Goal: Task Accomplishment & Management: Complete application form

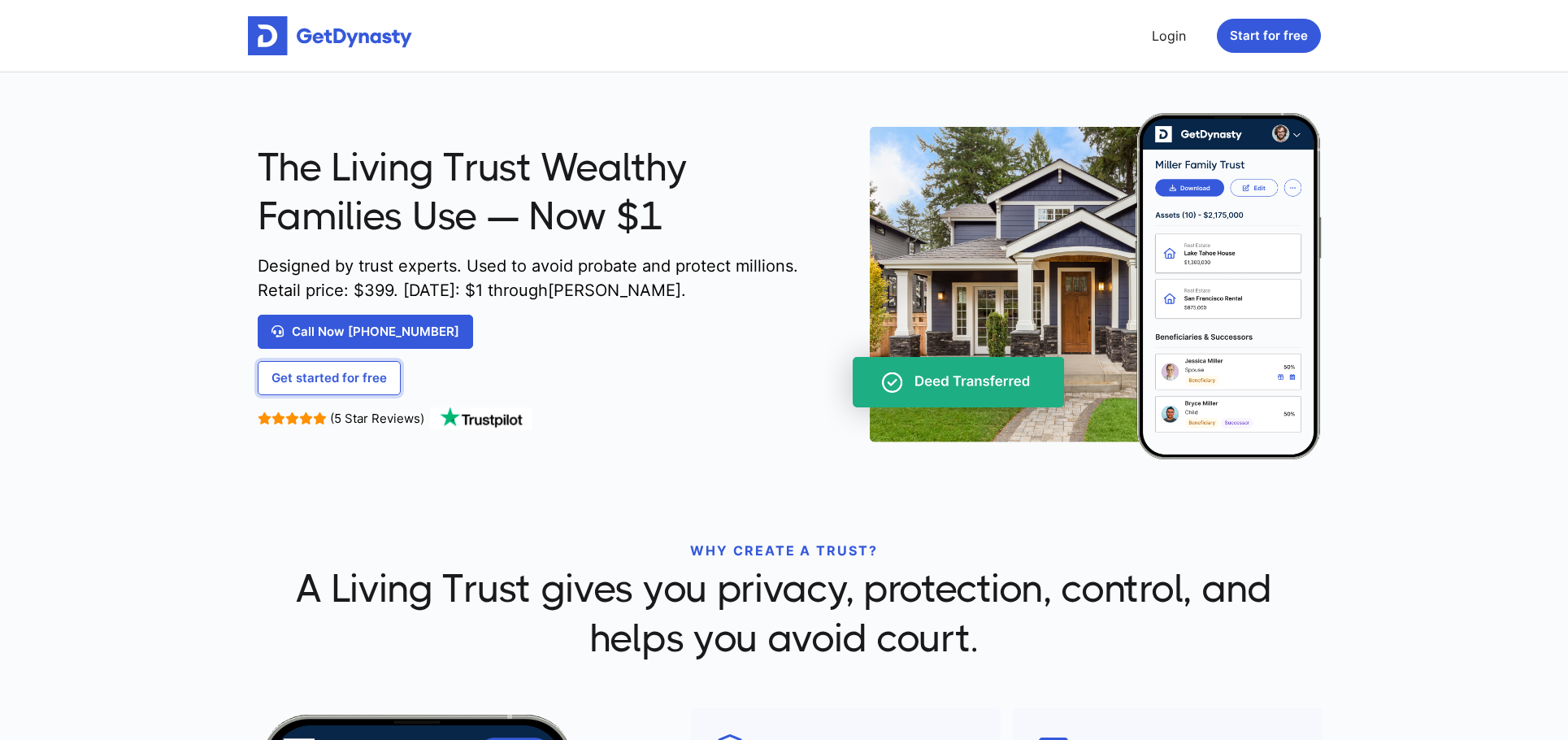
click at [306, 380] on link "Get started for free" at bounding box center [329, 377] width 143 height 34
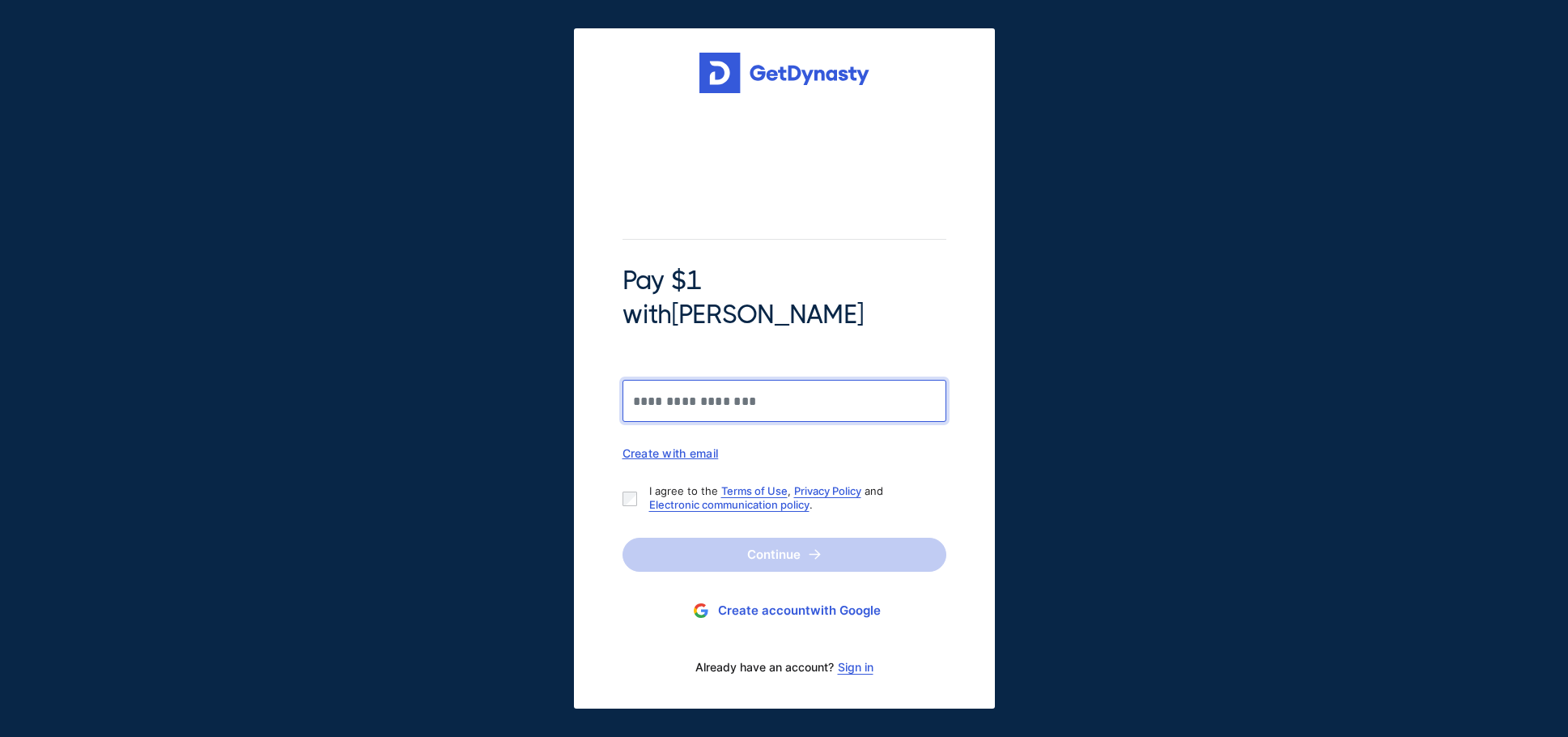
click at [666, 380] on input "Pay $1 with Braiden Shaw" at bounding box center [784, 401] width 323 height 43
click at [695, 390] on input "Pay $1 with Braiden Shaw" at bounding box center [784, 401] width 323 height 43
type input "**********"
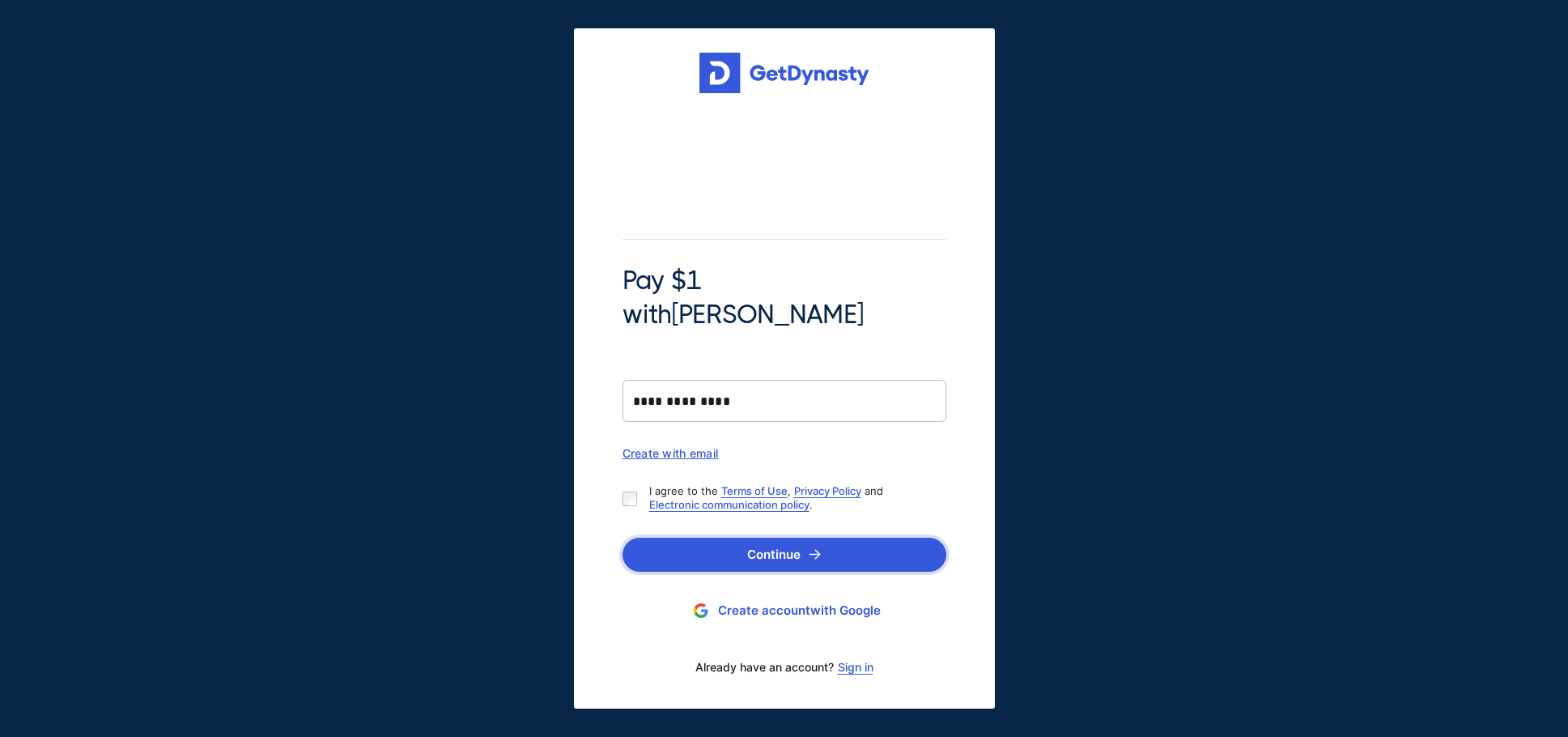
click at [769, 537] on button "Continue" at bounding box center [784, 554] width 323 height 34
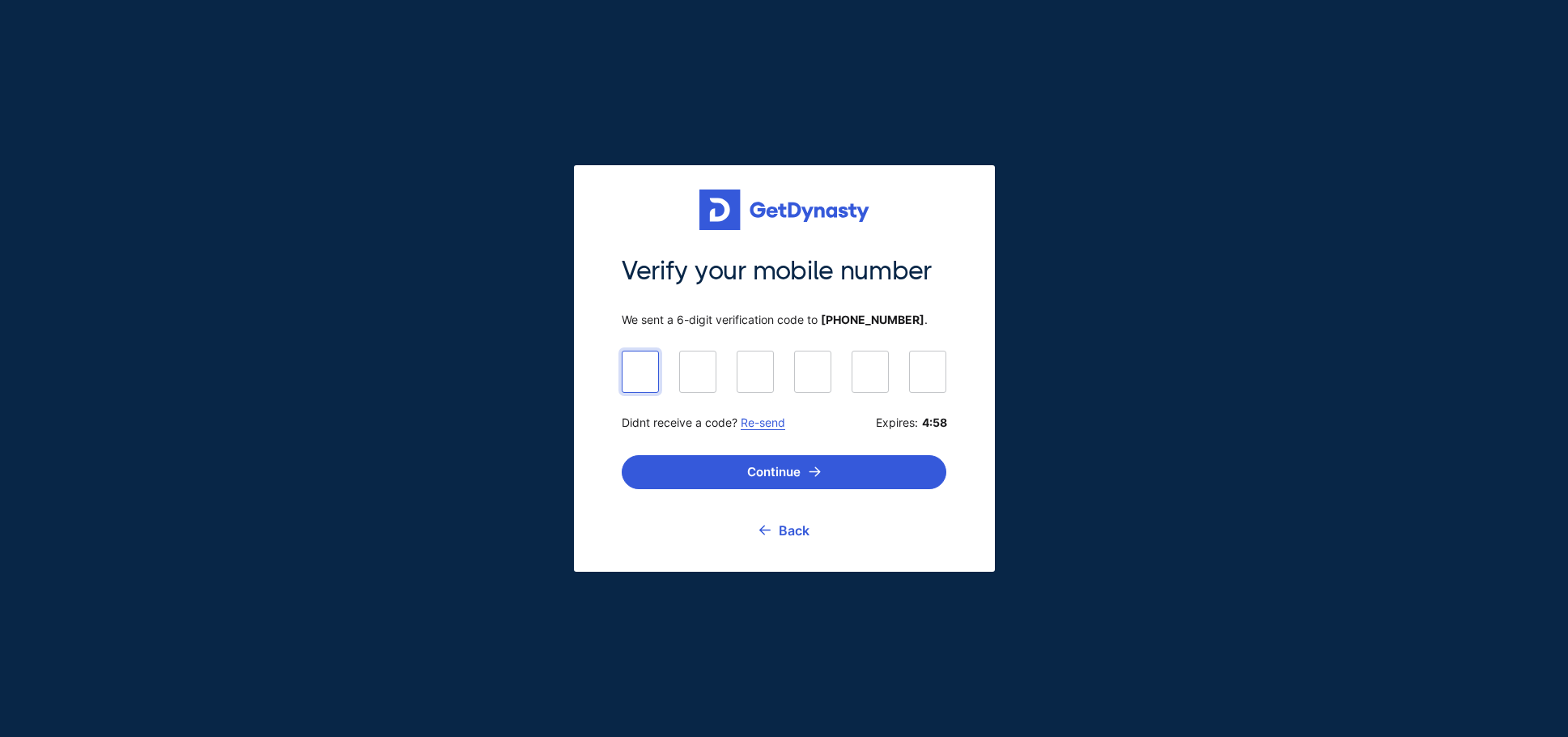
click at [638, 371] on input at bounding box center [784, 370] width 324 height 41
click at [772, 424] on link "Re-send" at bounding box center [763, 422] width 45 height 14
click at [786, 531] on link "Back" at bounding box center [784, 529] width 50 height 41
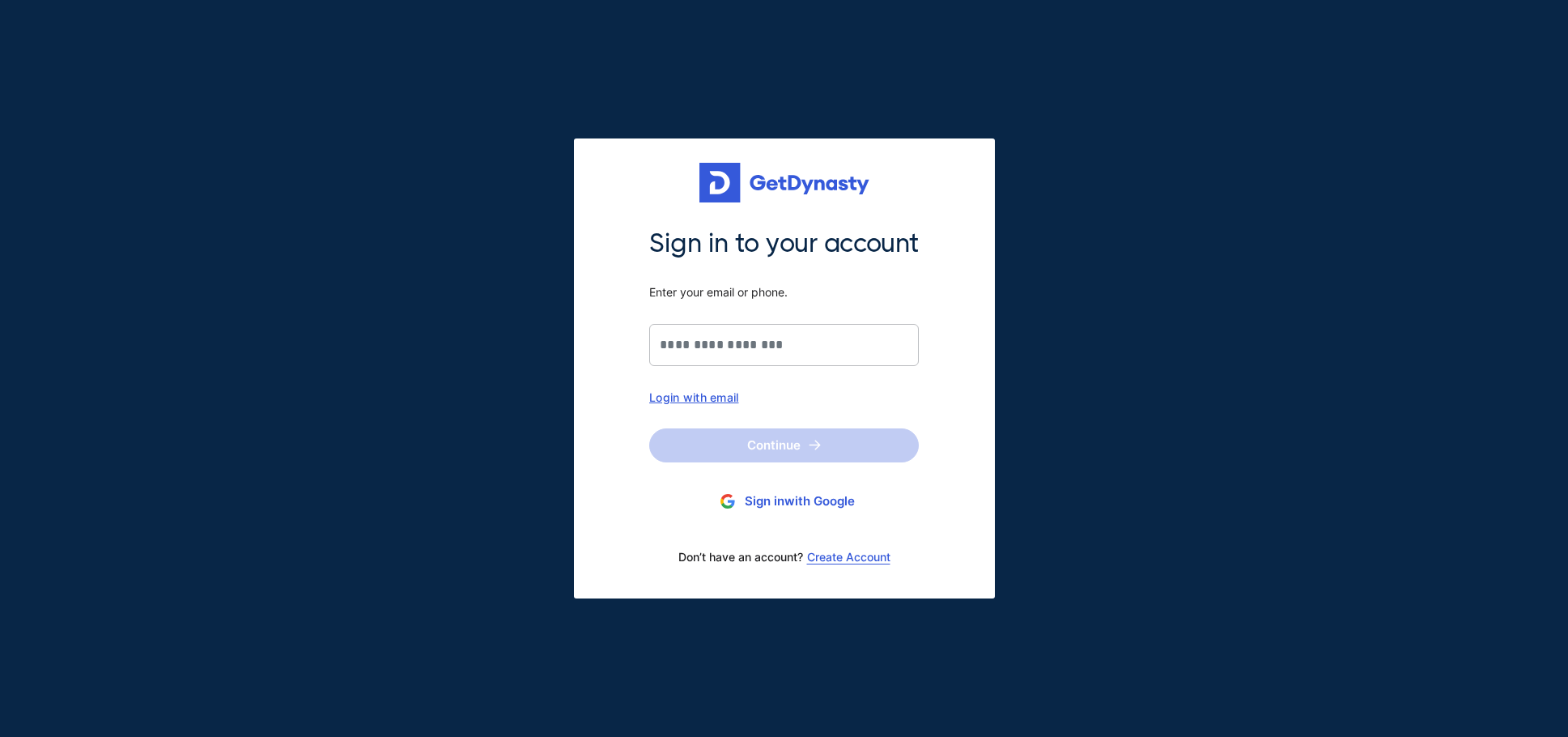
click at [763, 507] on button "Sign in with Google" at bounding box center [784, 502] width 269 height 30
click at [849, 552] on link "Create Account" at bounding box center [849, 556] width 83 height 13
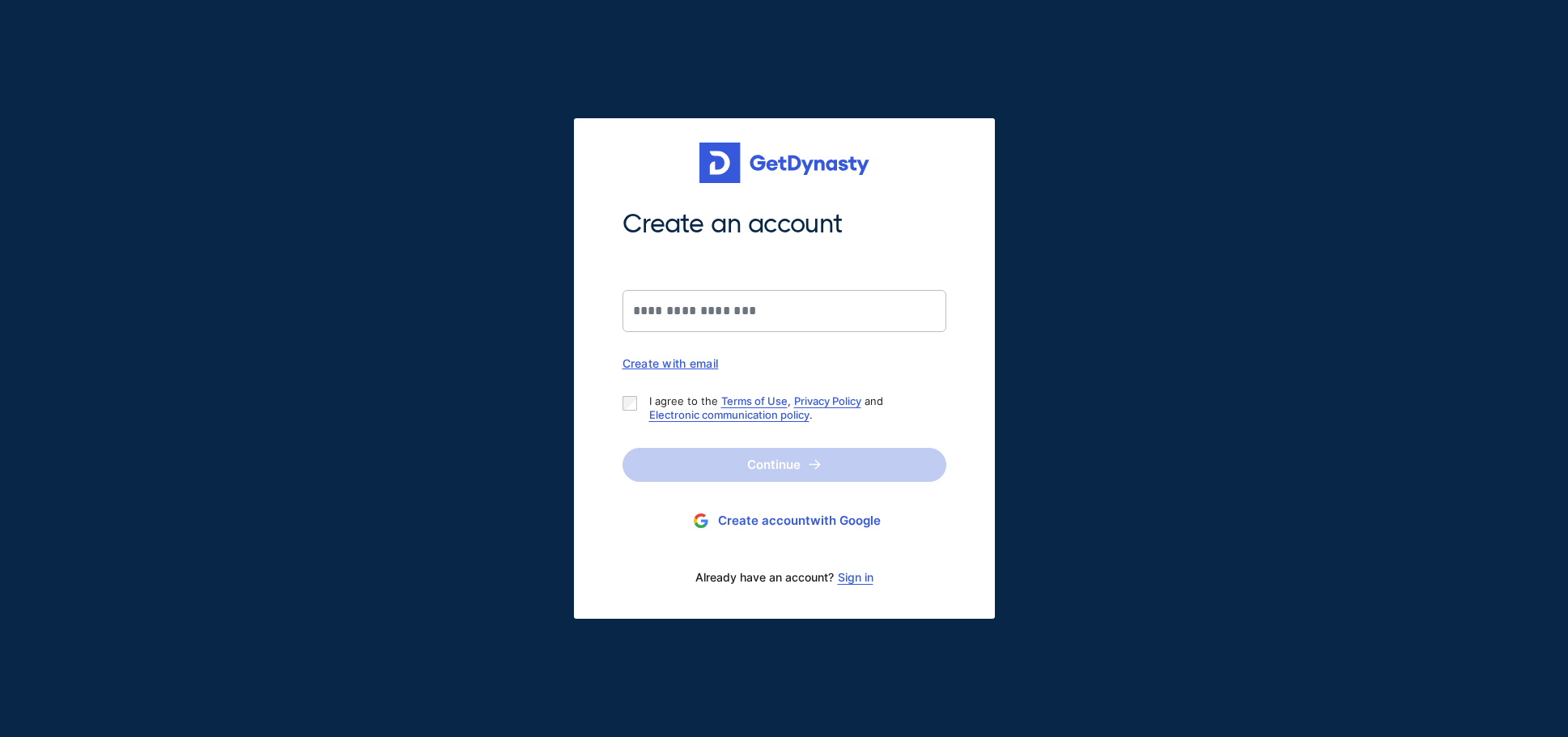
click at [790, 516] on button "Create account with Google" at bounding box center [784, 520] width 323 height 30
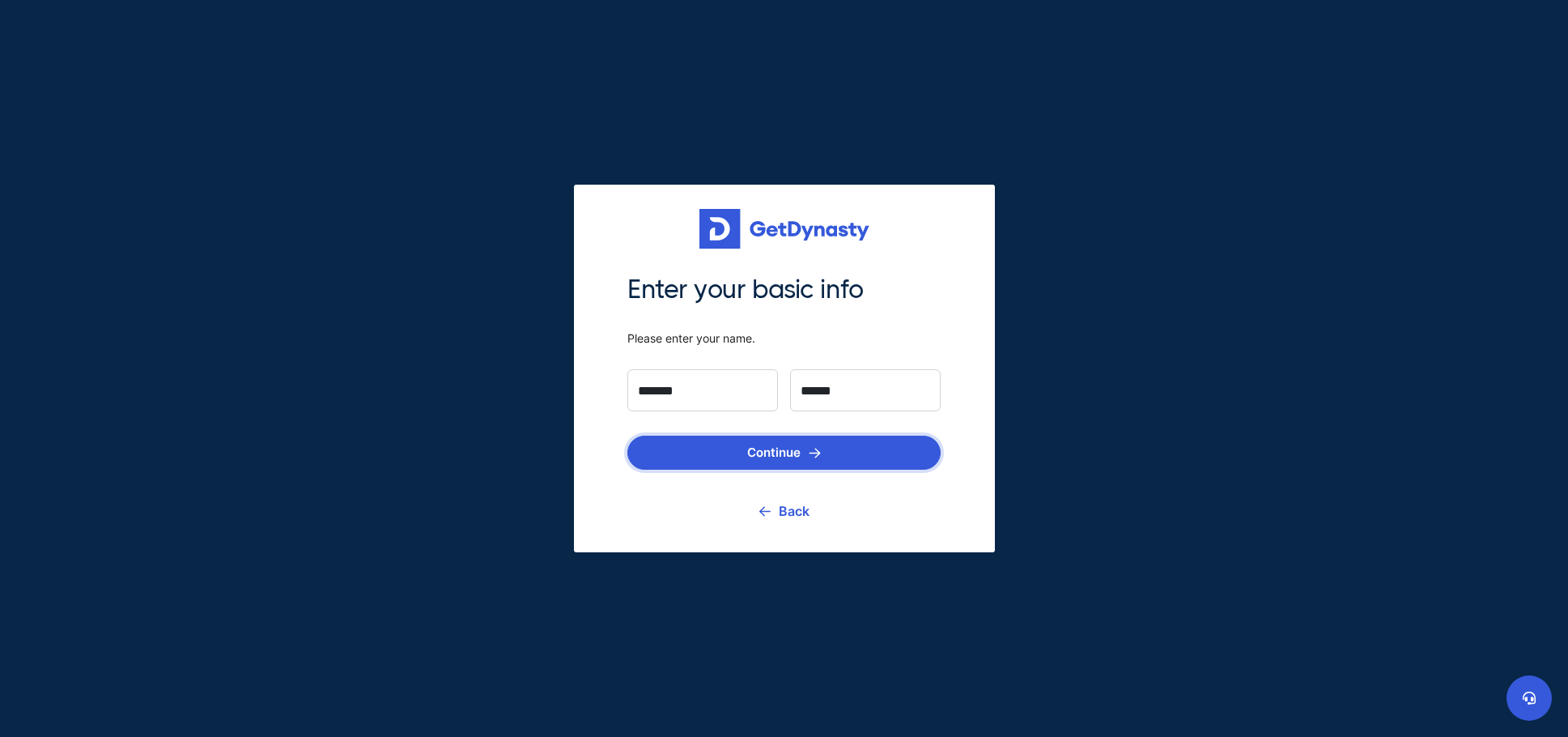
click at [803, 442] on button "Continue" at bounding box center [784, 452] width 314 height 34
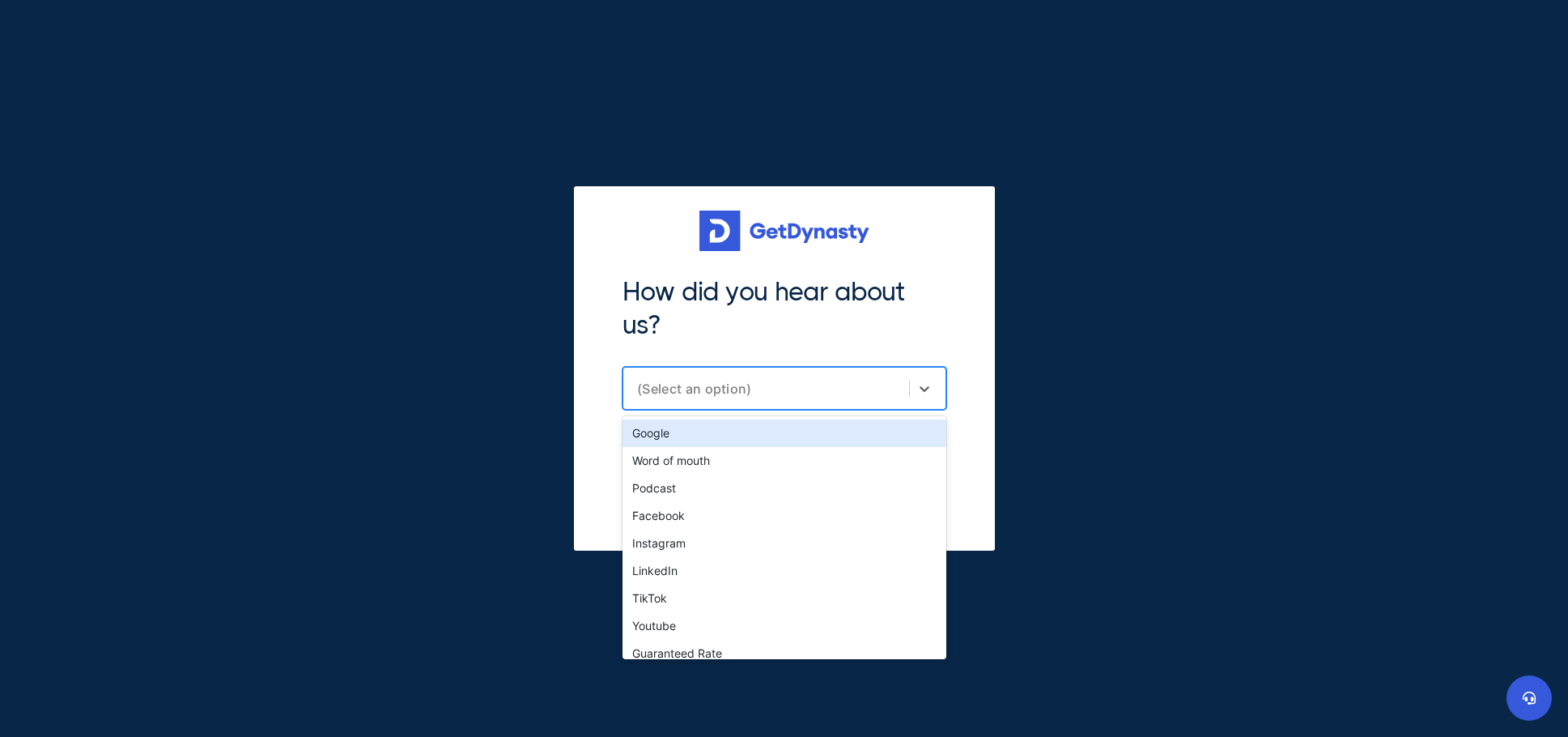
click at [749, 382] on div "(Select an option)" at bounding box center [769, 389] width 264 height 16
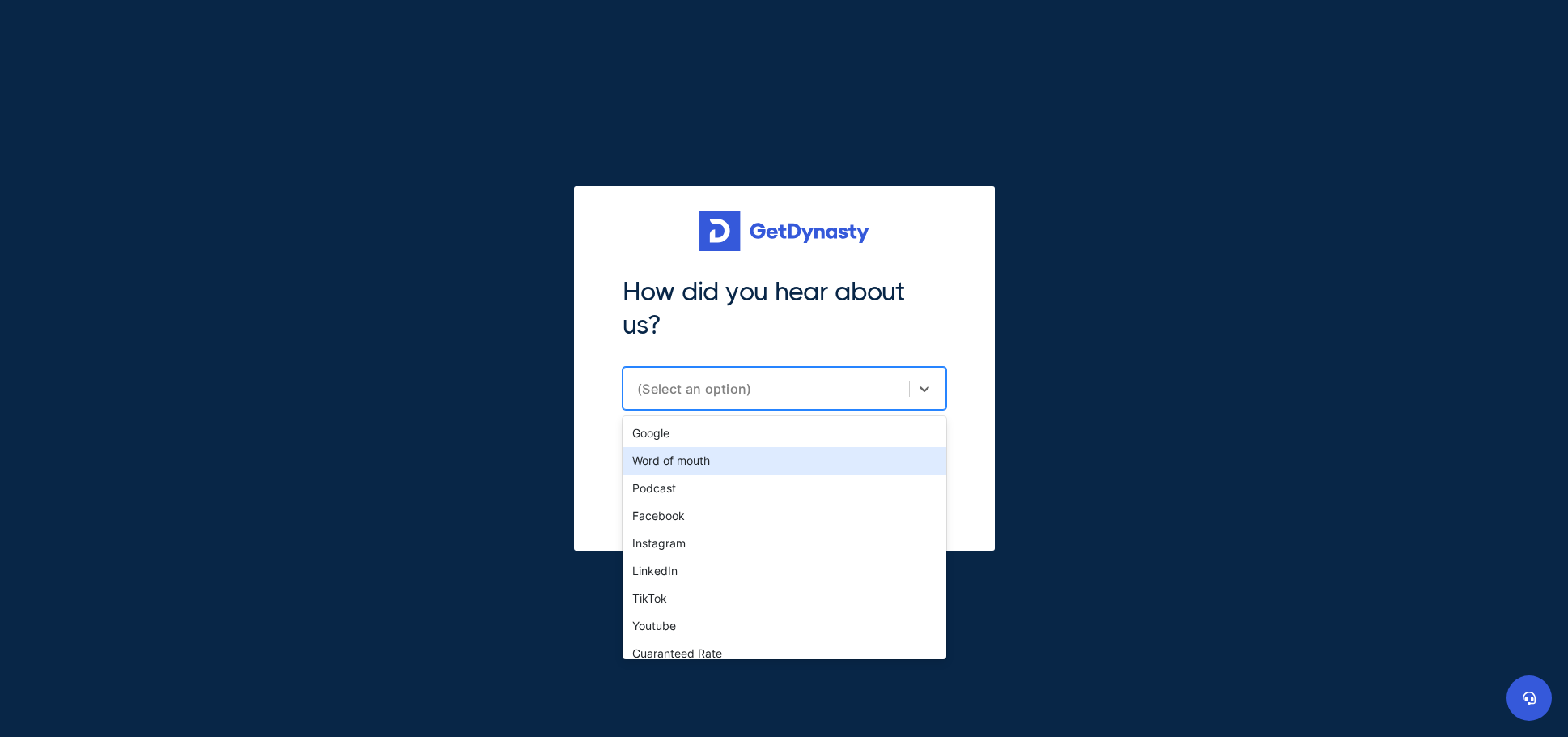
click at [710, 456] on div "Word of mouth" at bounding box center [784, 461] width 323 height 28
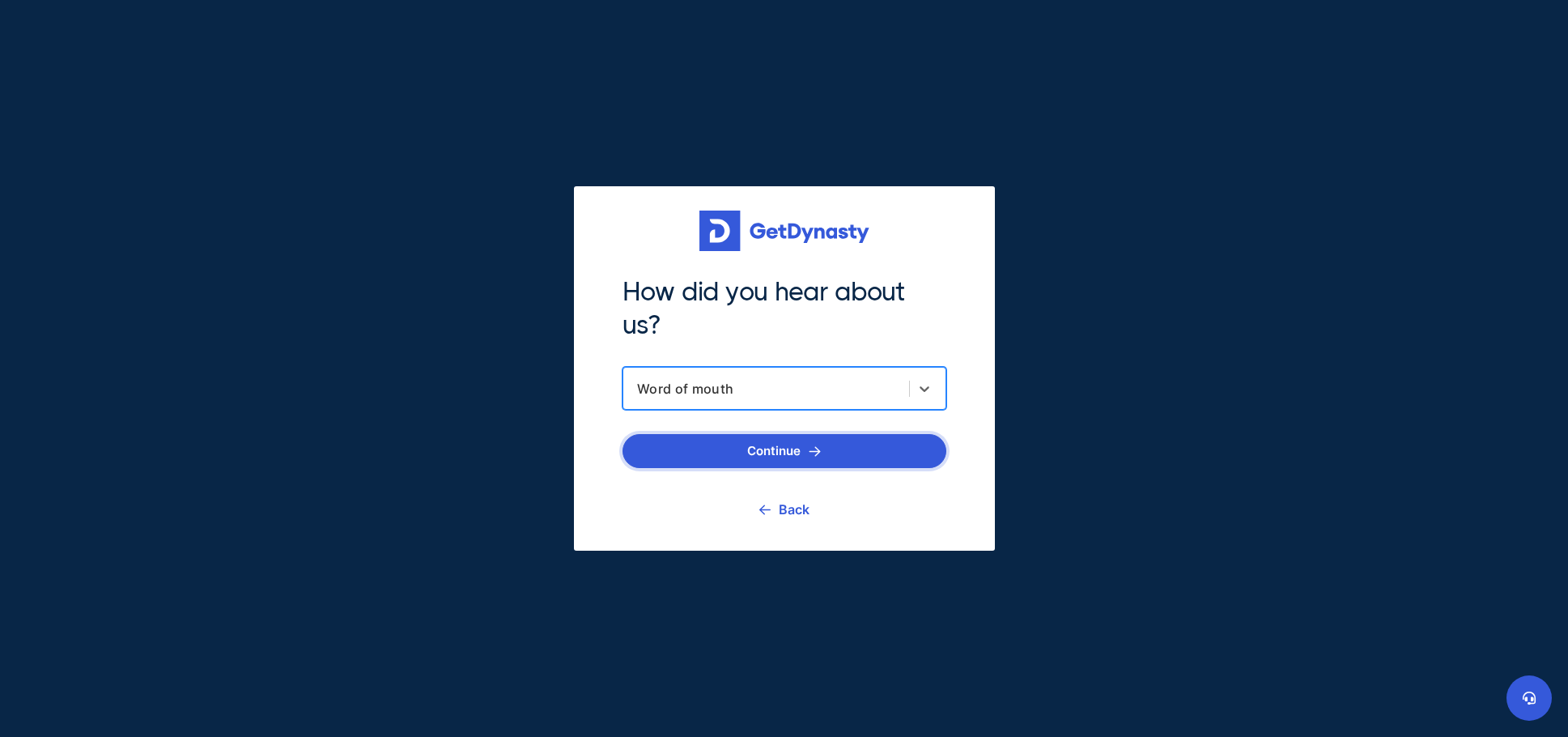
click at [749, 467] on button "Continue" at bounding box center [784, 451] width 323 height 34
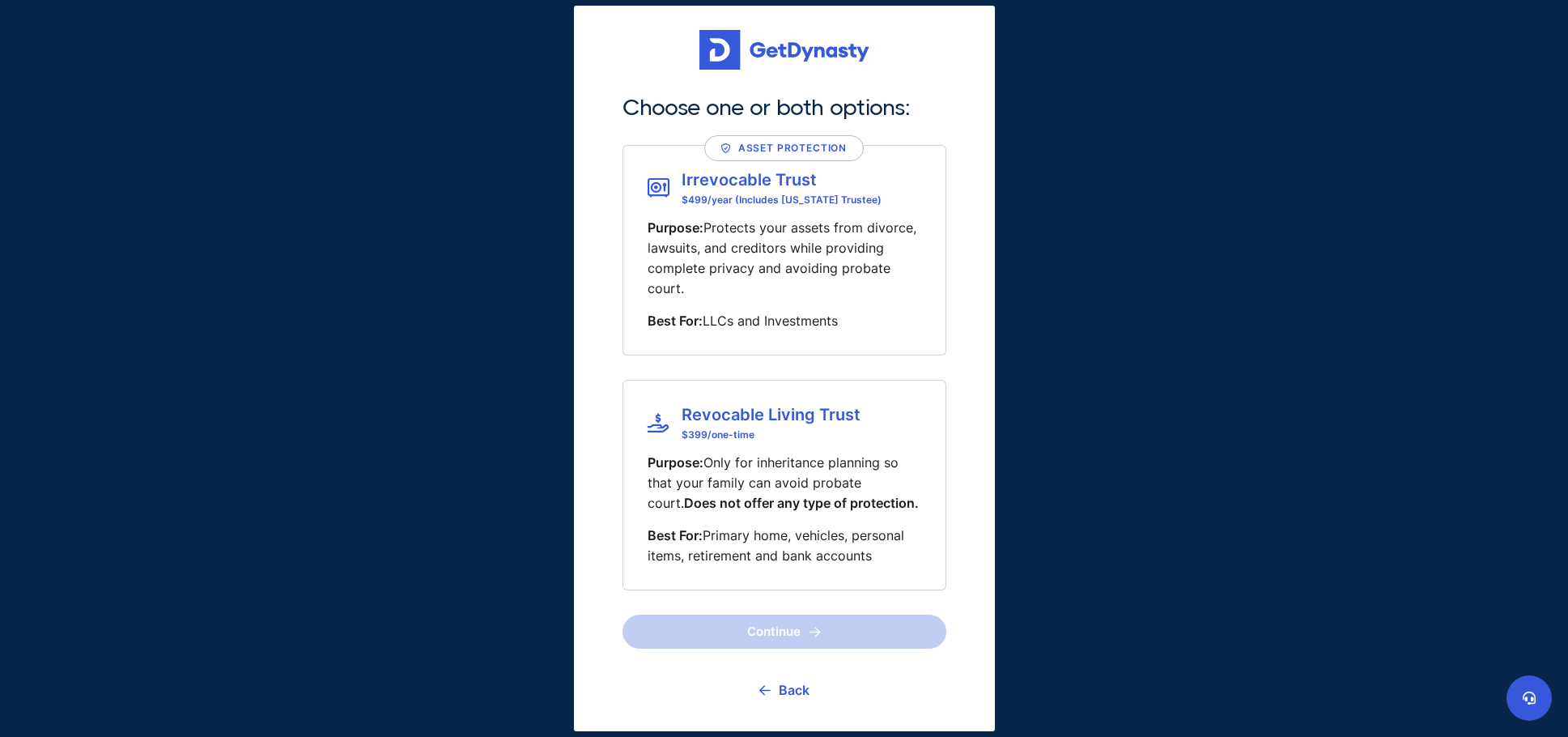
click at [739, 256] on p "Purpose: Protects your assets from divorce, lawsuits, and creditors while provi…" at bounding box center [784, 257] width 274 height 80
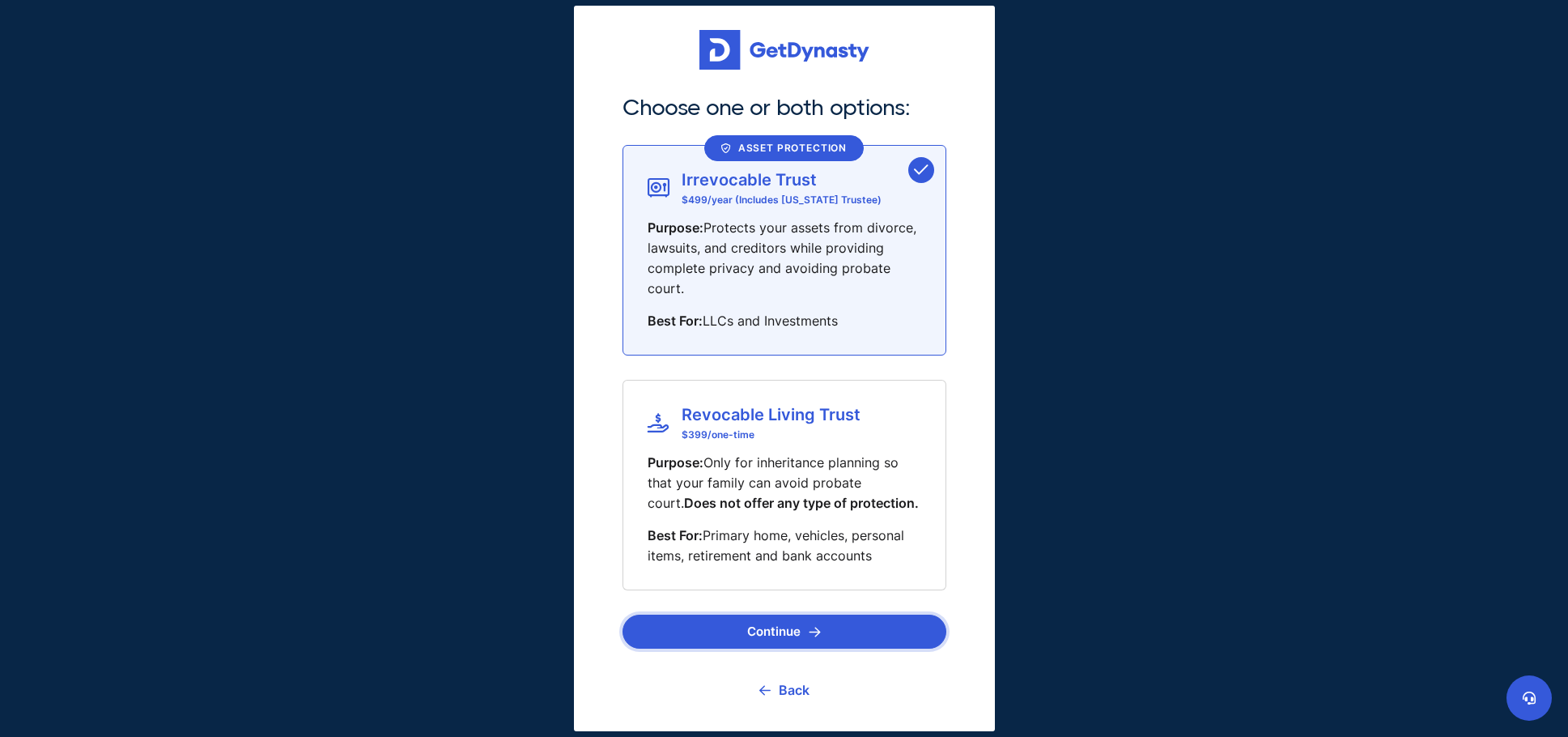
click at [778, 630] on button "Continue" at bounding box center [784, 631] width 323 height 34
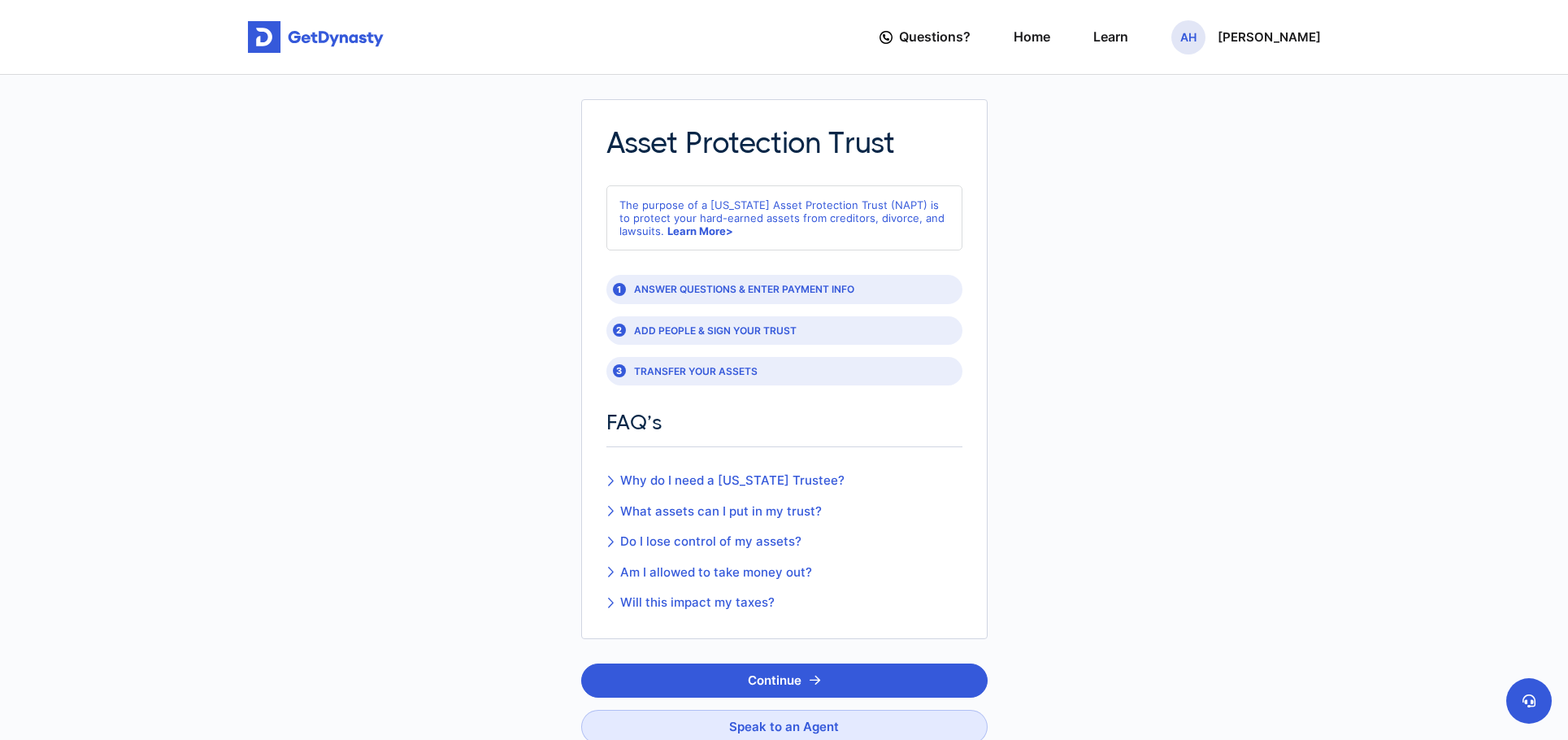
scroll to position [240, 0]
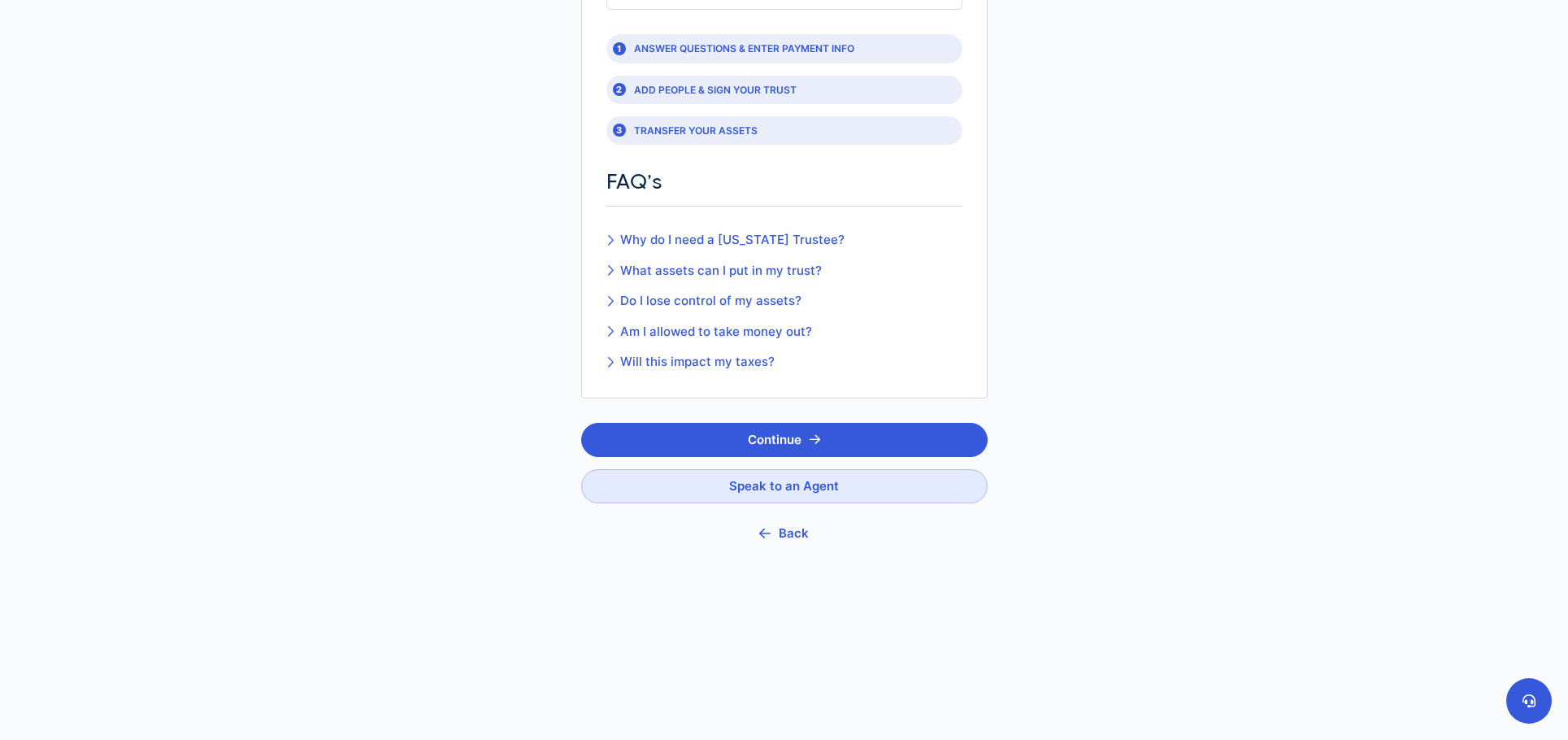
click at [754, 529] on button "Back" at bounding box center [784, 533] width 406 height 36
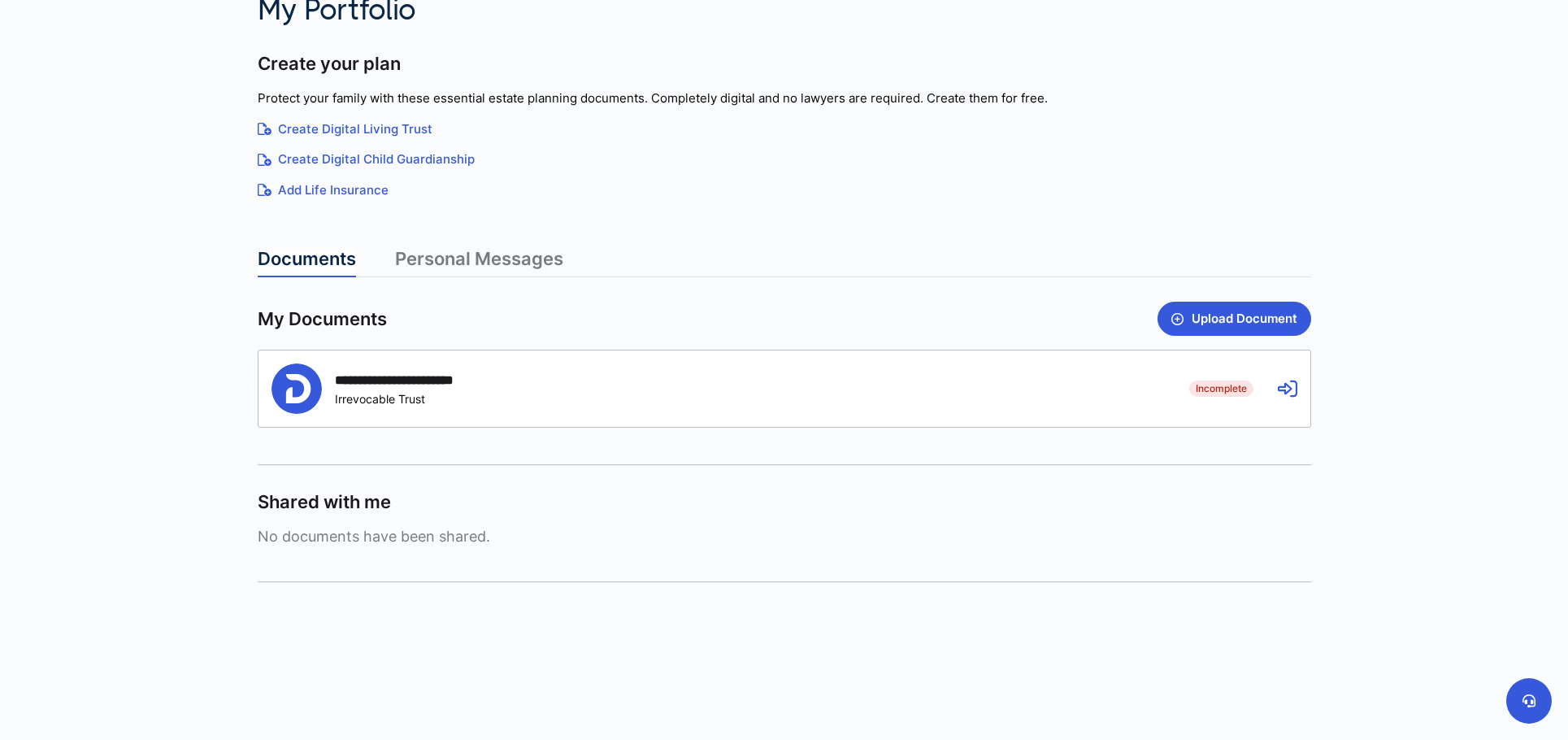
scroll to position [104, 0]
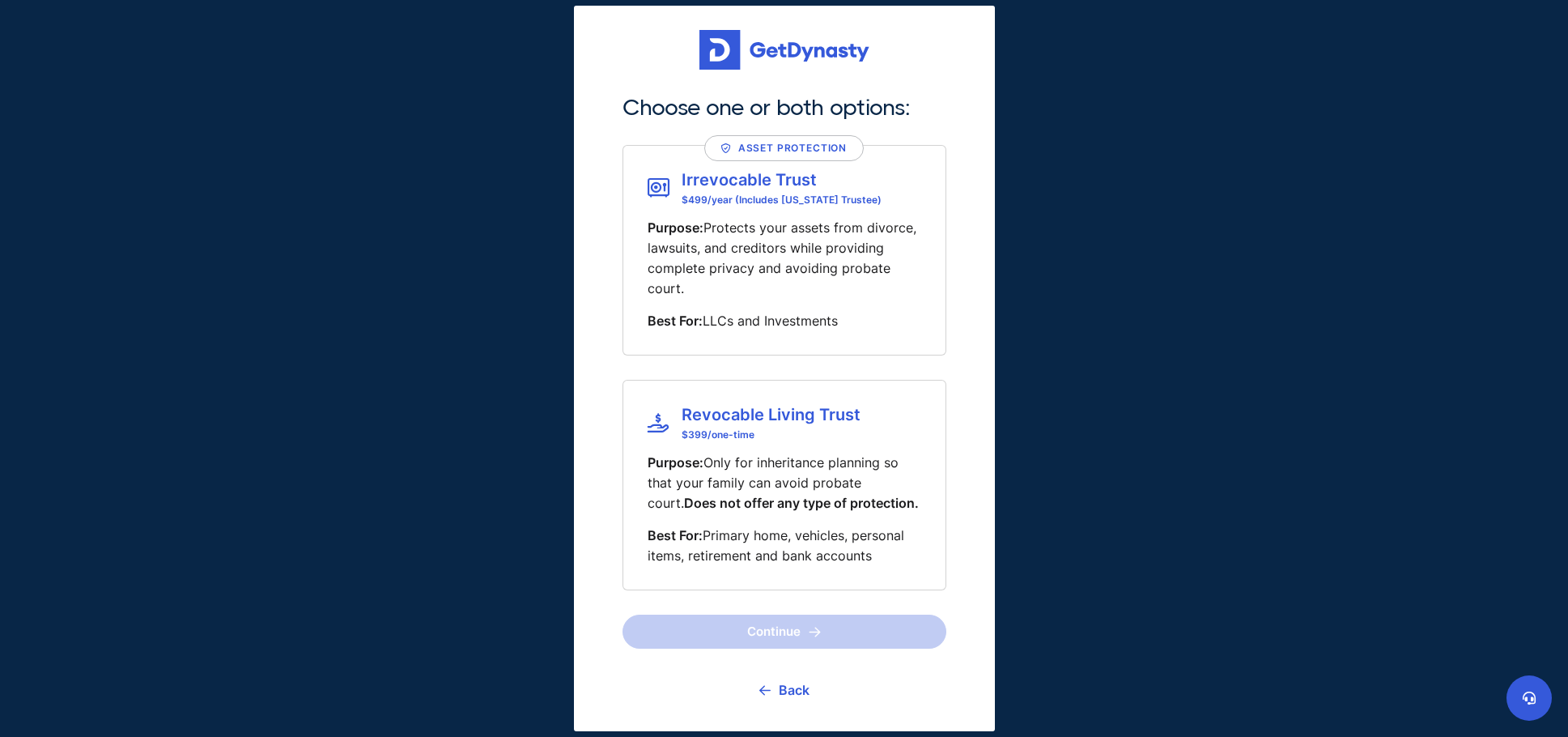
click at [791, 461] on p "Purpose: Only for inheritance planning so that your family can avoid probate co…" at bounding box center [784, 482] width 274 height 60
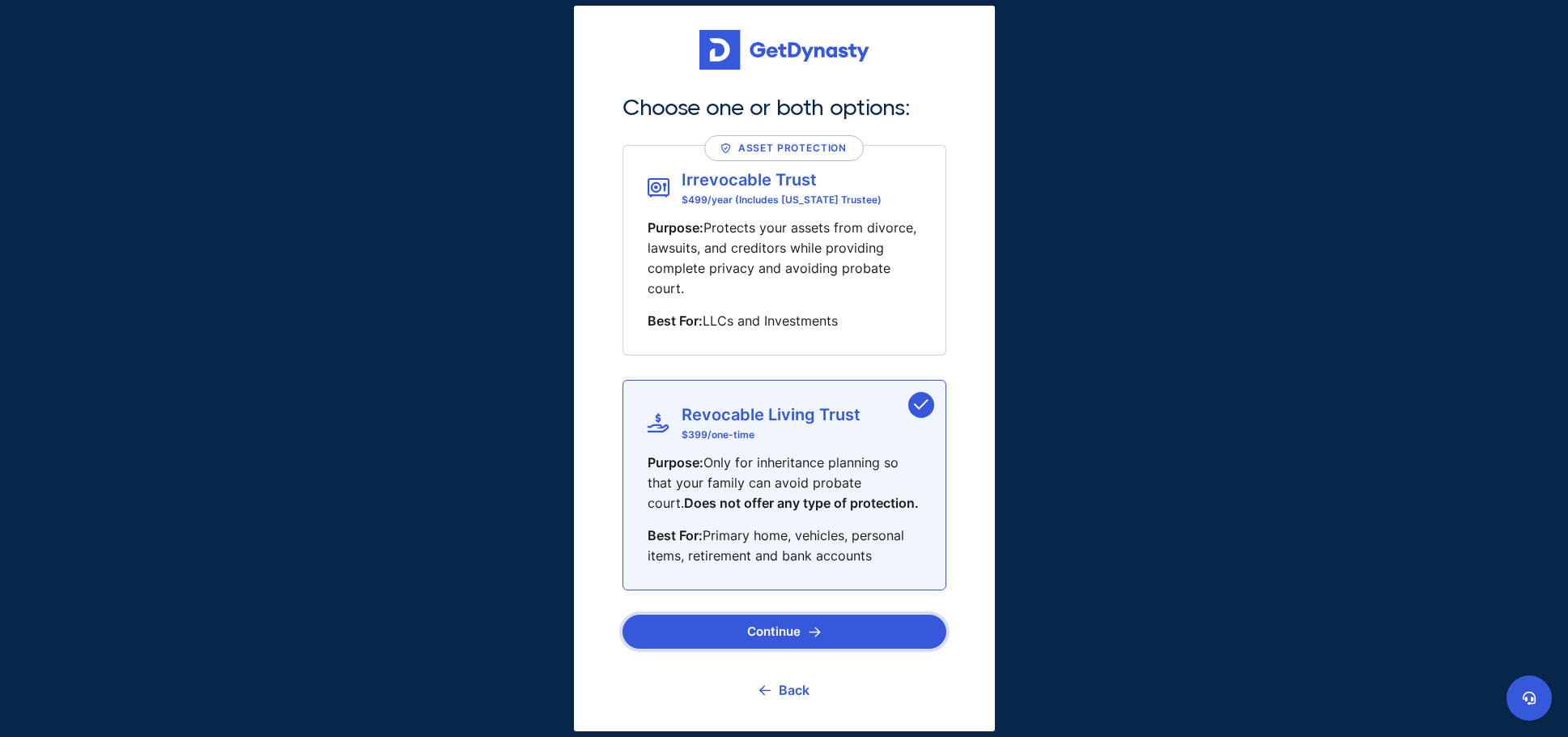
click at [792, 632] on button "Continue" at bounding box center [784, 631] width 323 height 34
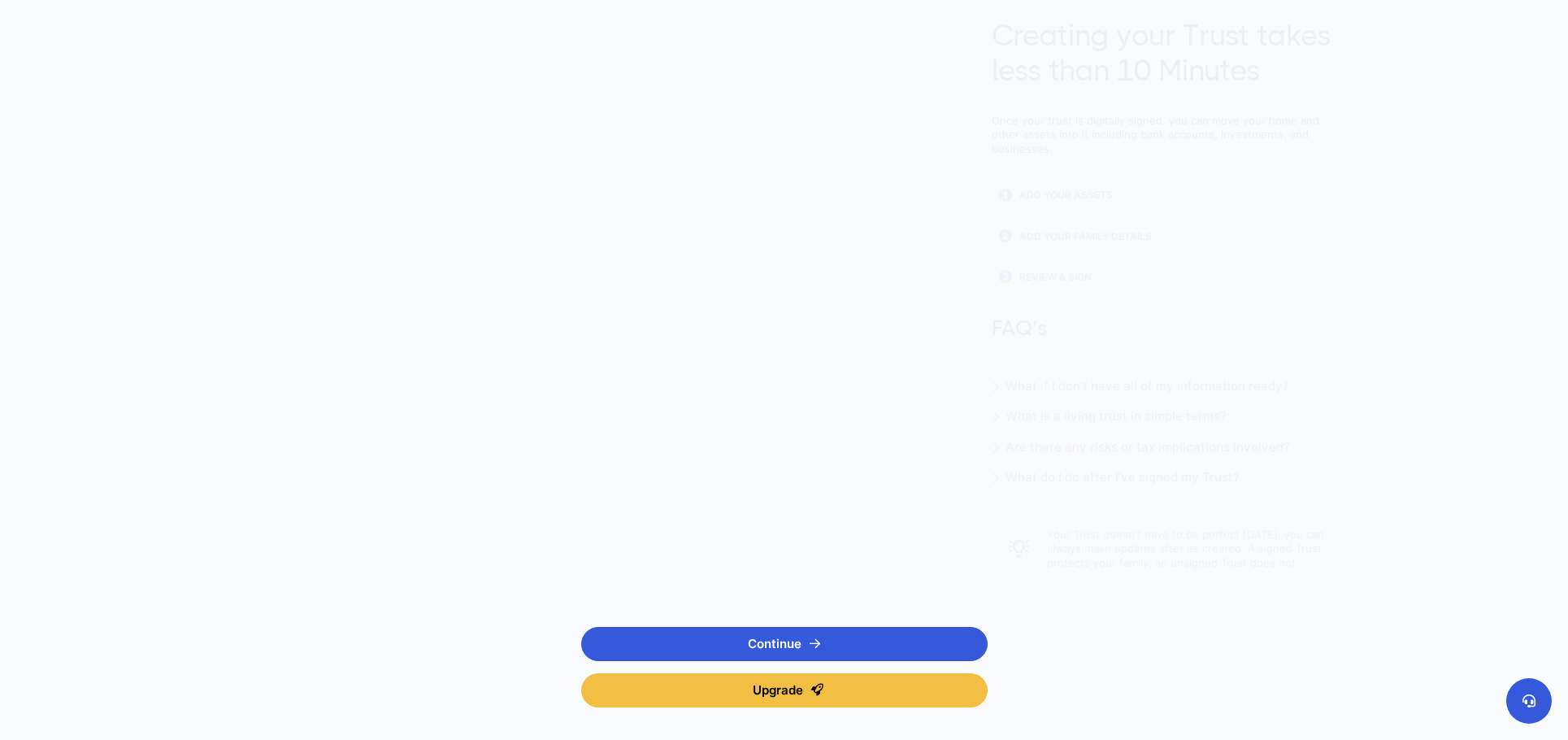
scroll to position [108, 0]
drag, startPoint x: 611, startPoint y: 114, endPoint x: 868, endPoint y: 151, distance: 259.6
click at [868, 151] on fieldset "Once your trust is digitally signed, you can move your home and other assets in…" at bounding box center [784, 350] width 356 height 473
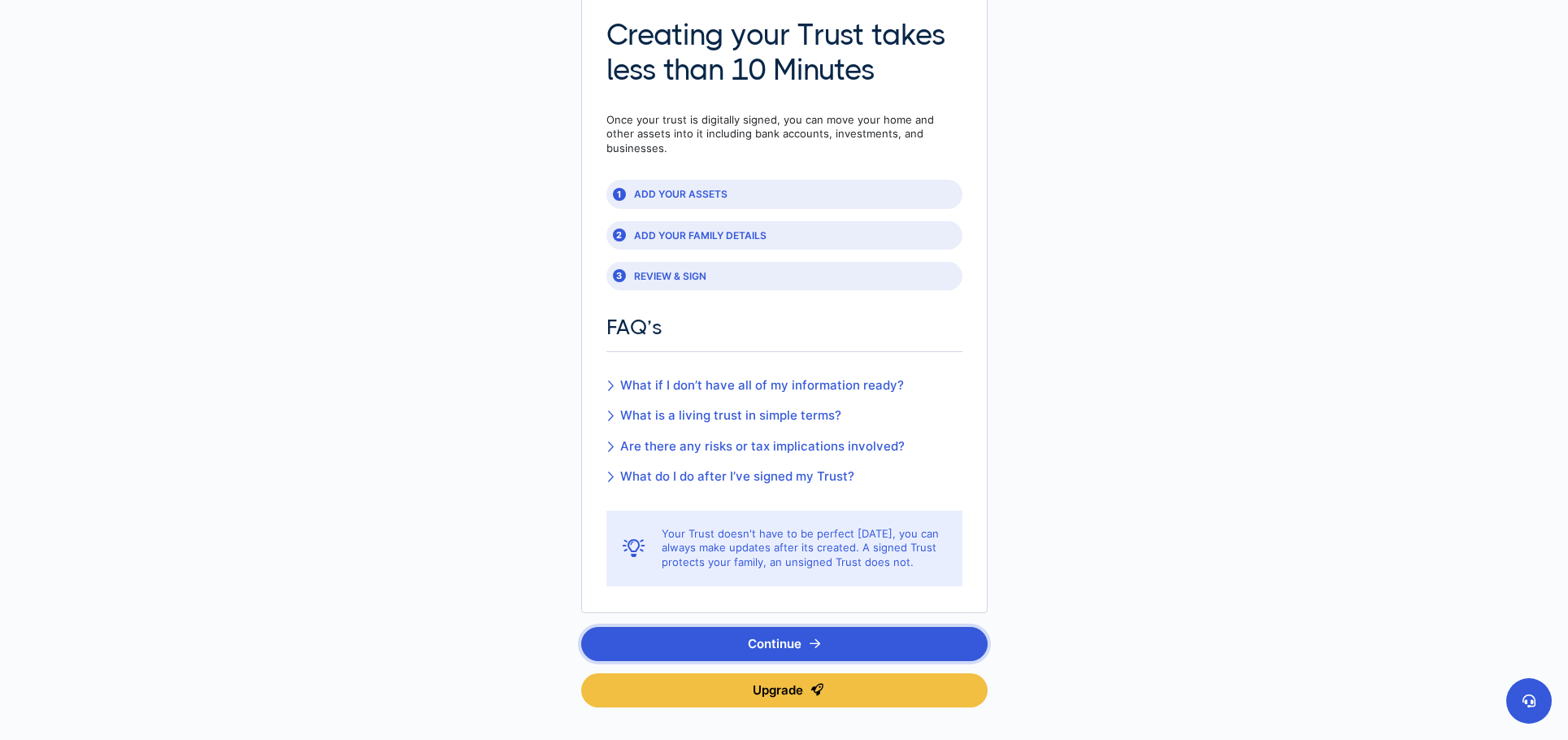
click at [794, 639] on button "Continue" at bounding box center [784, 644] width 406 height 34
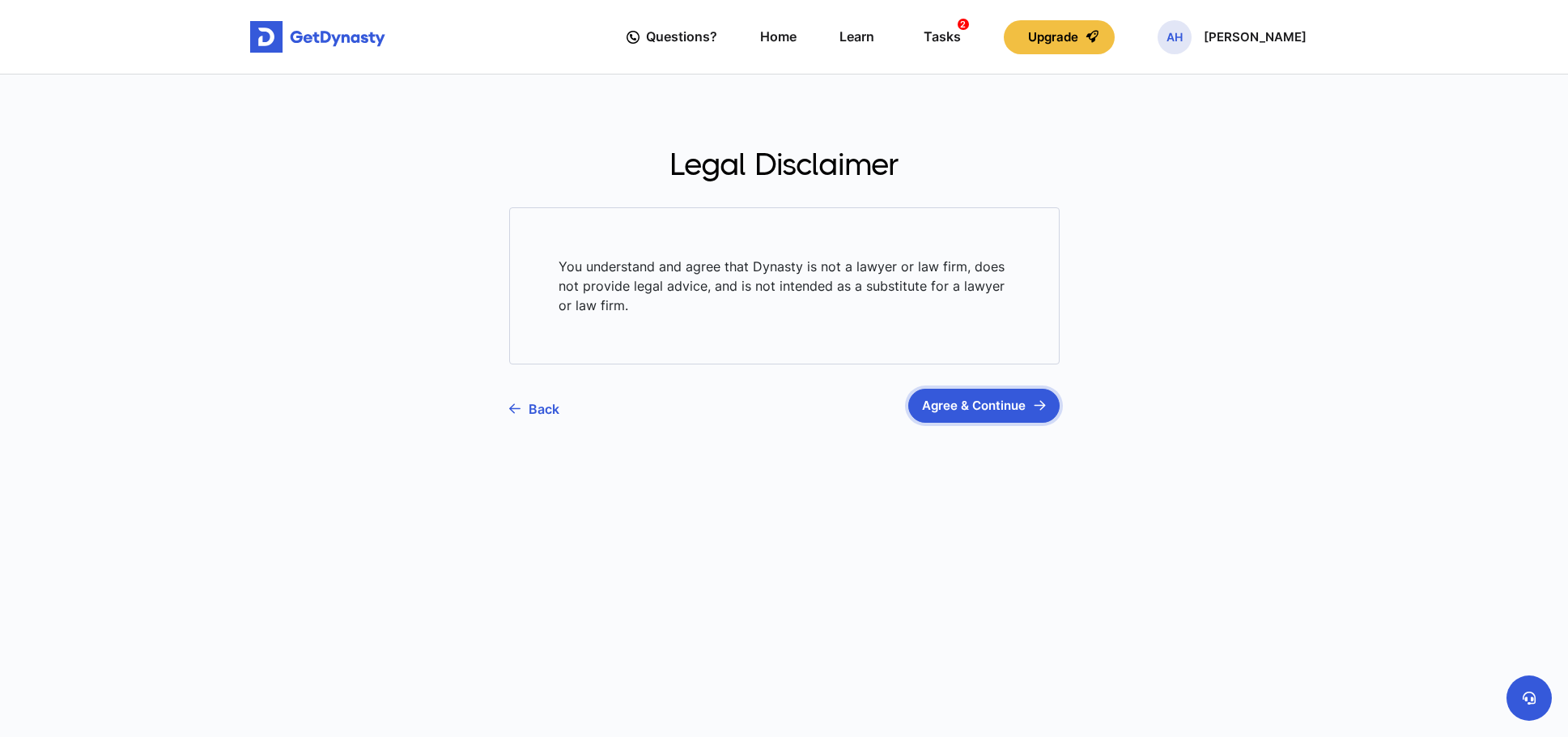
click at [971, 407] on button "Agree & Continue" at bounding box center [983, 406] width 151 height 34
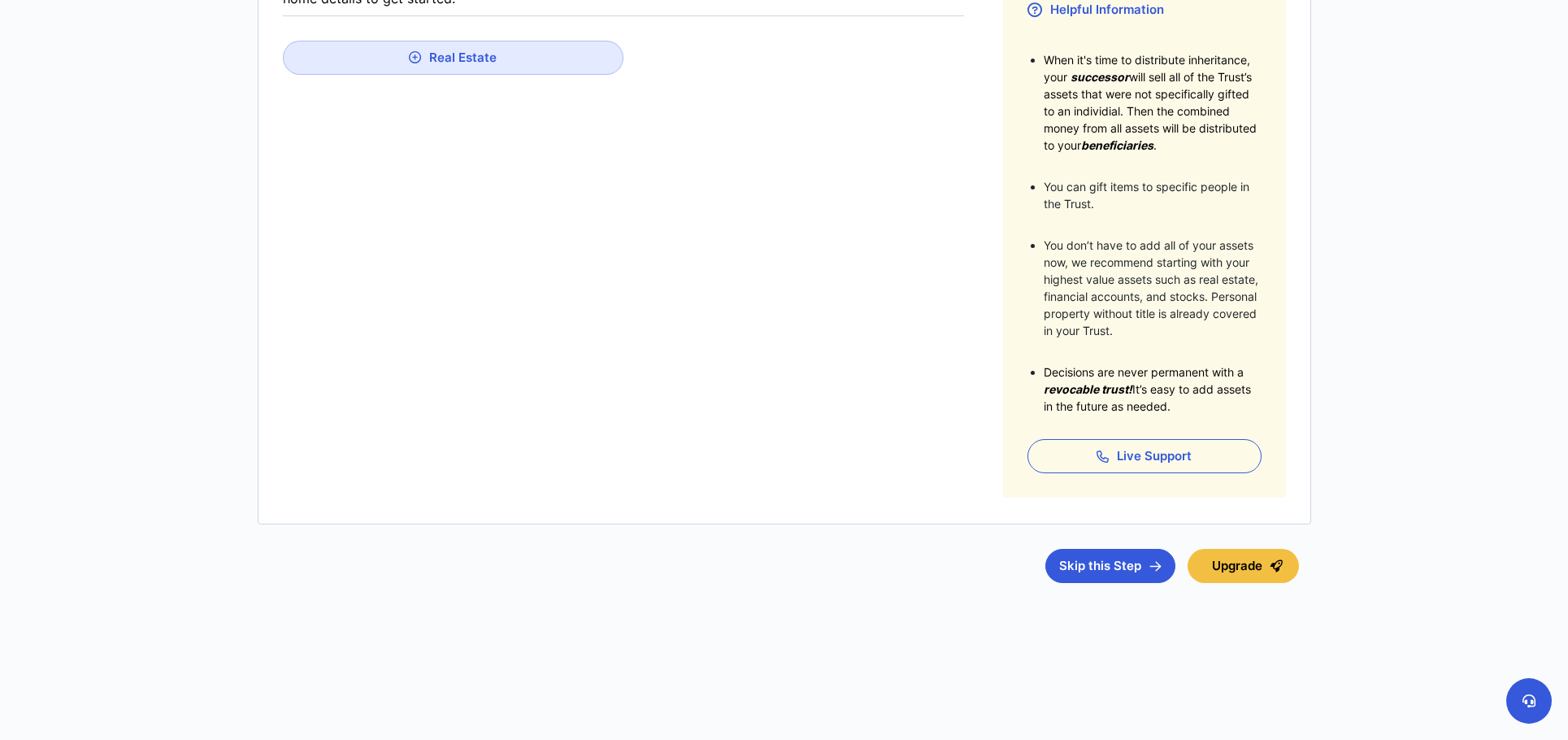
scroll to position [317, 0]
click at [1103, 574] on button "Skip this Step" at bounding box center [1110, 566] width 130 height 34
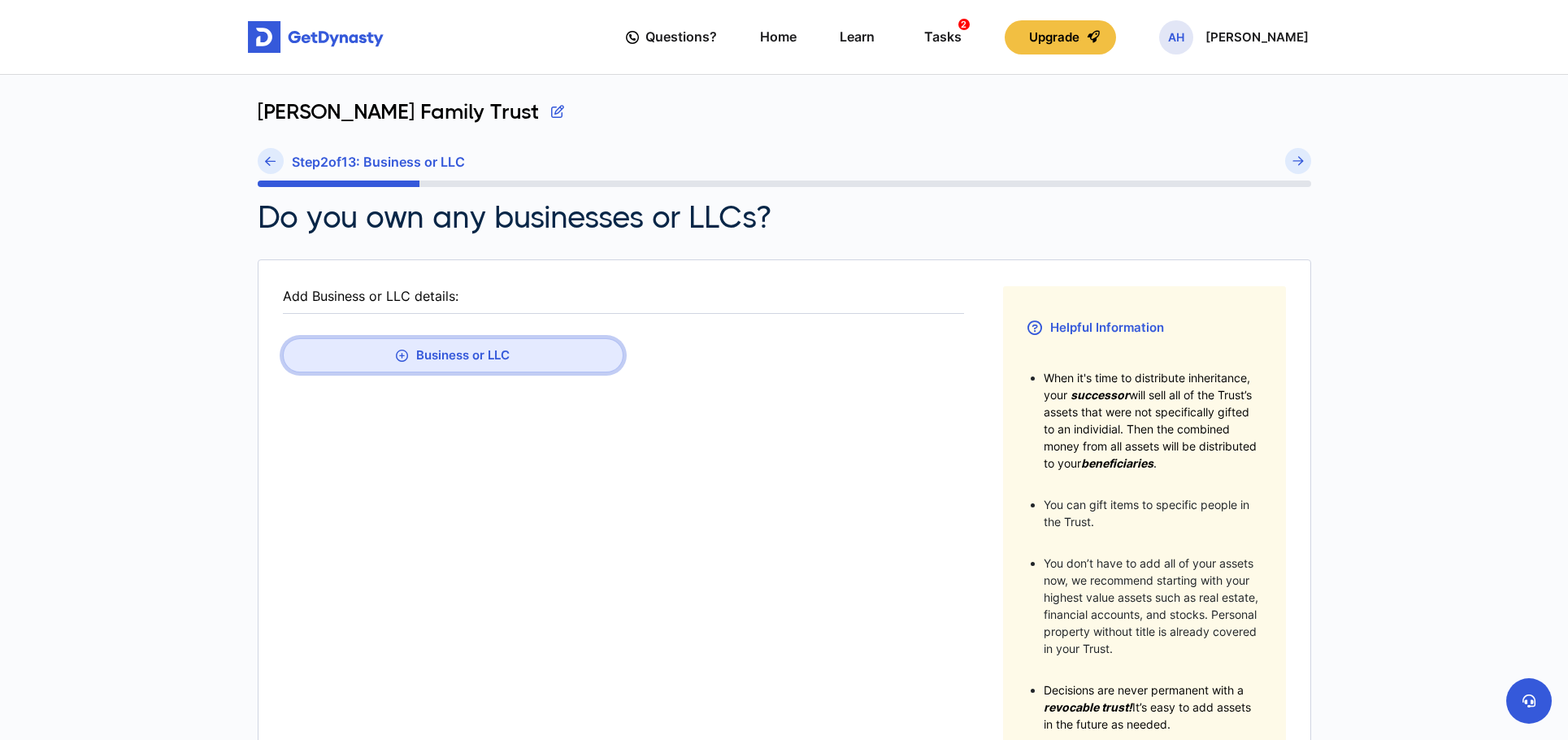
click at [504, 356] on button "Business or LLC" at bounding box center [453, 355] width 341 height 34
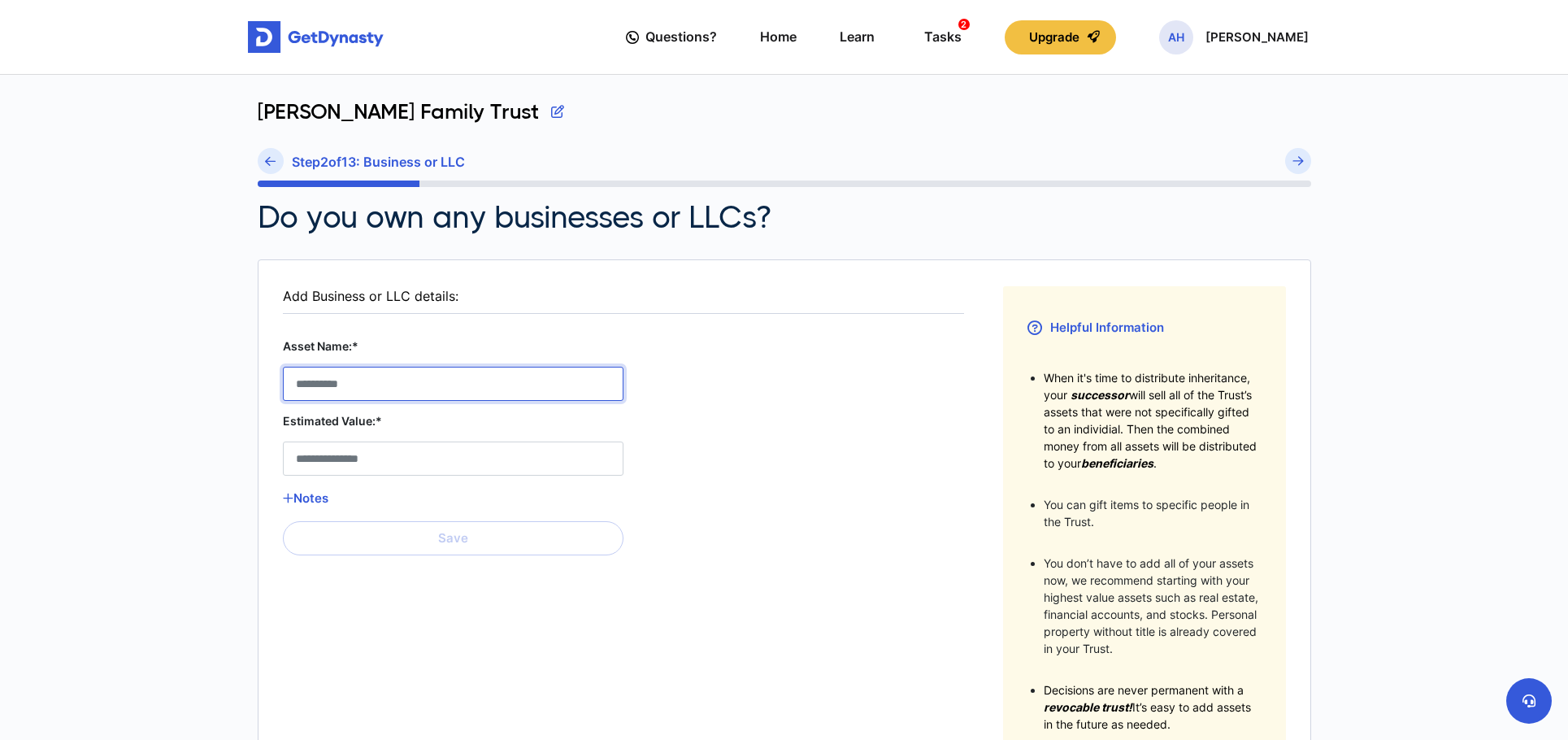
click at [435, 382] on LLC__asset_name__0 "Asset Name:*" at bounding box center [453, 383] width 341 height 34
type LLC__asset_name__0 "**********"
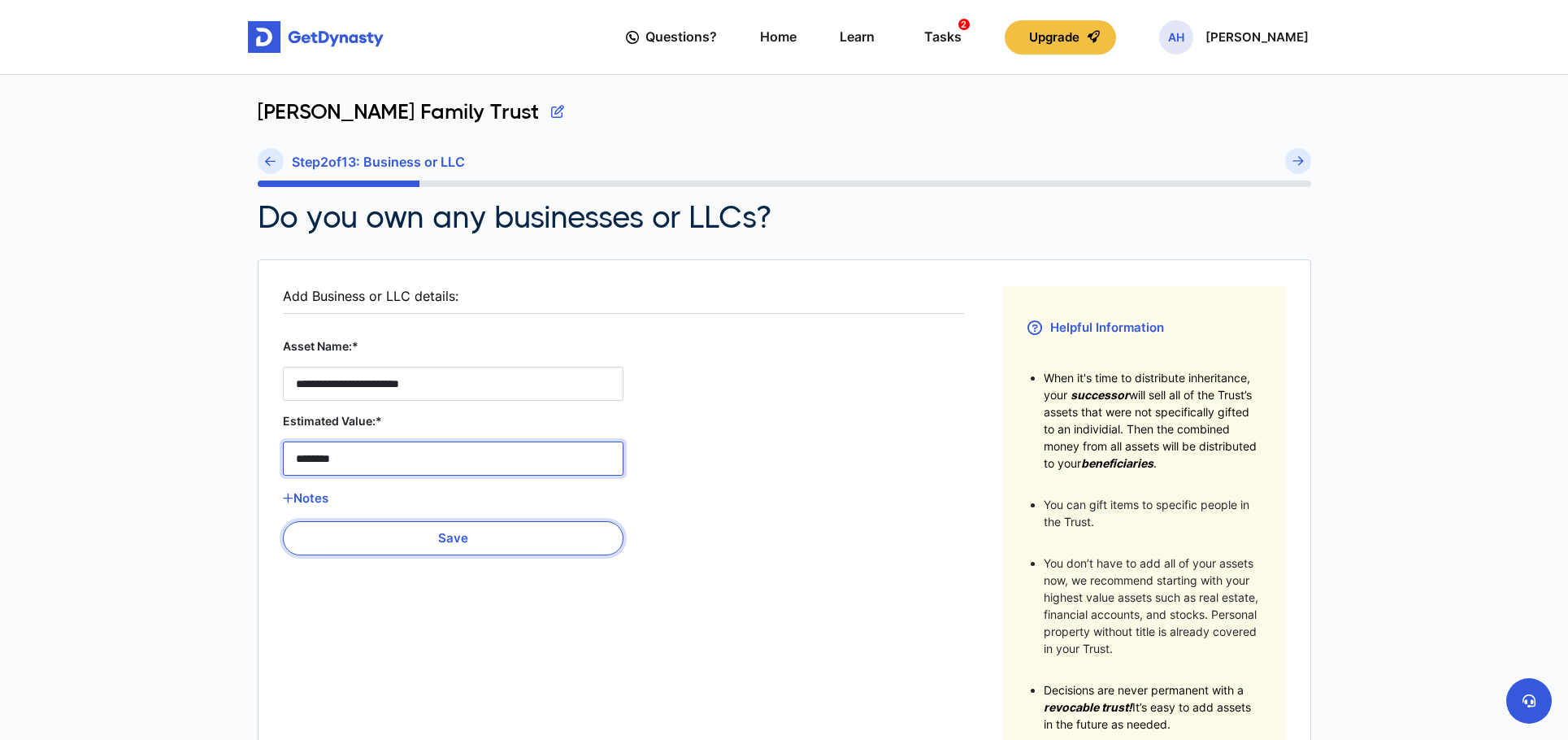
type LLC__estimated_value__0 "********"
click at [420, 540] on button "Save" at bounding box center [453, 537] width 341 height 34
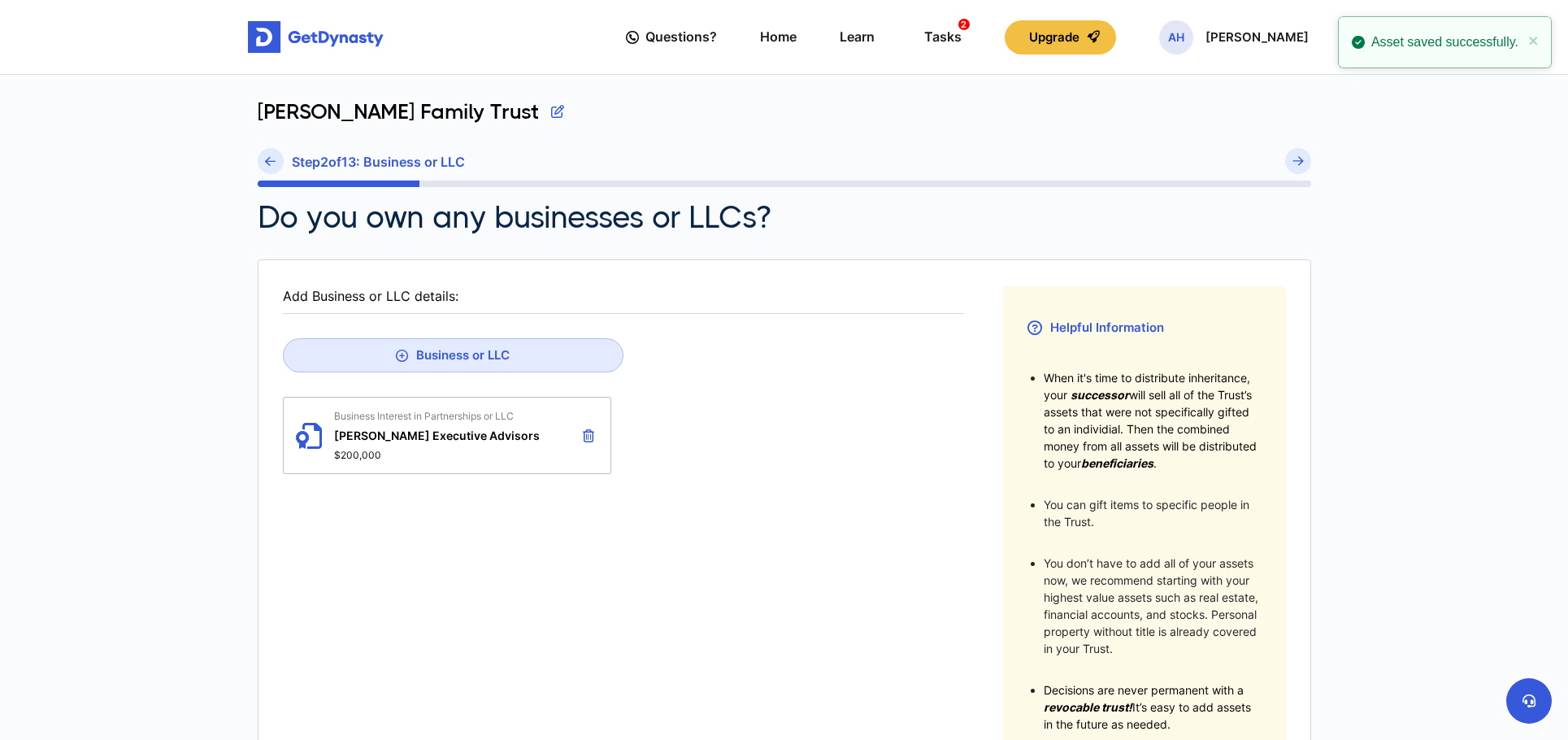
click at [722, 511] on fieldset "Add Business or LLC details: Business or LLC Business Interest in Partnerships …" at bounding box center [624, 550] width 682 height 529
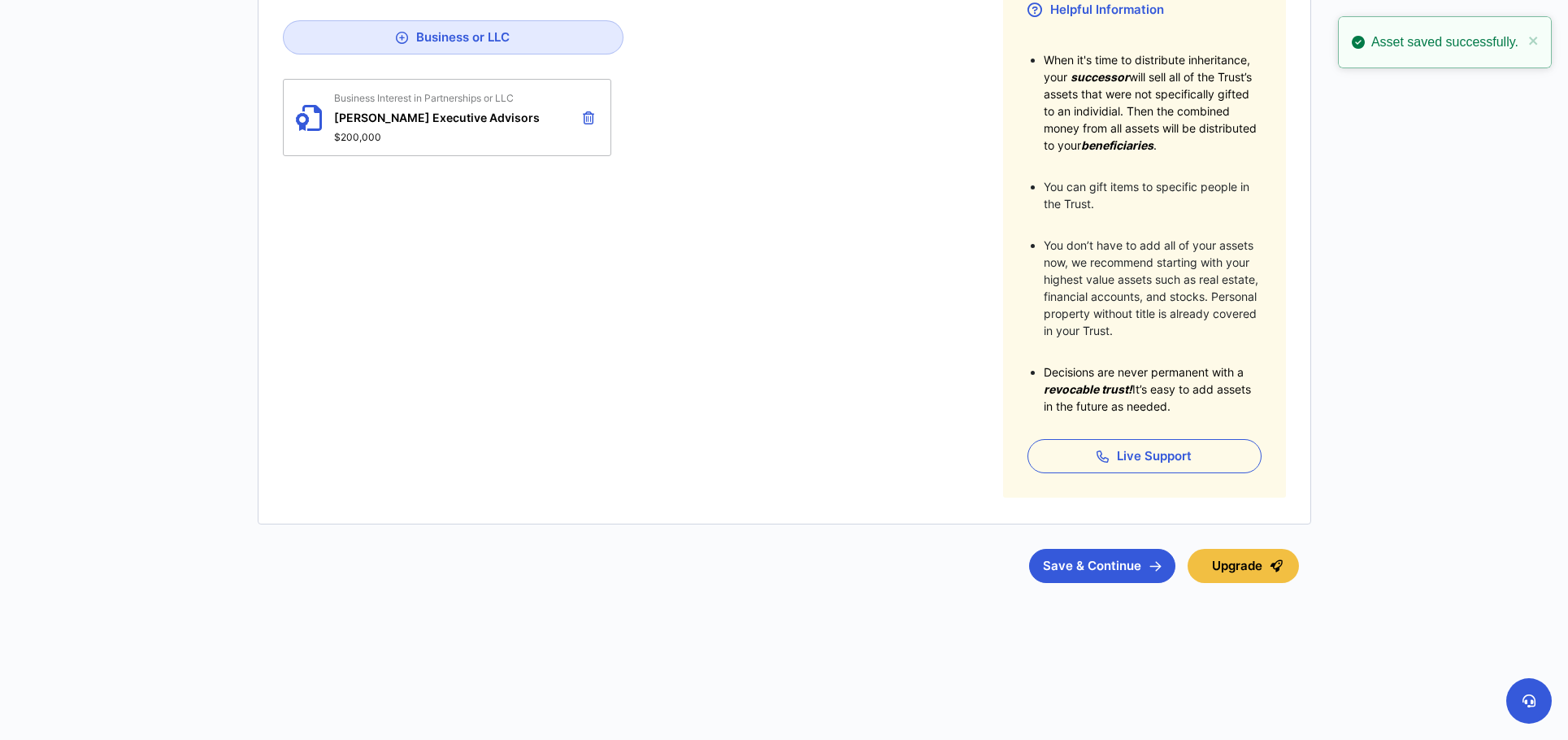
click at [445, 127] on div "Business Interest in Partnerships or LLC Haddad Executive Advisors $200,000" at bounding box center [436, 117] width 206 height 52
click at [417, 114] on span "Haddad Executive Advisors" at bounding box center [436, 117] width 206 height 14
click at [584, 119] on icon at bounding box center [588, 117] width 11 height 13
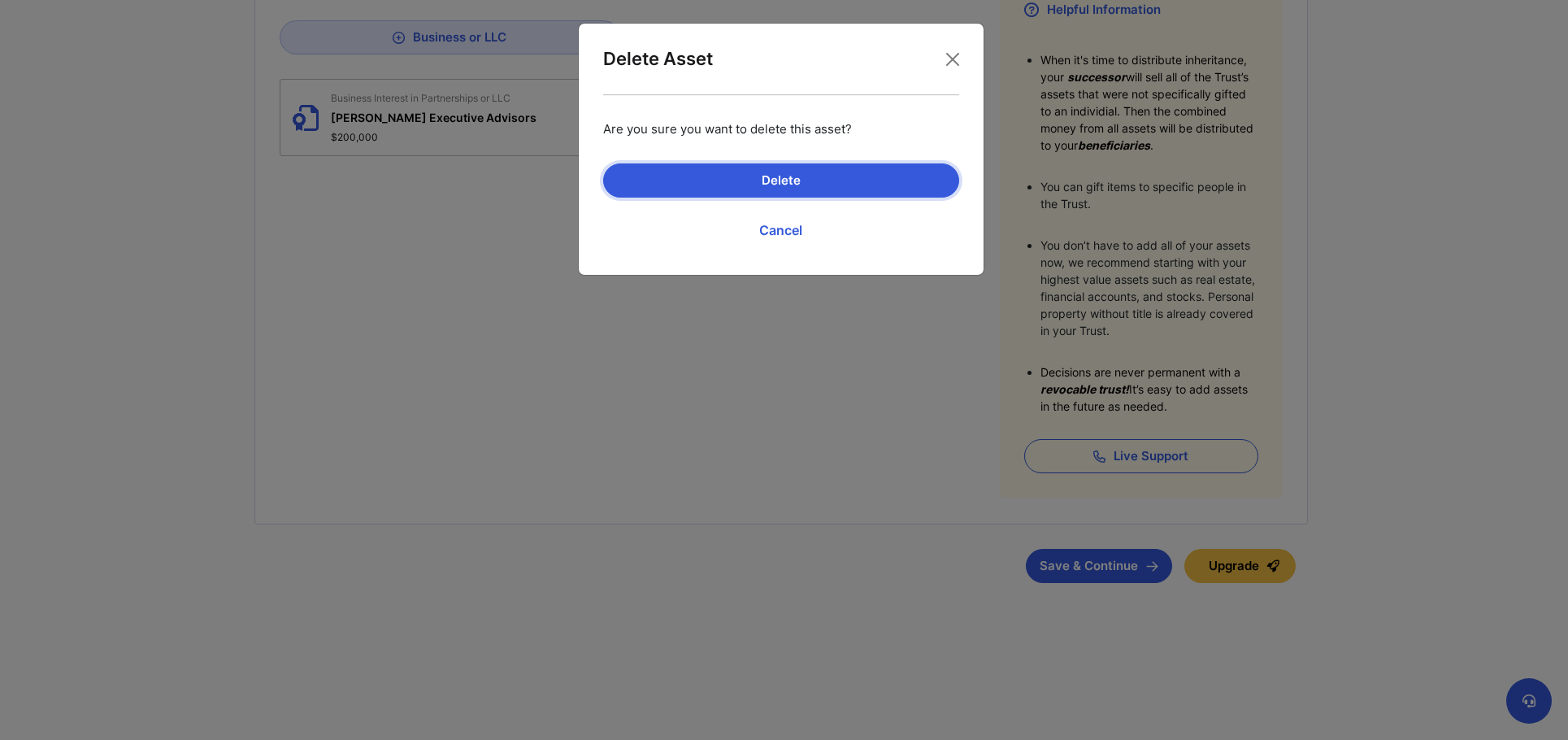
click at [772, 172] on button "Delete" at bounding box center [781, 180] width 356 height 34
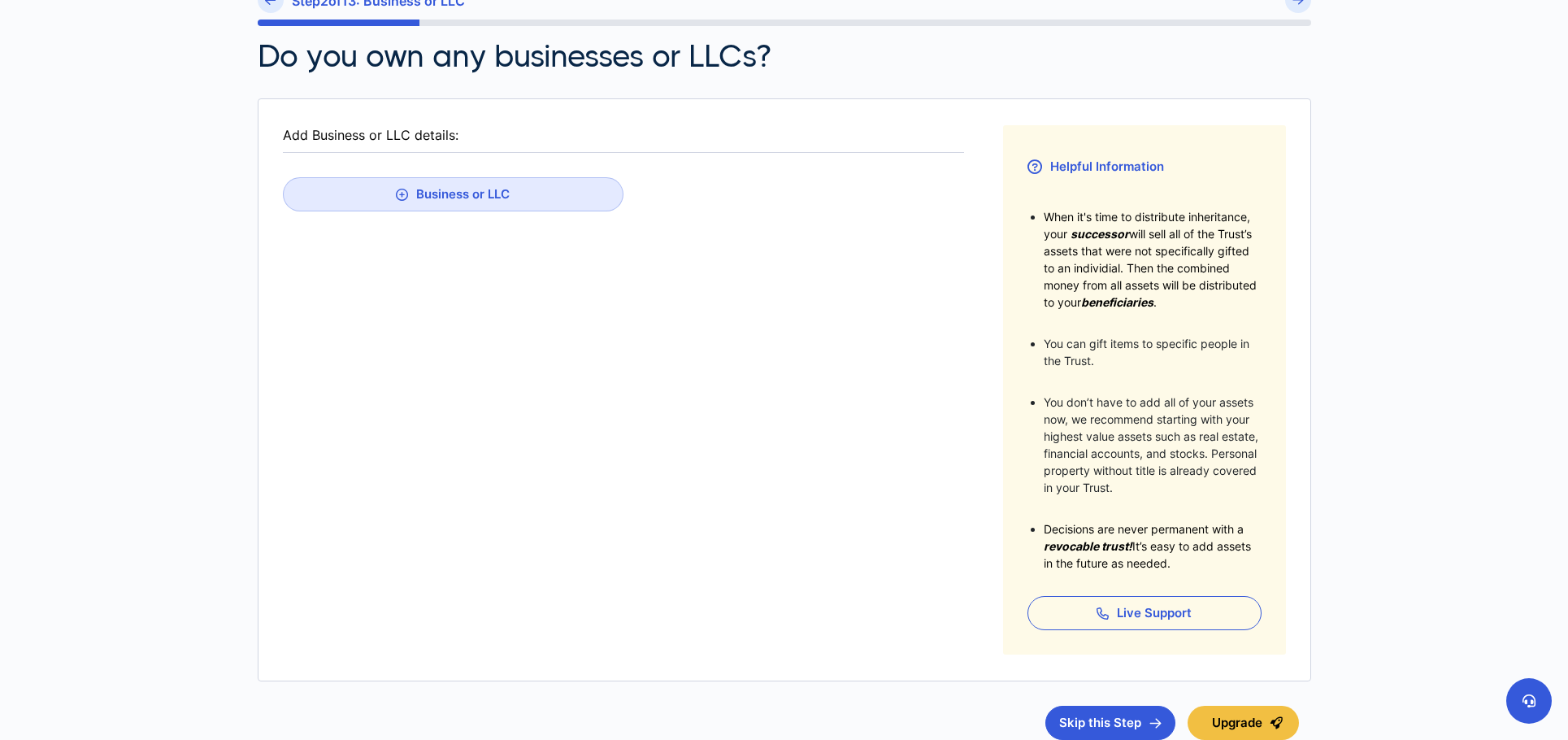
scroll to position [160, 0]
click at [476, 192] on button "Business or LLC" at bounding box center [453, 195] width 341 height 34
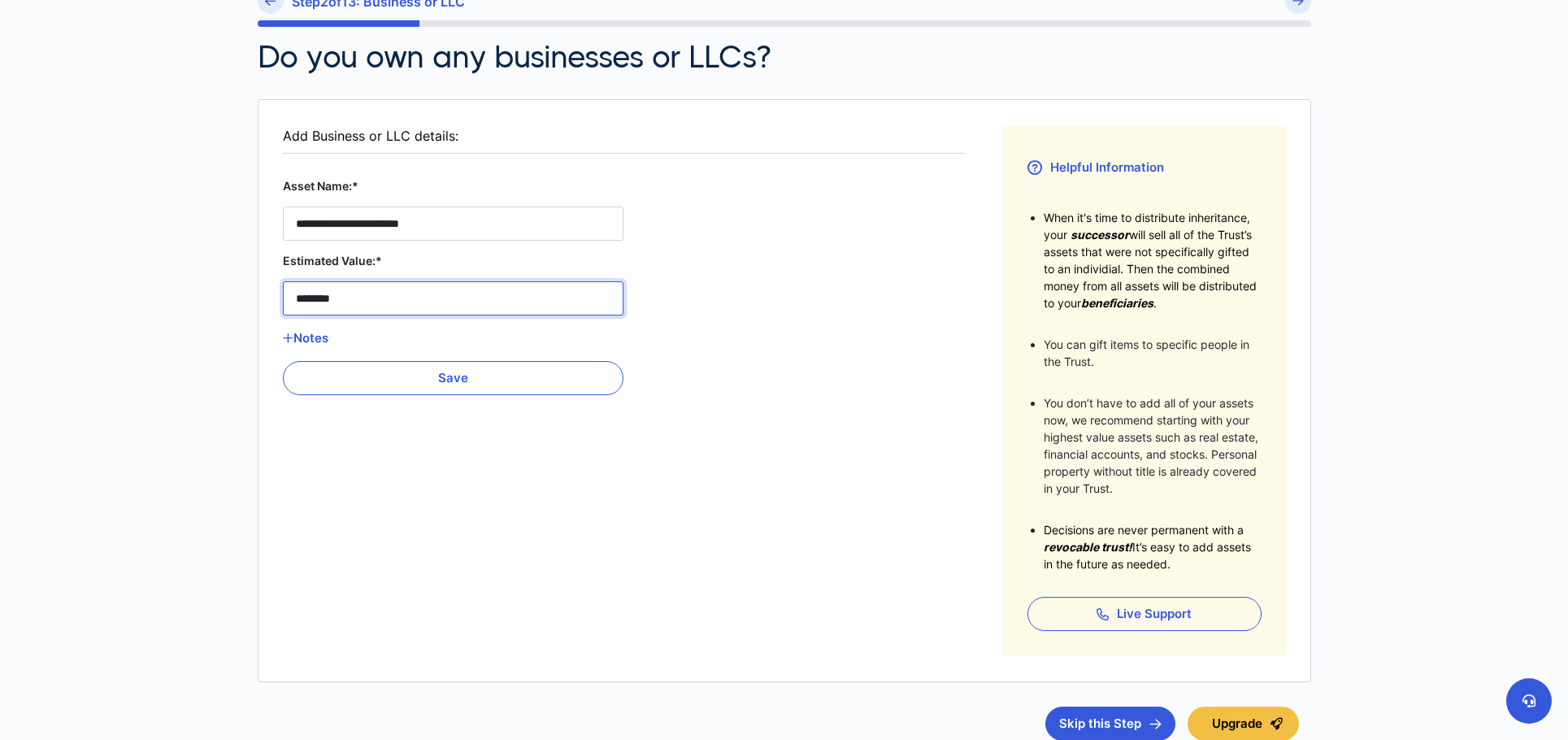
click at [365, 298] on LLC__estimated_value__0 "********" at bounding box center [453, 298] width 341 height 34
type LLC__estimated_value__0 "********"
click at [427, 384] on button "Save" at bounding box center [453, 377] width 341 height 34
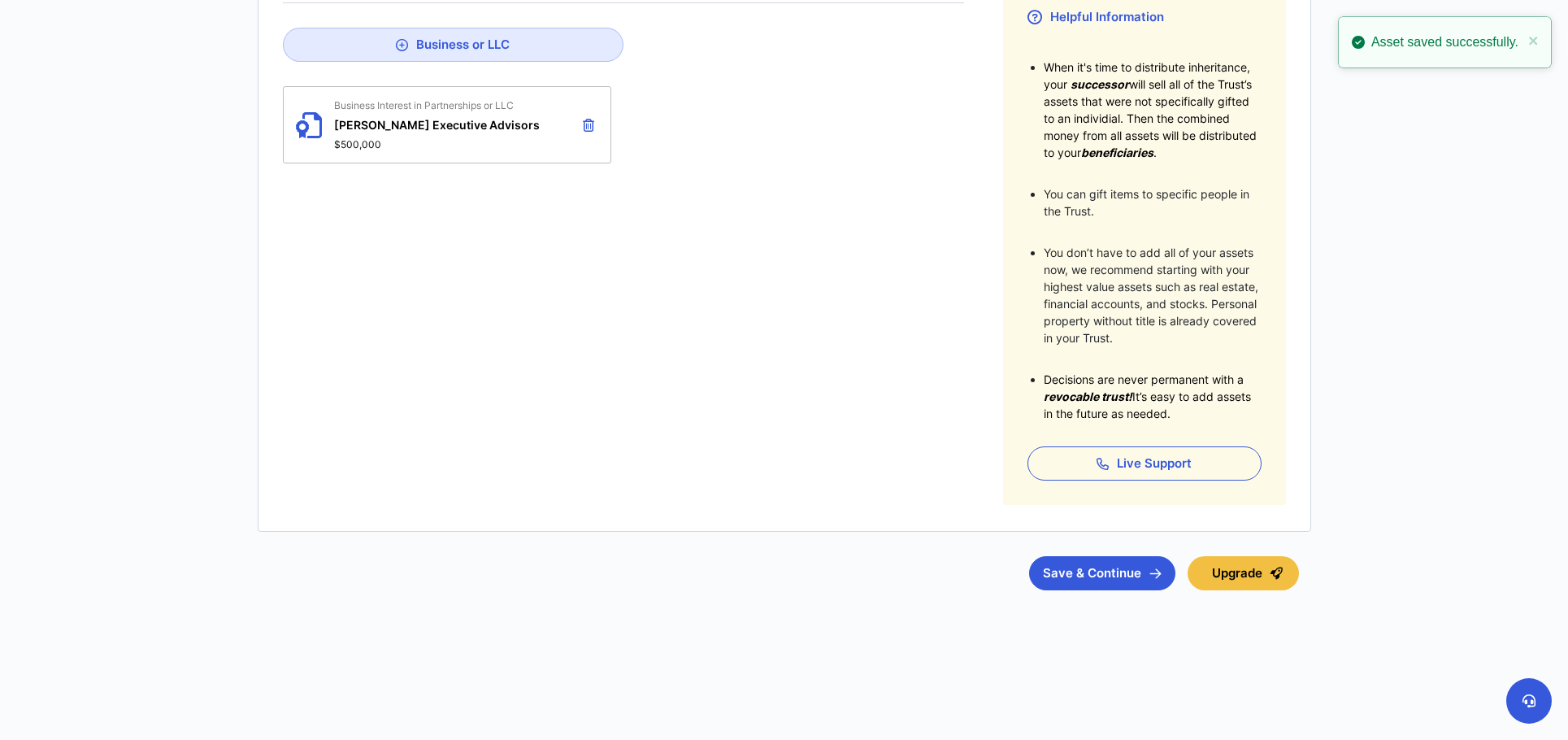
scroll to position [318, 0]
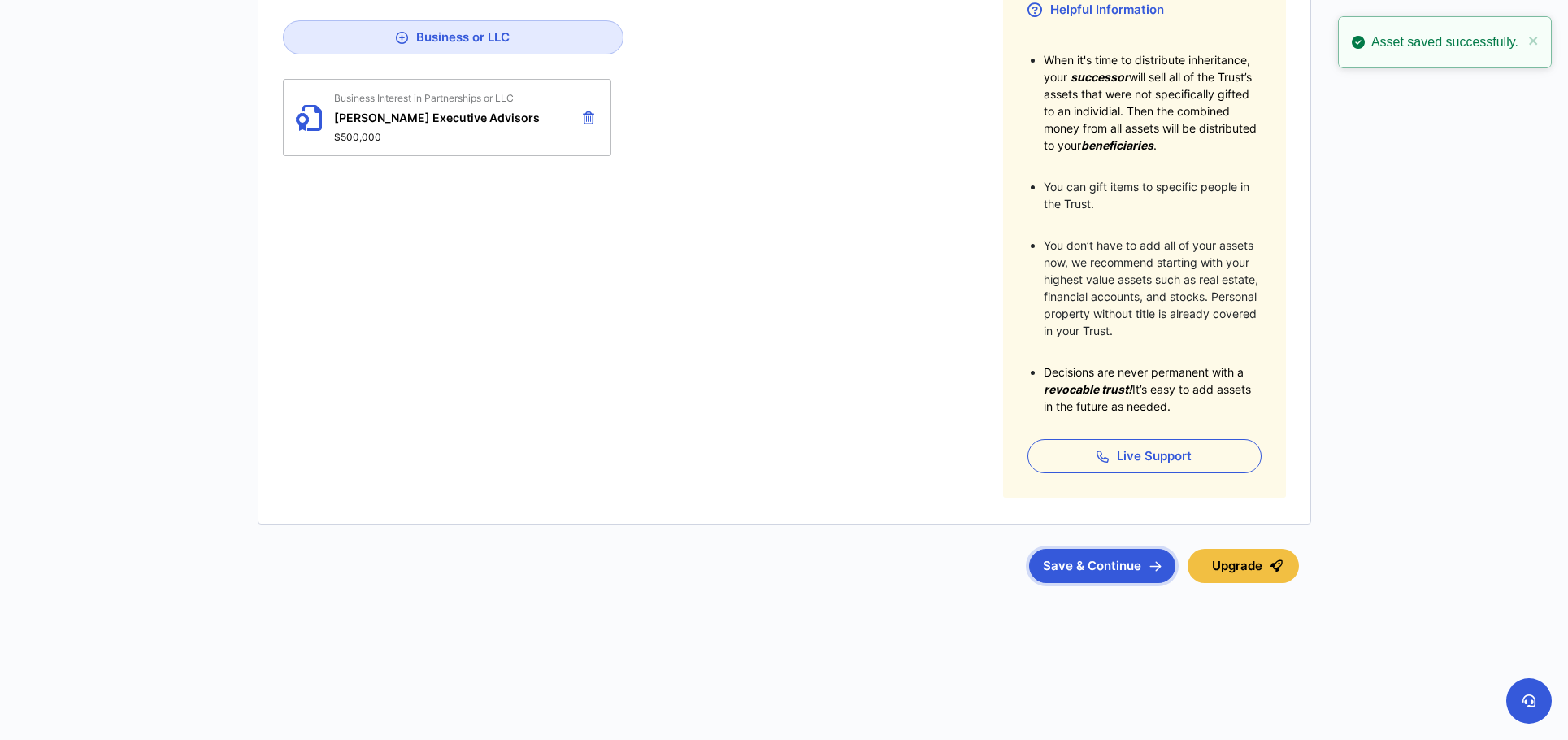
click at [1125, 570] on button "Save & Continue" at bounding box center [1102, 565] width 146 height 34
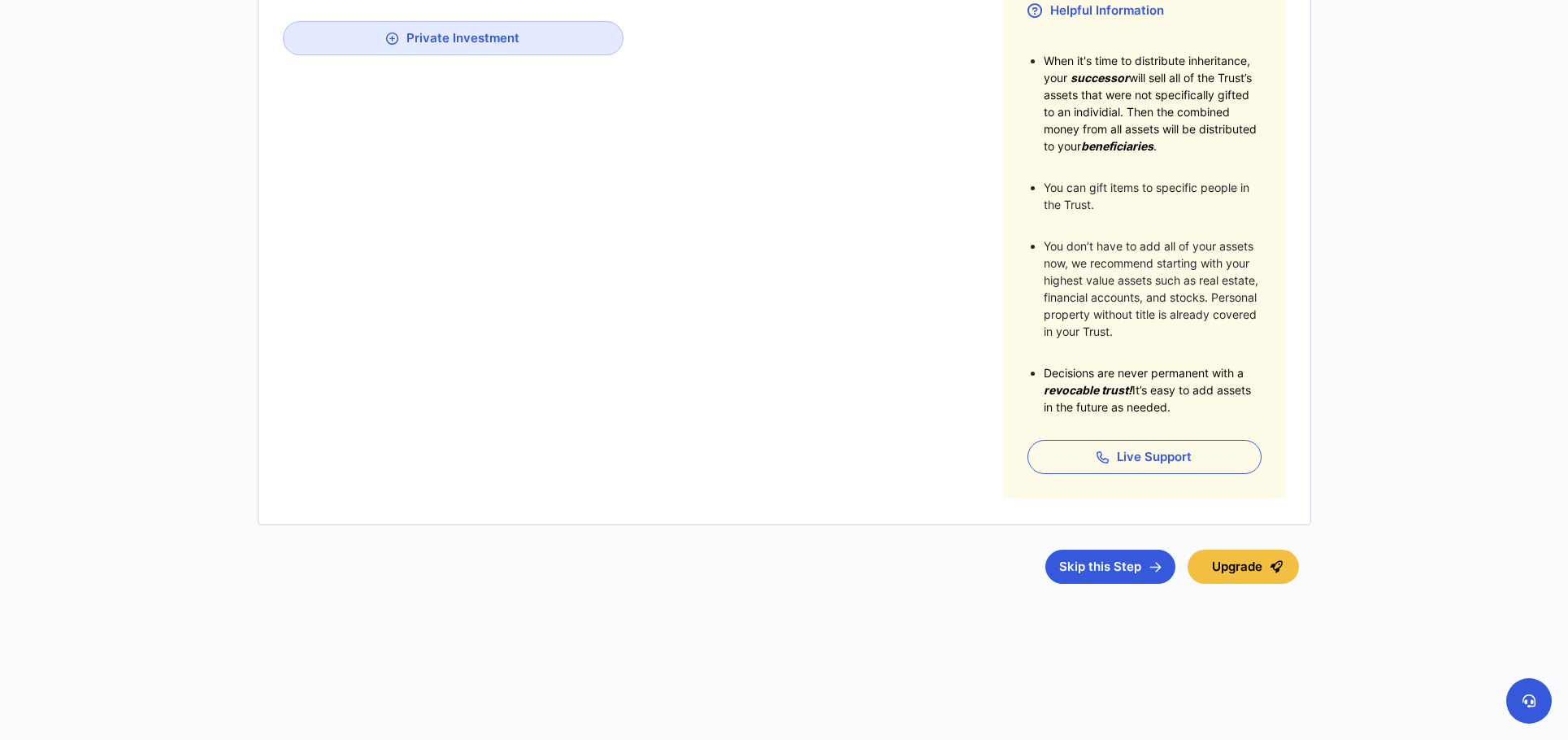
scroll to position [318, 0]
click at [1127, 570] on button "Skip this Step" at bounding box center [1110, 565] width 130 height 34
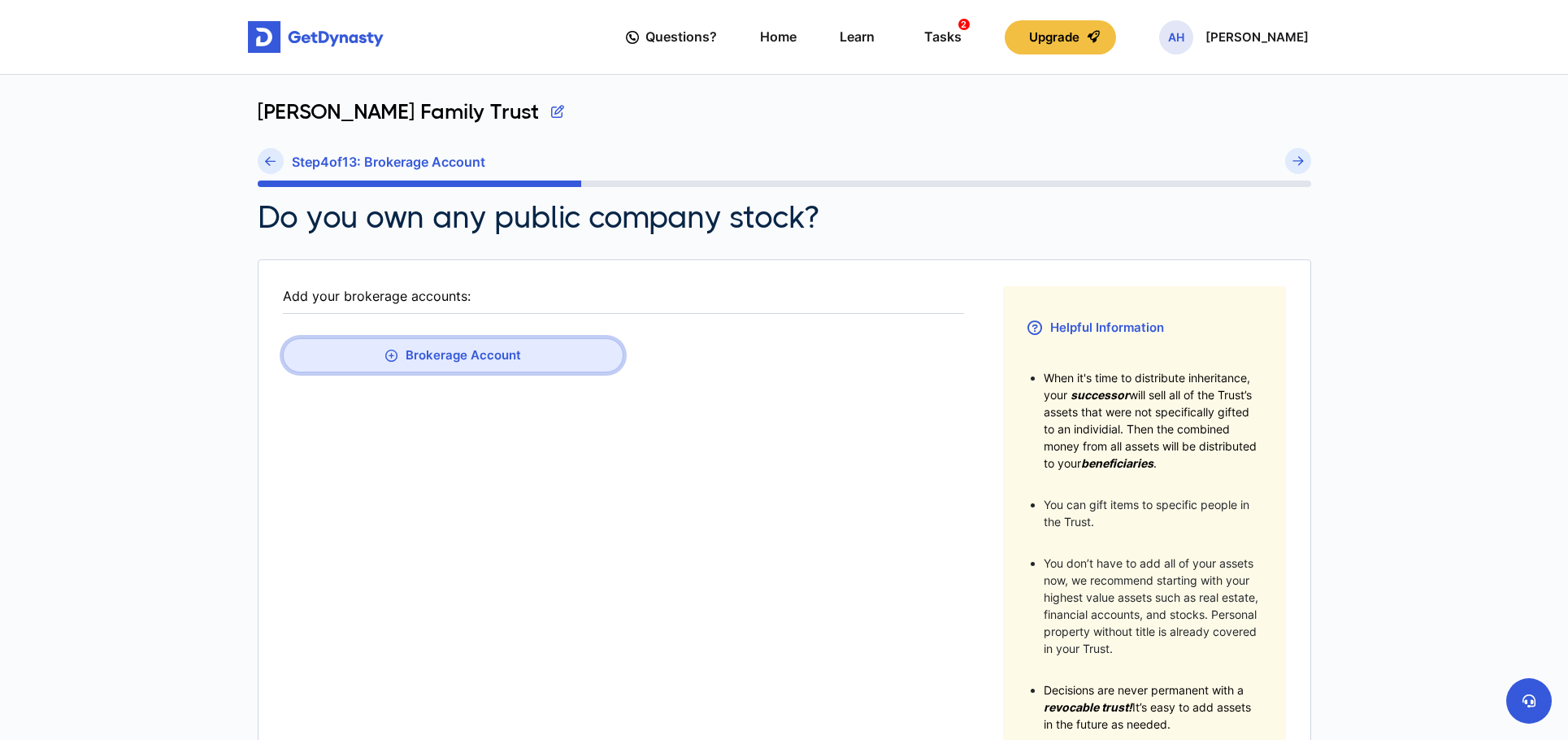
click at [485, 342] on button "Brokerage Account" at bounding box center [453, 355] width 341 height 34
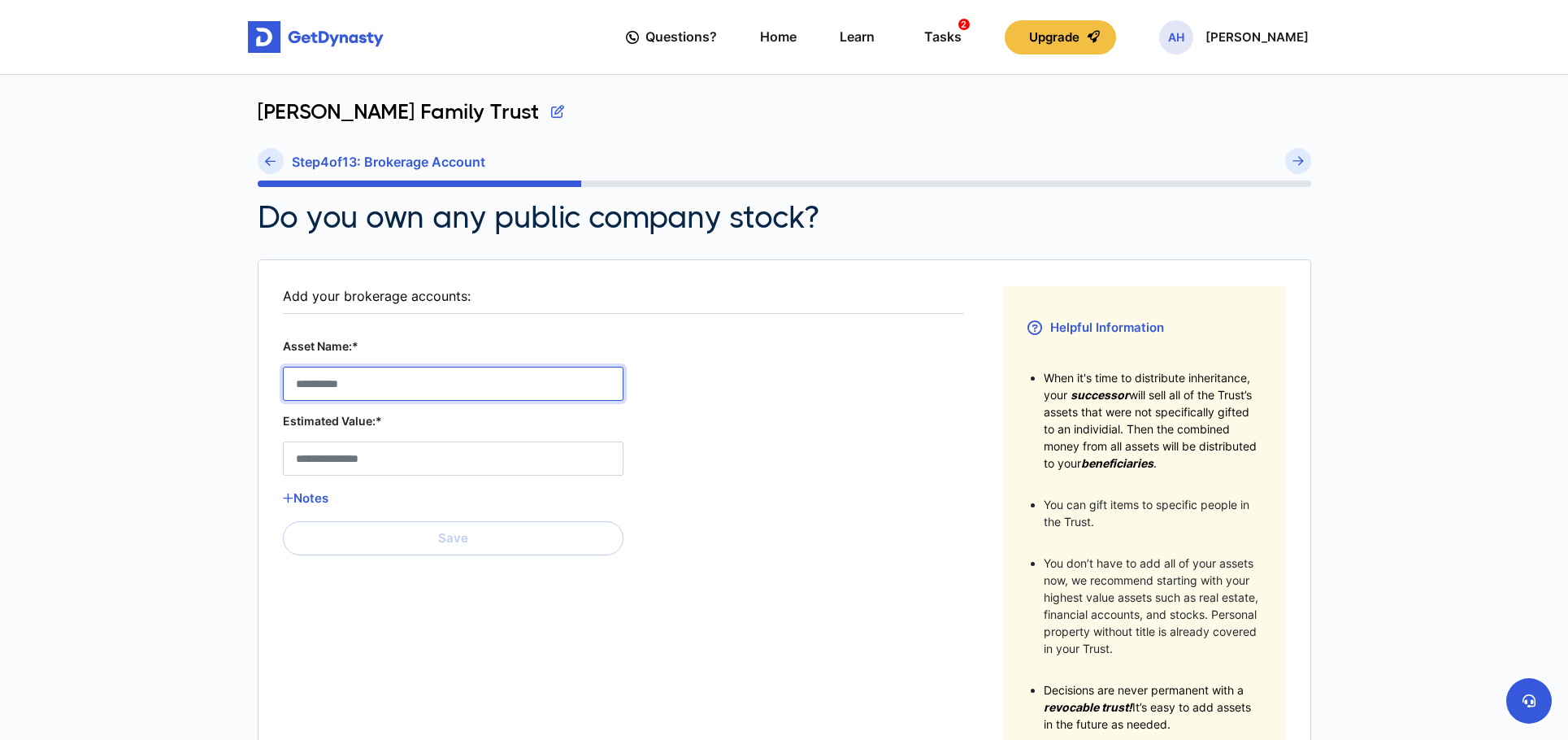
click at [432, 391] on Account__asset_name__0 "Asset Name:*" at bounding box center [453, 383] width 341 height 34
type Account__asset_name__0 "**********"
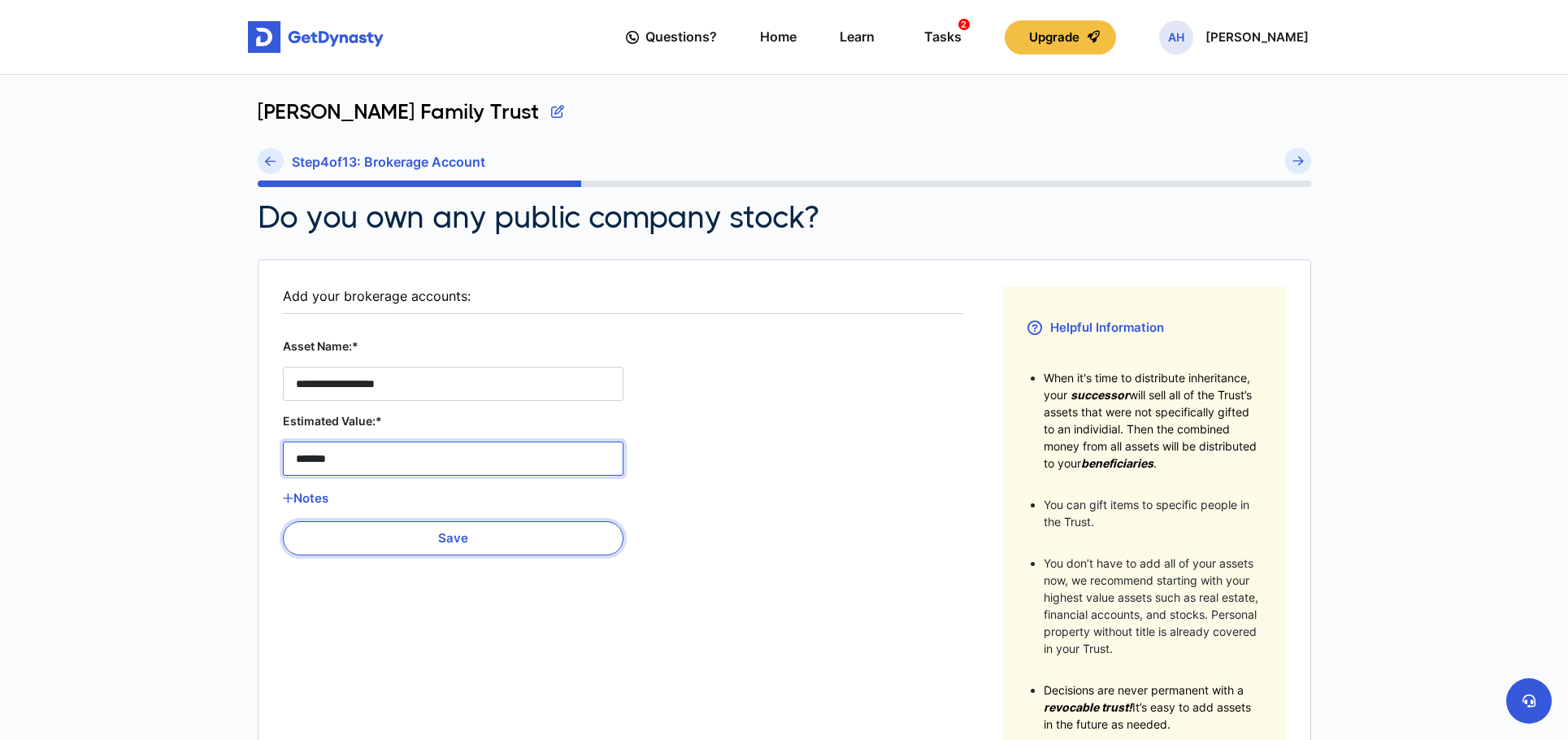
type Account__estimated_value__0 "*******"
click at [412, 534] on button "Save" at bounding box center [453, 537] width 341 height 34
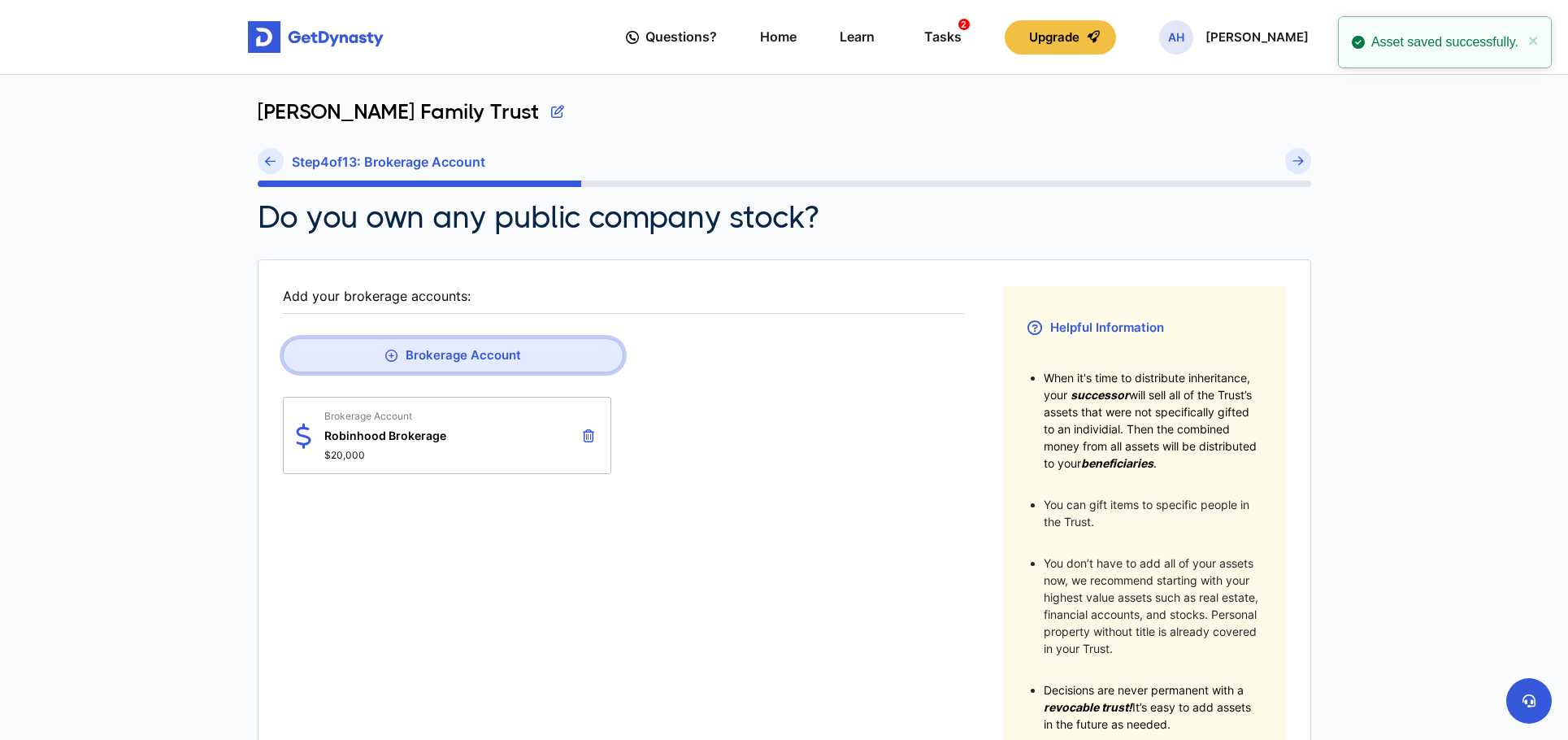
click at [421, 360] on button "Brokerage Account" at bounding box center [453, 355] width 341 height 34
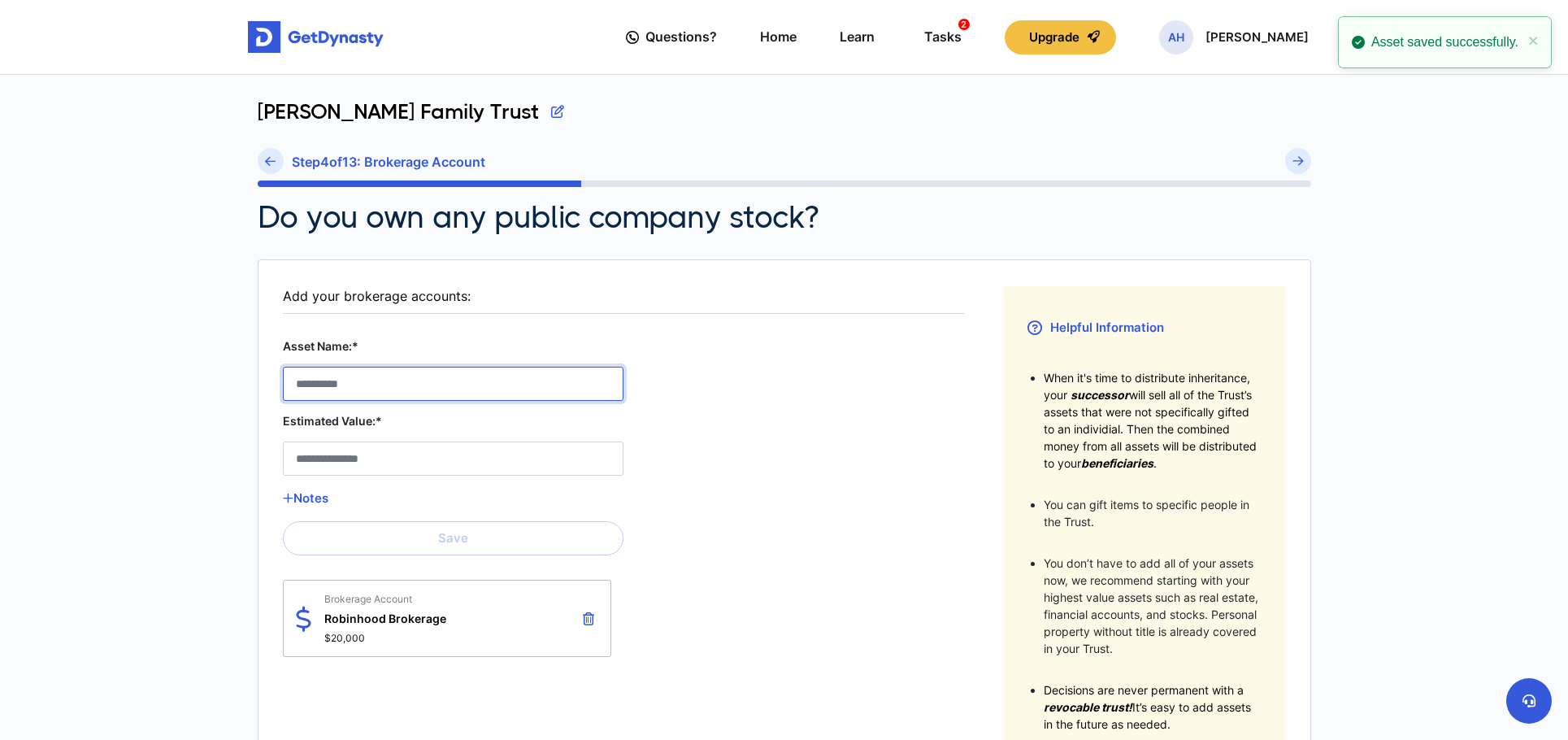
click at [399, 382] on Account__asset_name__1 "Asset Name:*" at bounding box center [453, 383] width 341 height 34
type Account__asset_name__1 "**********"
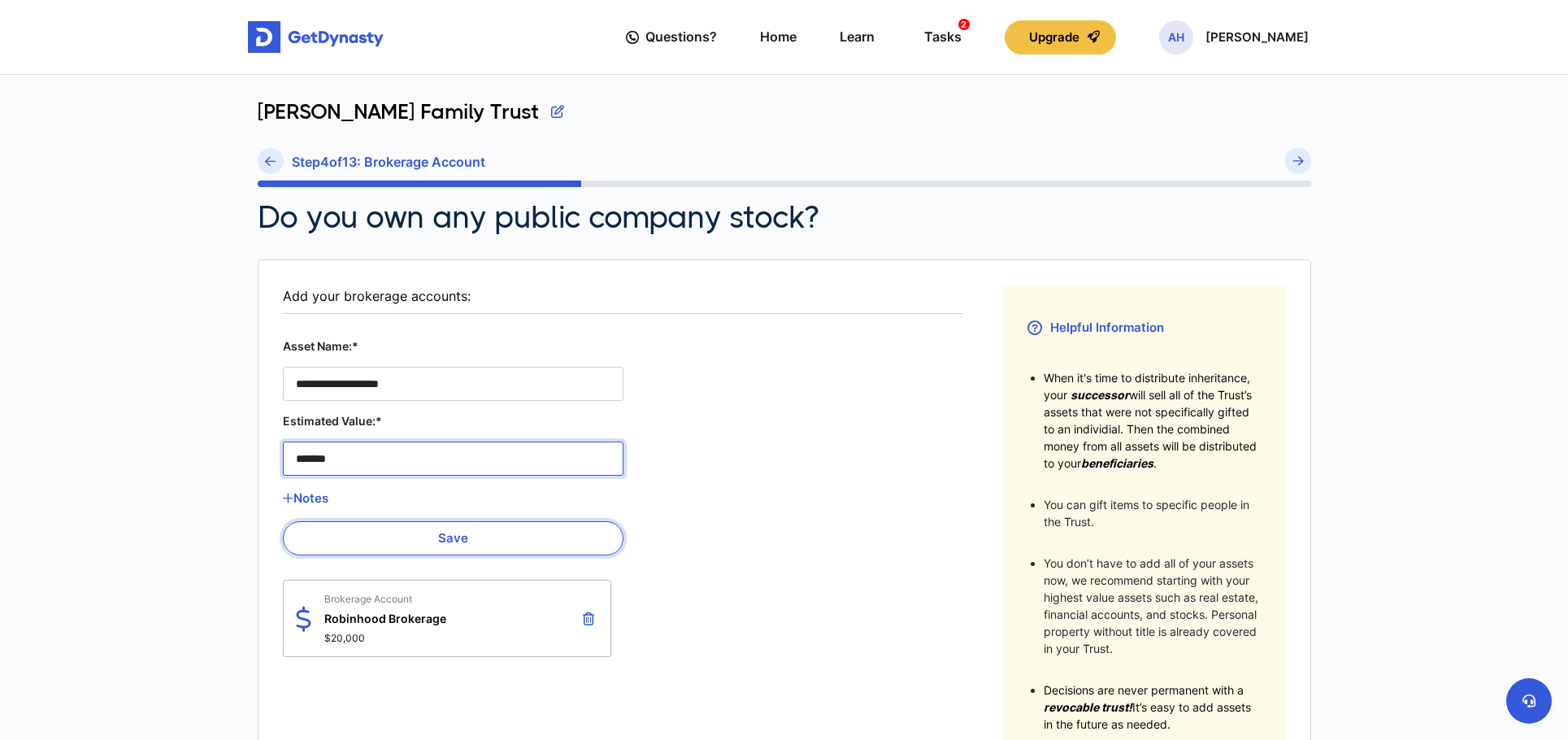
type Account__estimated_value__1 "*******"
click at [454, 531] on button "Save" at bounding box center [453, 537] width 341 height 34
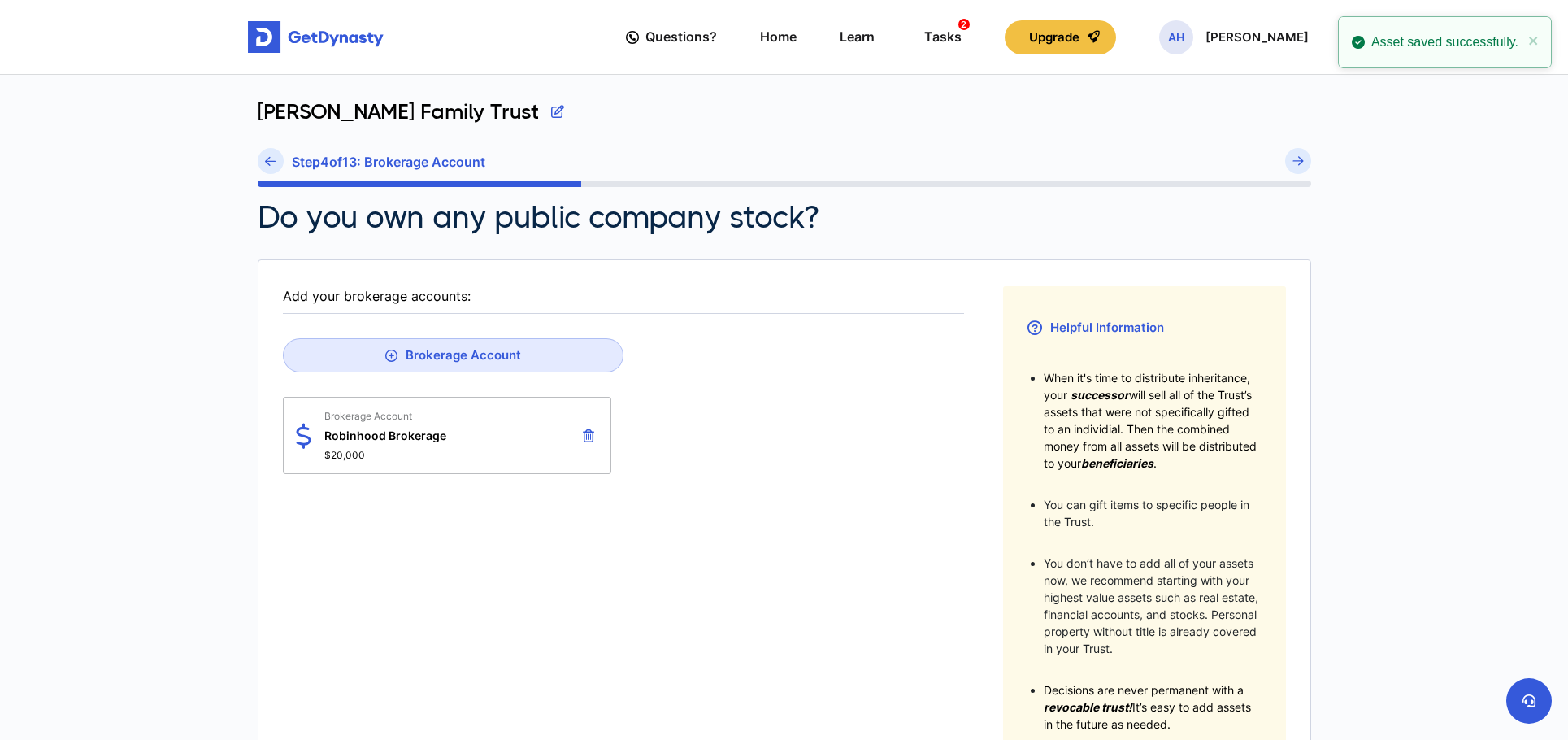
click at [767, 482] on fieldset "Add your brokerage accounts: Brokerage Account Brokerage Account Robinhood Brok…" at bounding box center [624, 550] width 682 height 529
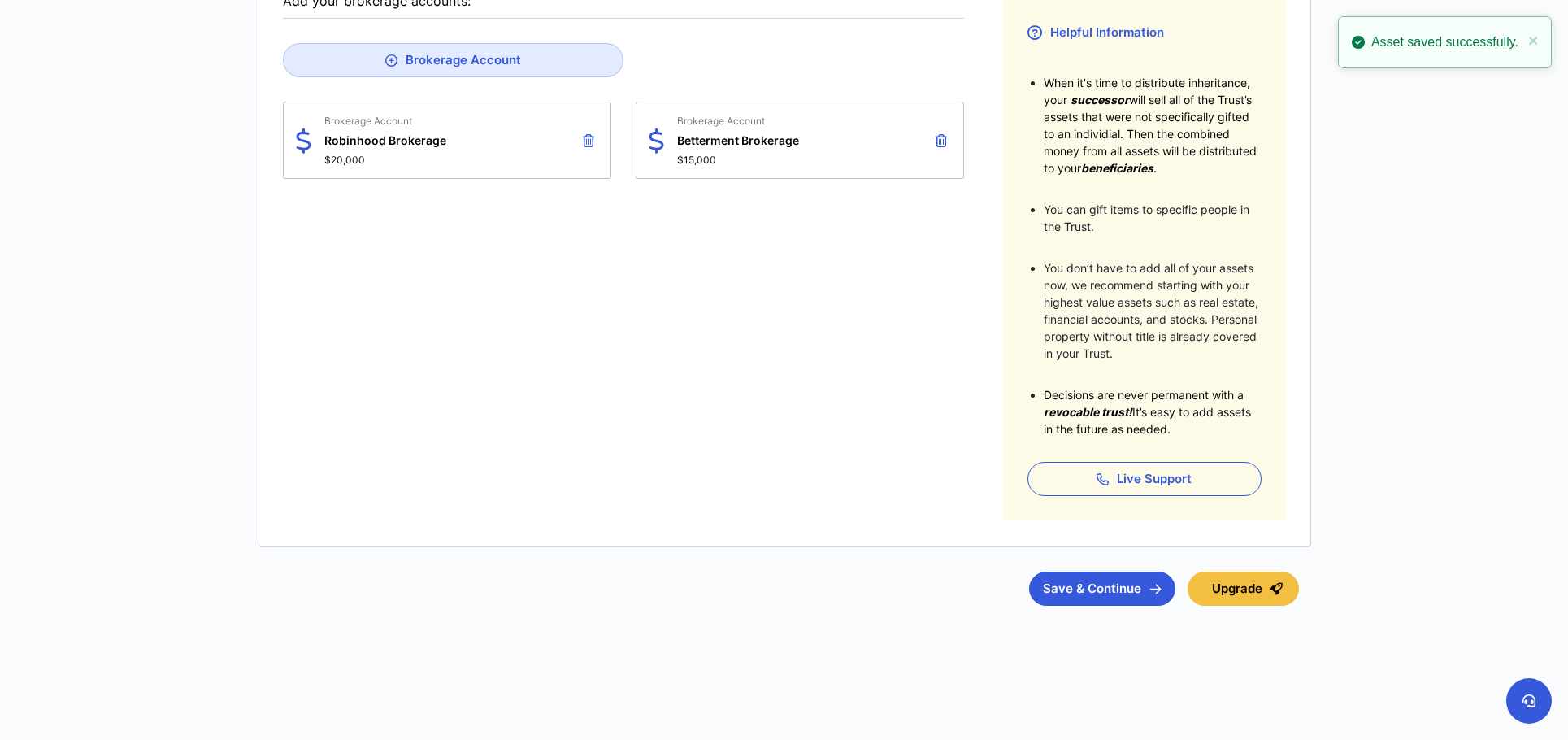
scroll to position [318, 0]
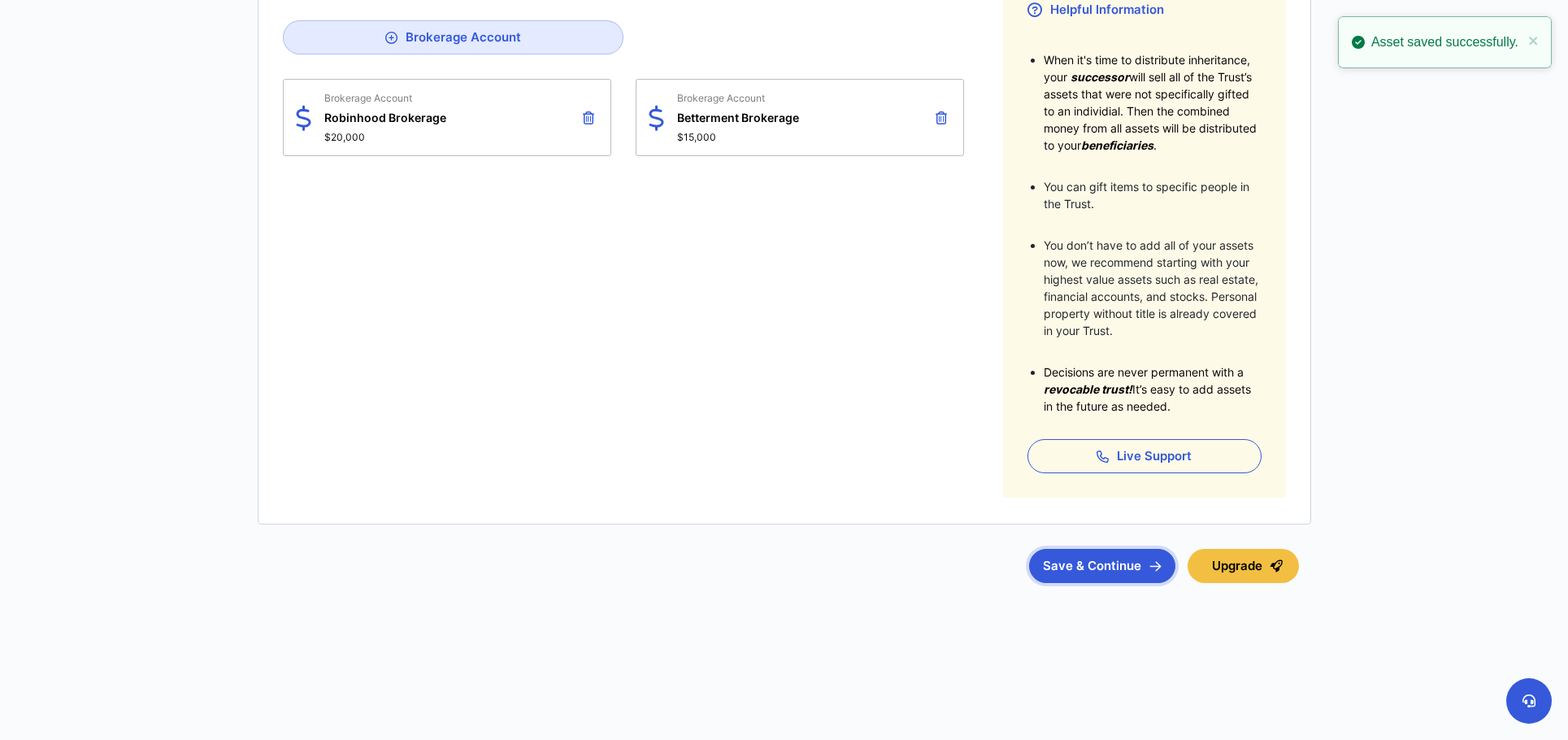
click at [1094, 574] on button "Save & Continue" at bounding box center [1102, 565] width 146 height 34
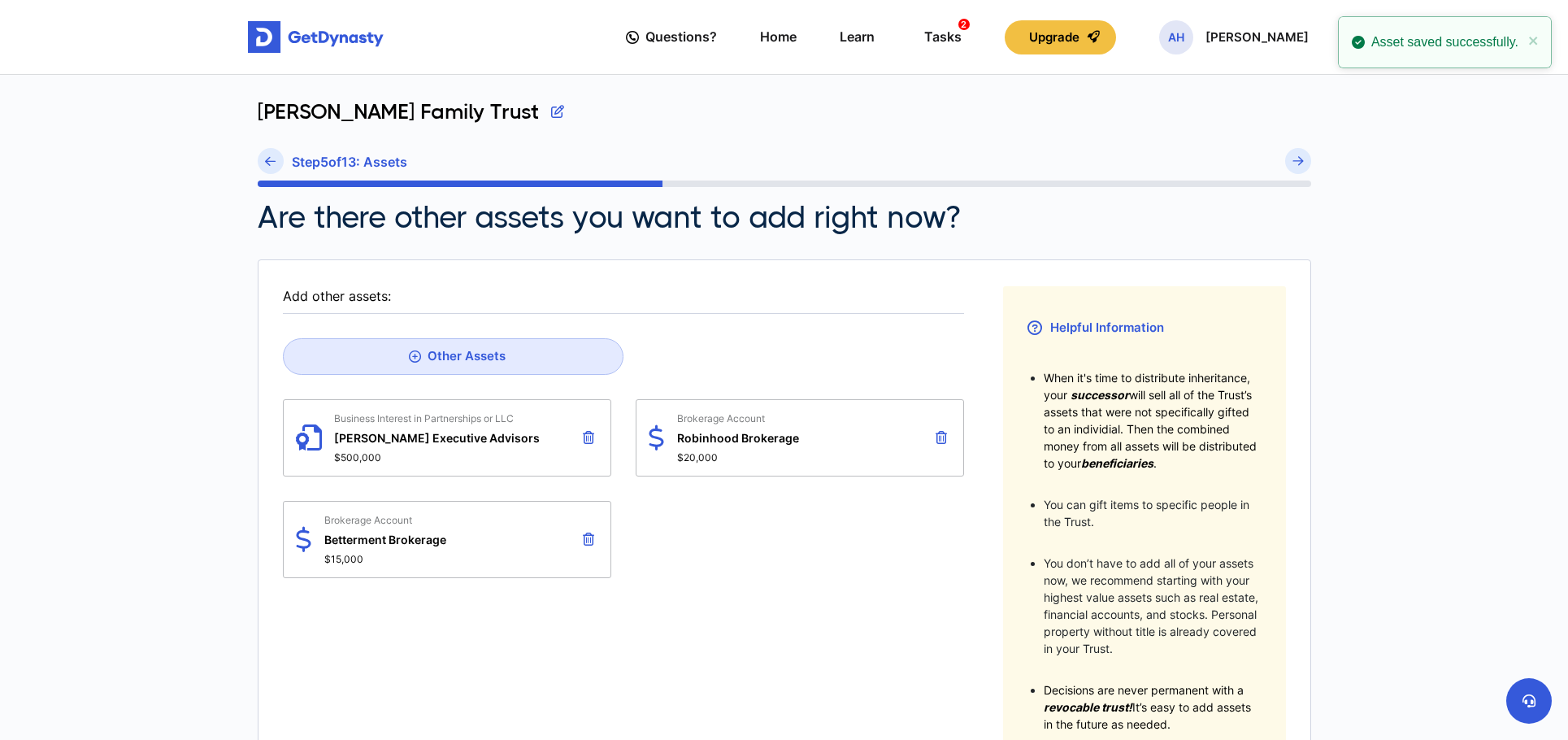
click at [693, 545] on div "Business Interest in Partnerships or LLC Haddad Executive Advisors $500,000 Bro…" at bounding box center [624, 489] width 682 height 179
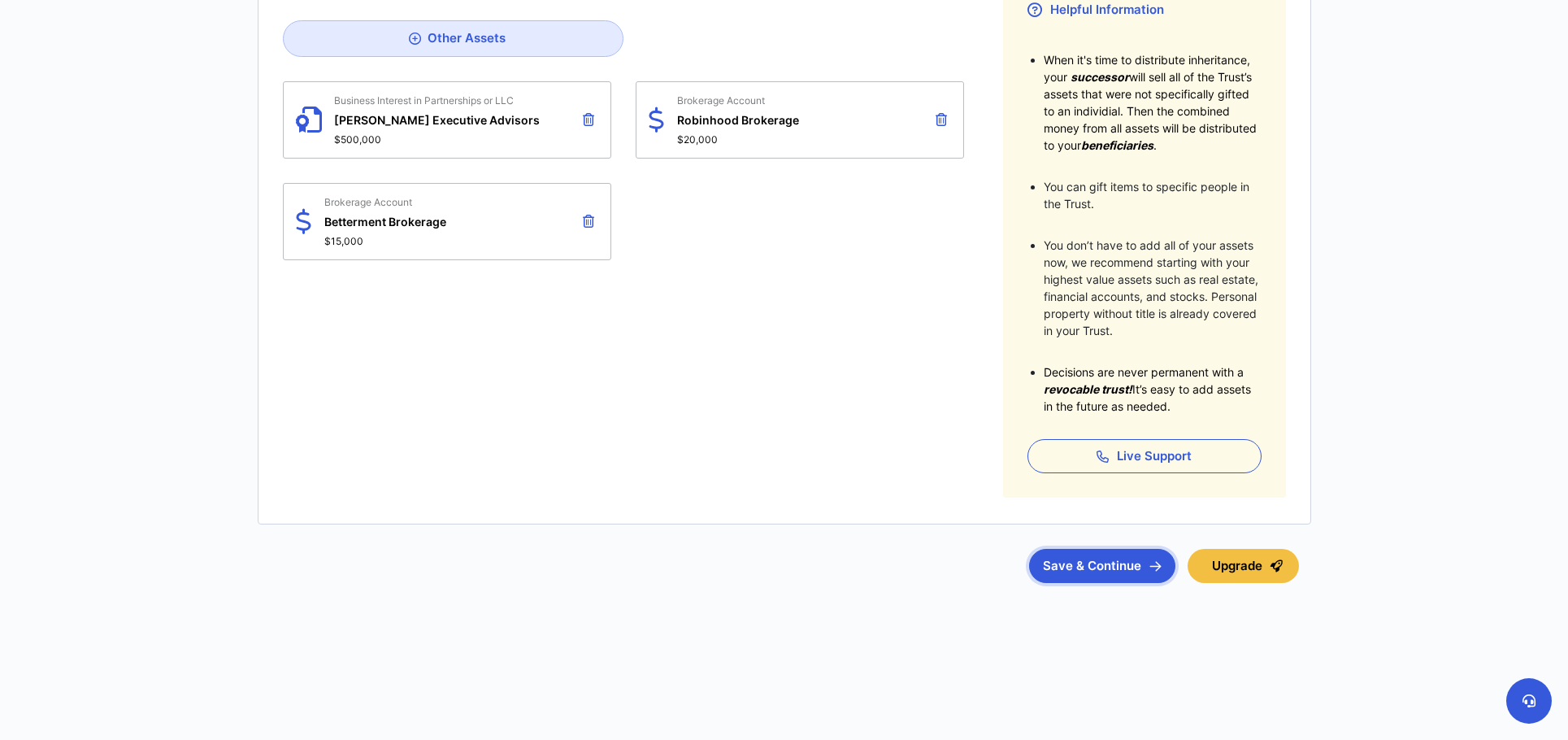
click at [1081, 572] on button "Save & Continue" at bounding box center [1102, 565] width 146 height 34
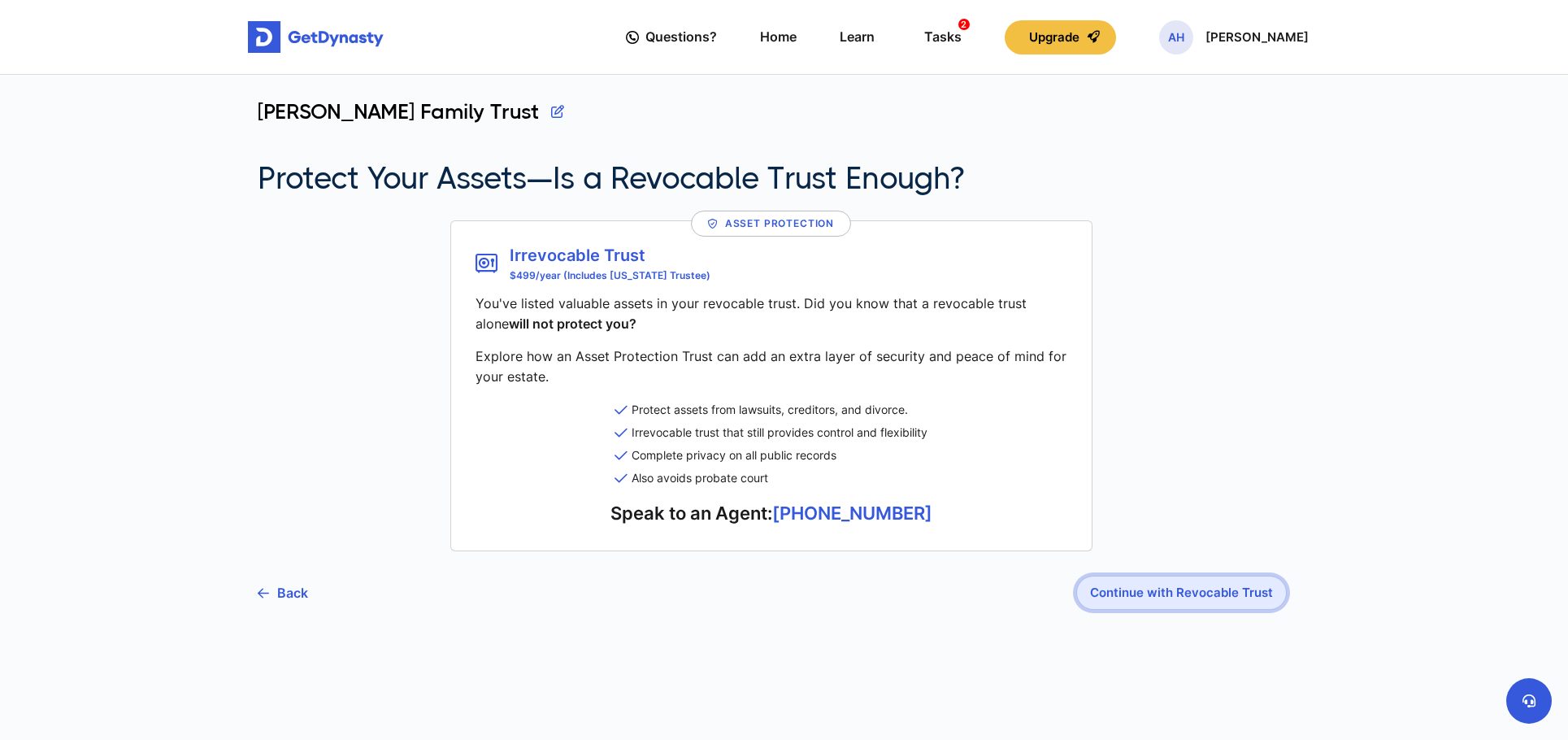
click at [1158, 599] on button "Continue with Revocable Trust" at bounding box center [1181, 592] width 211 height 34
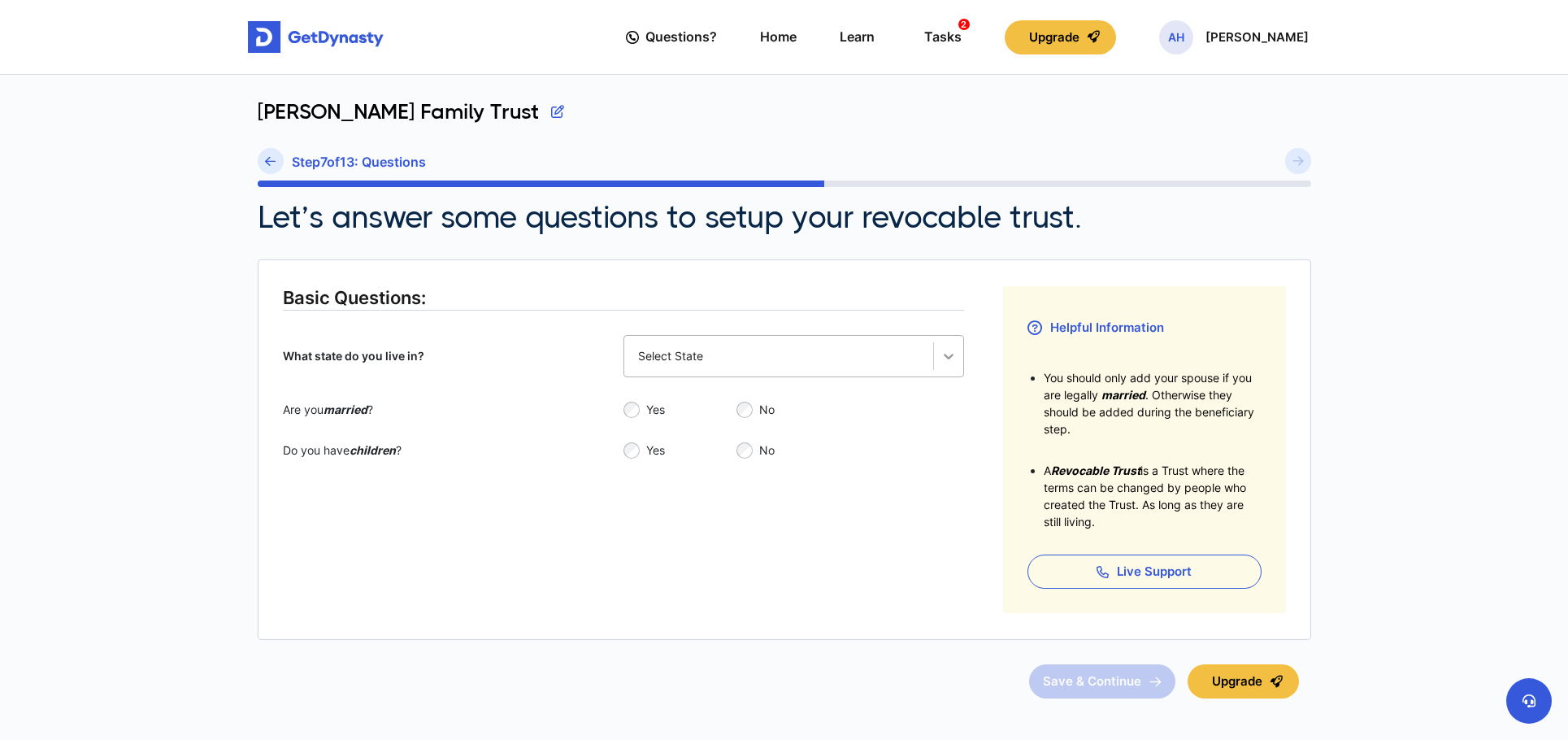
click at [941, 351] on icon at bounding box center [949, 356] width 16 height 16
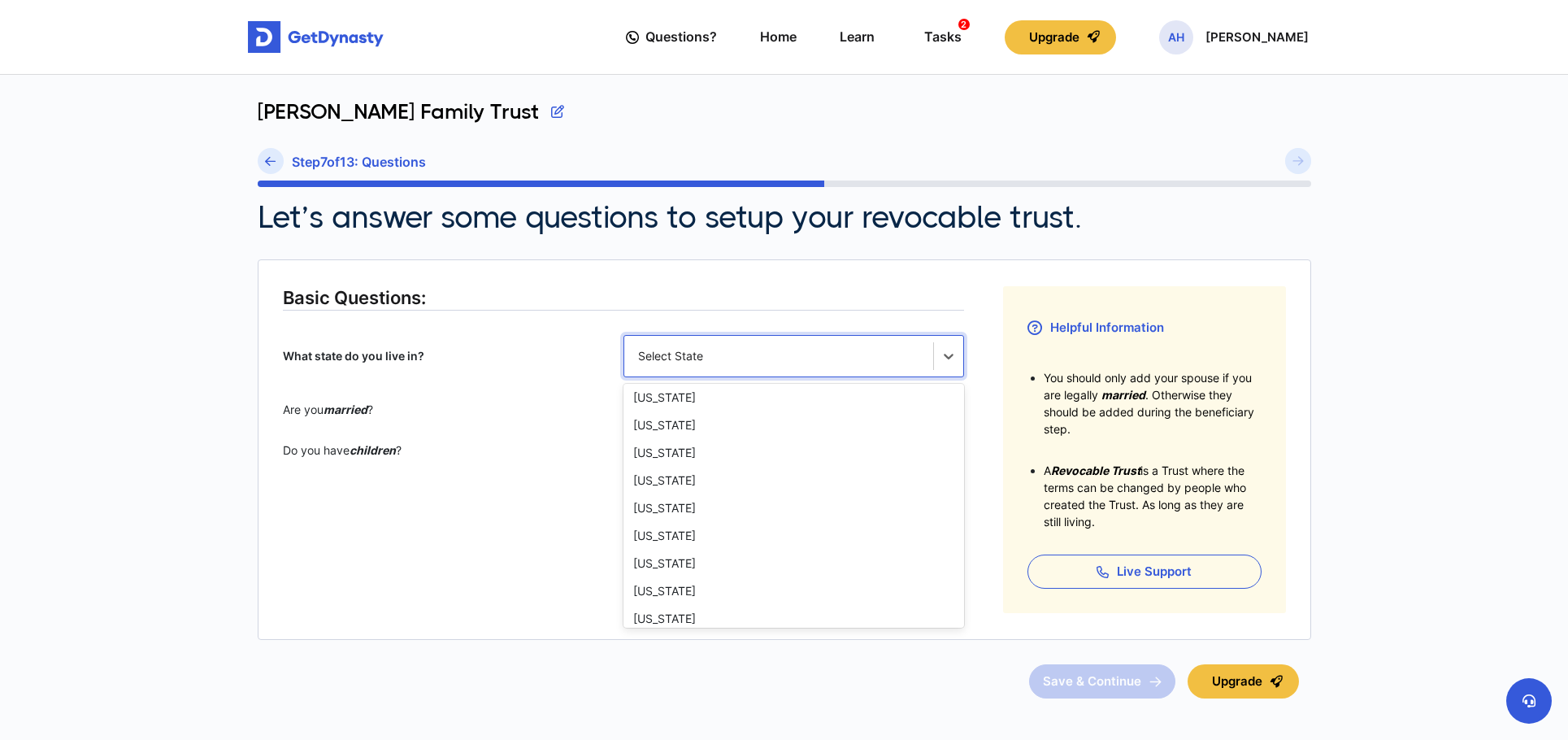
scroll to position [1172, 0]
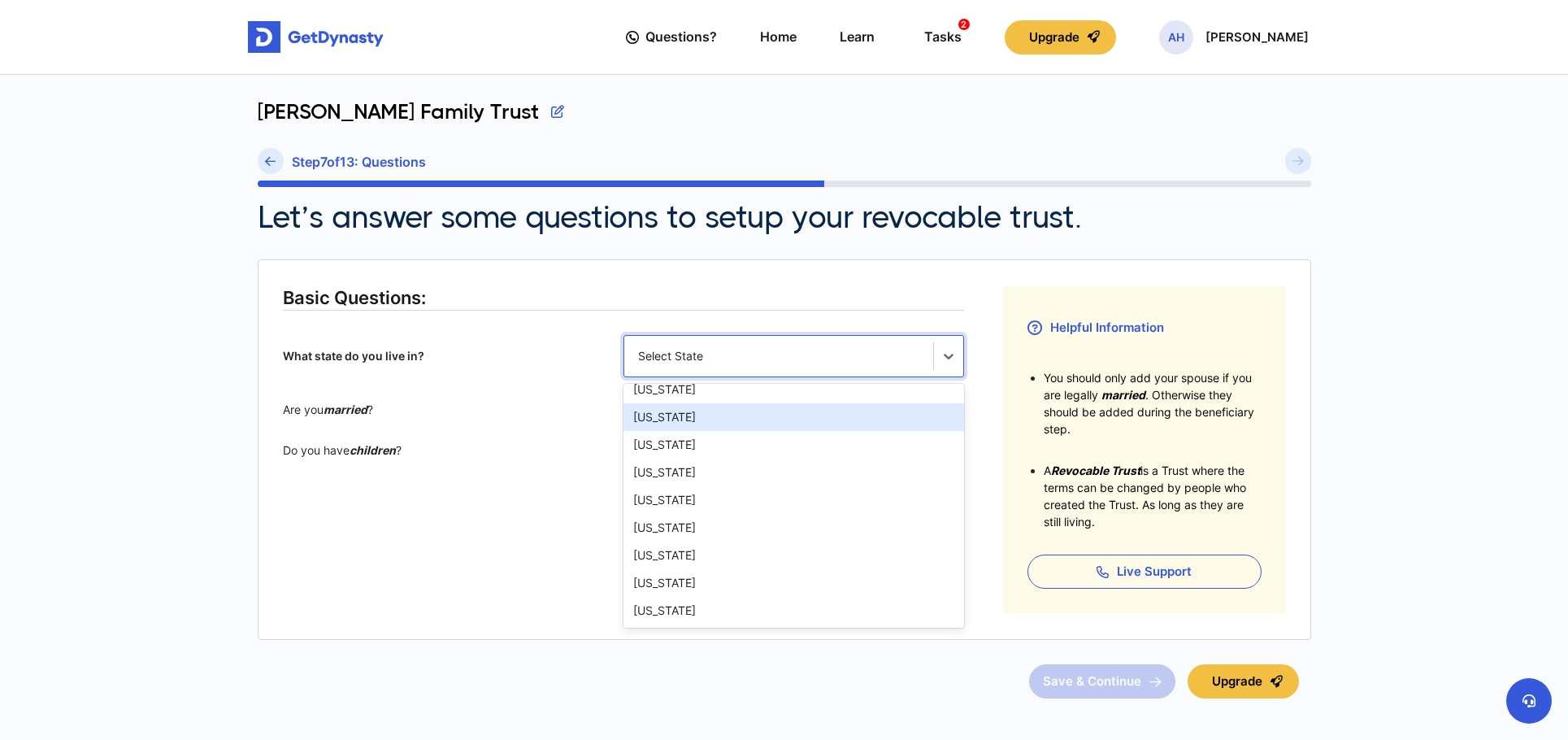
click at [711, 413] on div "Texas" at bounding box center [794, 417] width 341 height 28
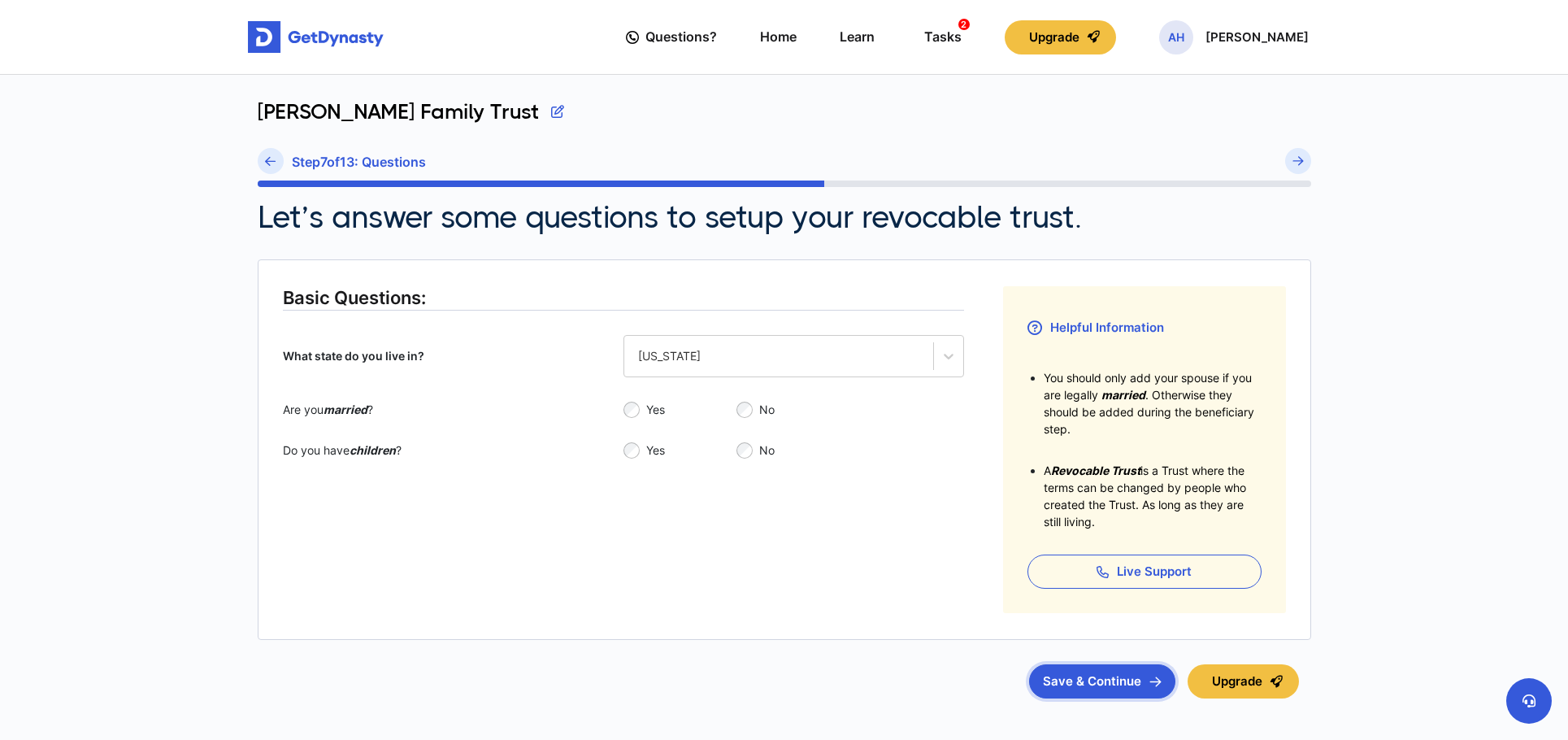
click at [1092, 684] on button "Save & Continue" at bounding box center [1102, 681] width 146 height 34
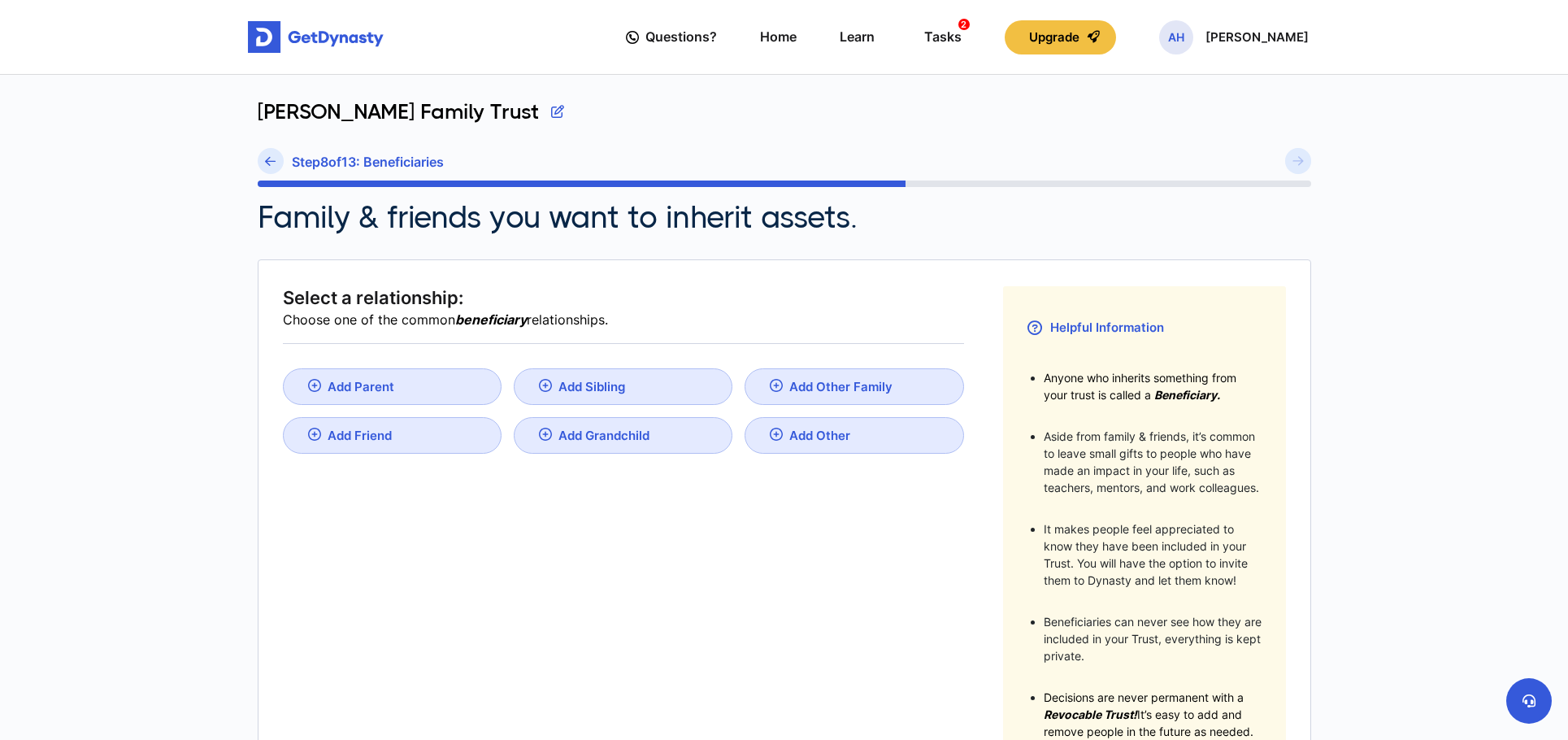
click at [431, 392] on link "Add Parent" at bounding box center [392, 386] width 219 height 37
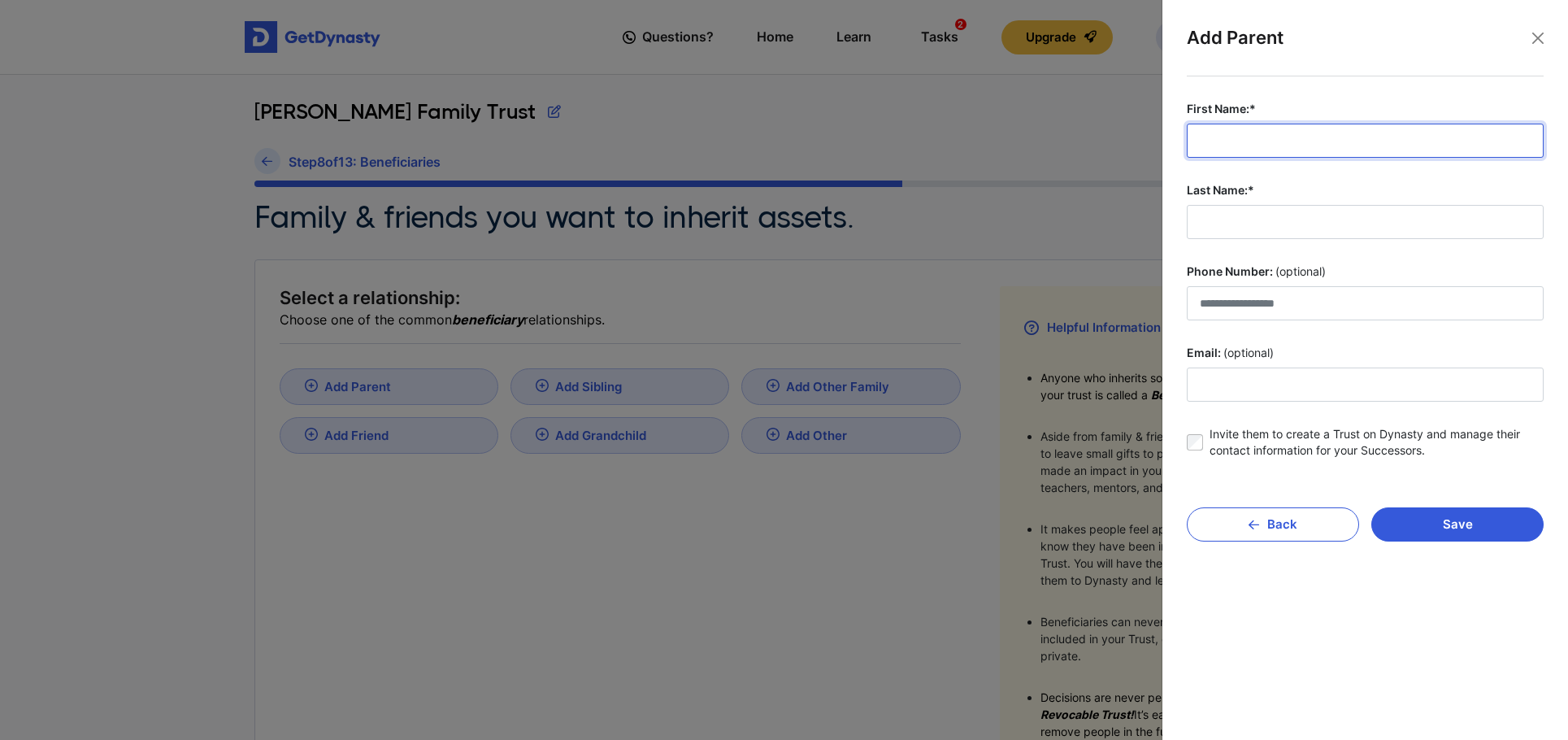
click at [1293, 147] on input "First Name:*" at bounding box center [1365, 140] width 357 height 34
type input "******"
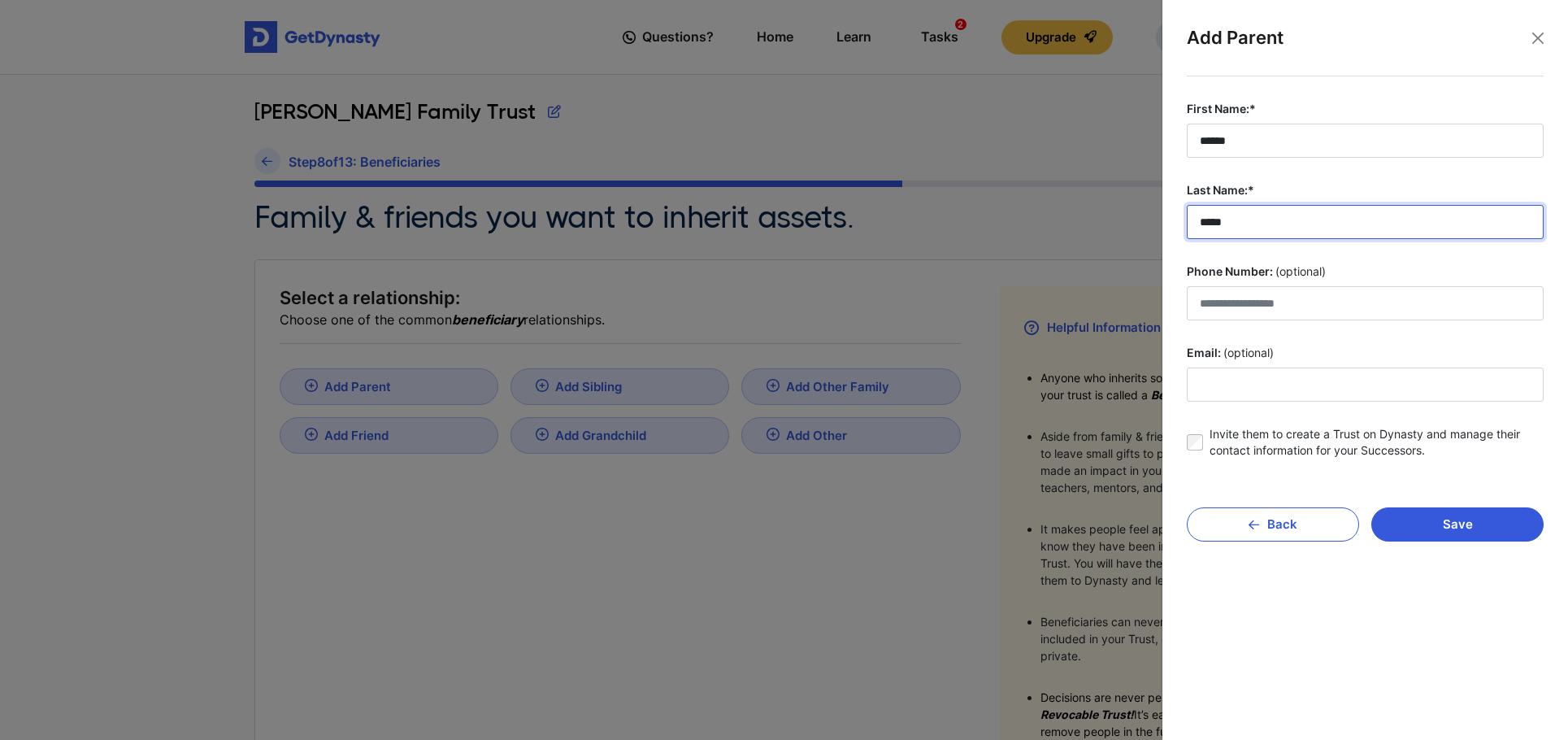
type input "*****"
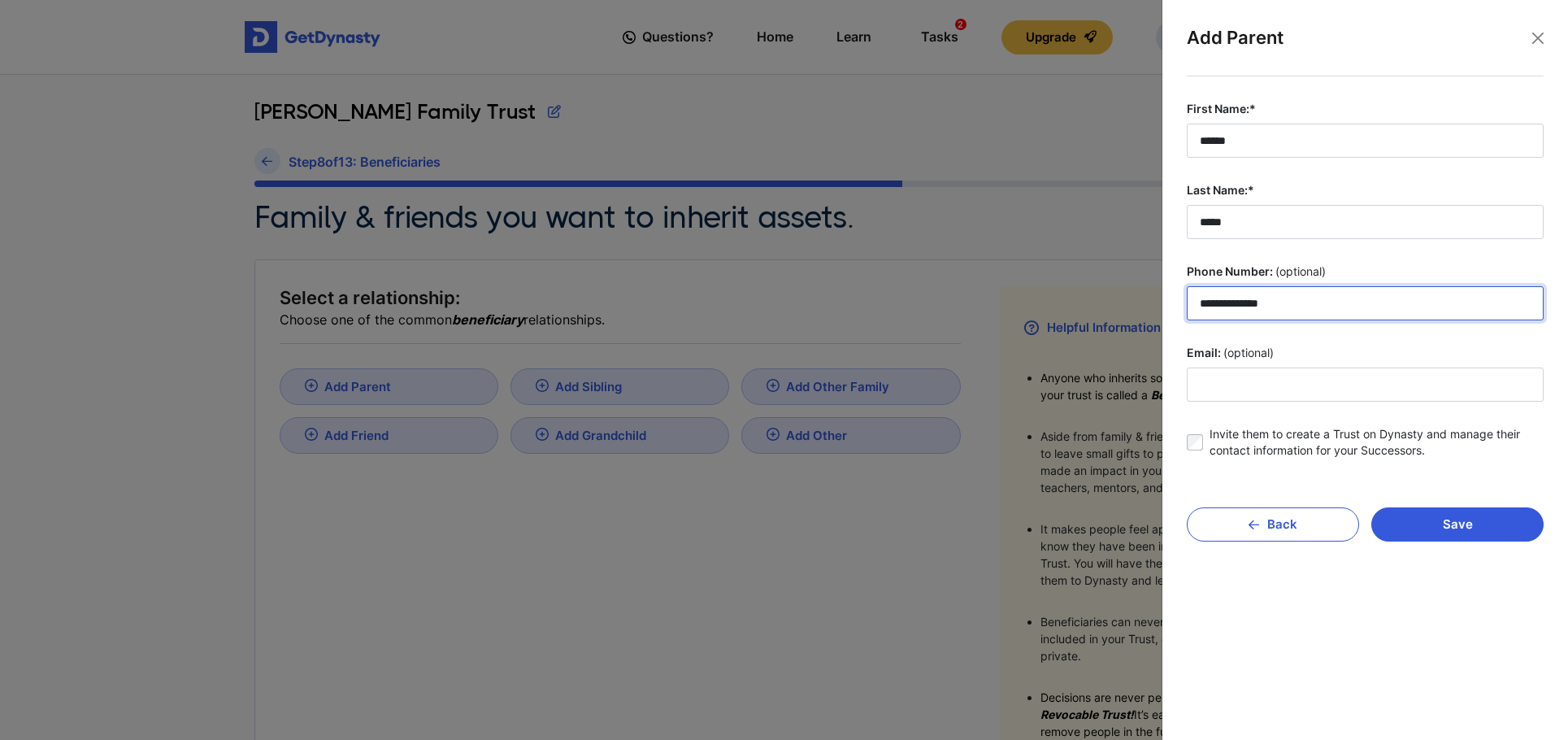
type input "**********"
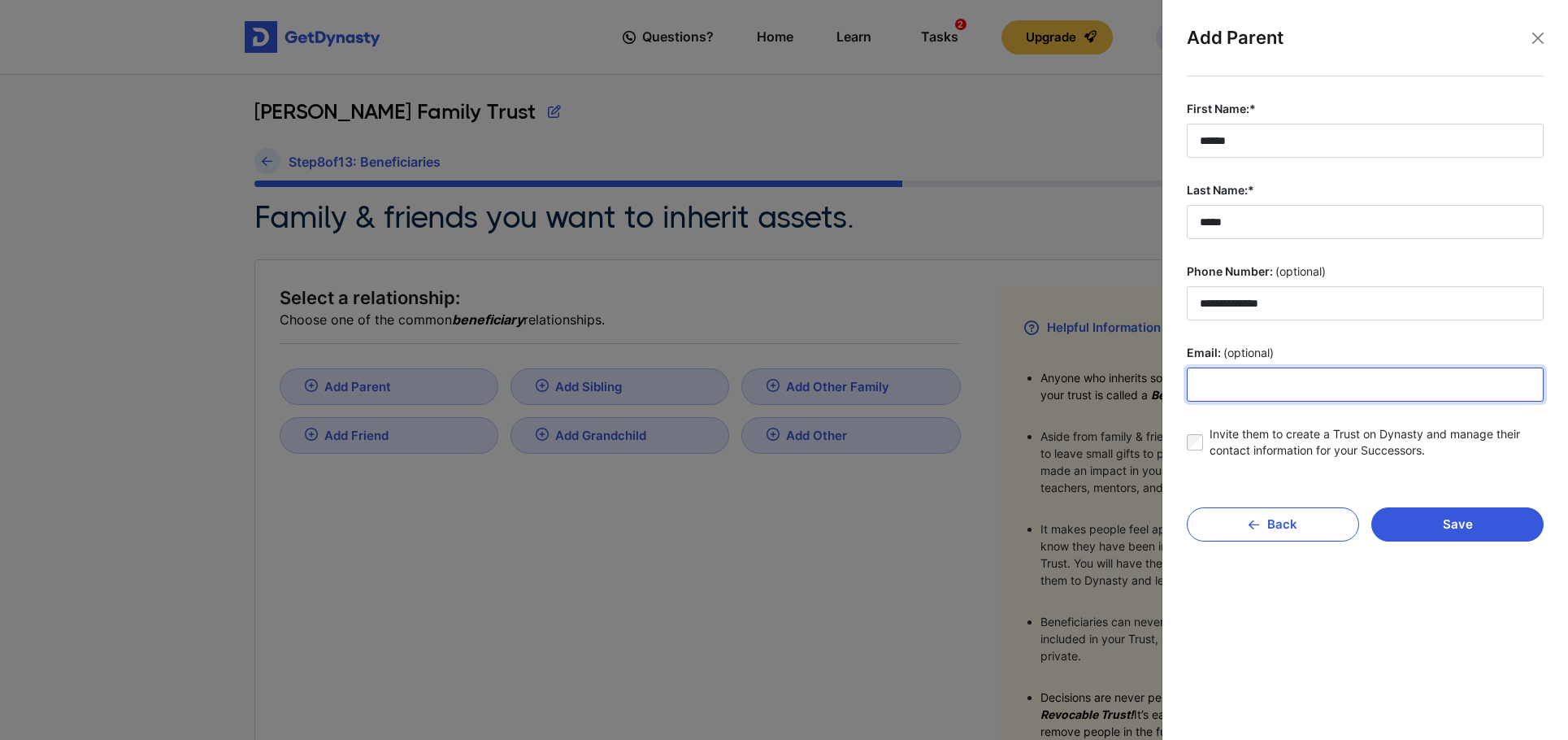
click at [1241, 382] on input "Email: (optional)" at bounding box center [1365, 384] width 357 height 34
click at [1254, 383] on input "Email: (optional)" at bounding box center [1365, 384] width 357 height 34
click at [1316, 347] on label "Email: (optional)" at bounding box center [1365, 353] width 357 height 16
click at [1316, 368] on input "Email: (optional)" at bounding box center [1365, 384] width 357 height 34
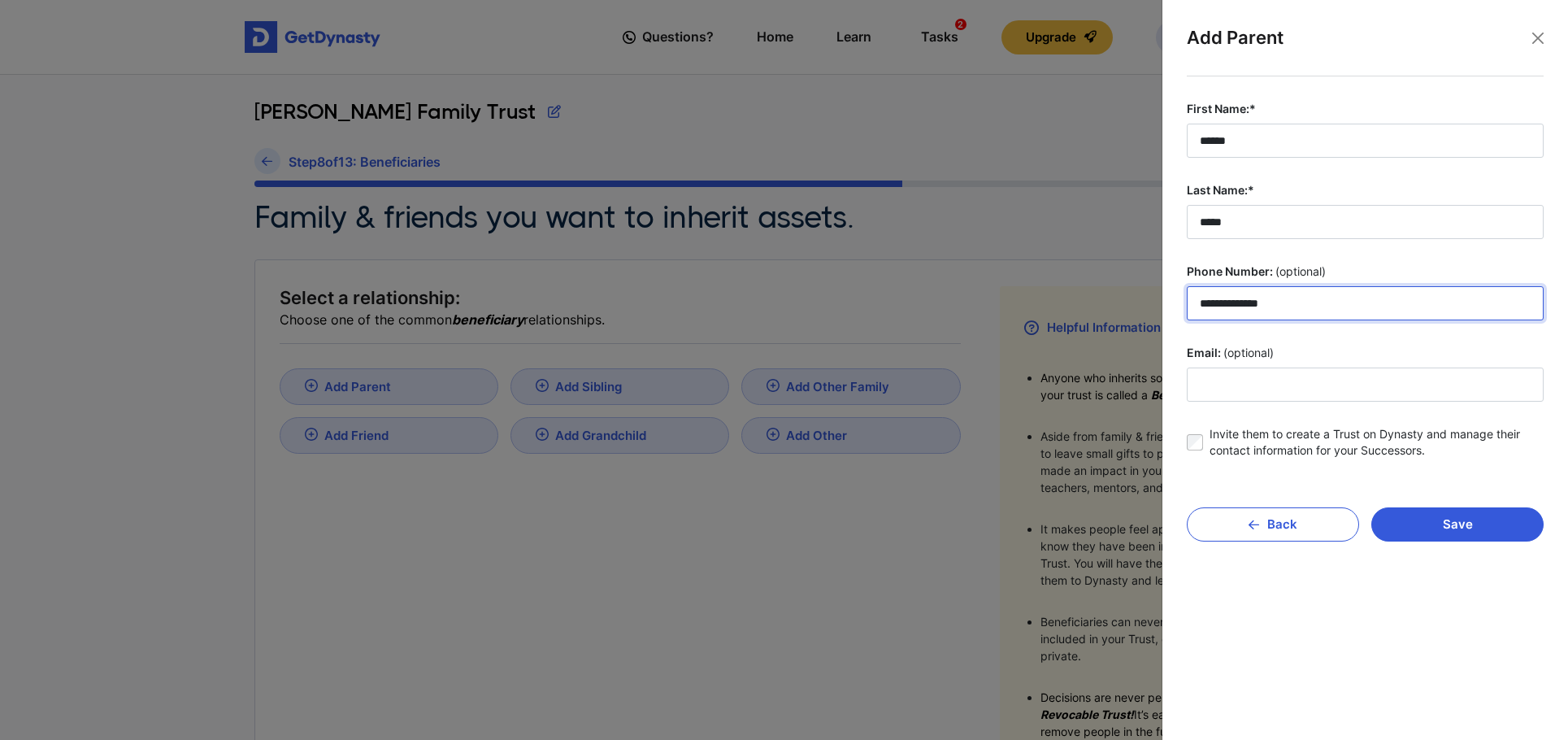
drag, startPoint x: 1295, startPoint y: 292, endPoint x: 1150, endPoint y: 300, distance: 145.2
click at [1150, 300] on body "Questions? Home Learn Tasks 2 Upgrade AH Anthony Haddad Questions? 2 AH Haddad …" at bounding box center [784, 532] width 1568 height 1065
click at [1452, 526] on button "Save" at bounding box center [1457, 524] width 172 height 34
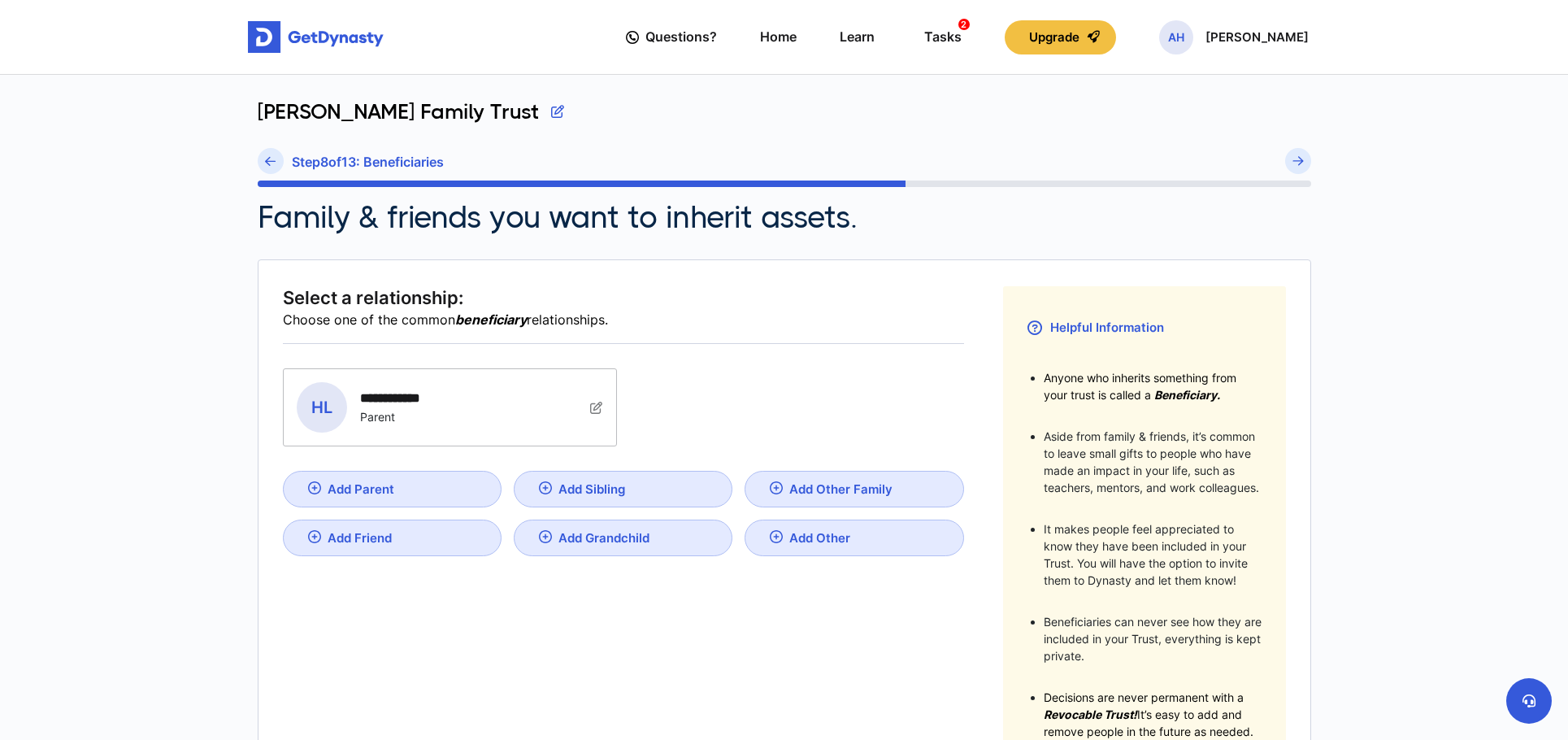
click at [833, 410] on div "**********" at bounding box center [624, 407] width 682 height 78
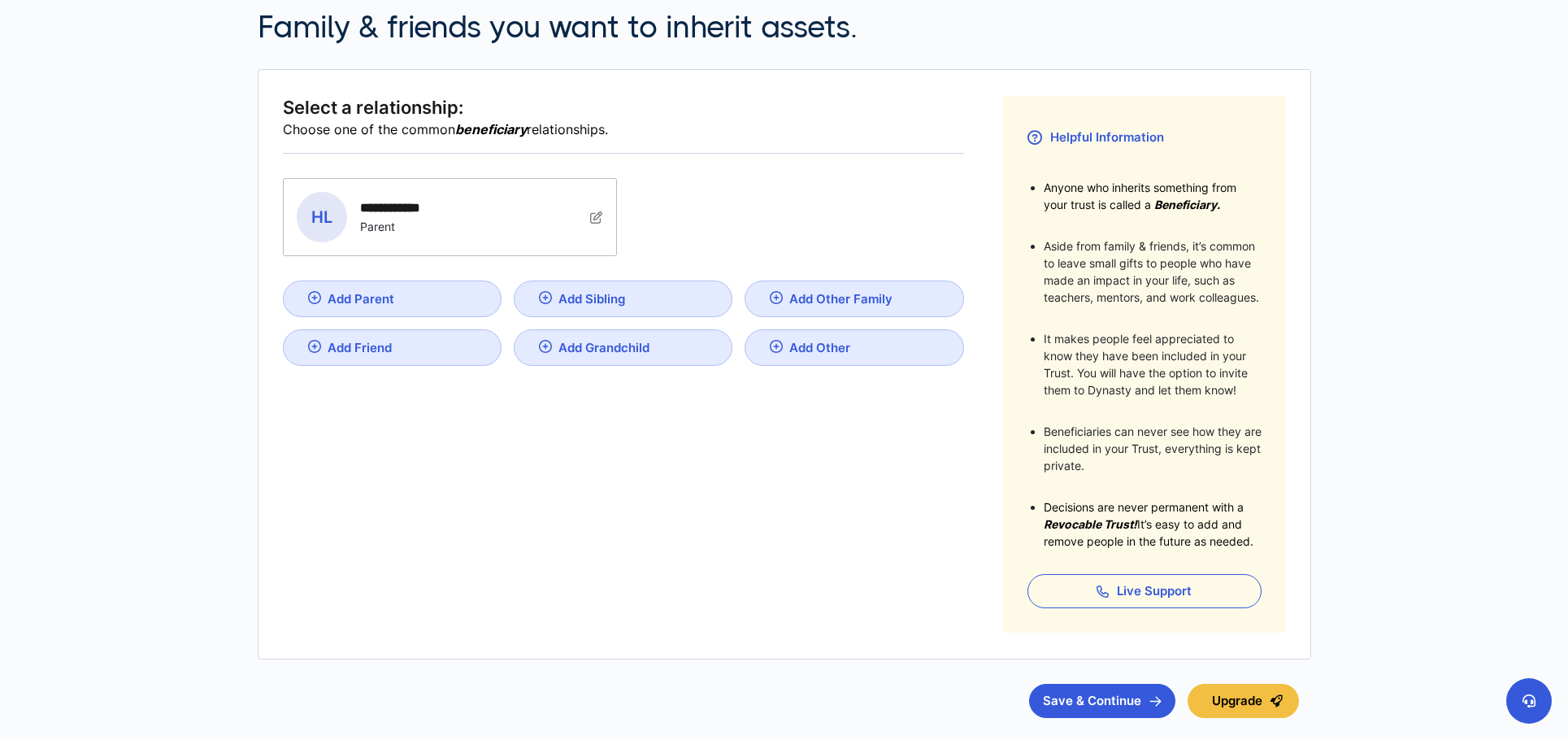
scroll to position [204, 0]
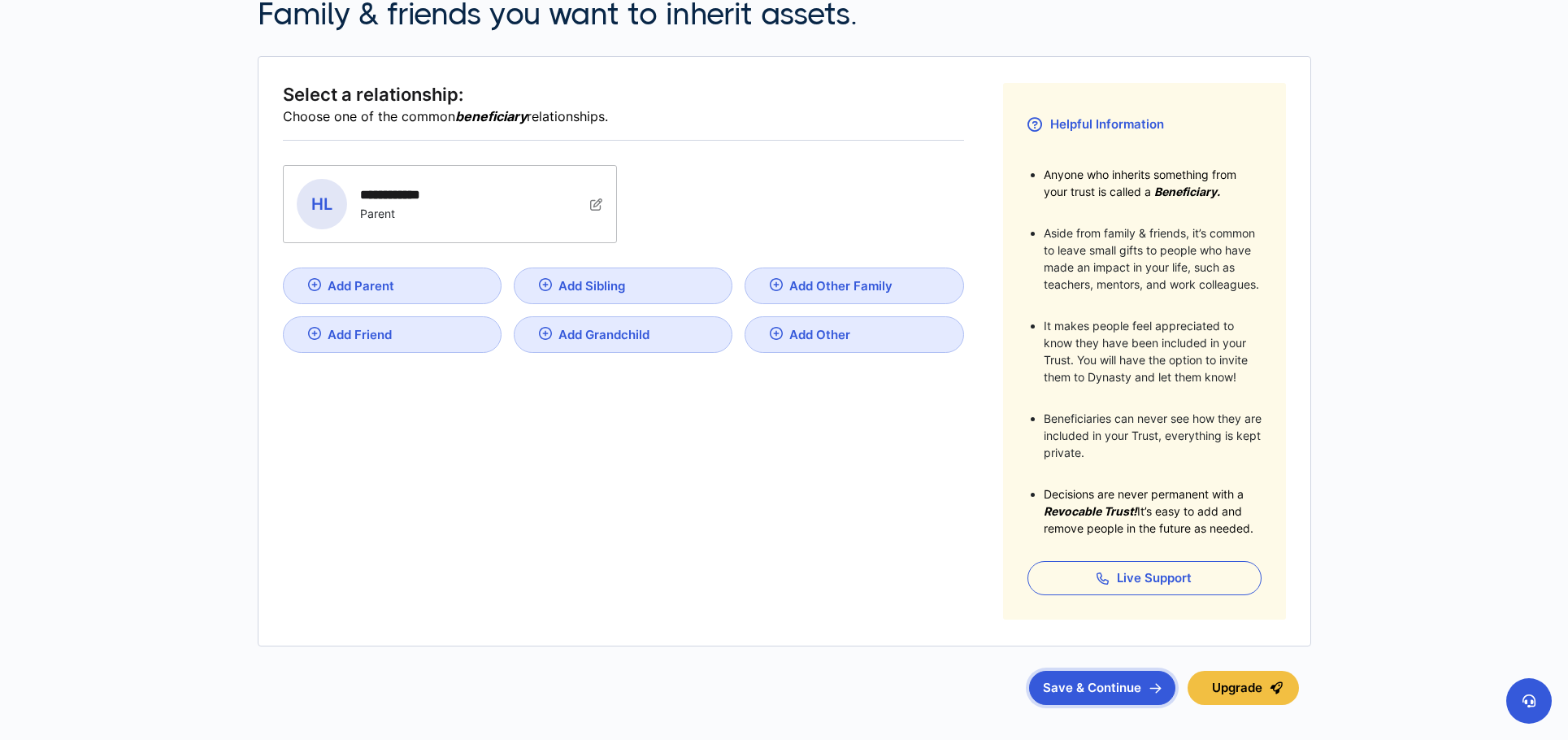
click at [1119, 679] on button "Save & Continue" at bounding box center [1102, 687] width 146 height 34
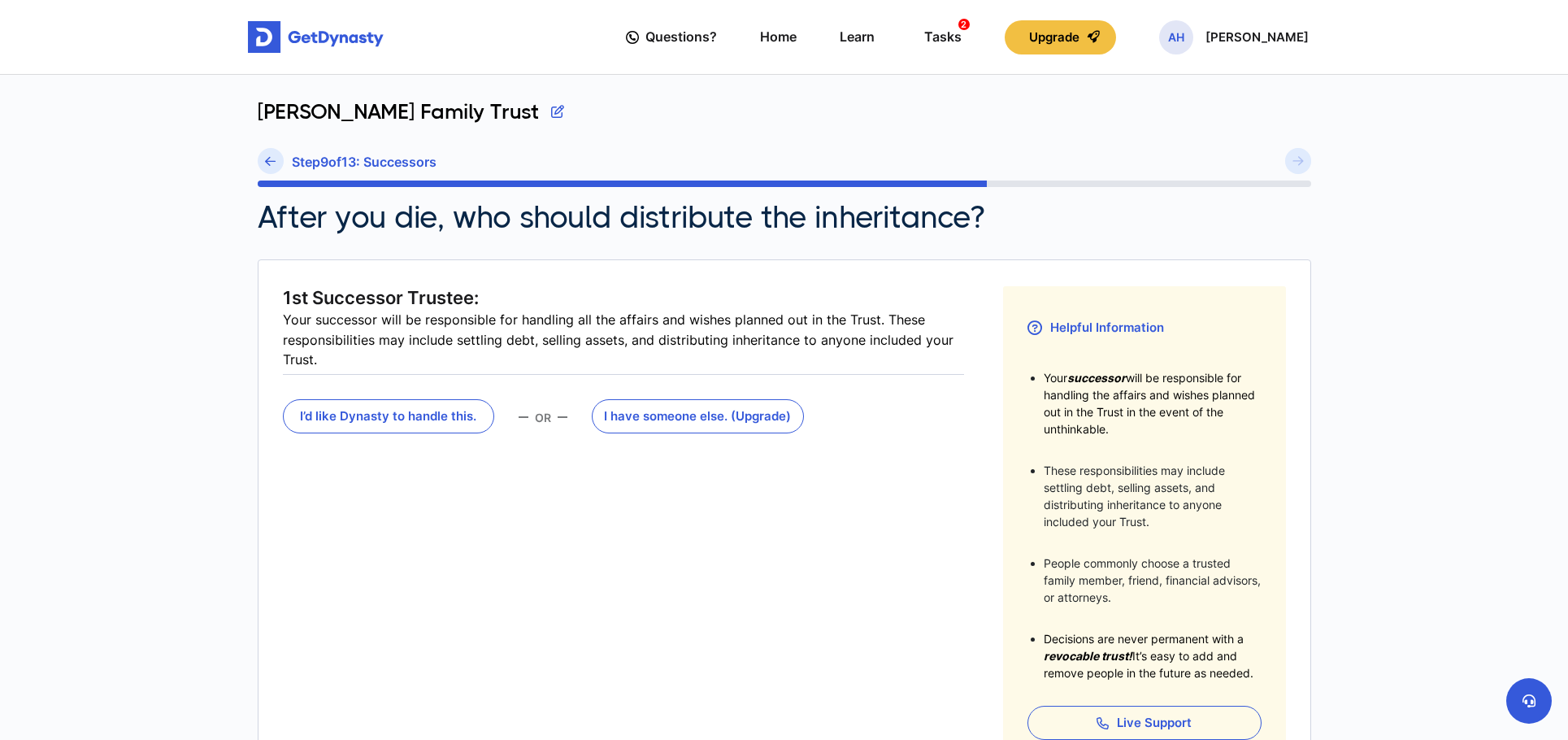
scroll to position [3, 0]
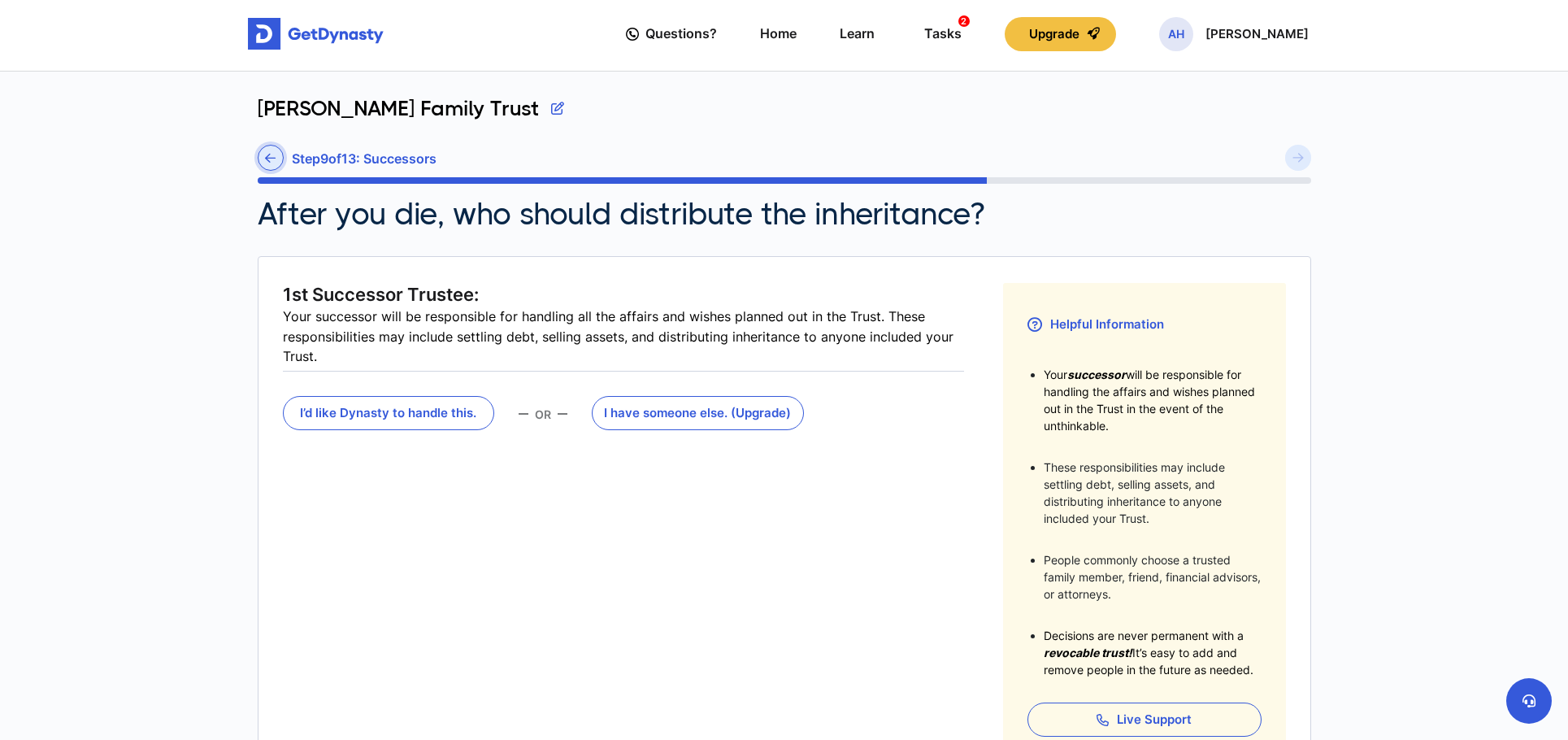
click at [275, 150] on link at bounding box center [270, 158] width 26 height 26
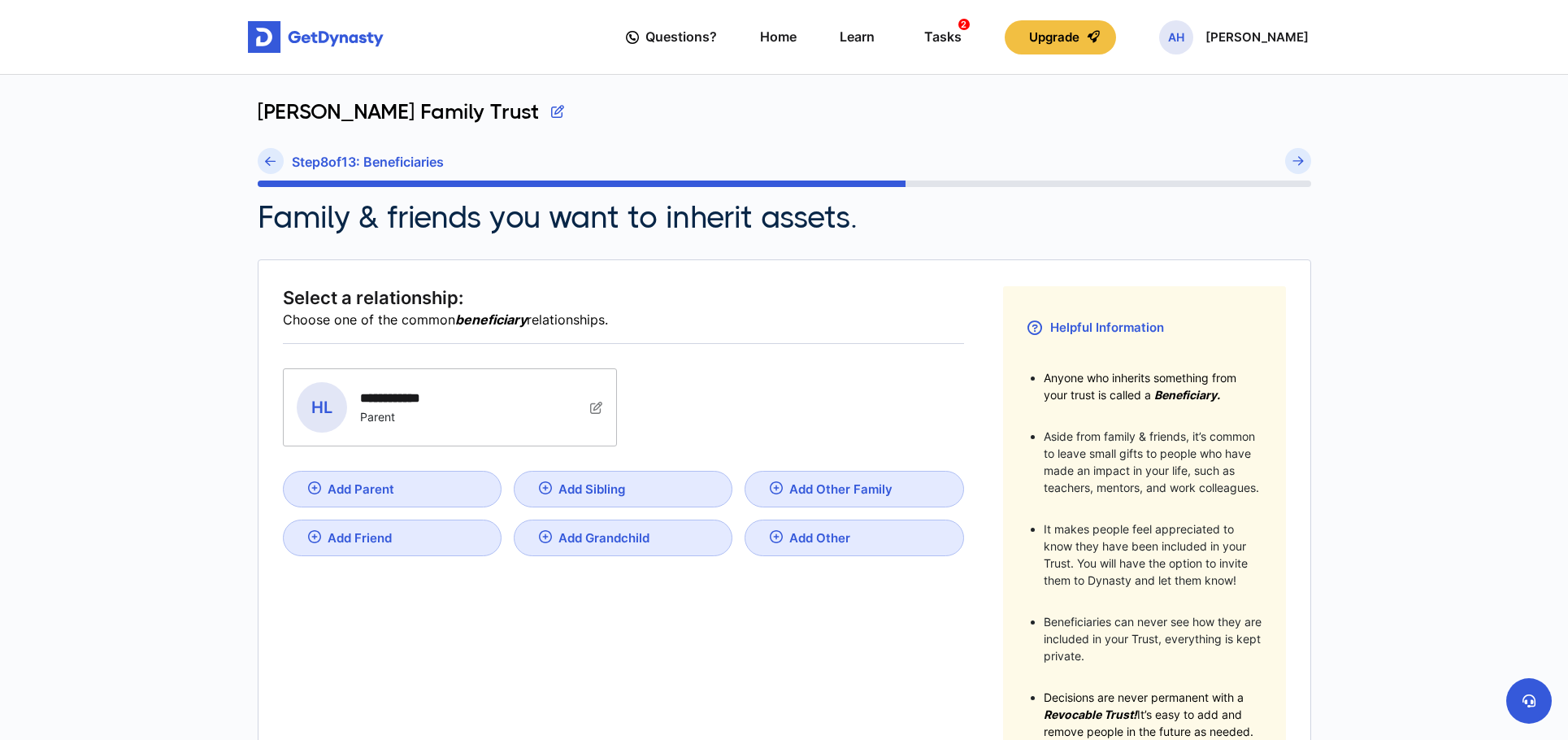
click at [394, 485] on div "Add Sibling" at bounding box center [361, 489] width 67 height 16
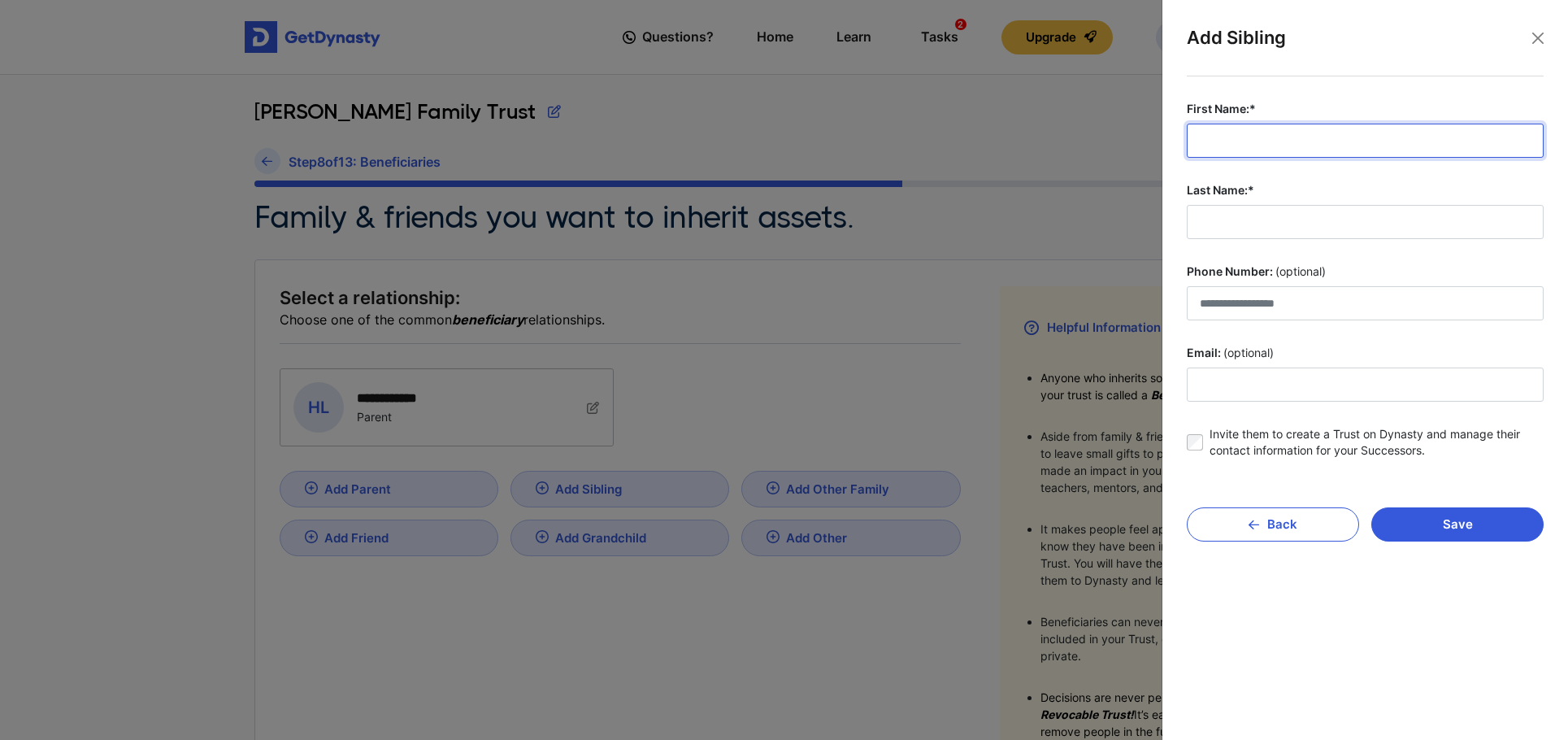
click at [1285, 133] on input "First Name:*" at bounding box center [1365, 140] width 357 height 34
type input "******"
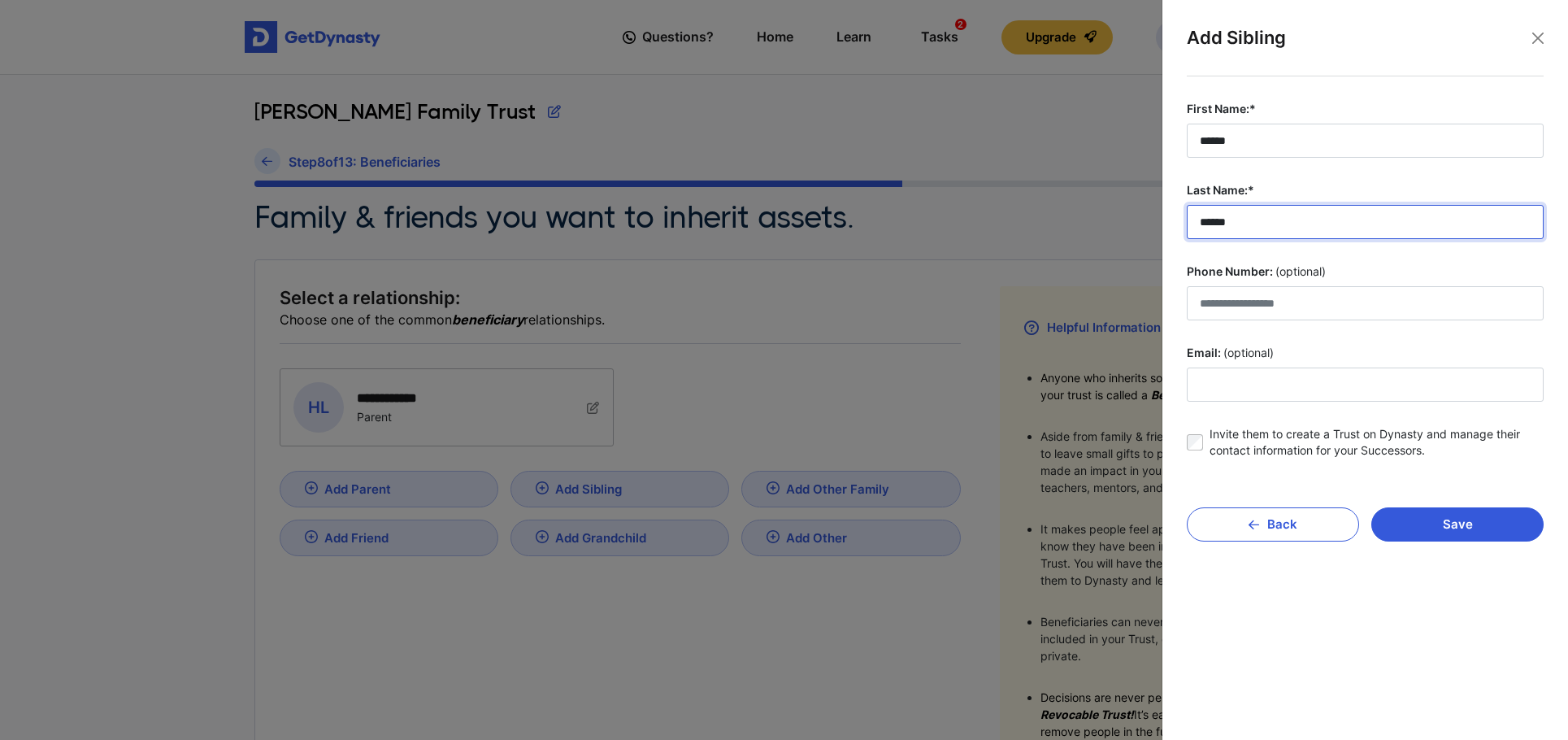
drag, startPoint x: 1289, startPoint y: 221, endPoint x: 1079, endPoint y: 233, distance: 210.3
click at [1079, 233] on body "**********" at bounding box center [784, 532] width 1568 height 1065
type input "*******"
click at [1463, 514] on button "Save" at bounding box center [1457, 524] width 172 height 34
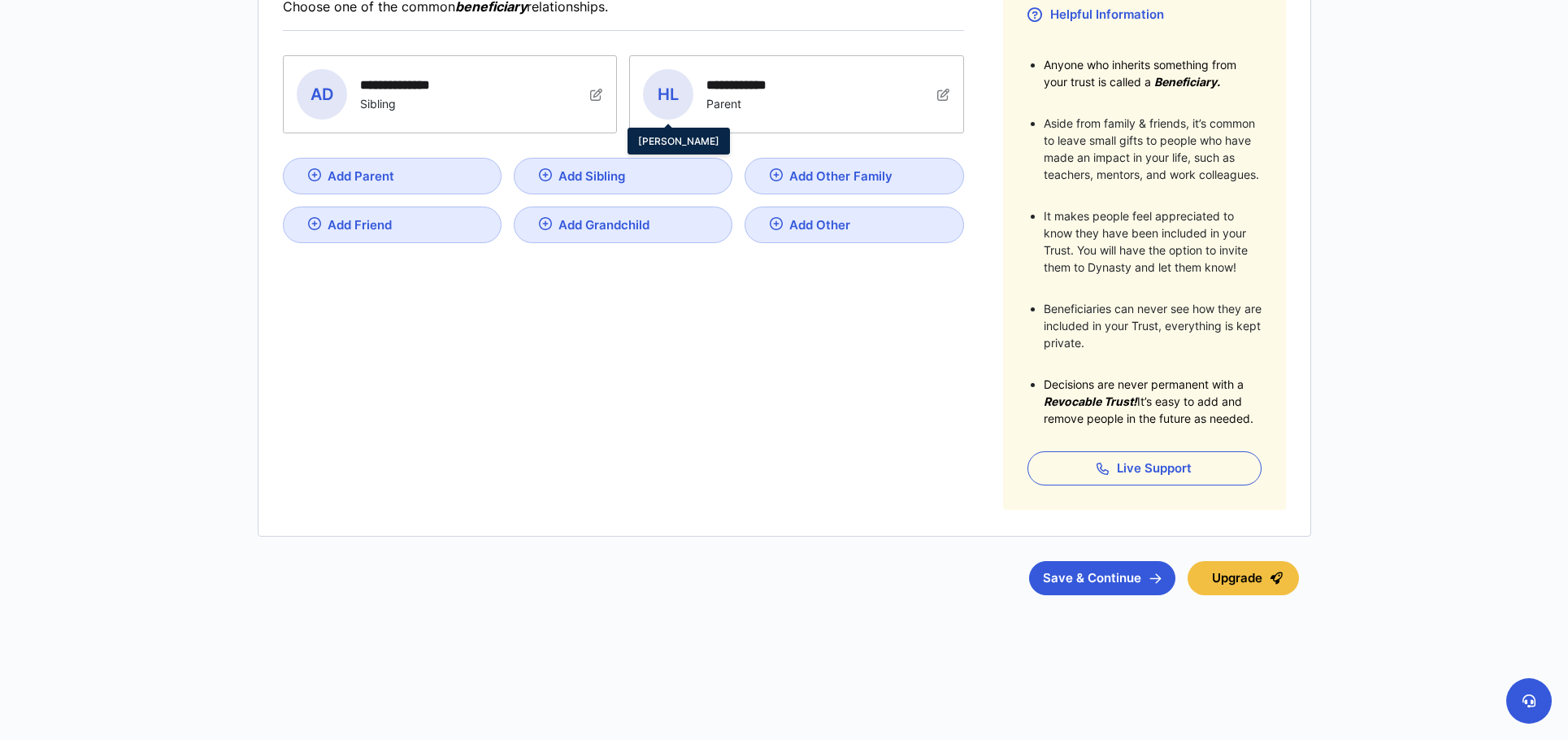
scroll to position [325, 0]
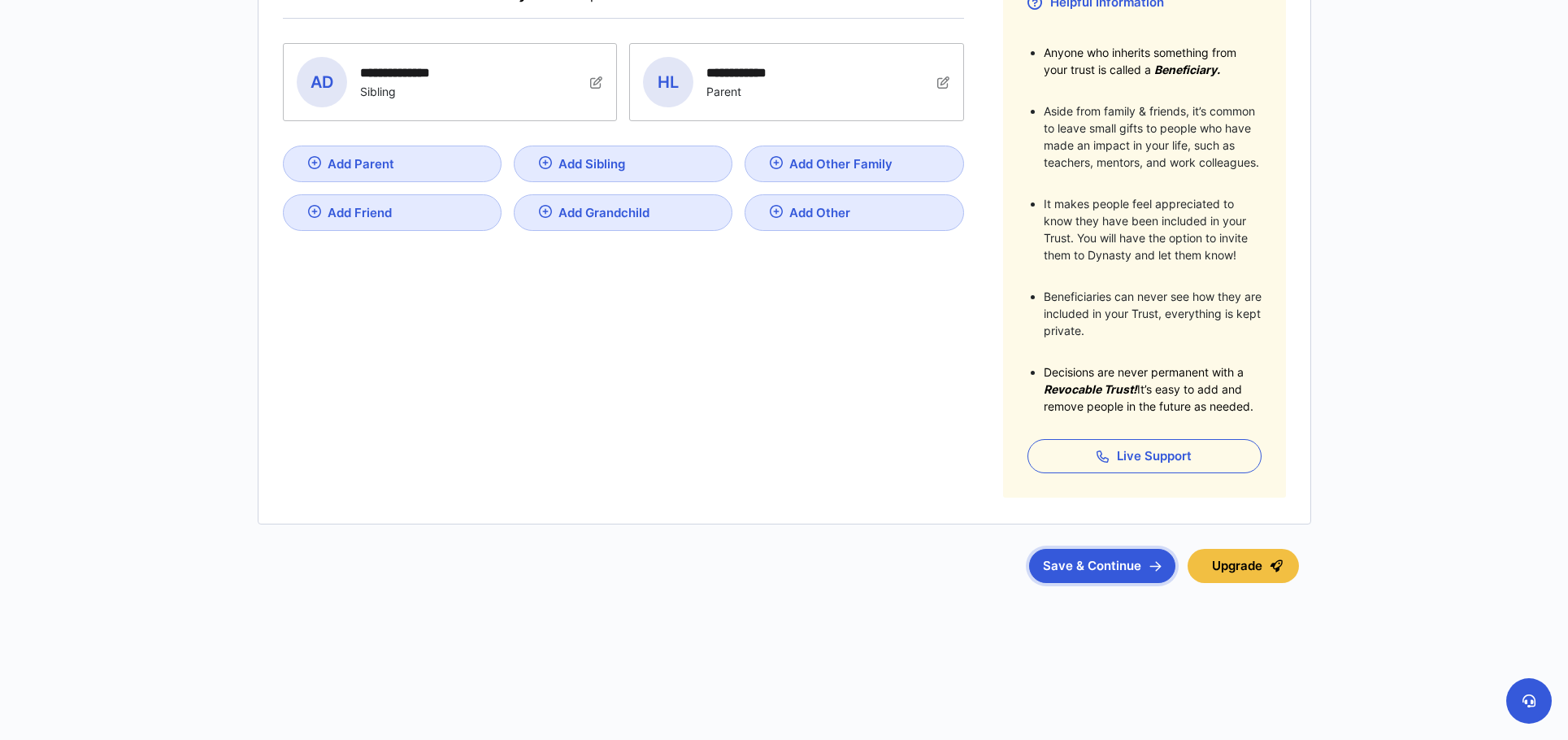
click at [1088, 560] on button "Save & Continue" at bounding box center [1102, 565] width 146 height 34
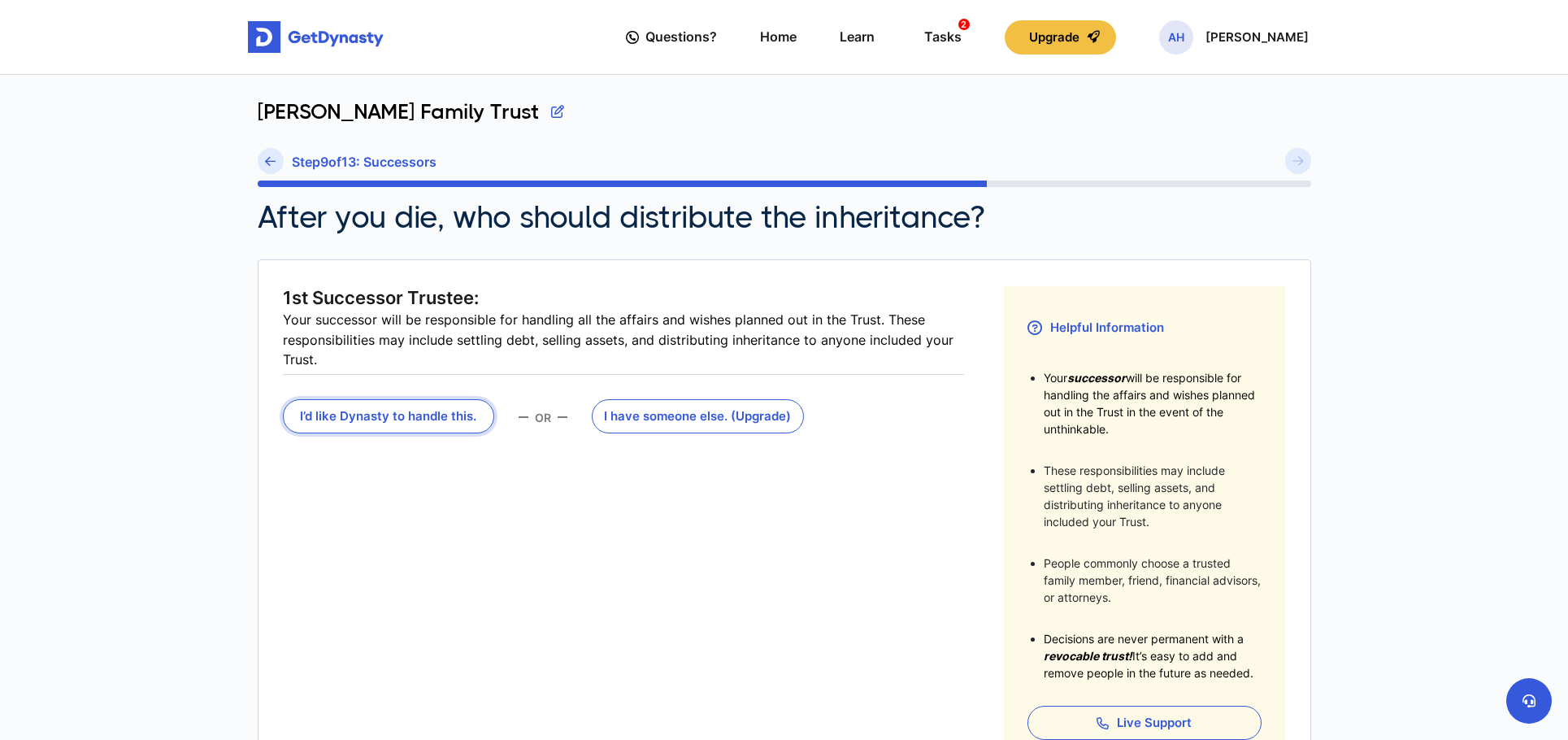
click at [393, 416] on button "I’d like Dynasty to handle this." at bounding box center [390, 416] width 213 height 34
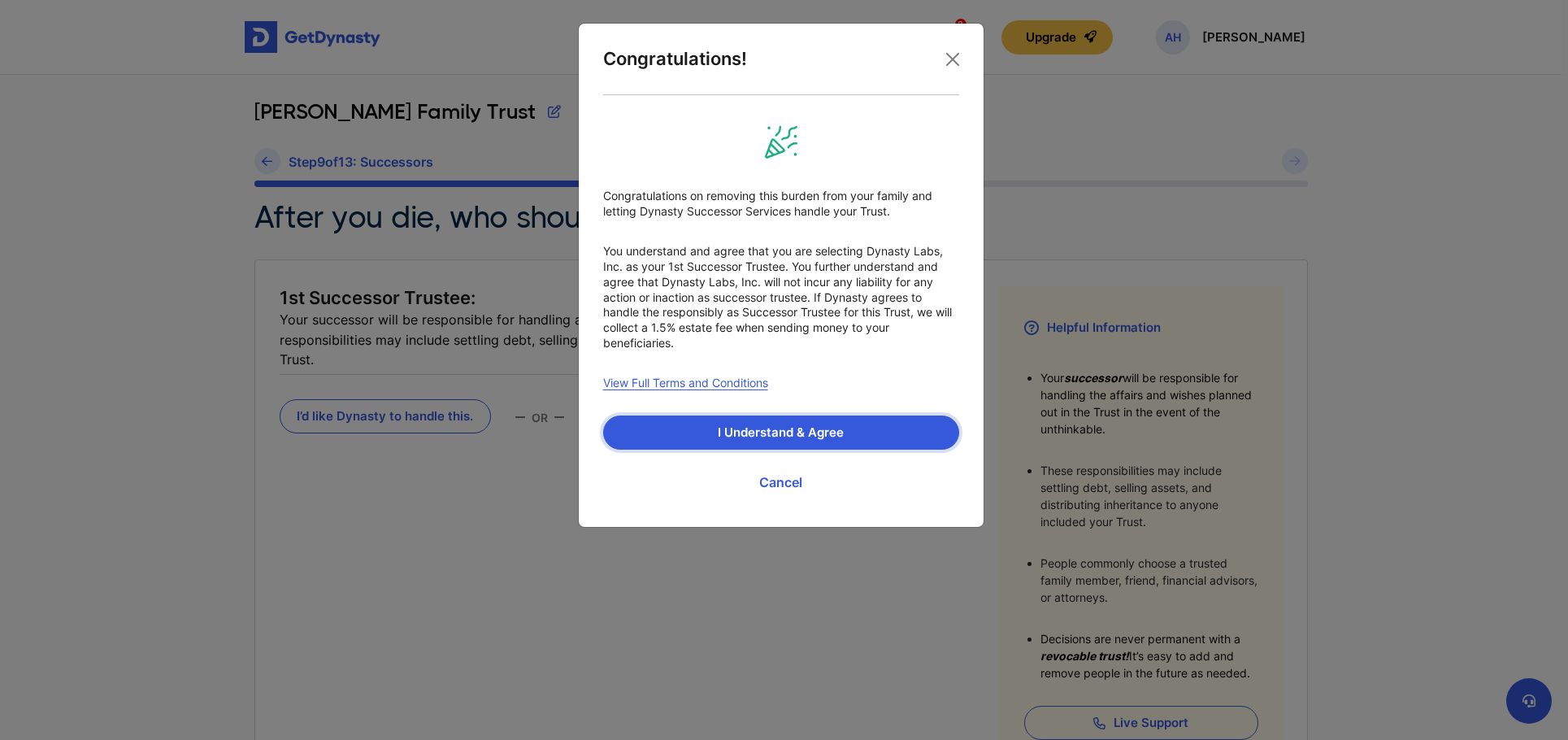
click at [776, 428] on button "I Understand & Agree" at bounding box center [781, 432] width 356 height 34
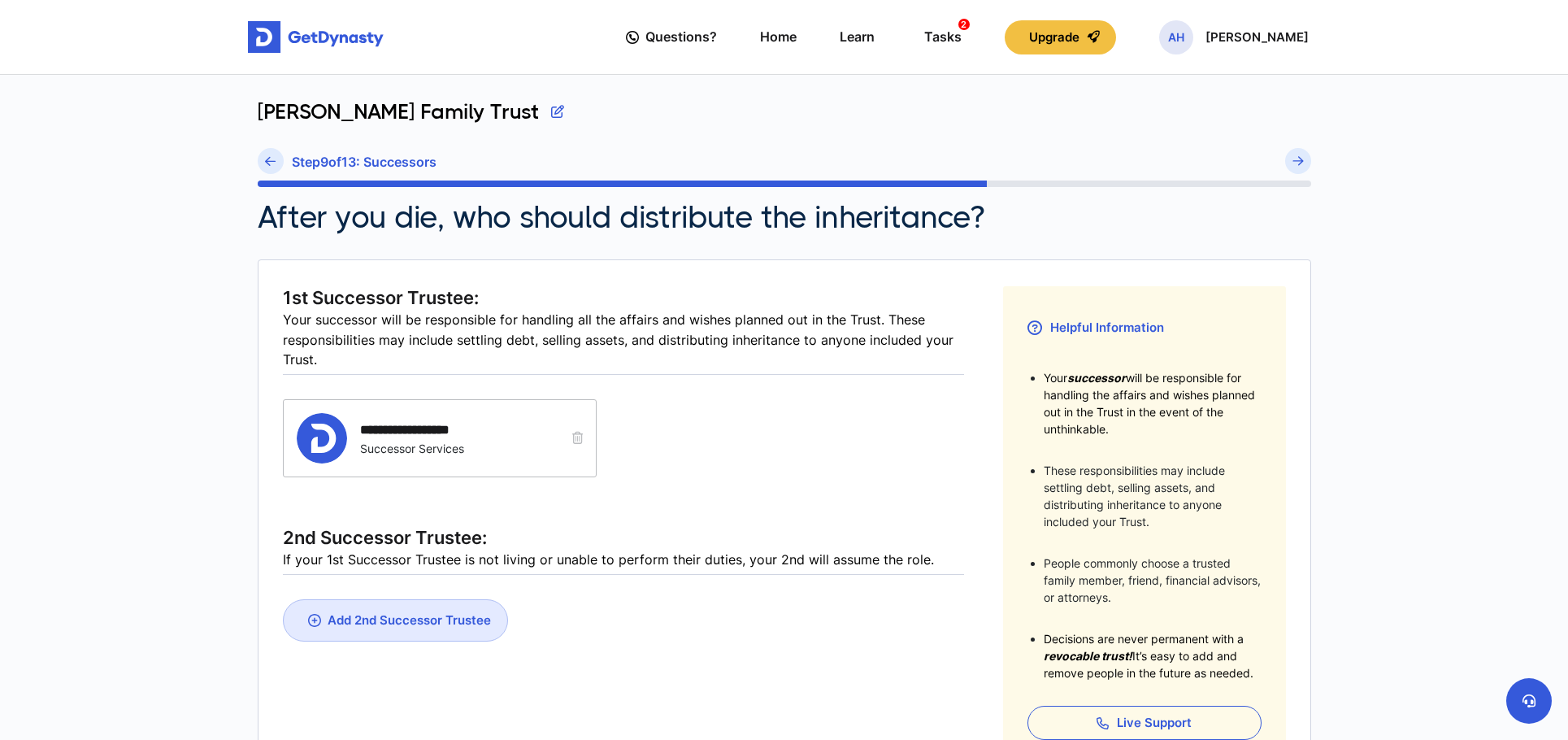
click at [467, 637] on link "Add 2nd Successor Trustee" at bounding box center [395, 620] width 226 height 43
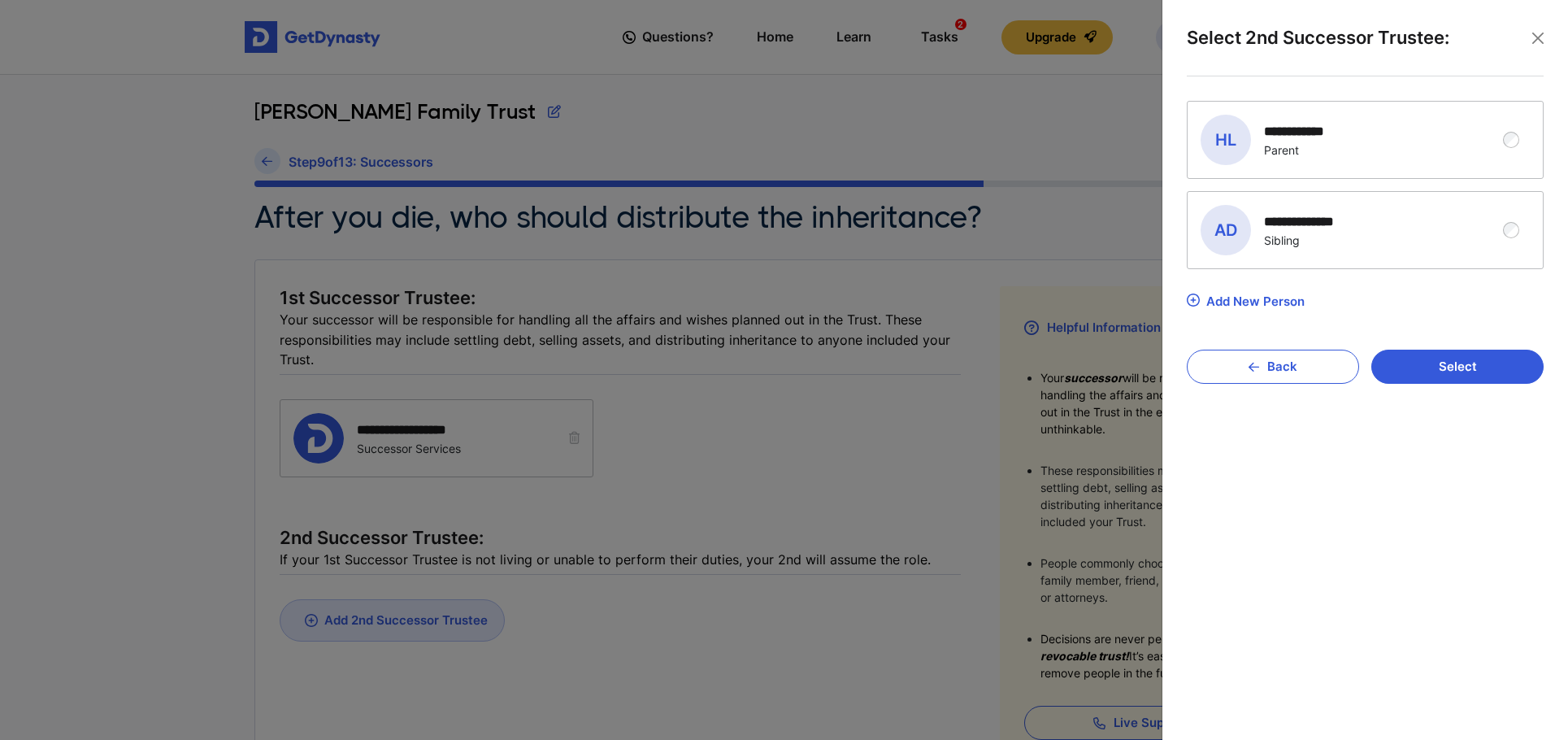
click at [1525, 225] on div "**********" at bounding box center [1365, 229] width 356 height 76
click at [1522, 365] on button "Select" at bounding box center [1457, 367] width 172 height 34
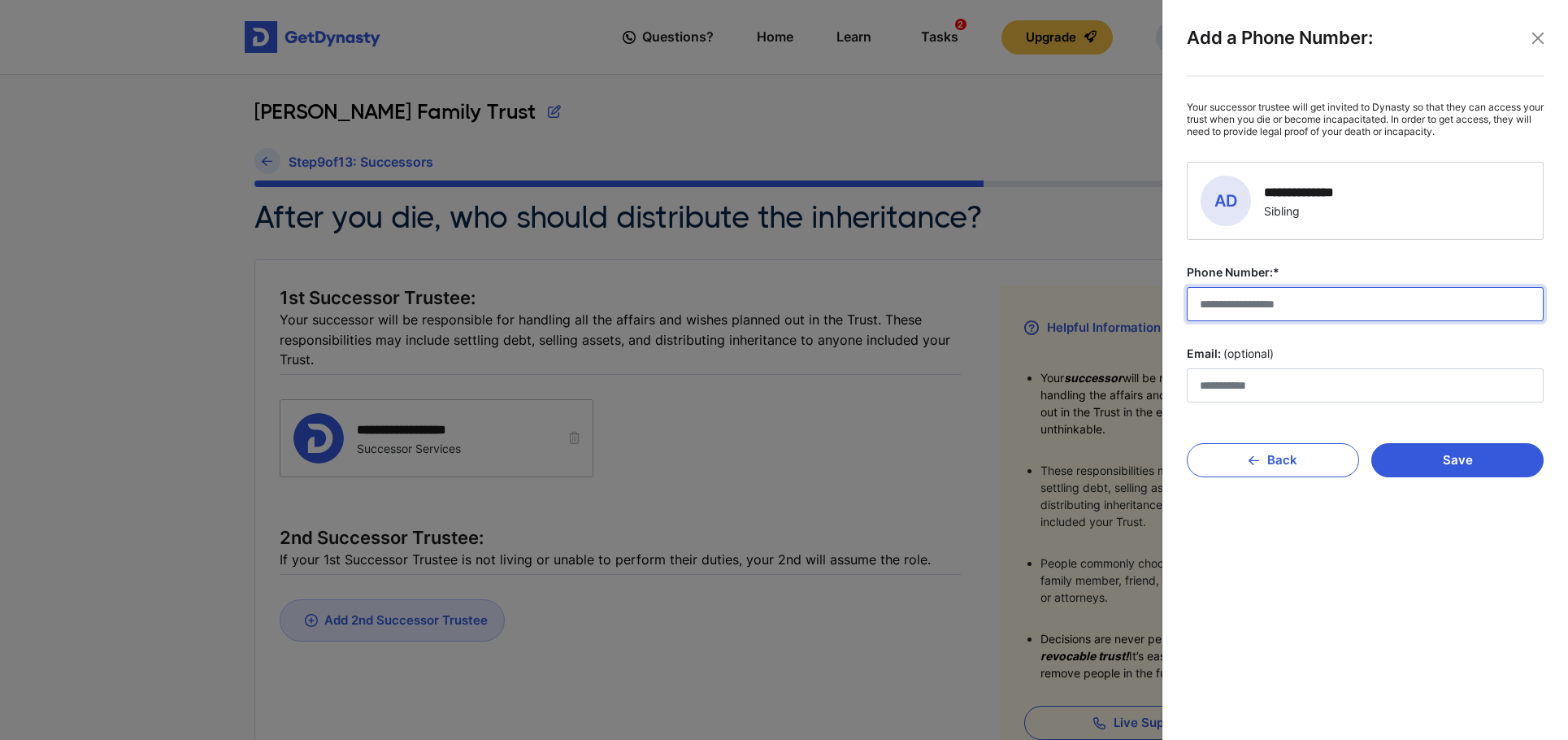
click at [1363, 318] on input "Phone Number:*" at bounding box center [1365, 304] width 357 height 34
type input "**********"
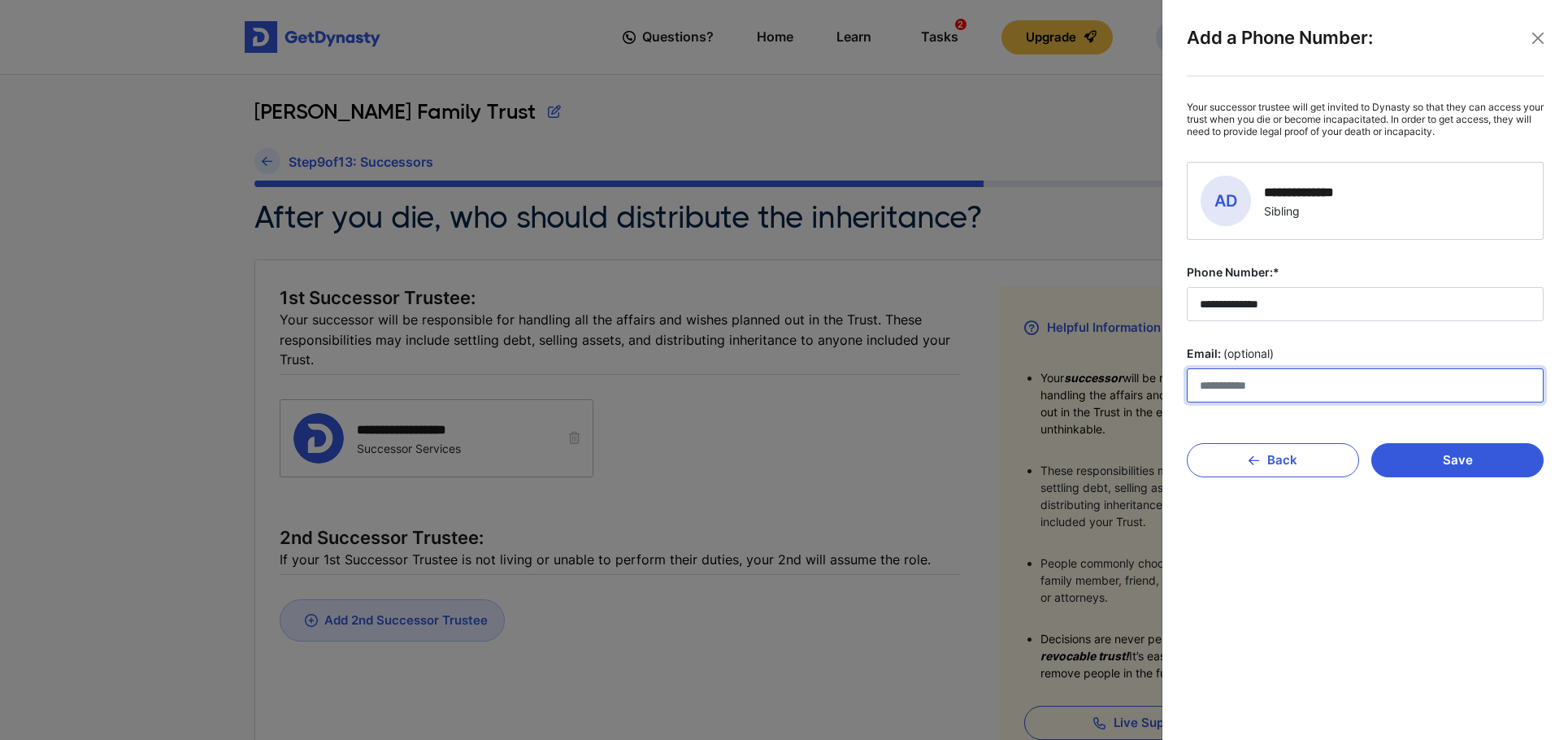
click at [1335, 385] on input "Email: (optional)" at bounding box center [1365, 385] width 357 height 34
click at [1447, 458] on button "Save" at bounding box center [1457, 460] width 172 height 34
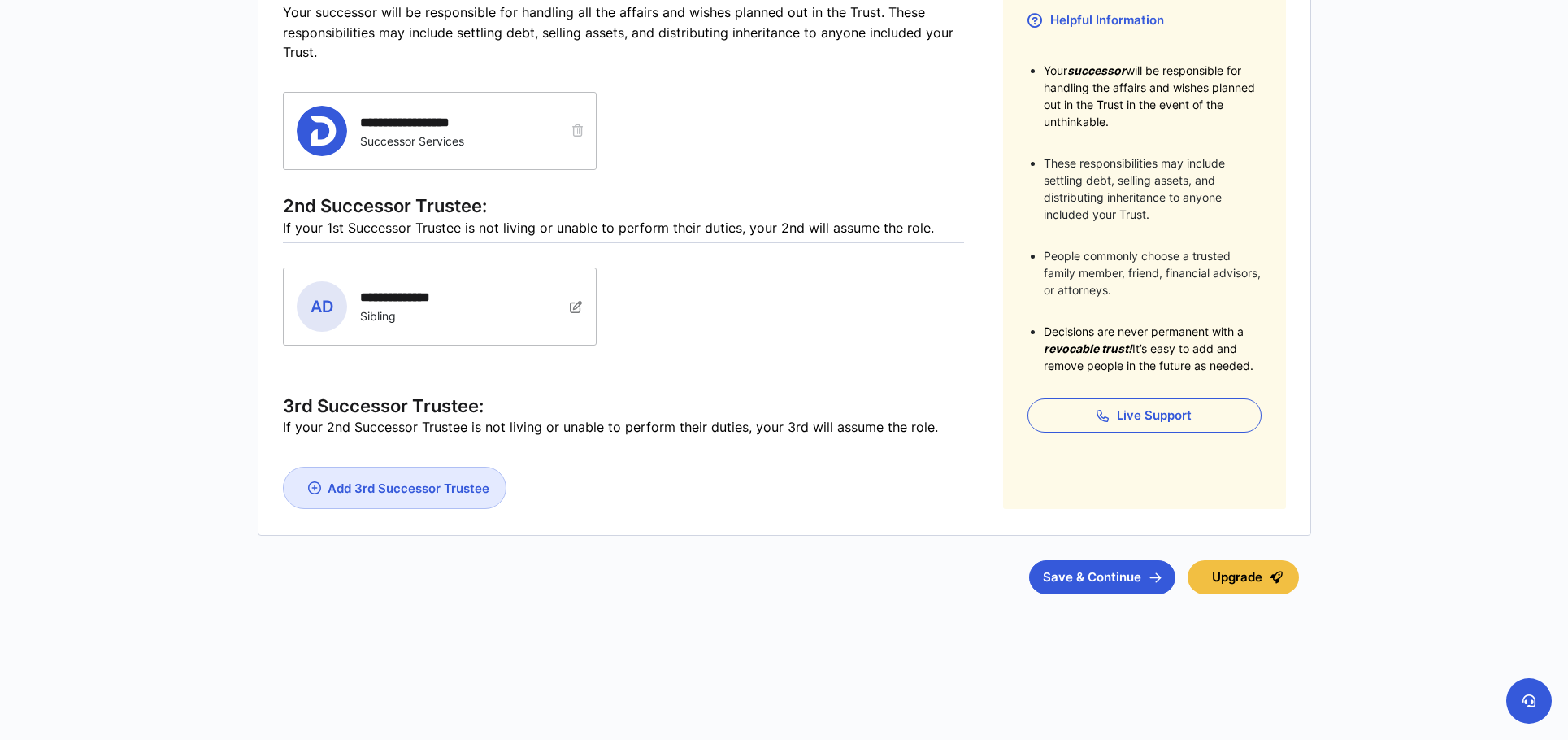
scroll to position [319, 0]
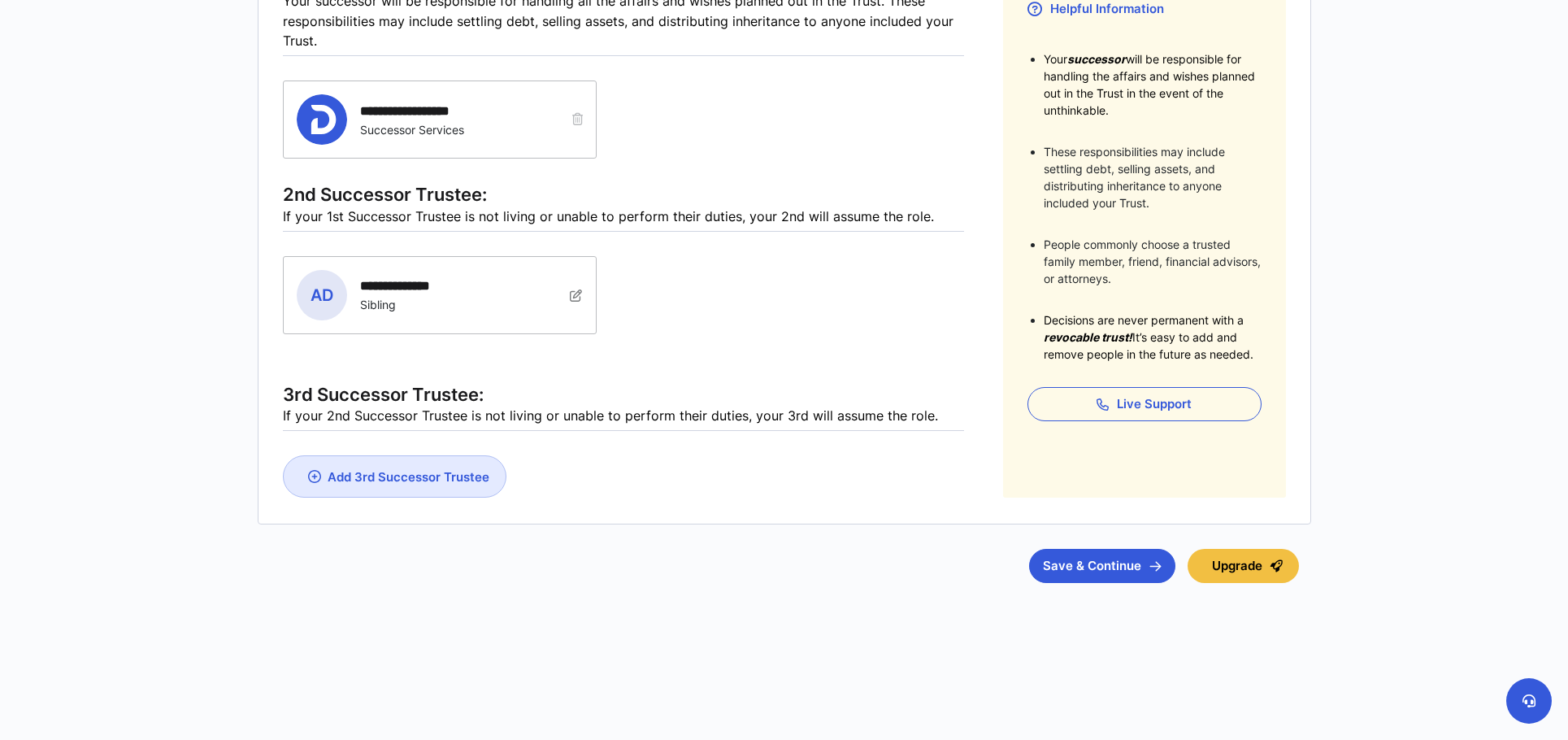
click at [454, 482] on div "Add 3rd Successor Trustee" at bounding box center [408, 477] width 162 height 16
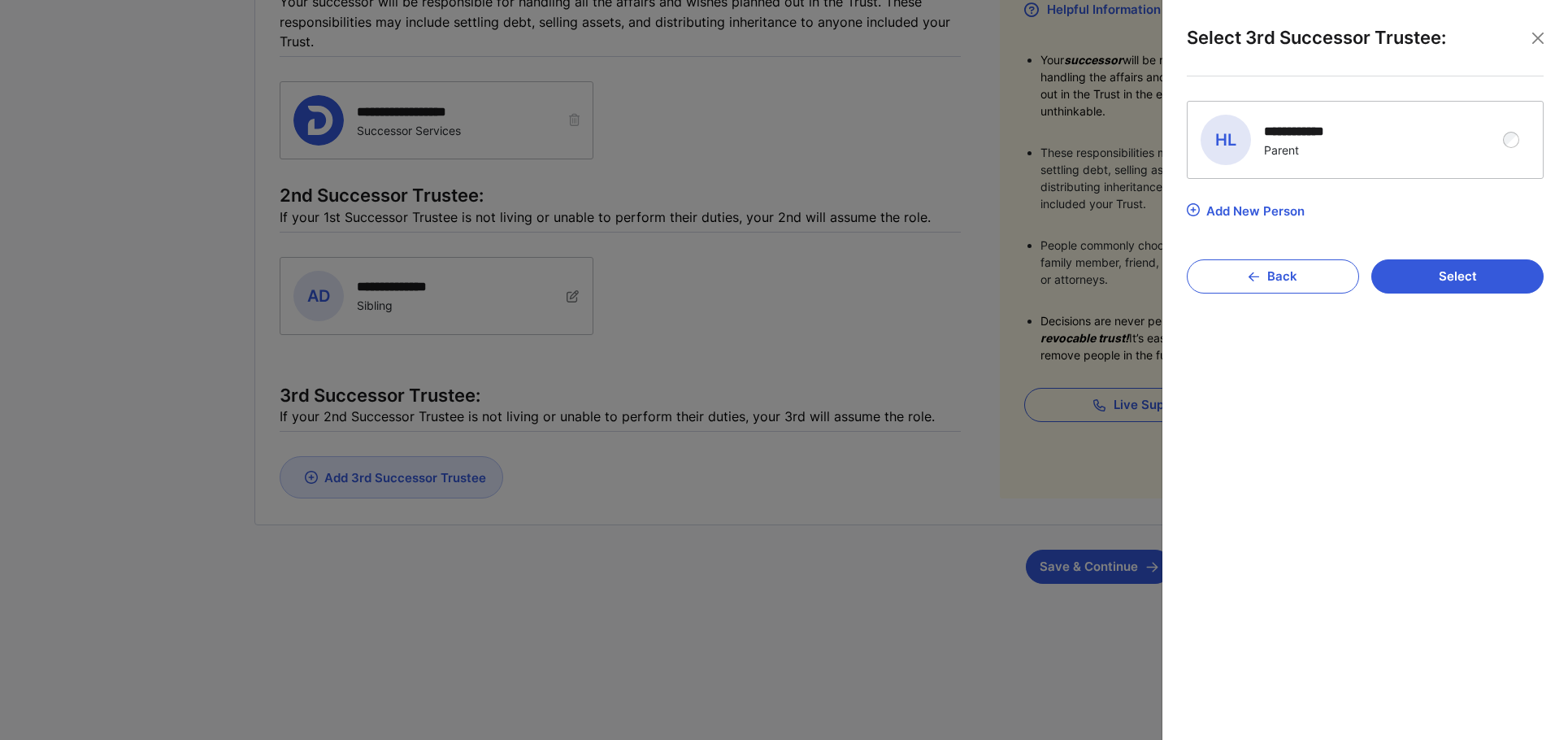
scroll to position [318, 0]
click at [1445, 145] on div "**********" at bounding box center [1353, 139] width 305 height 51
click at [1473, 278] on button "Select" at bounding box center [1457, 276] width 172 height 34
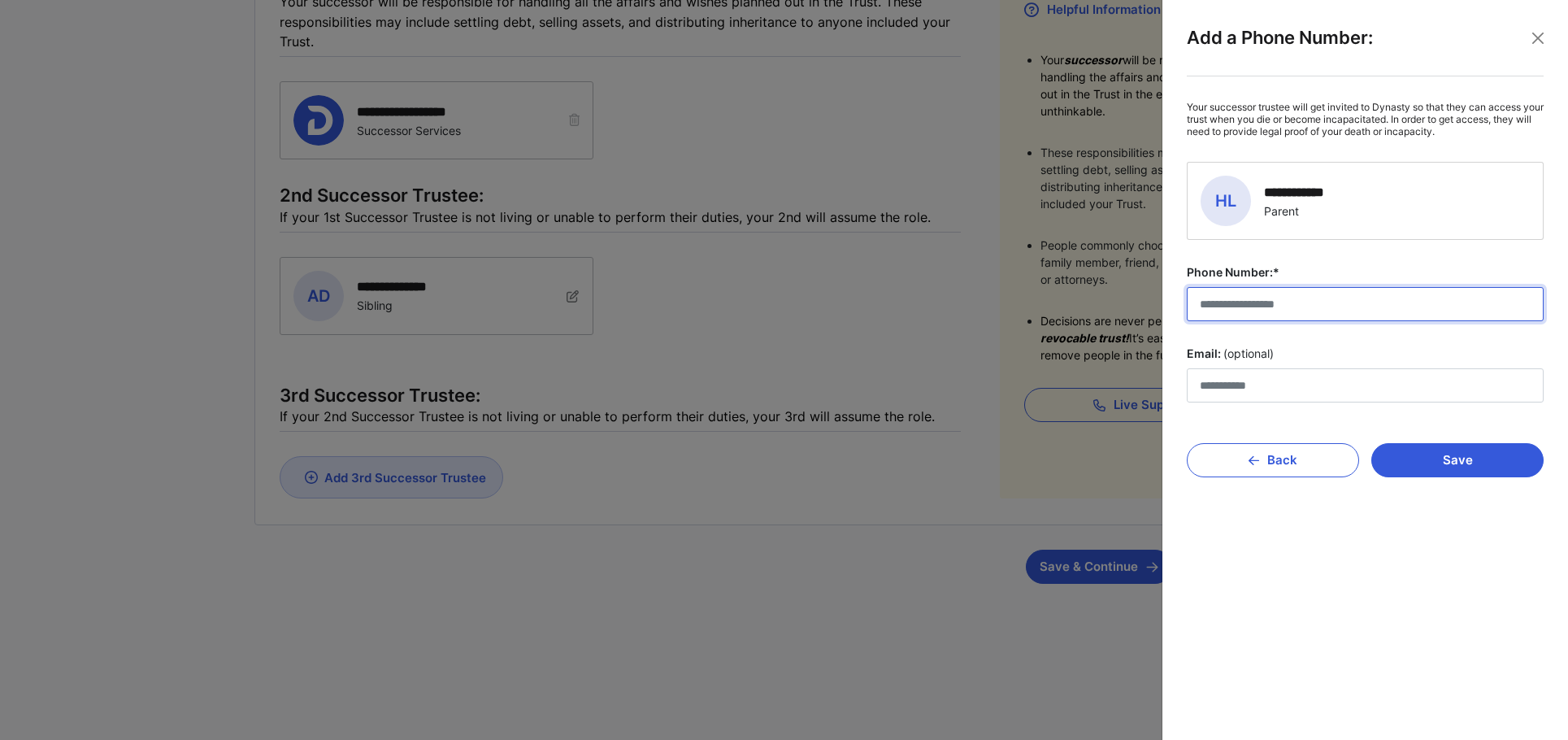
click at [1221, 320] on input "Phone Number:*" at bounding box center [1365, 304] width 357 height 34
type input "**********"
click at [1461, 474] on button "Save" at bounding box center [1457, 460] width 172 height 34
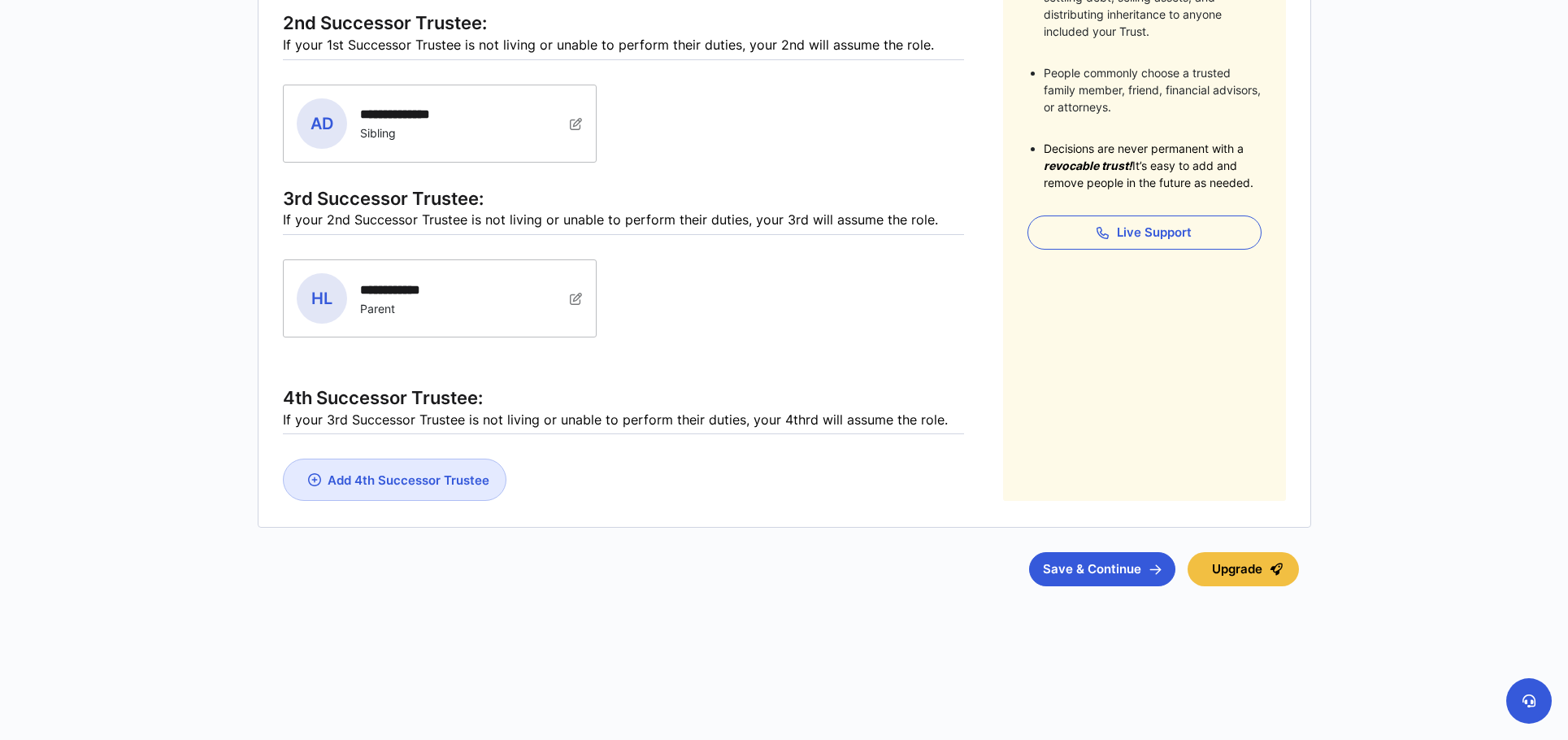
scroll to position [494, 0]
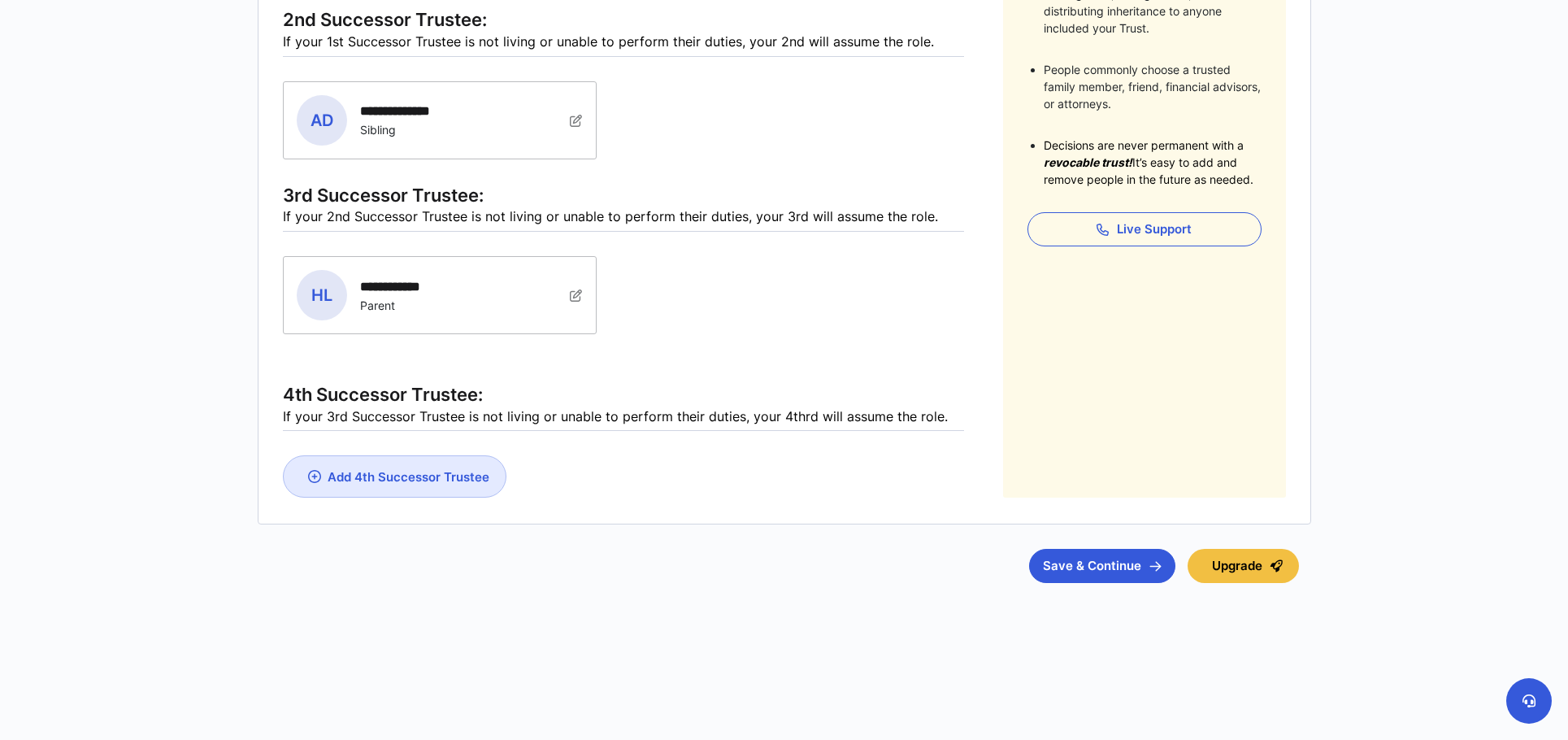
click at [1463, 488] on main "**********" at bounding box center [784, 122] width 1568 height 1233
click at [1097, 557] on button "Save & Continue" at bounding box center [1102, 565] width 146 height 34
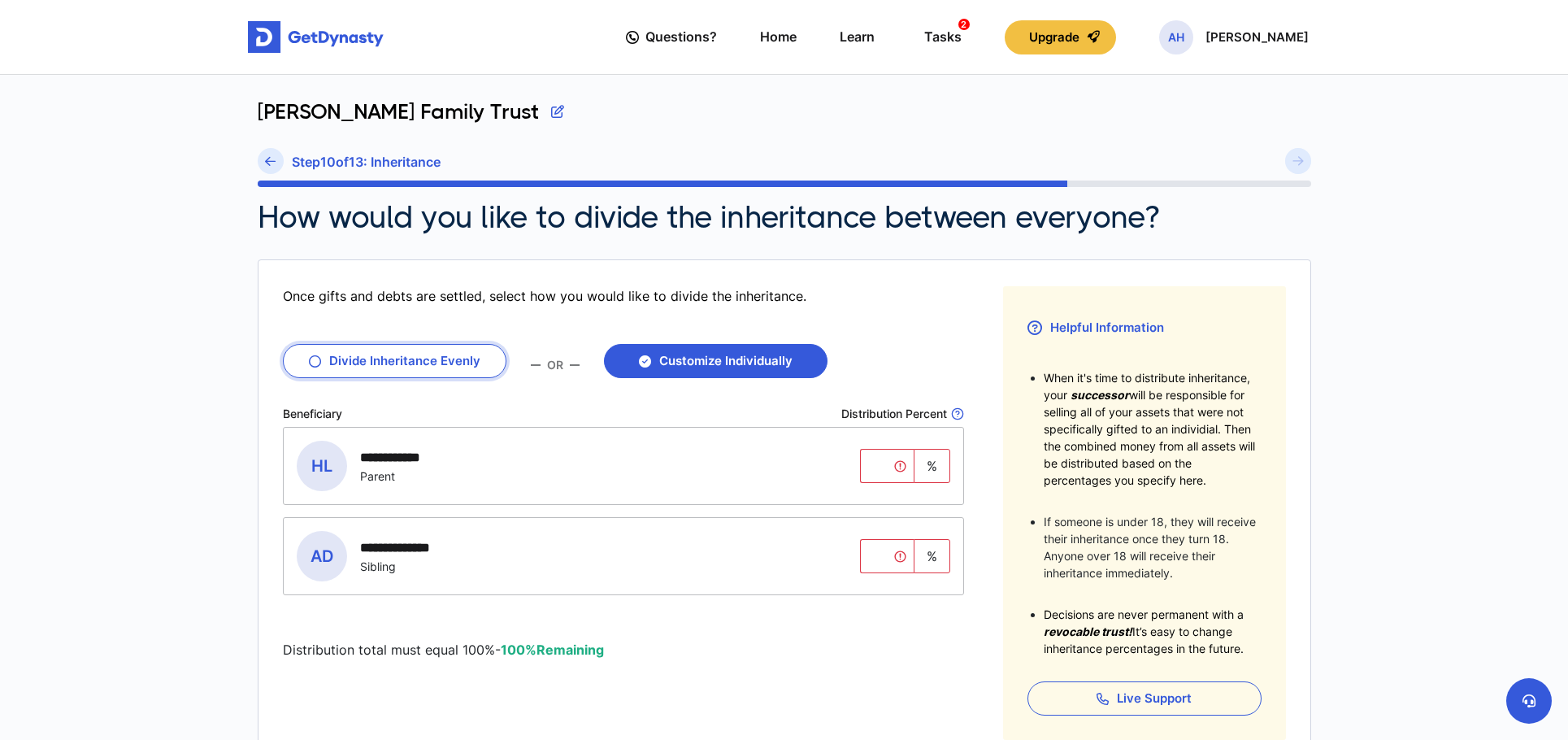
click at [451, 375] on button "Divide Inheritance Evenly" at bounding box center [394, 361] width 224 height 34
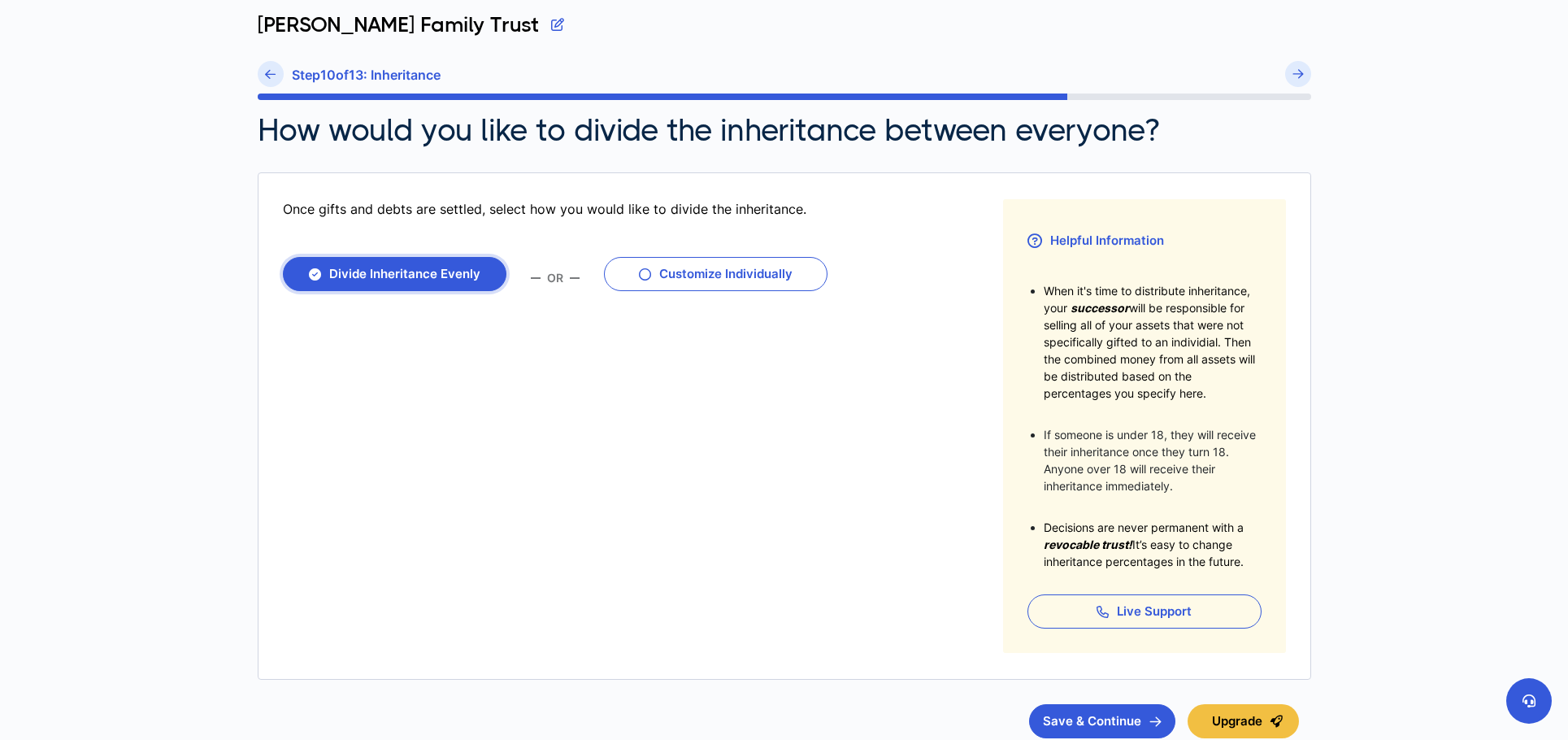
scroll to position [242, 0]
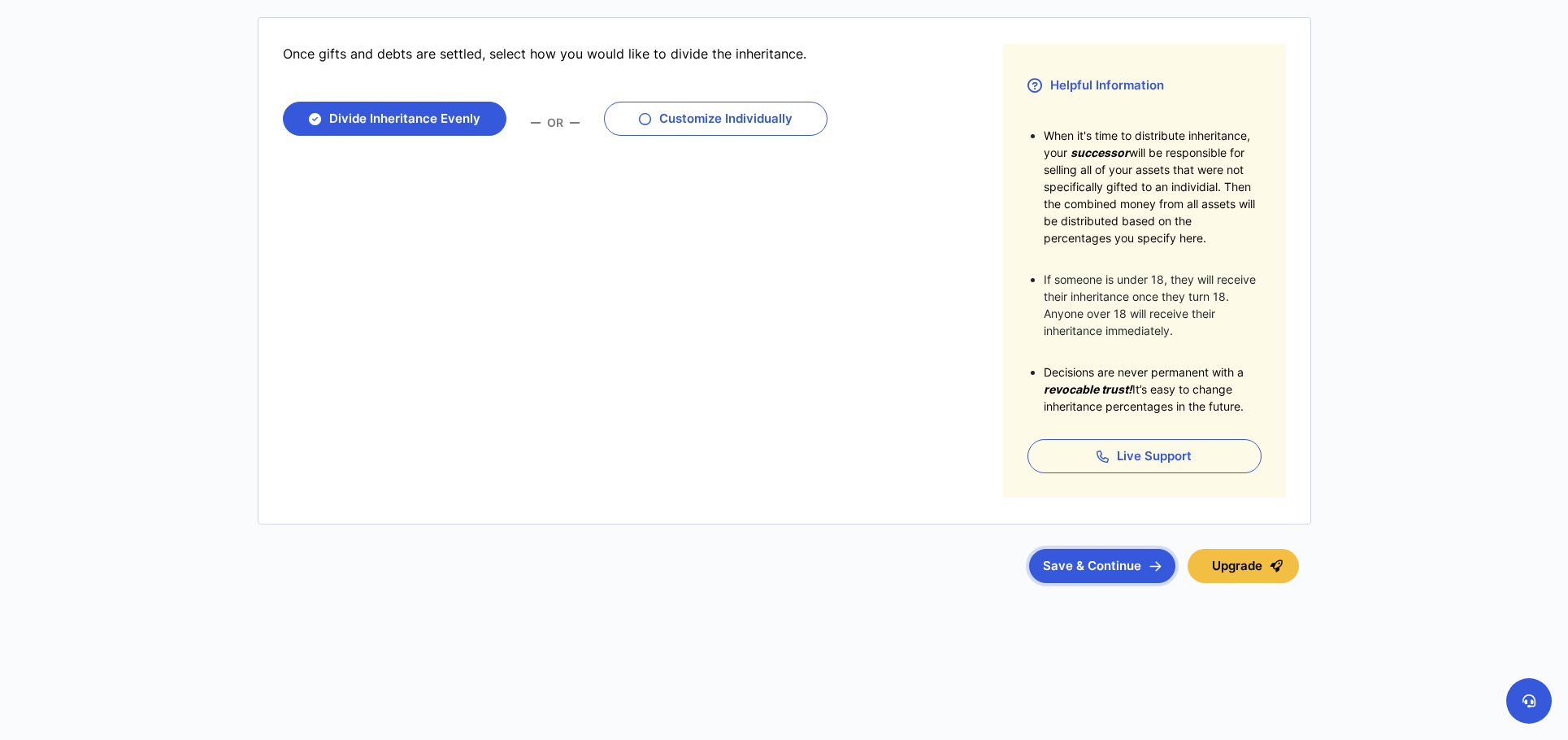
click at [1085, 562] on button "Save & Continue" at bounding box center [1102, 565] width 146 height 34
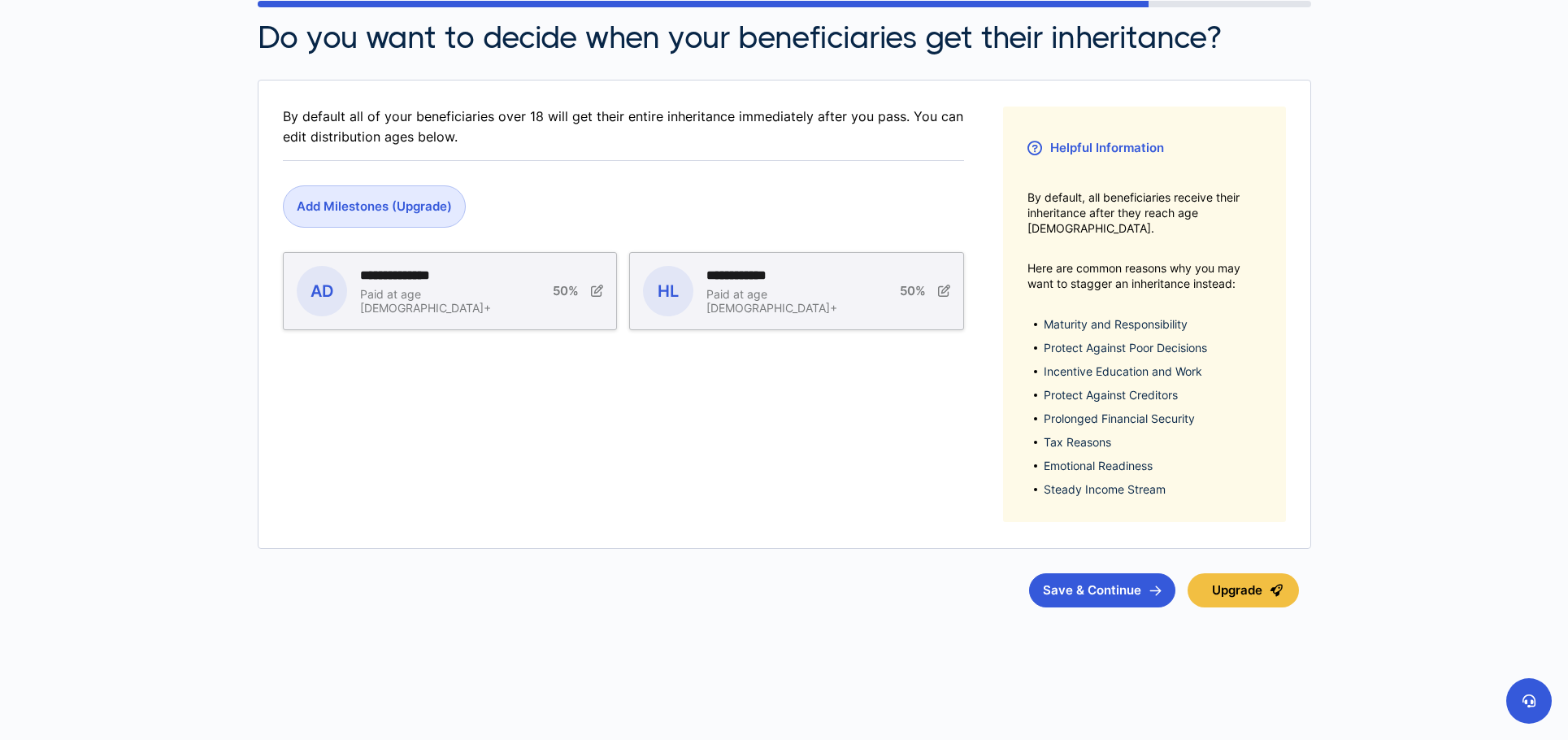
scroll to position [189, 0]
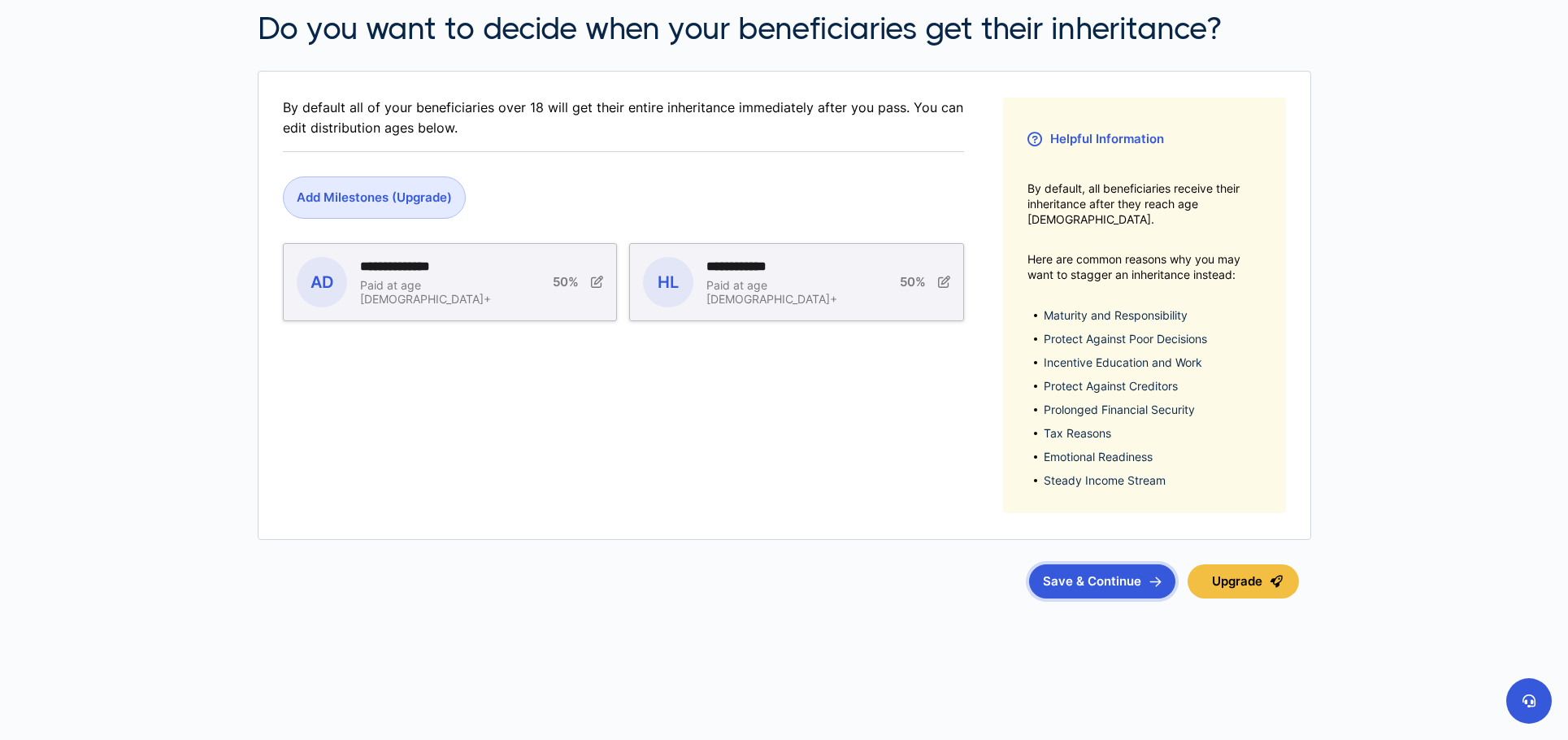
click at [1056, 571] on button "Save & Continue" at bounding box center [1102, 581] width 146 height 34
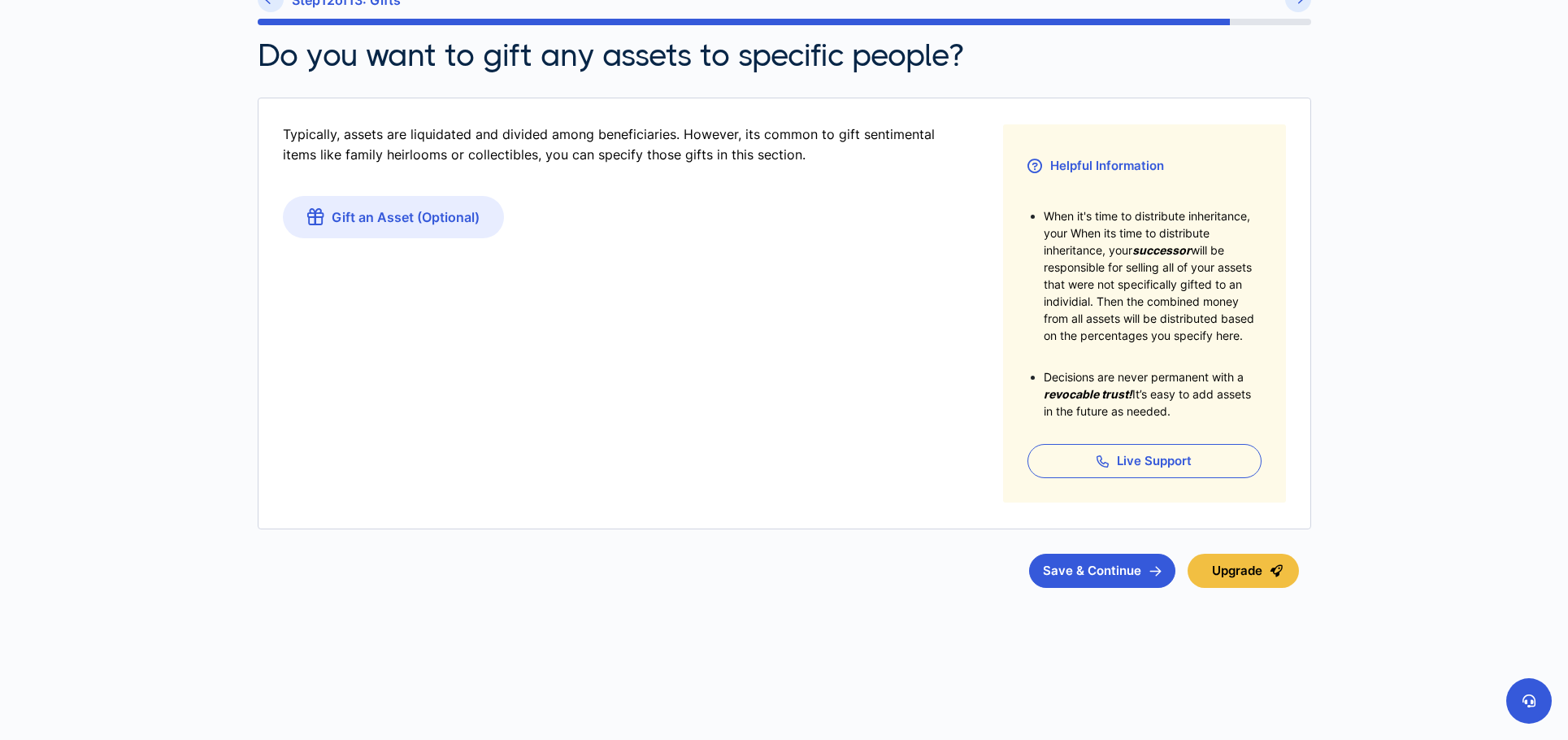
scroll to position [163, 0]
click at [1067, 722] on div "Haddad Family Trust Step 12 of 13 : Gifts Do you want to gift any assets to spe…" at bounding box center [785, 328] width 1073 height 831
click at [1071, 565] on button "Save & Continue" at bounding box center [1102, 569] width 146 height 34
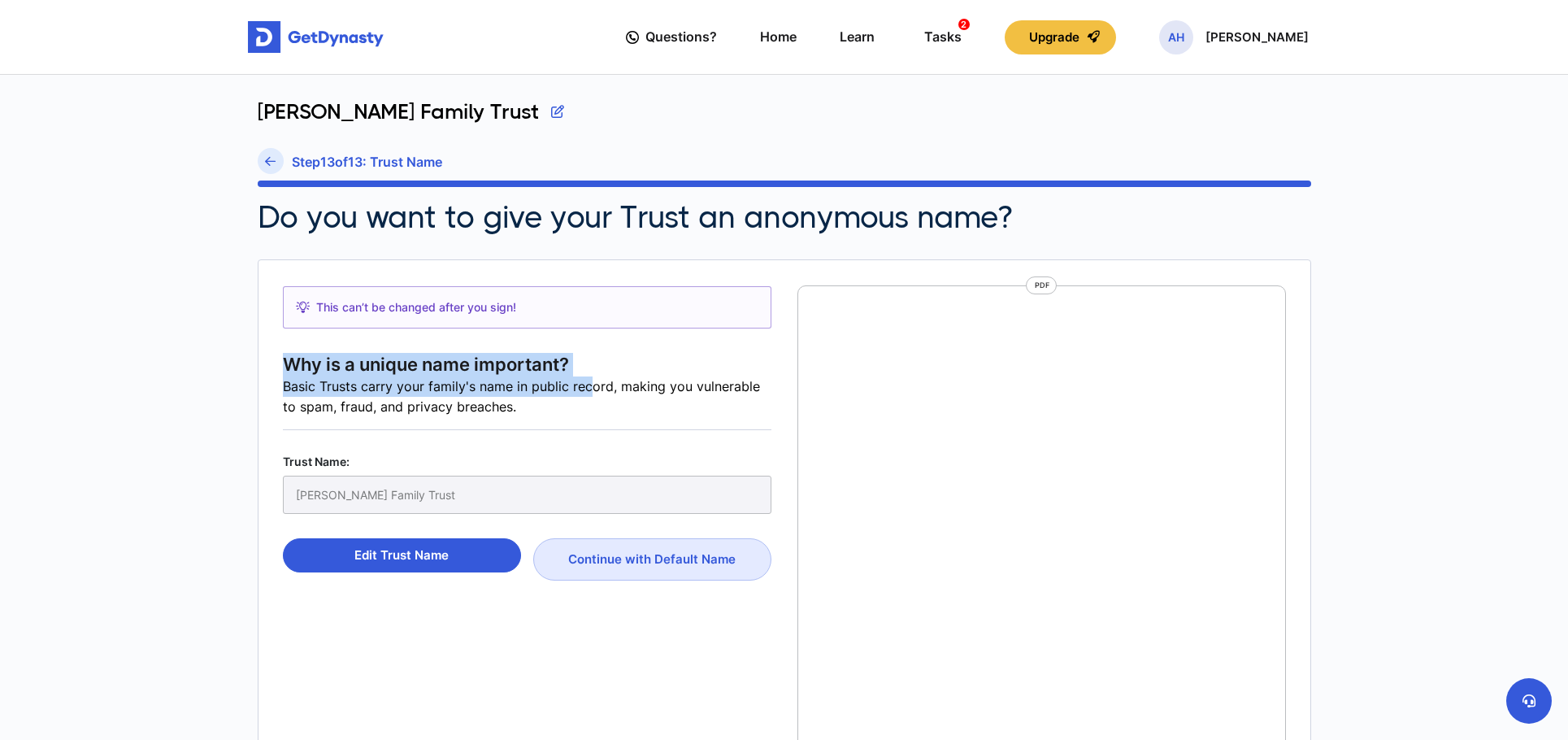
scroll to position [7, 0]
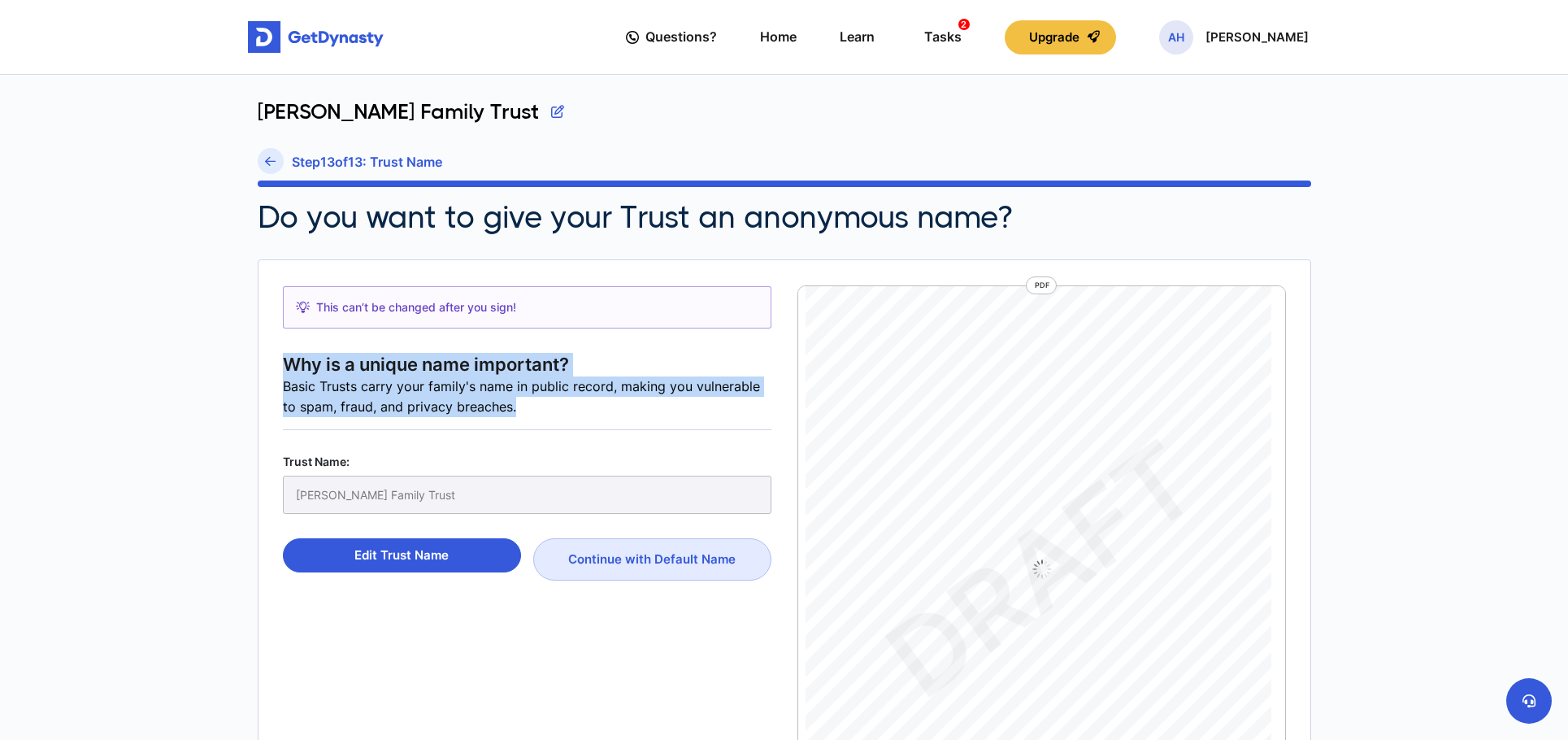
drag, startPoint x: 270, startPoint y: 357, endPoint x: 601, endPoint y: 399, distance: 333.7
click at [601, 399] on section "This can’t be changed after you sign! Why is a unique name important? Basic Tru…" at bounding box center [784, 584] width 1053 height 651
click at [601, 399] on div "Basic Trusts carry your family's name in public record, making you vulnerable t…" at bounding box center [528, 396] width 489 height 41
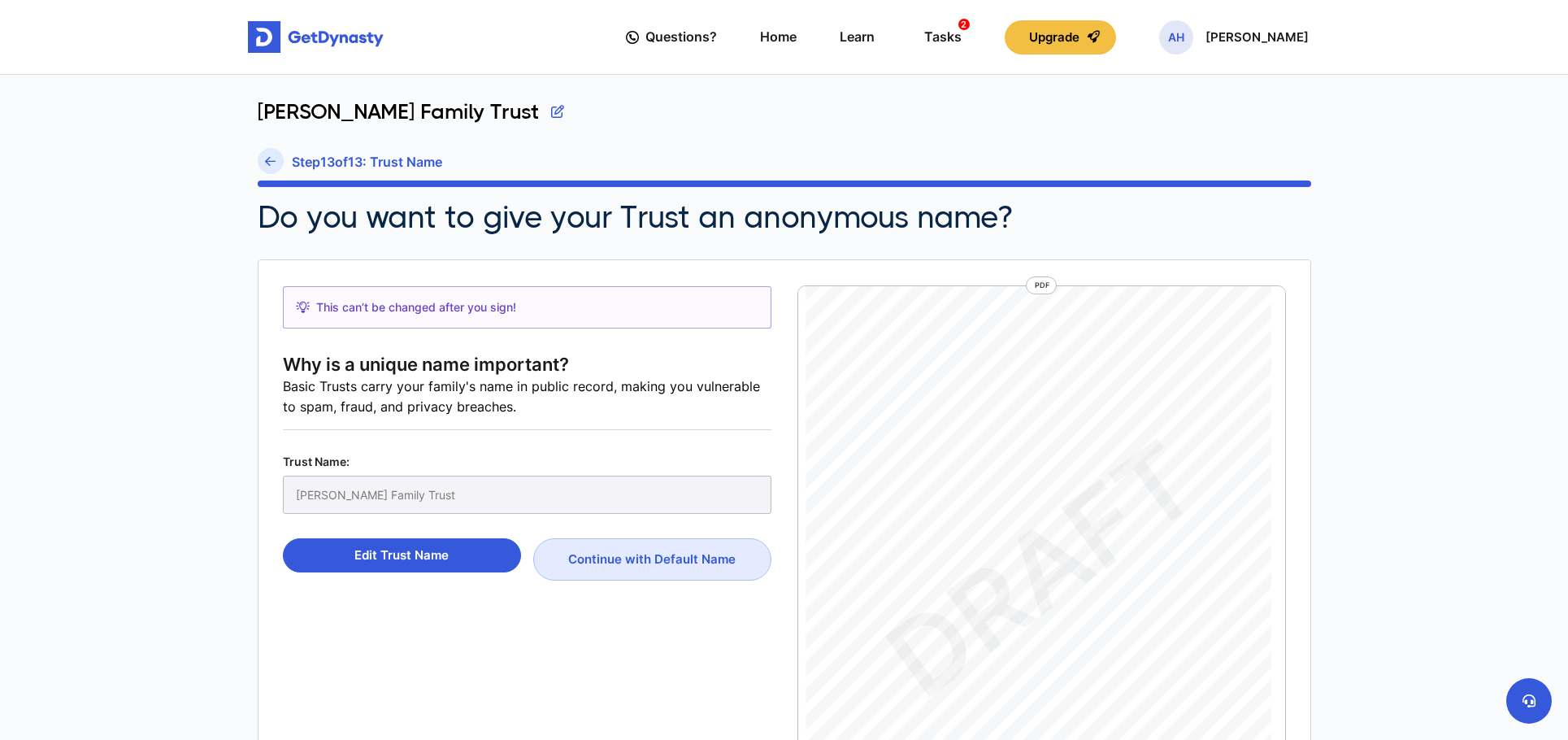
click at [469, 493] on div "Haddad Family Trust" at bounding box center [528, 495] width 489 height 38
click at [427, 498] on div "Haddad Family Trust" at bounding box center [528, 495] width 489 height 38
click at [220, 371] on main "Questions? Home Learn Tasks 2 Upgrade AH Anthony Haddad Questions? 2 AH Haddad …" at bounding box center [784, 562] width 1568 height 1125
click at [225, 405] on main "Questions? Home Learn Tasks 2 Upgrade AH Anthony Haddad Questions? 2 AH Haddad …" at bounding box center [784, 562] width 1568 height 1125
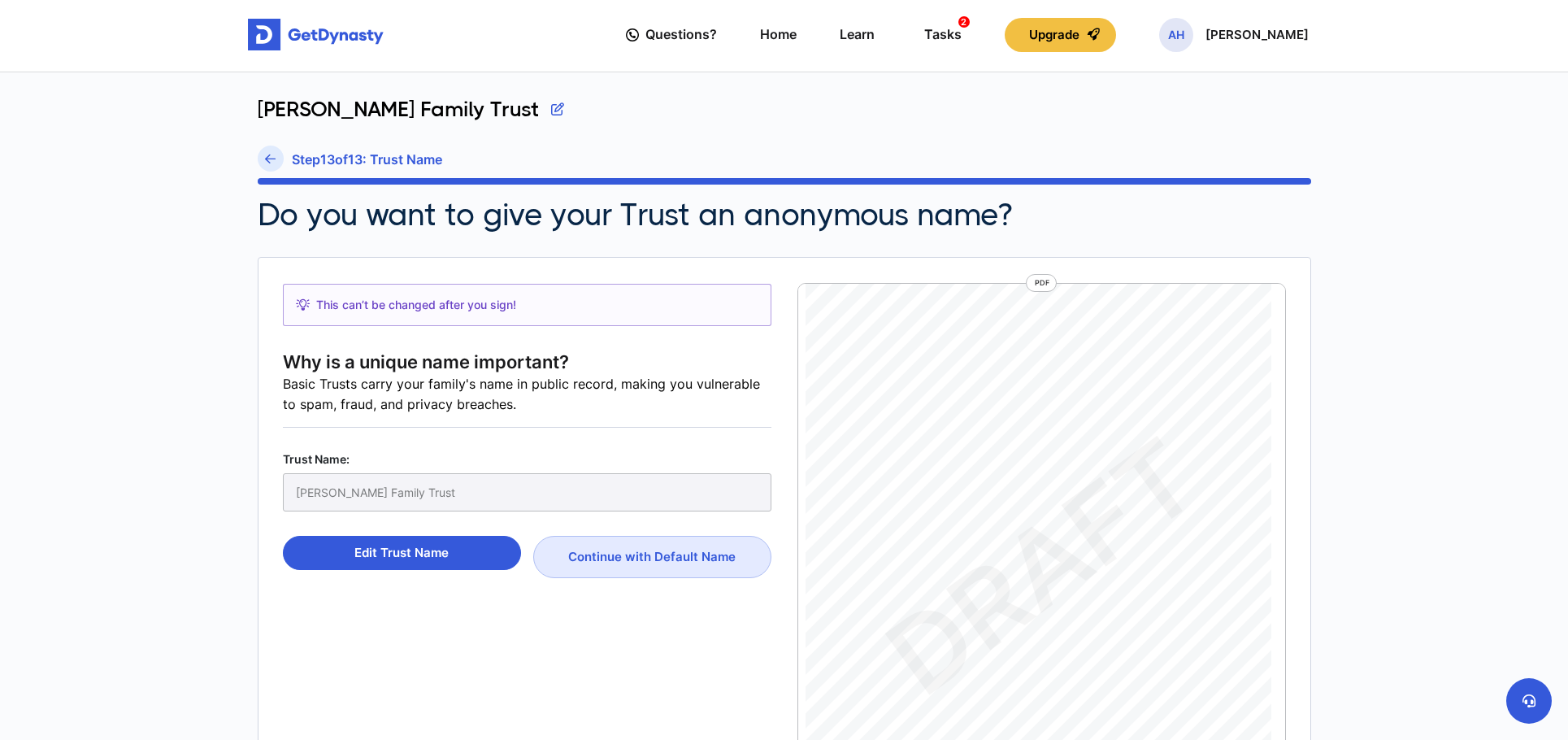
click at [181, 339] on main "Questions? Home Learn Tasks 2 Upgrade AH Anthony Haddad Questions? 2 AH Haddad …" at bounding box center [784, 560] width 1568 height 1125
click at [276, 156] on link at bounding box center [270, 158] width 26 height 26
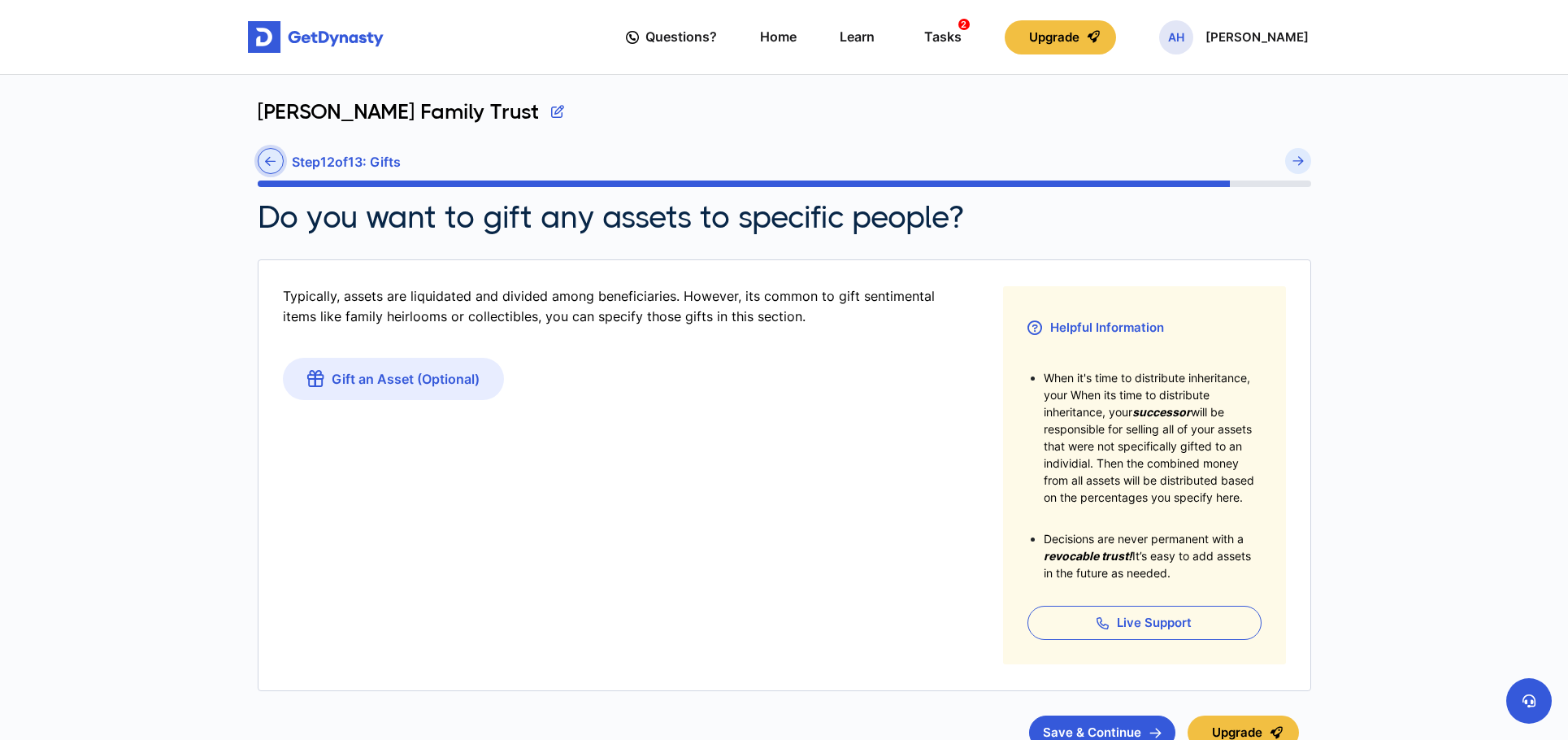
click at [275, 159] on icon at bounding box center [270, 161] width 11 height 12
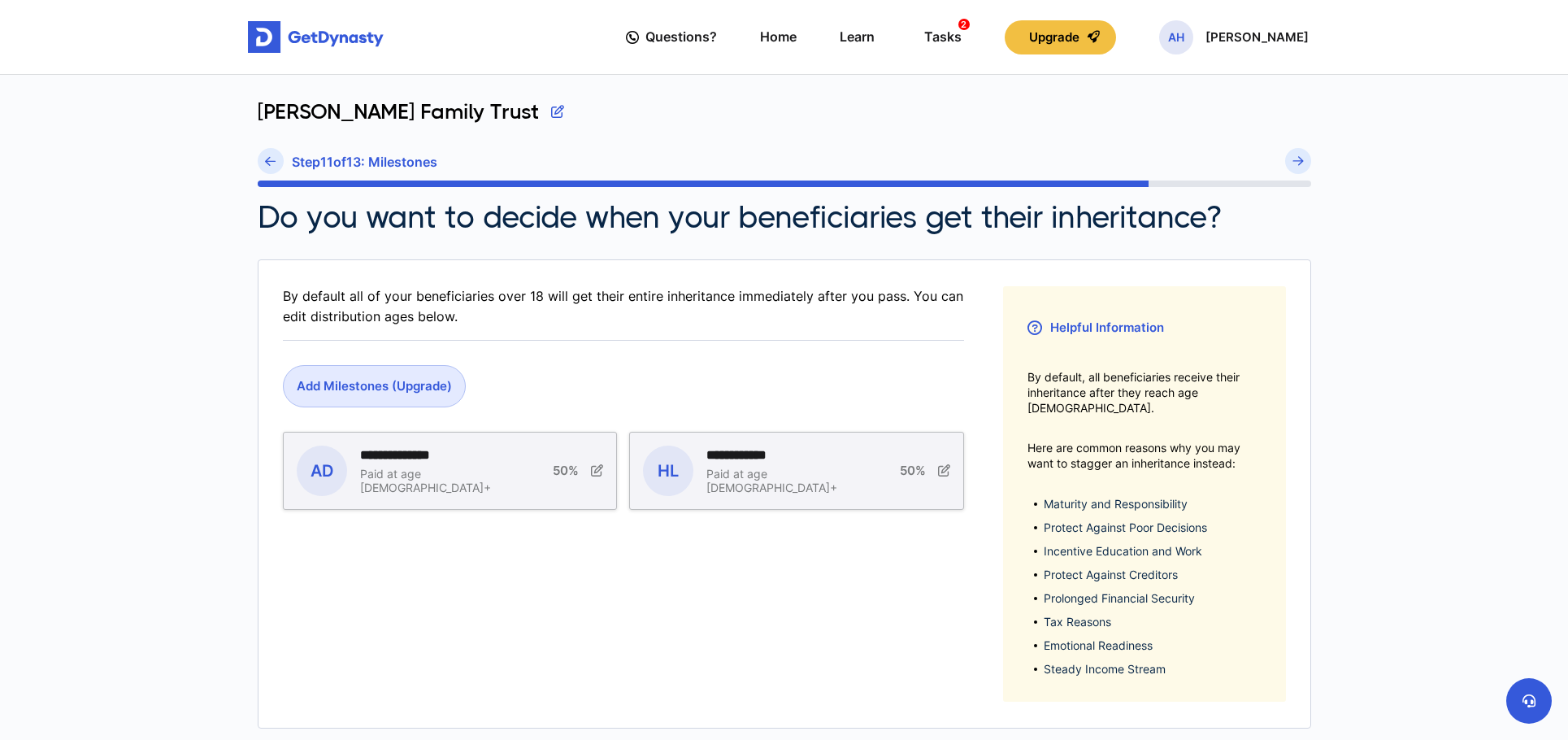
click at [275, 159] on icon at bounding box center [270, 161] width 11 height 12
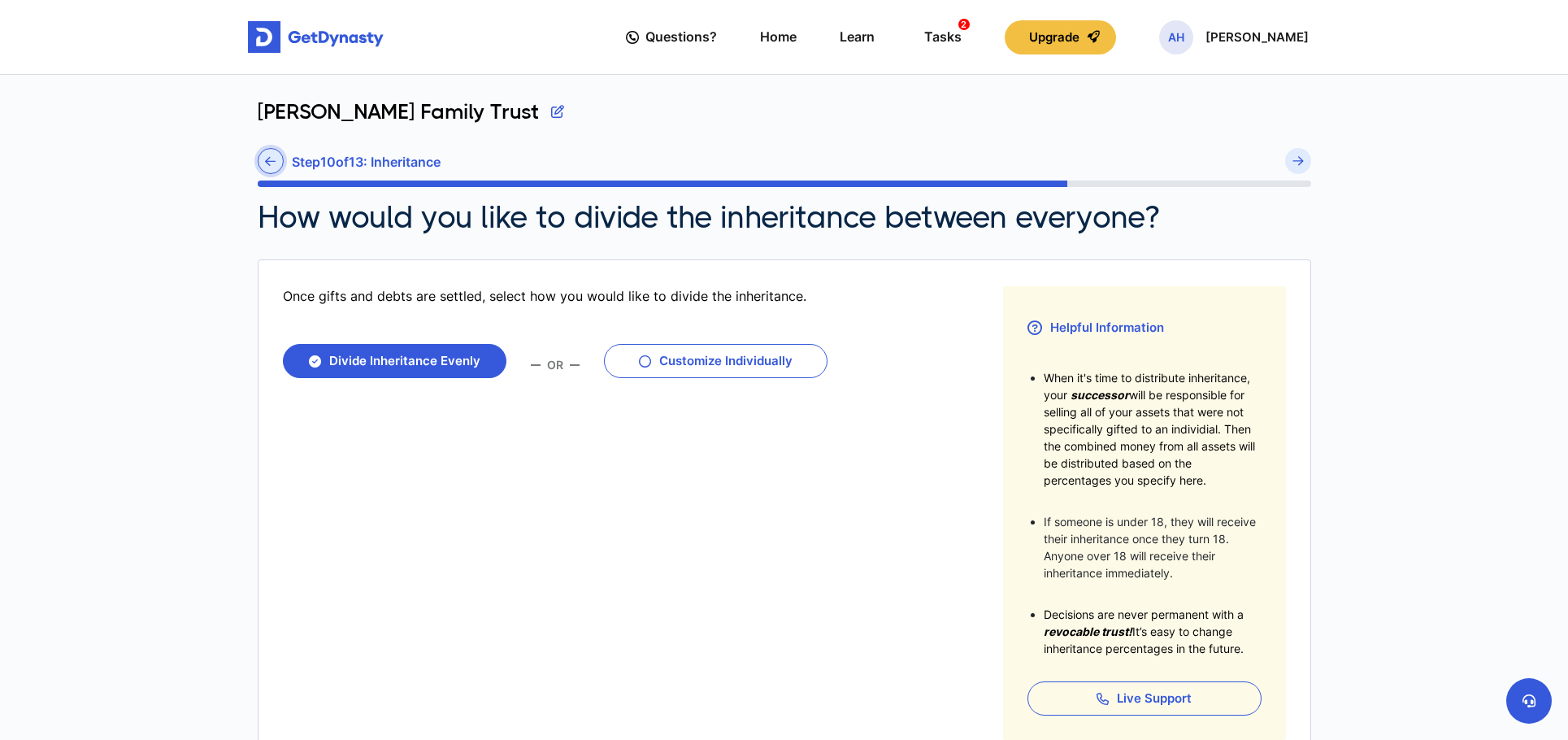
click at [275, 161] on icon at bounding box center [270, 161] width 11 height 12
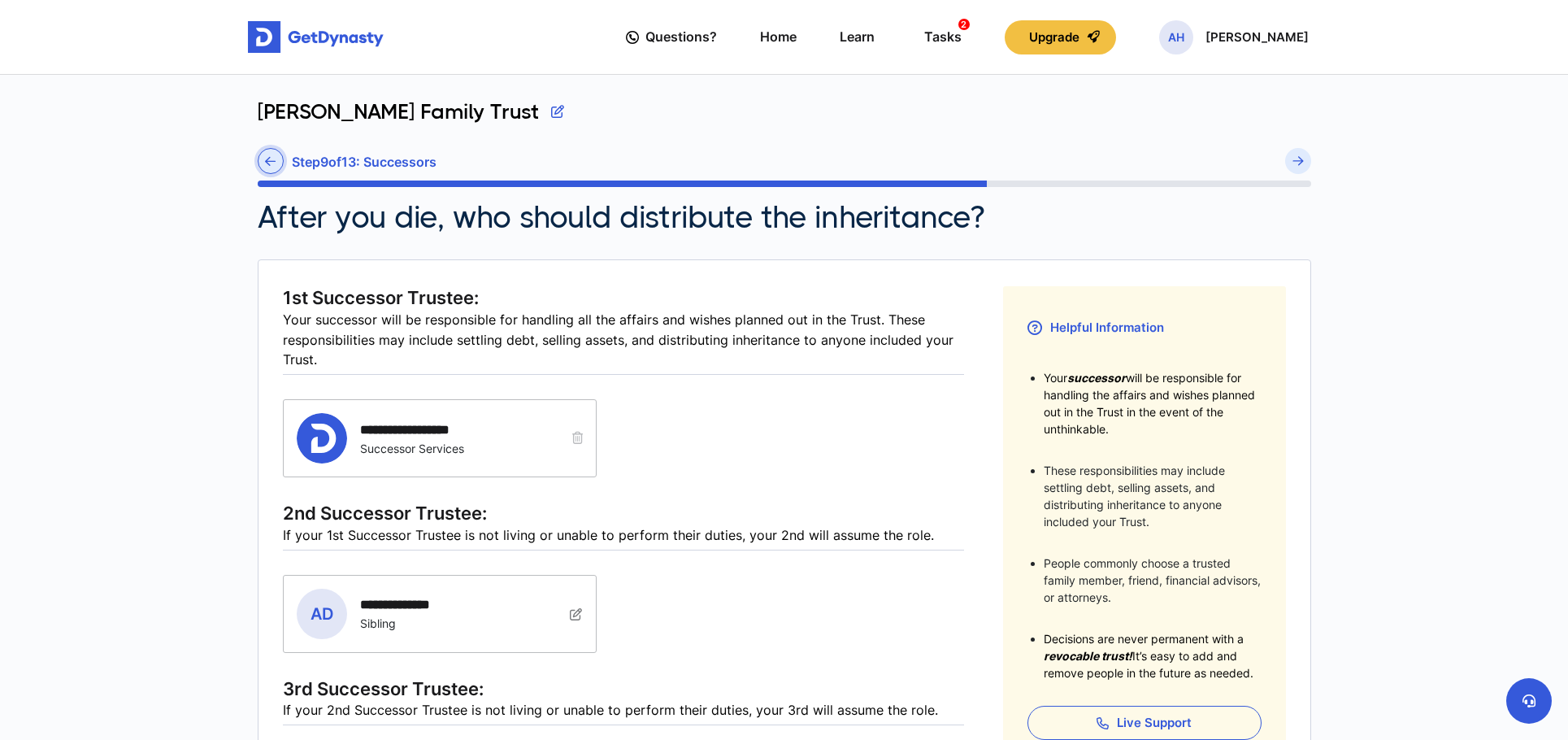
click at [275, 163] on icon at bounding box center [270, 161] width 11 height 12
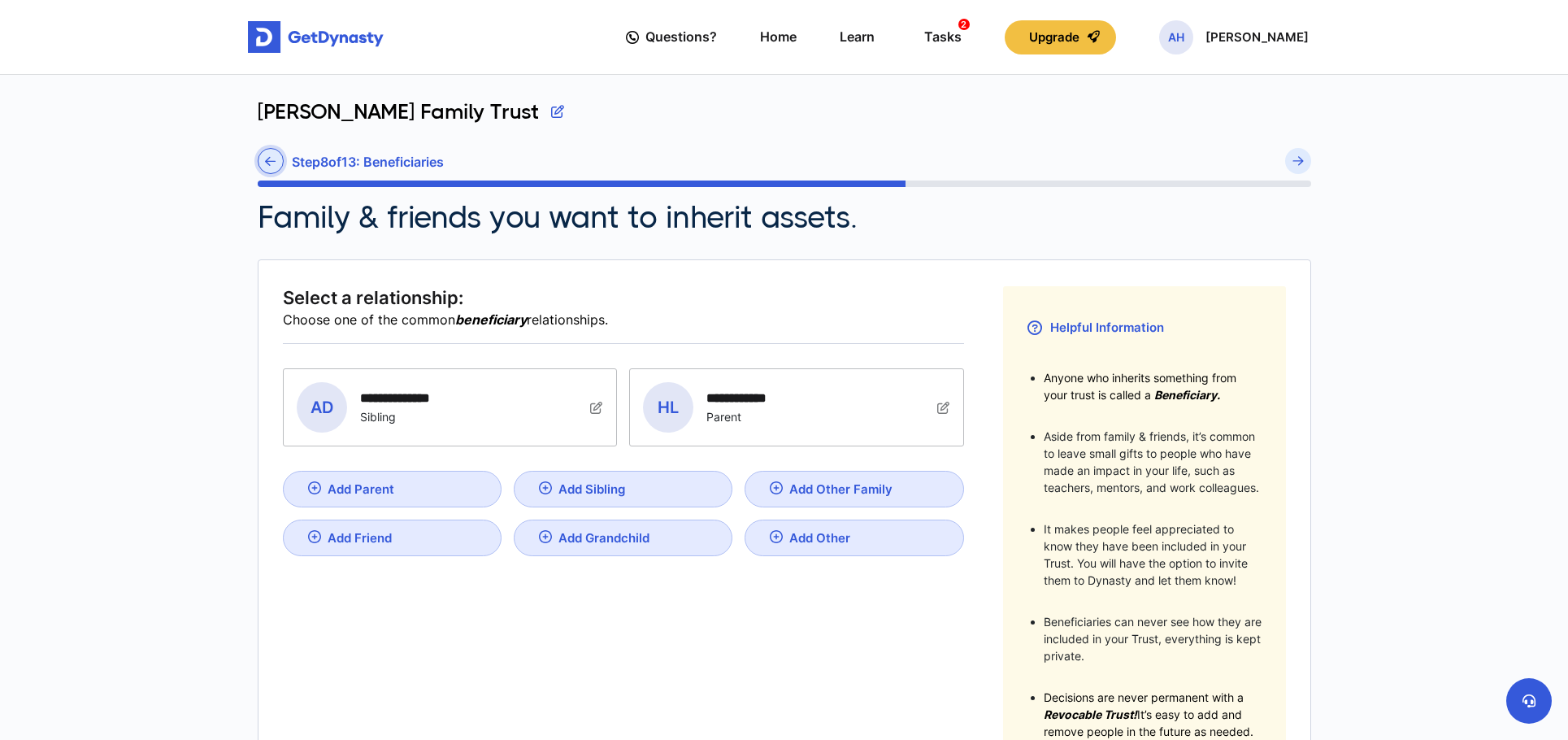
click at [275, 162] on icon at bounding box center [270, 161] width 11 height 12
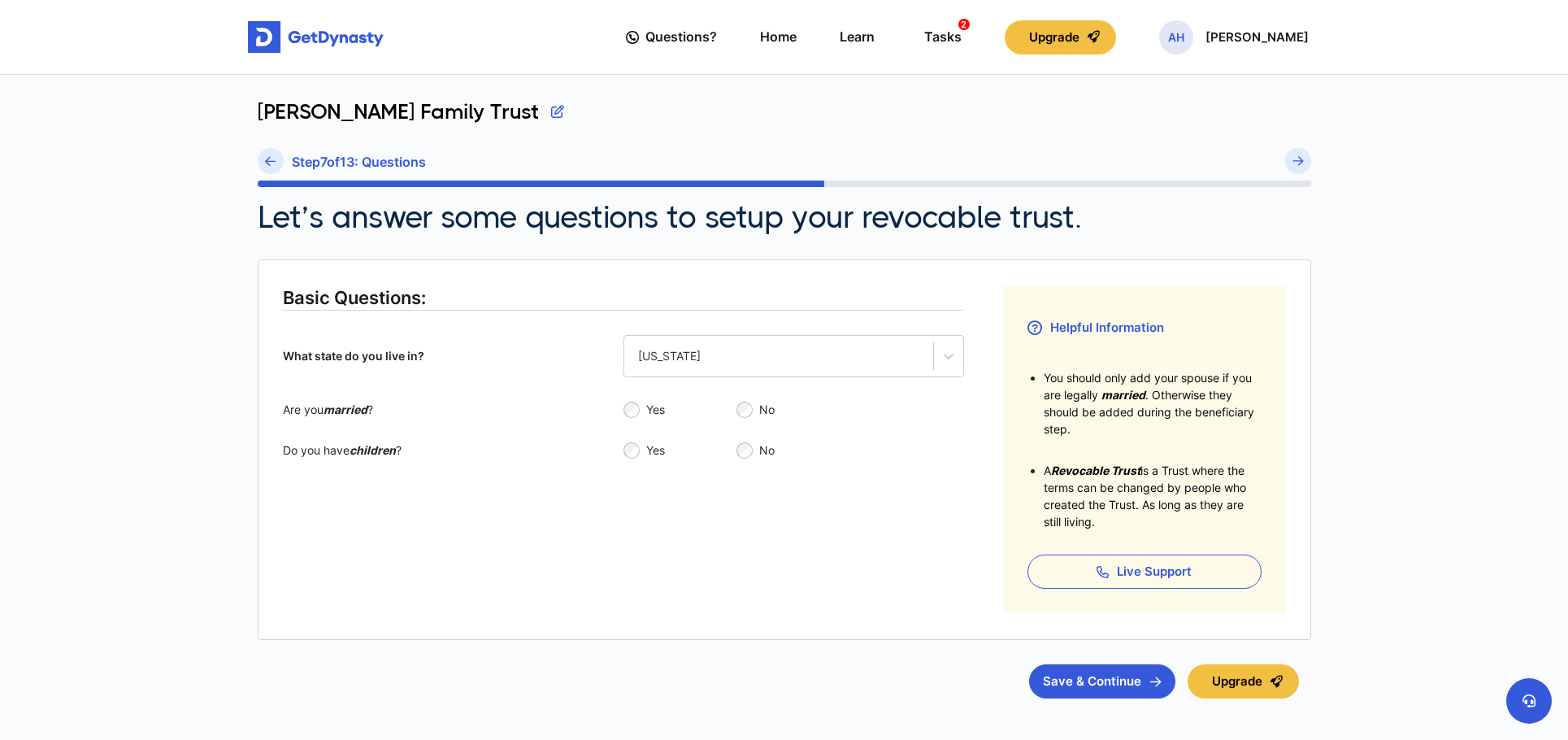
click at [275, 162] on icon at bounding box center [270, 161] width 11 height 12
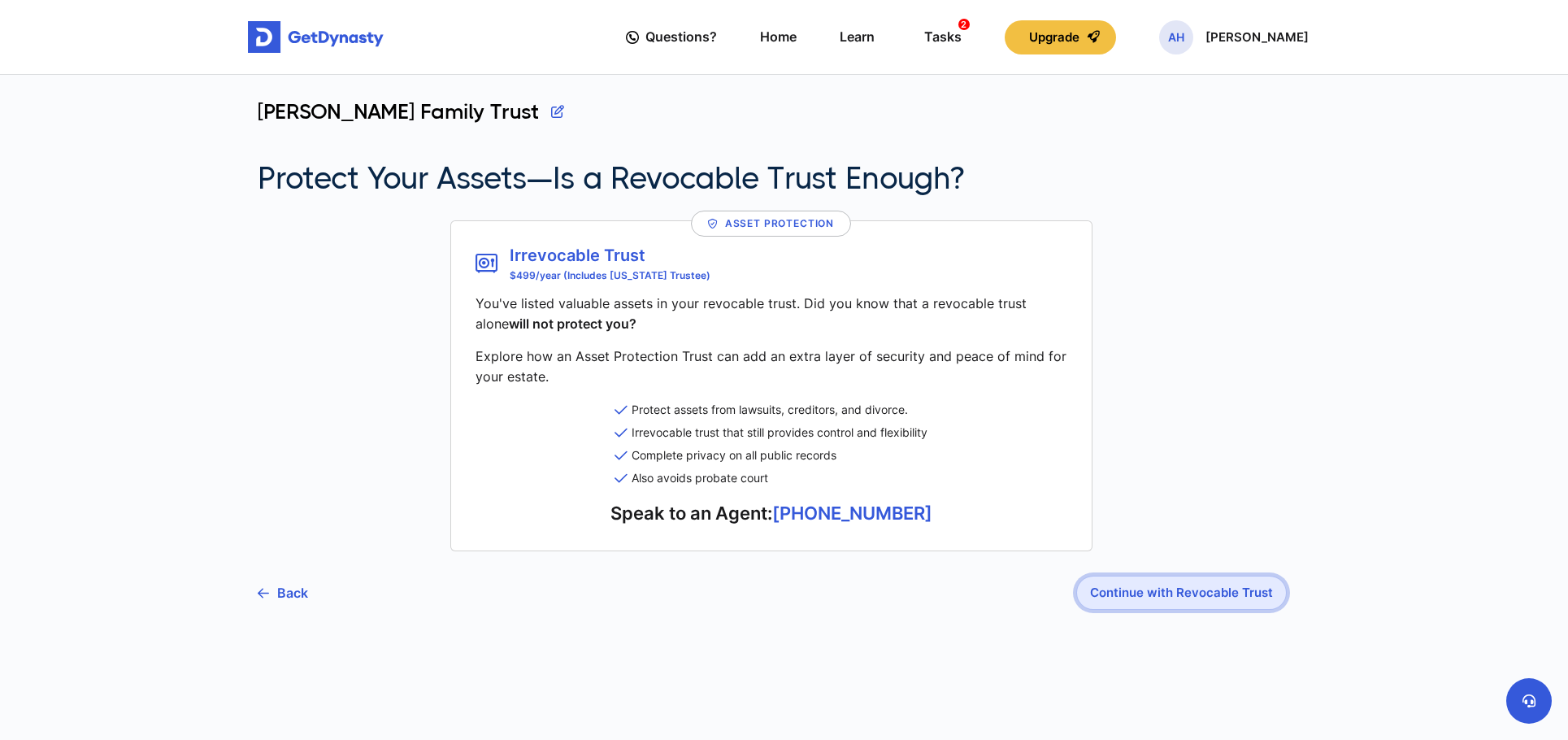
click at [1227, 592] on button "Continue with Revocable Trust" at bounding box center [1181, 592] width 211 height 34
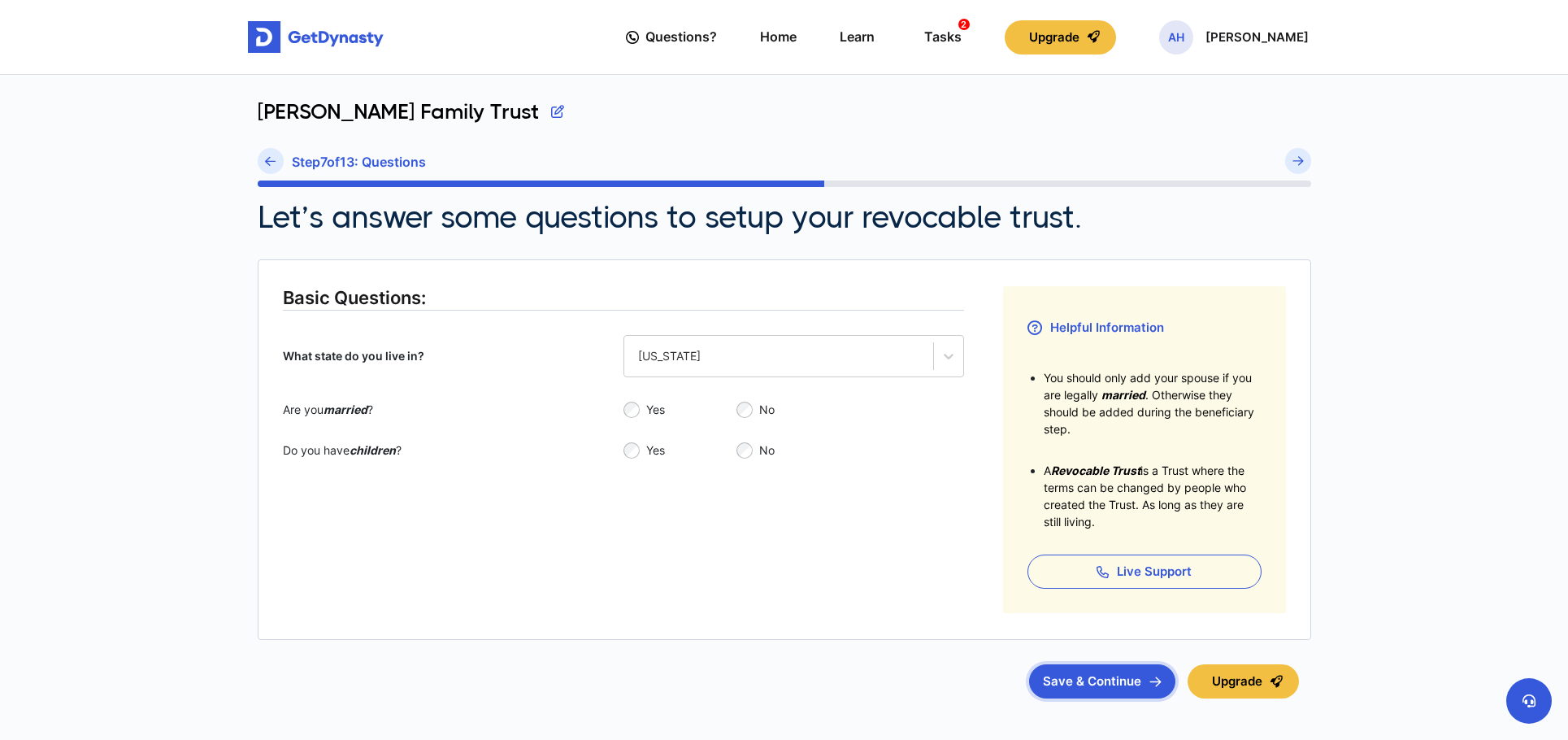
click at [1130, 680] on button "Save & Continue" at bounding box center [1102, 681] width 146 height 34
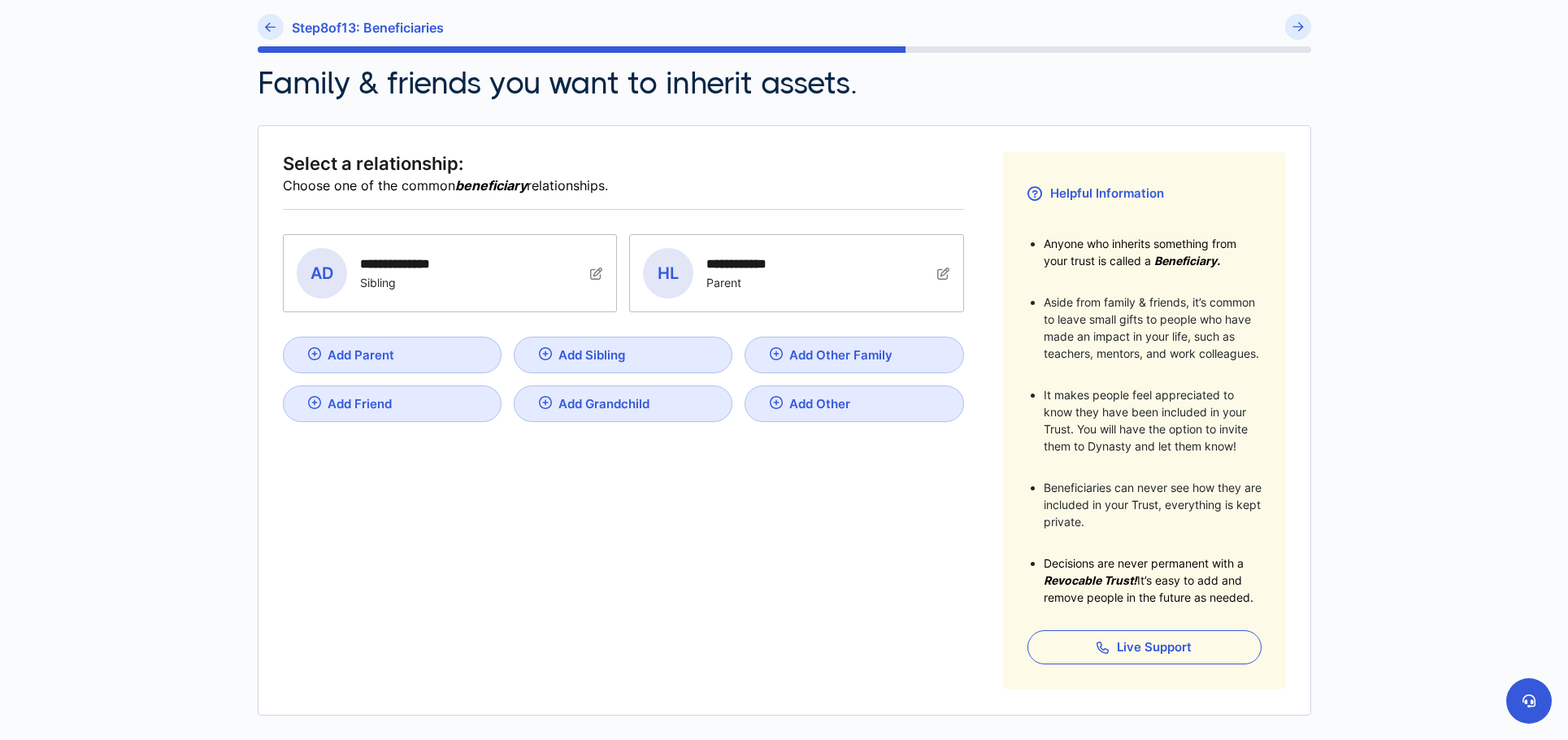
scroll to position [254, 0]
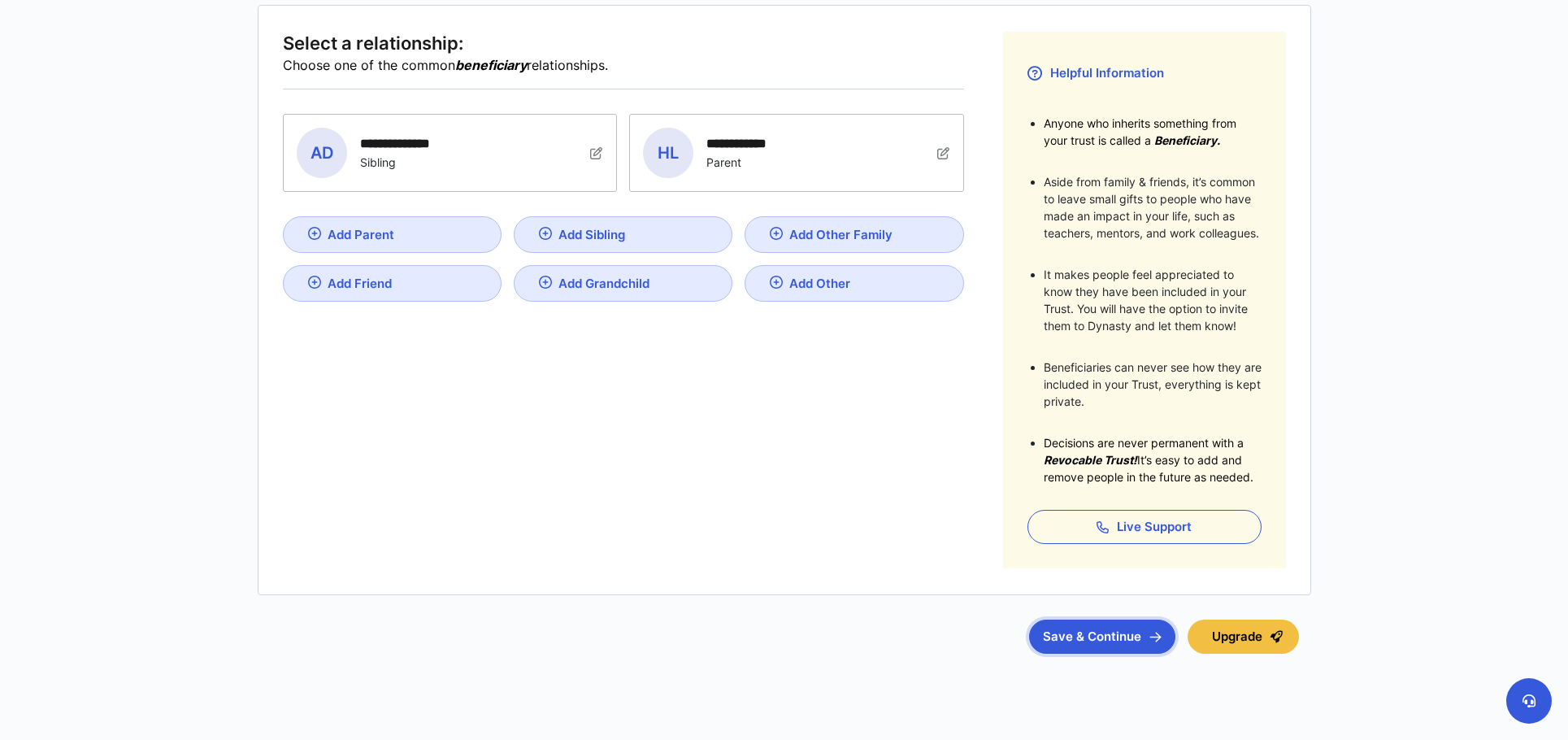
click at [1112, 637] on button "Save & Continue" at bounding box center [1102, 637] width 146 height 34
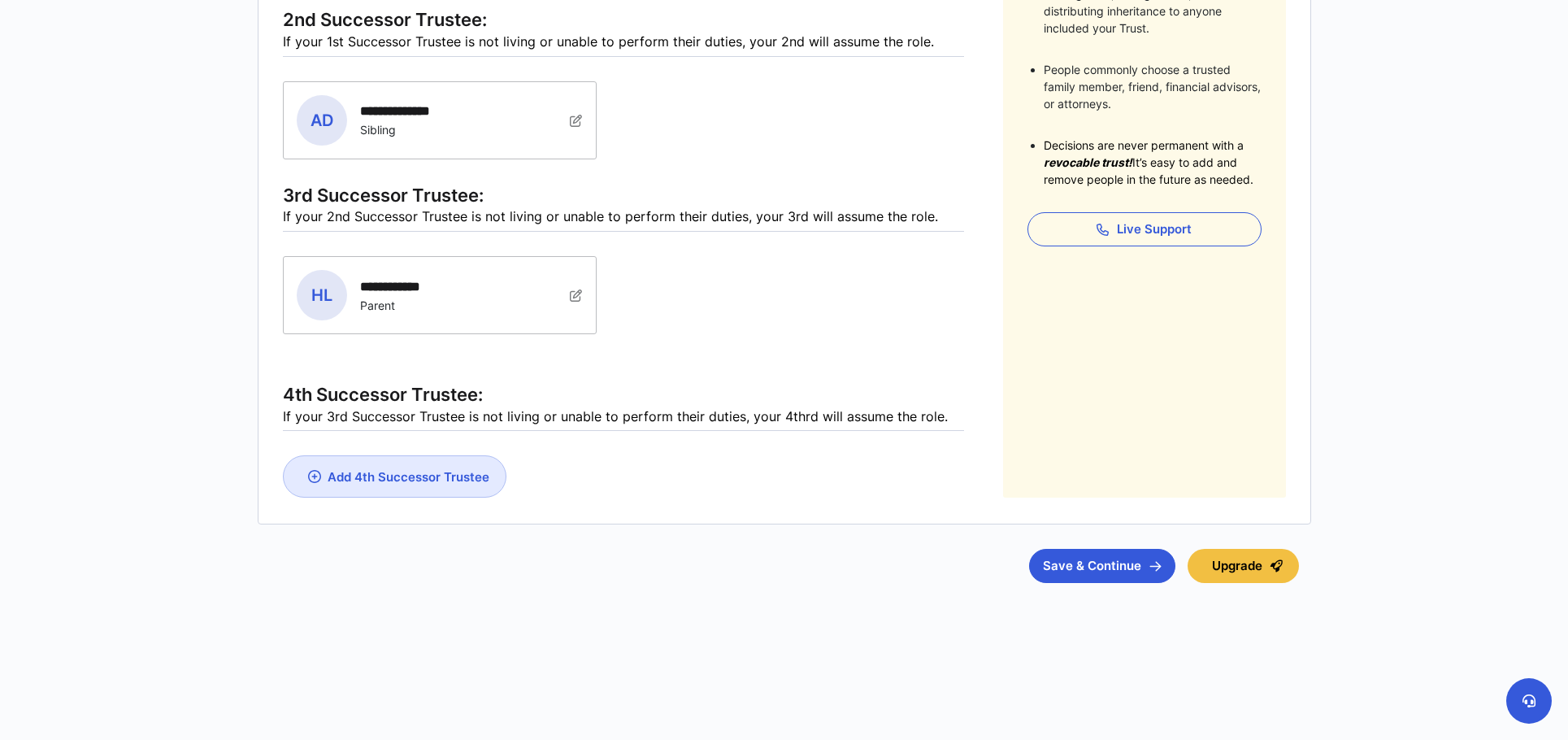
scroll to position [493, 0]
click at [1073, 574] on button "Save & Continue" at bounding box center [1102, 566] width 146 height 34
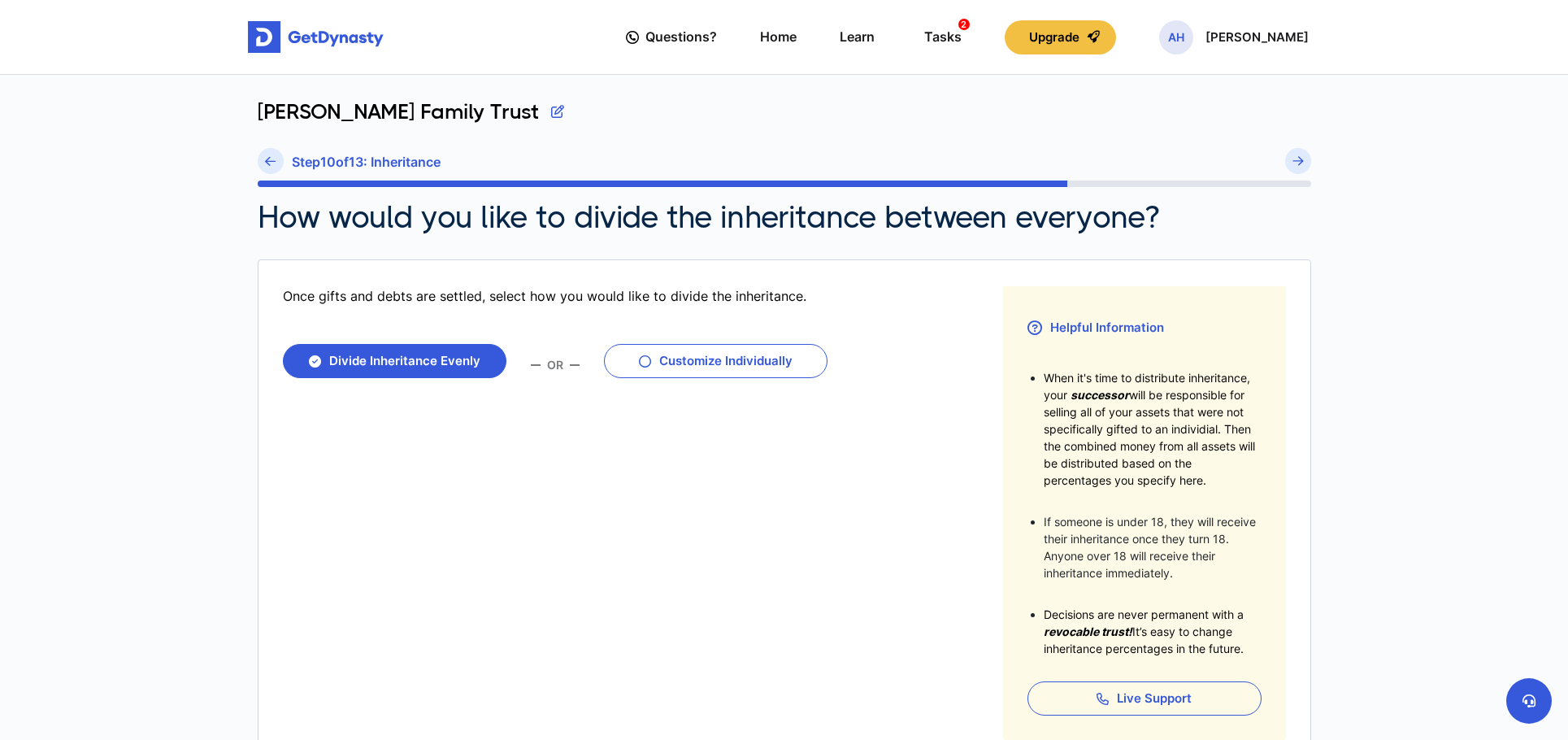
scroll to position [242, 0]
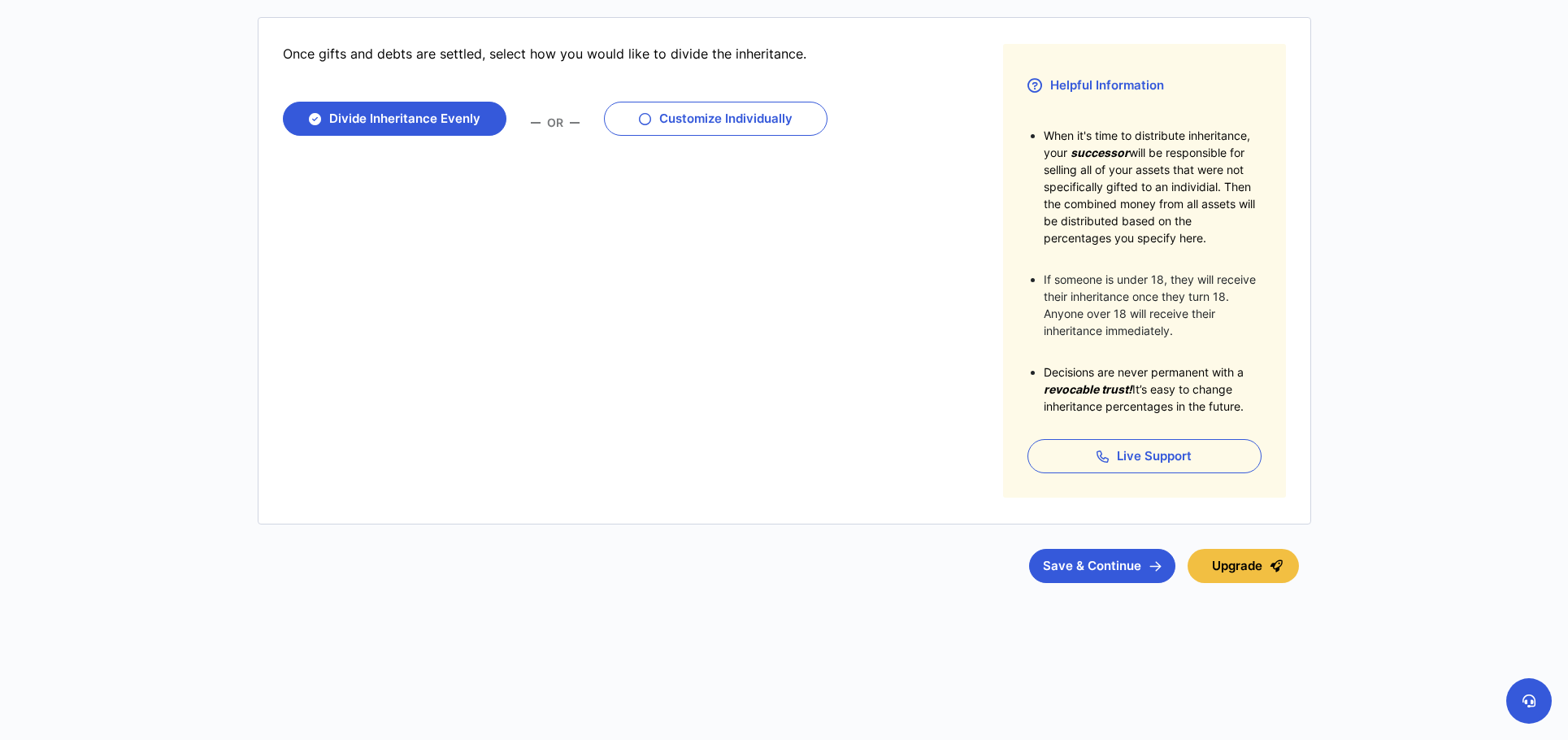
click at [1081, 596] on div "Haddad Family Trust Step 10 of 13 : Inheritance How would you like to divide th…" at bounding box center [785, 285] width 1073 height 907
click at [1085, 560] on button "Save & Continue" at bounding box center [1102, 565] width 146 height 34
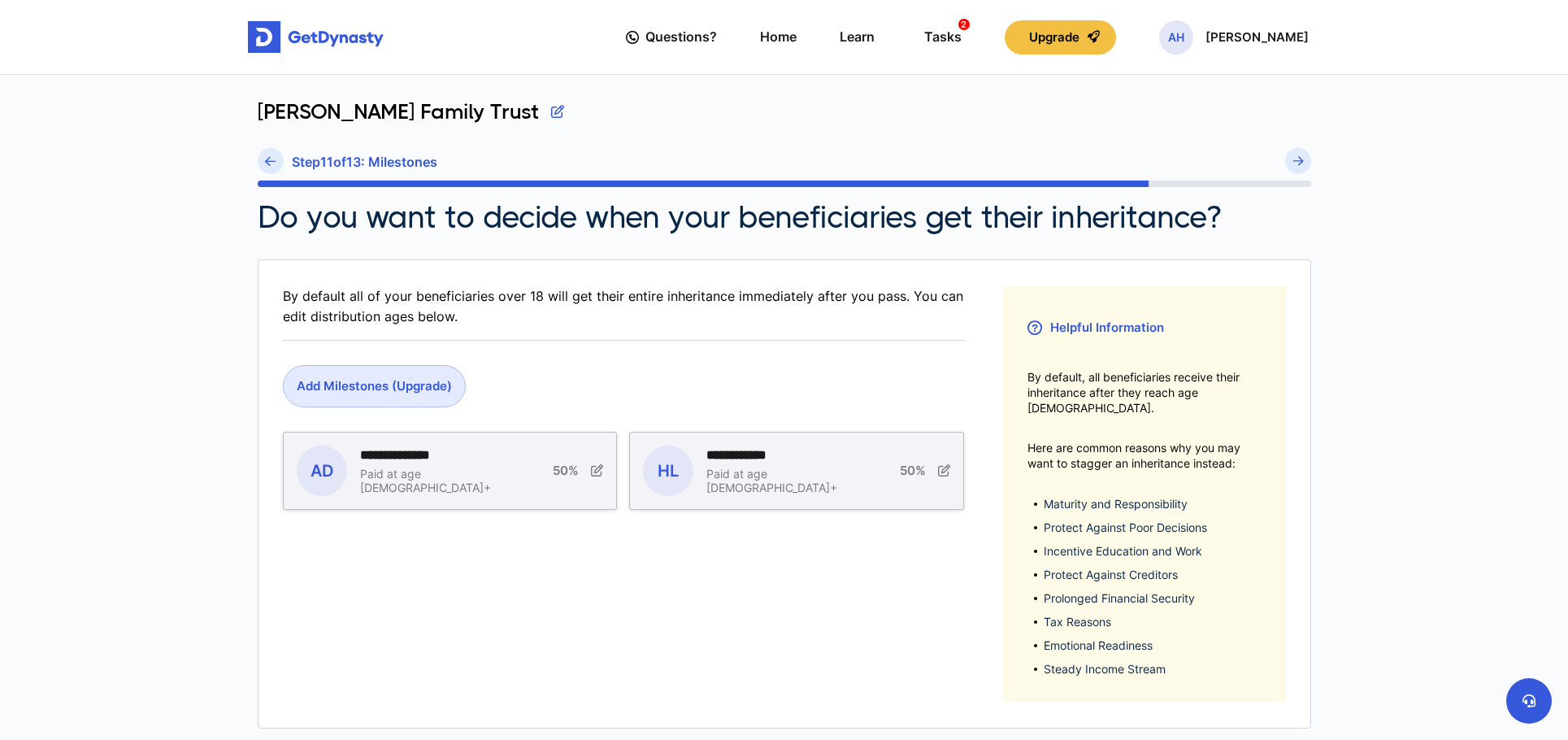
click at [879, 559] on fieldset "**********" at bounding box center [624, 494] width 682 height 415
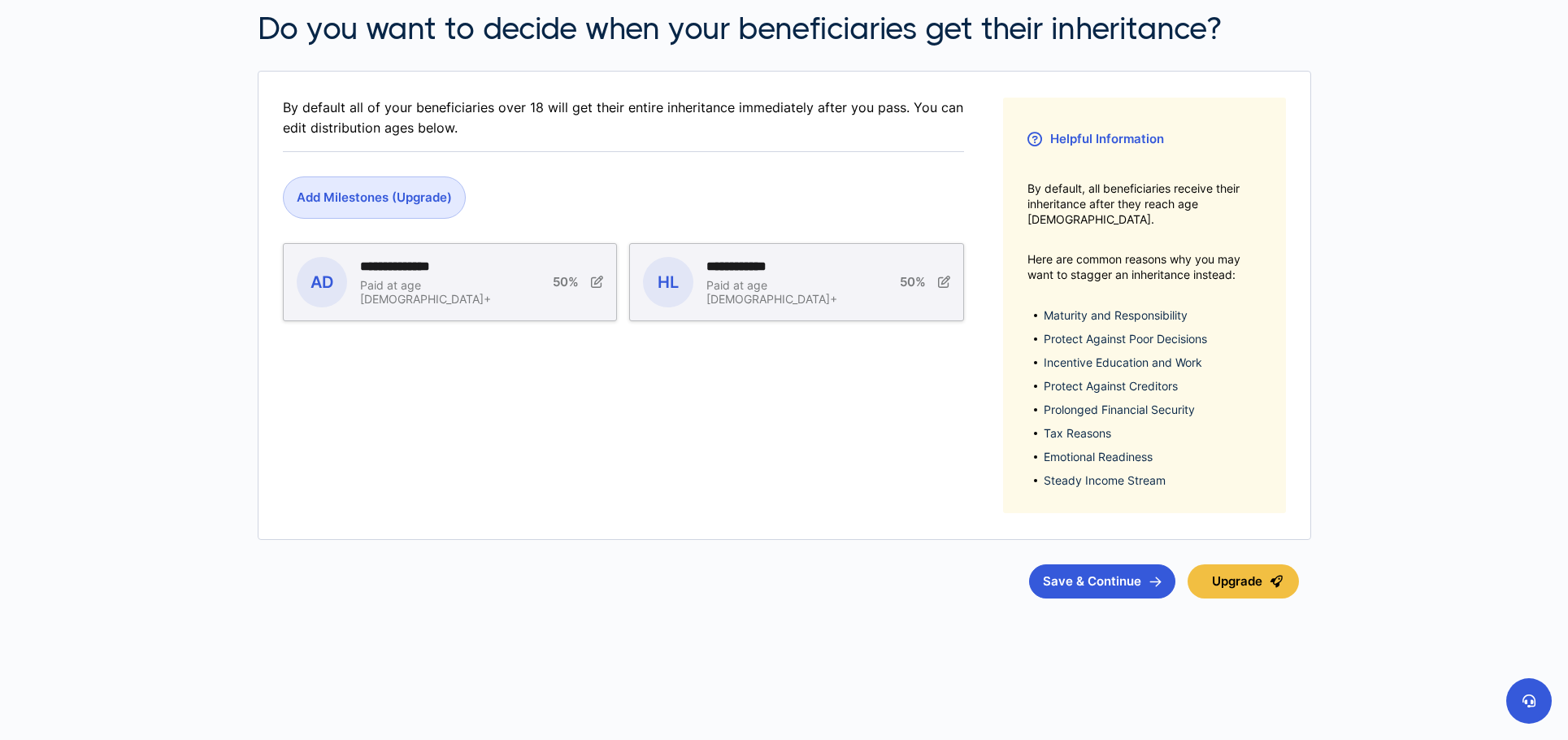
scroll to position [188, 0]
click at [1057, 579] on button "Save & Continue" at bounding box center [1102, 582] width 146 height 34
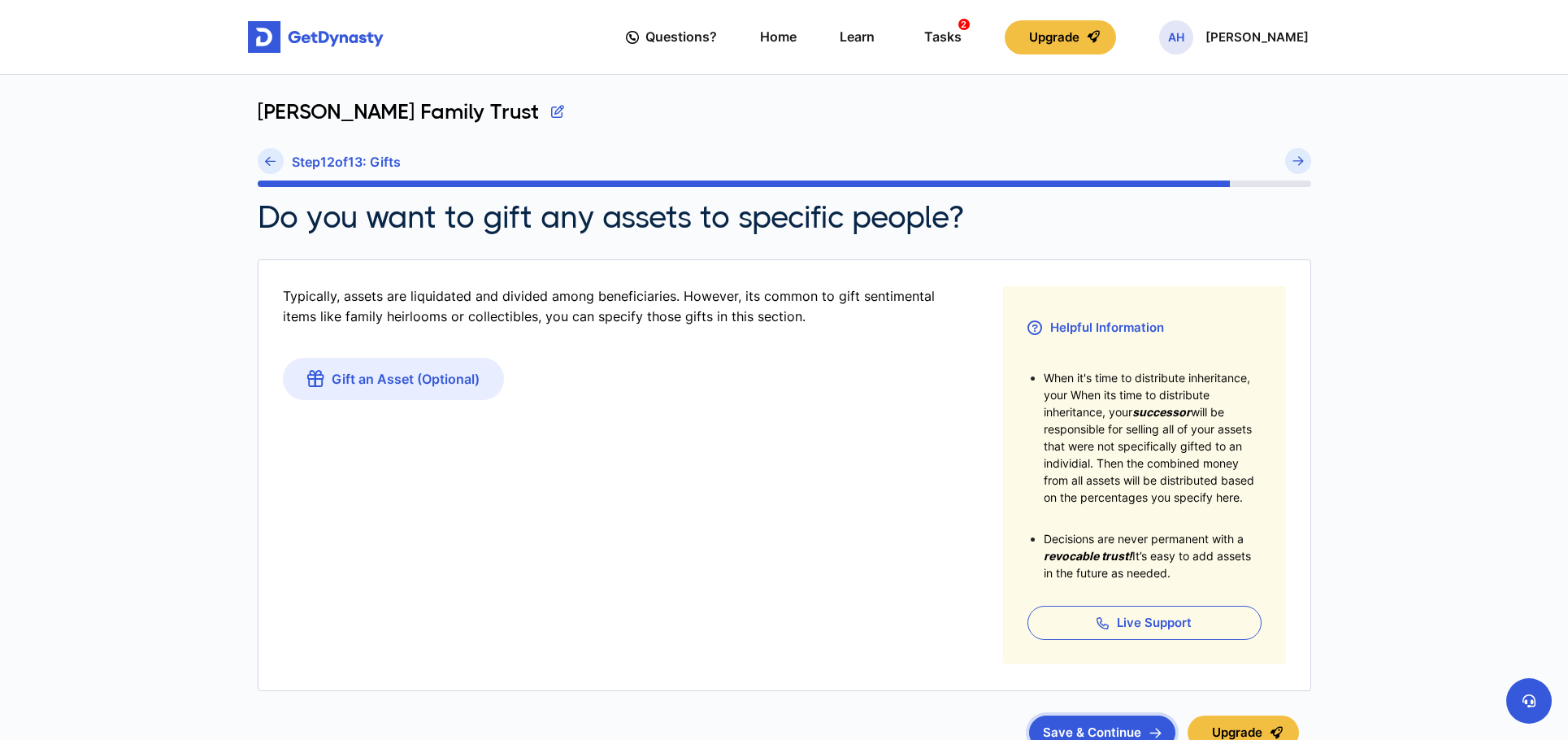
scroll to position [167, 0]
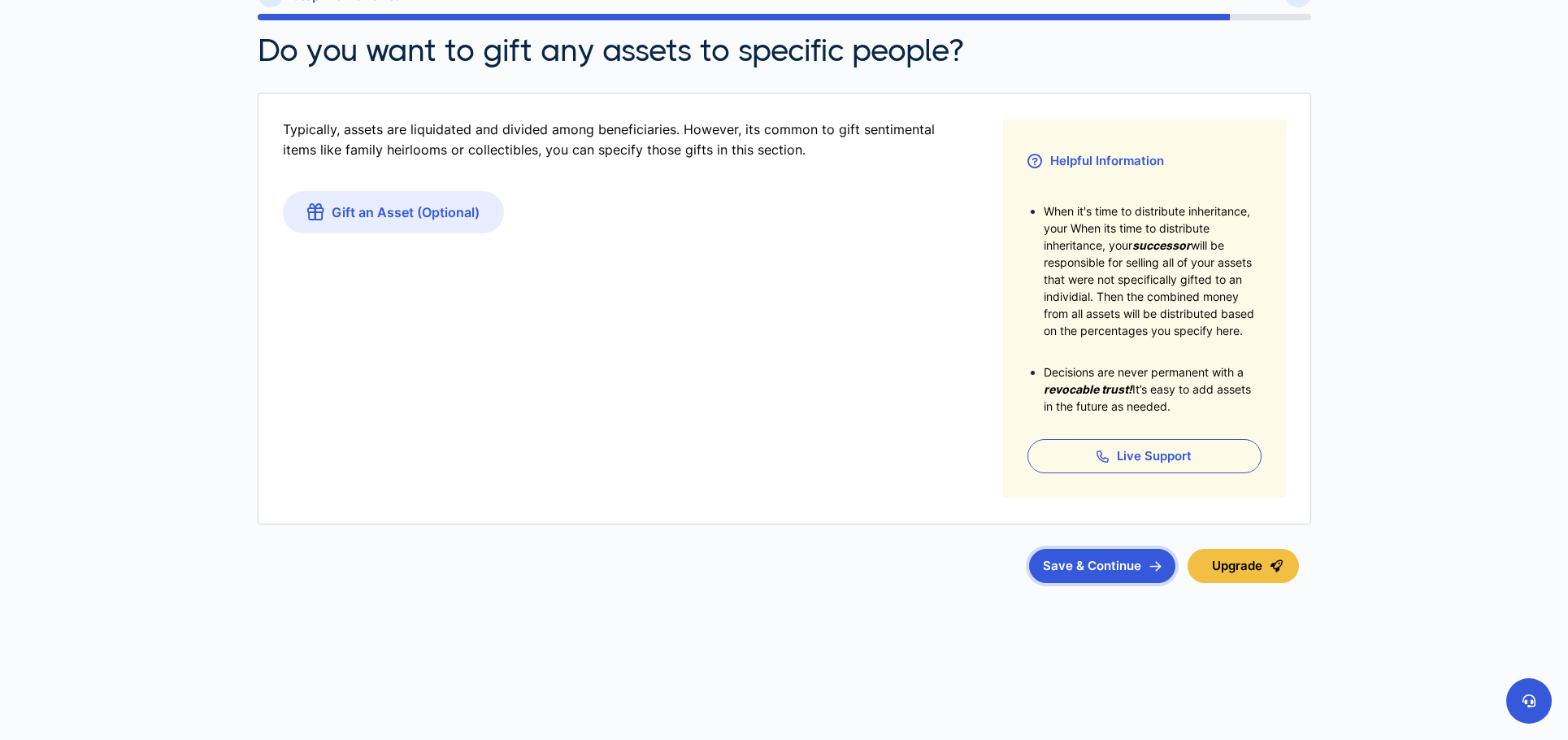
click at [1081, 571] on button "Save & Continue" at bounding box center [1102, 565] width 146 height 34
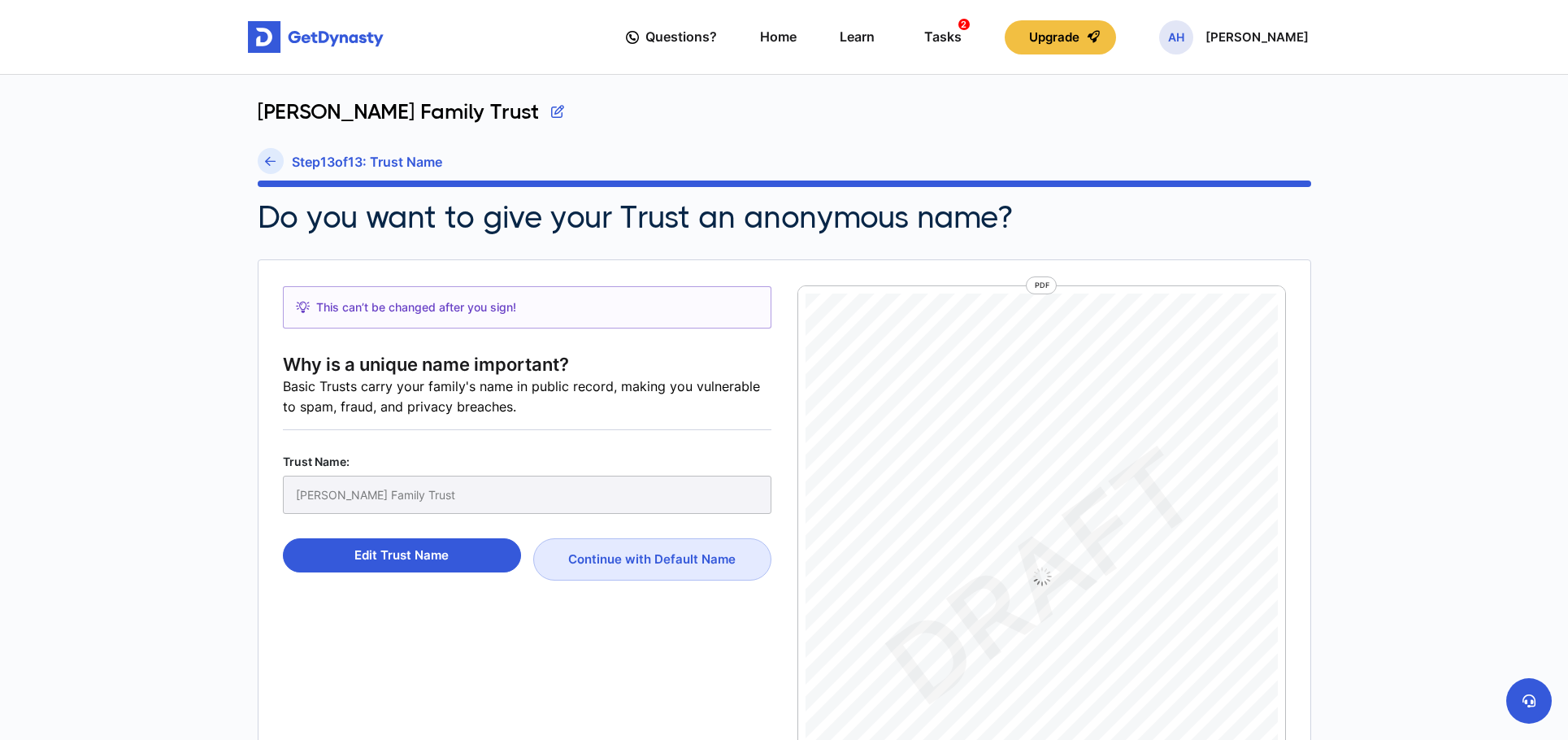
scroll to position [7, 0]
click at [679, 570] on button "Continue with Default Name" at bounding box center [653, 559] width 238 height 43
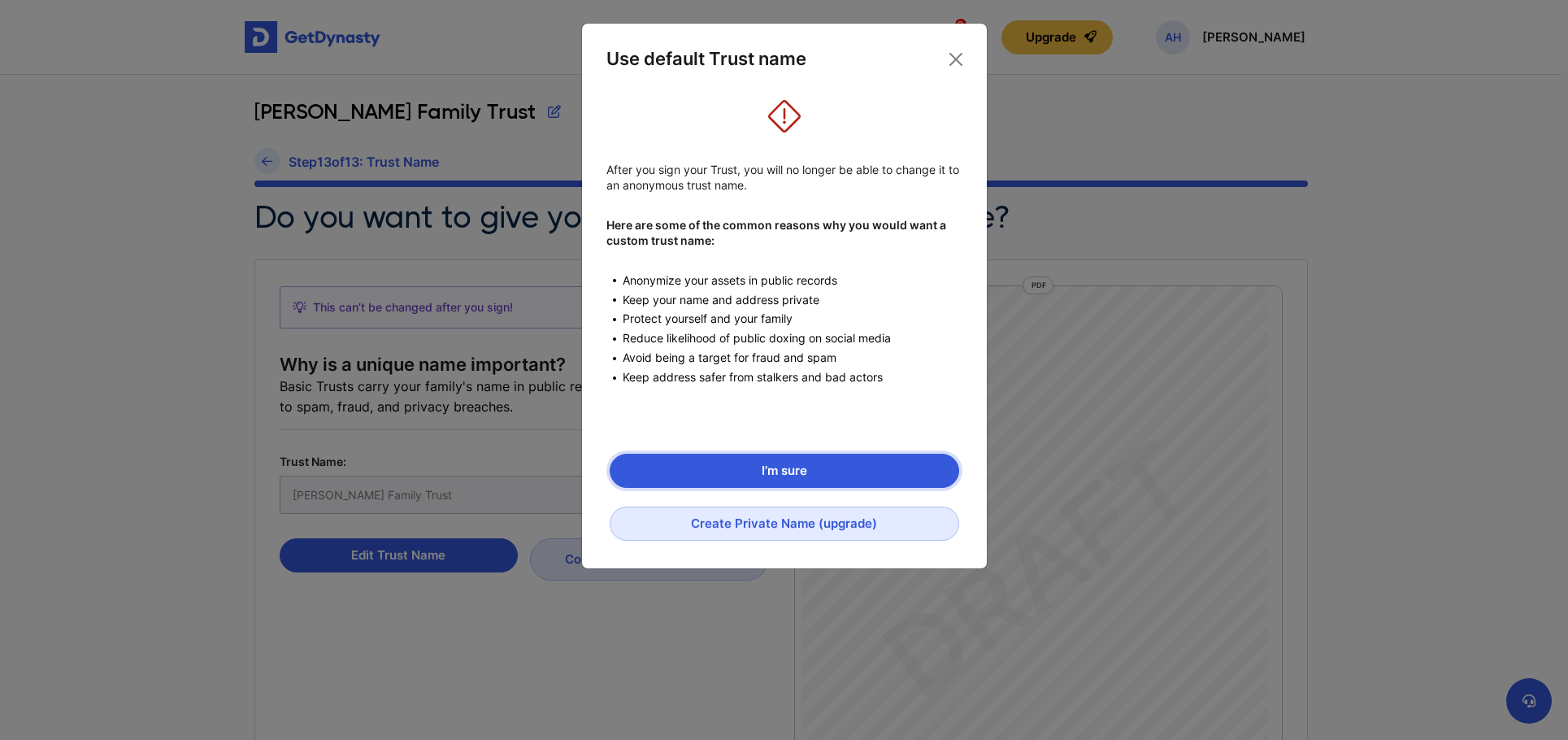
click at [718, 463] on button "I’m sure" at bounding box center [785, 471] width 350 height 34
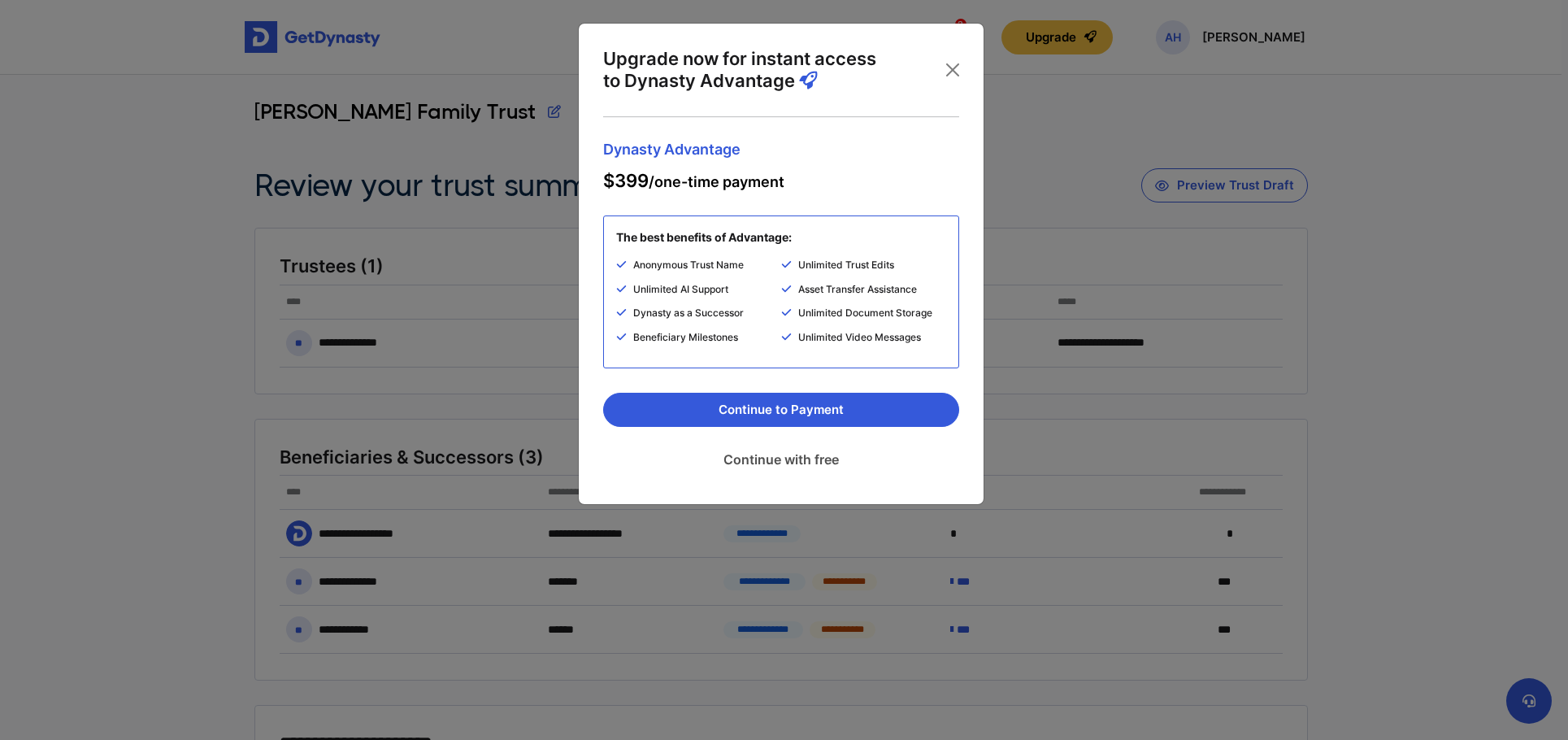
click at [781, 469] on link "Continue with free" at bounding box center [781, 459] width 356 height 41
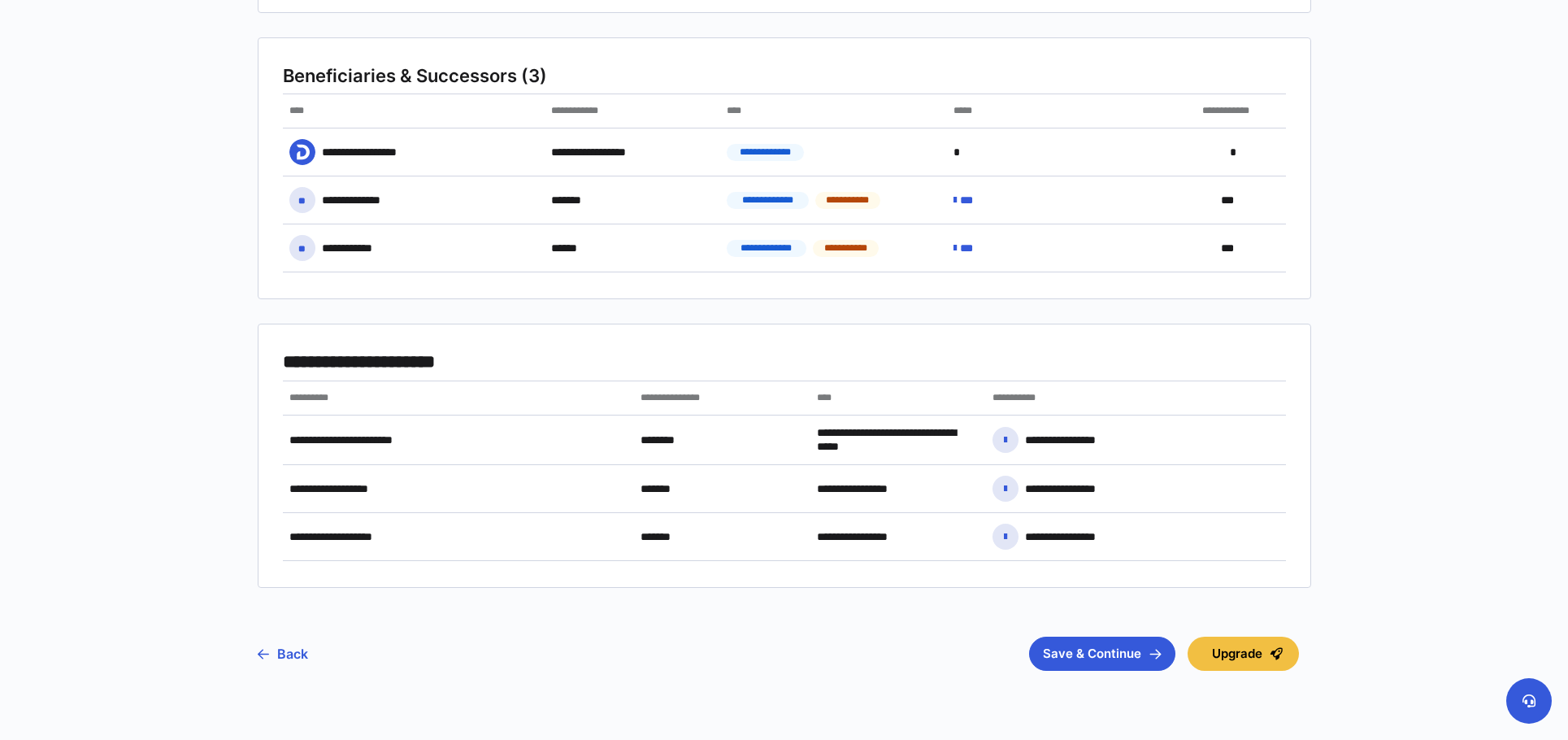
scroll to position [469, 0]
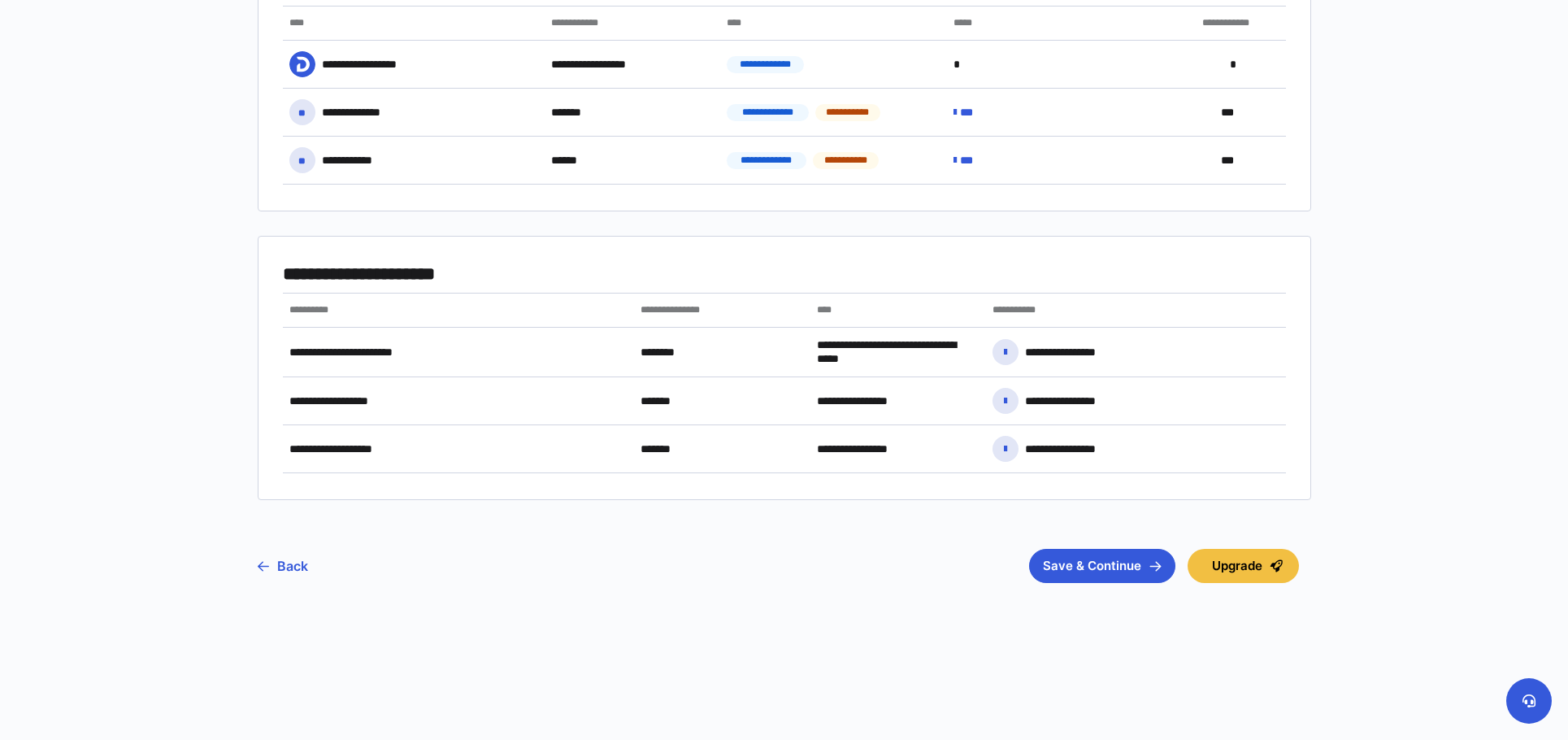
click at [1096, 649] on div "**********" at bounding box center [785, 172] width 1073 height 1133
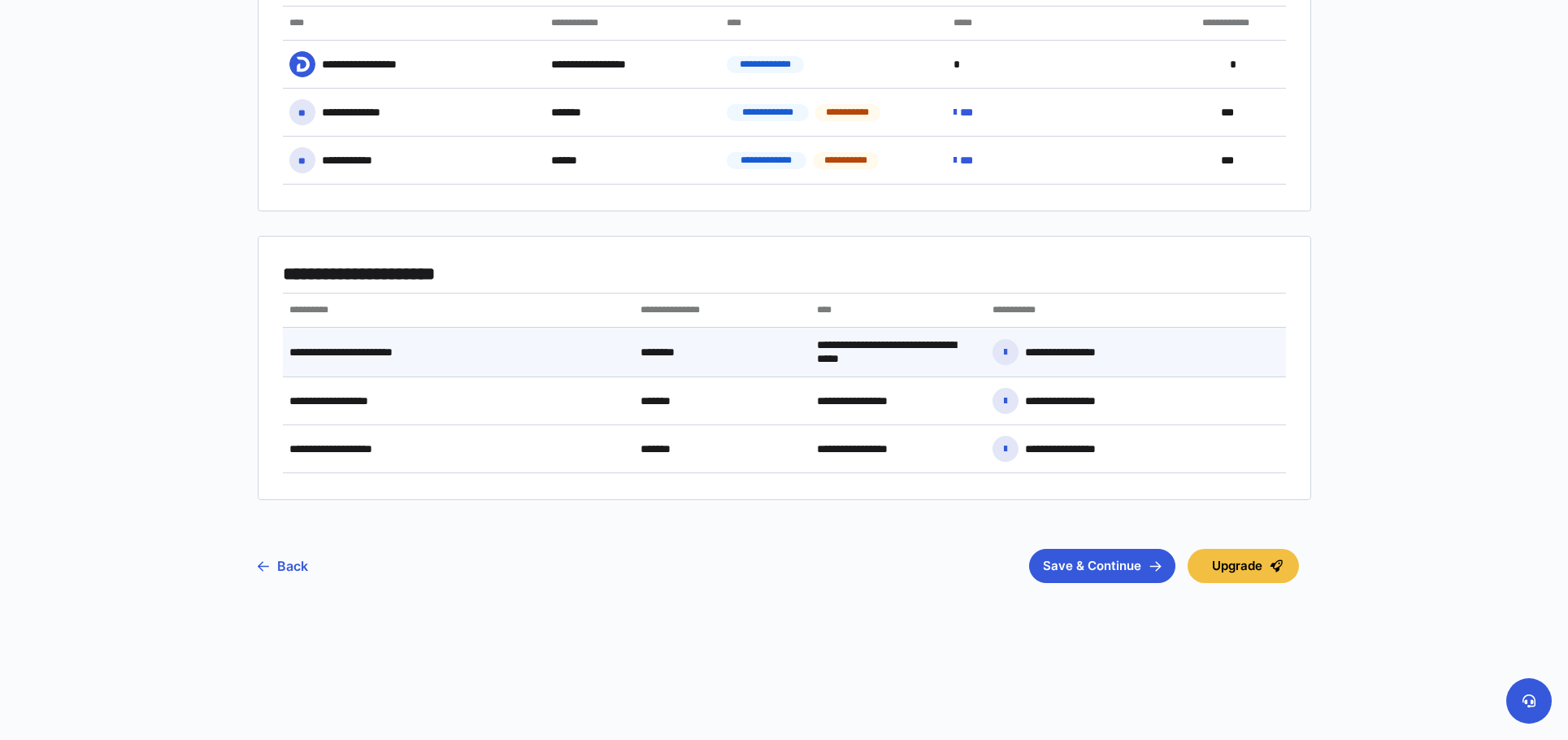
click at [380, 361] on div "**********" at bounding box center [459, 352] width 352 height 35
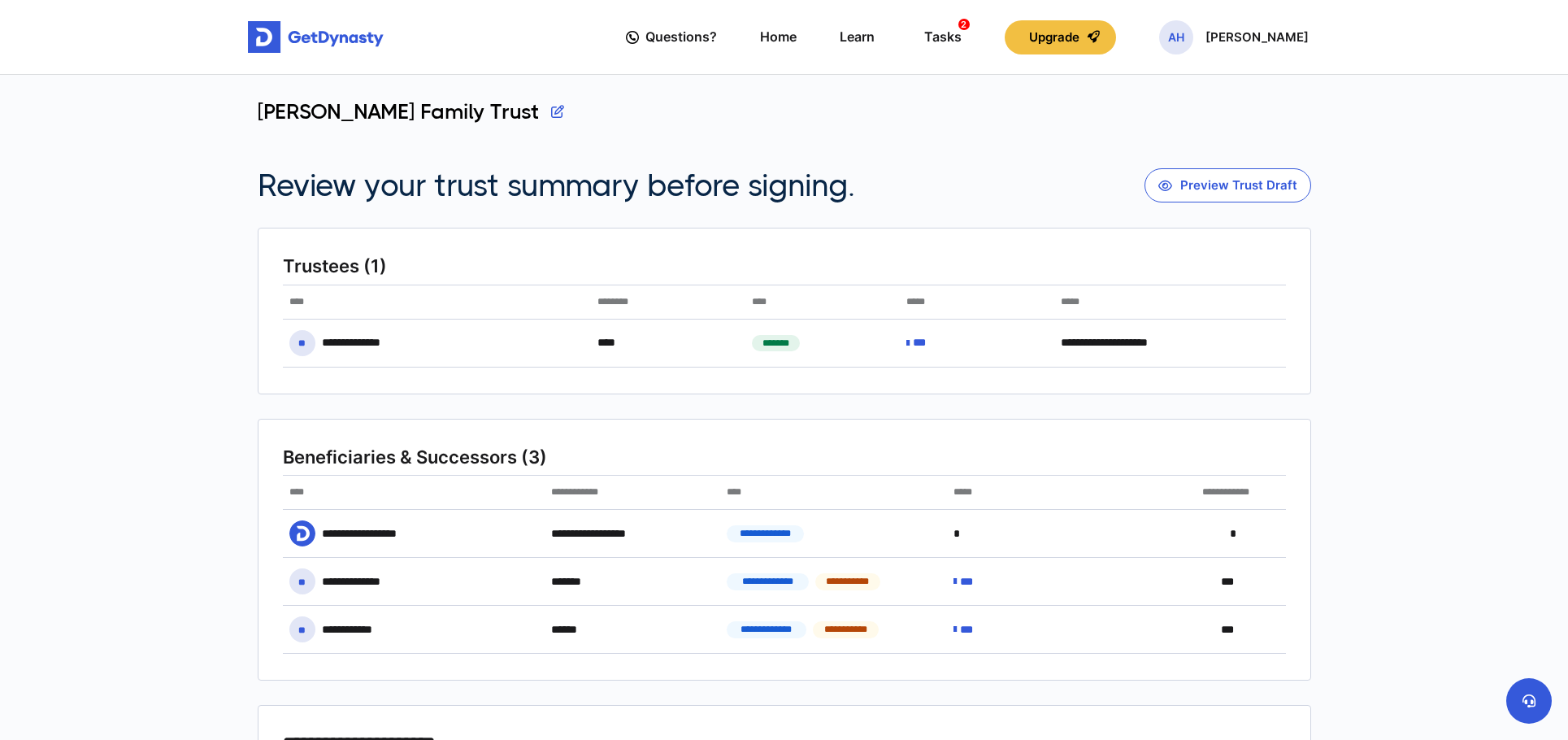
click at [551, 113] on button "button" at bounding box center [557, 111] width 13 height 25
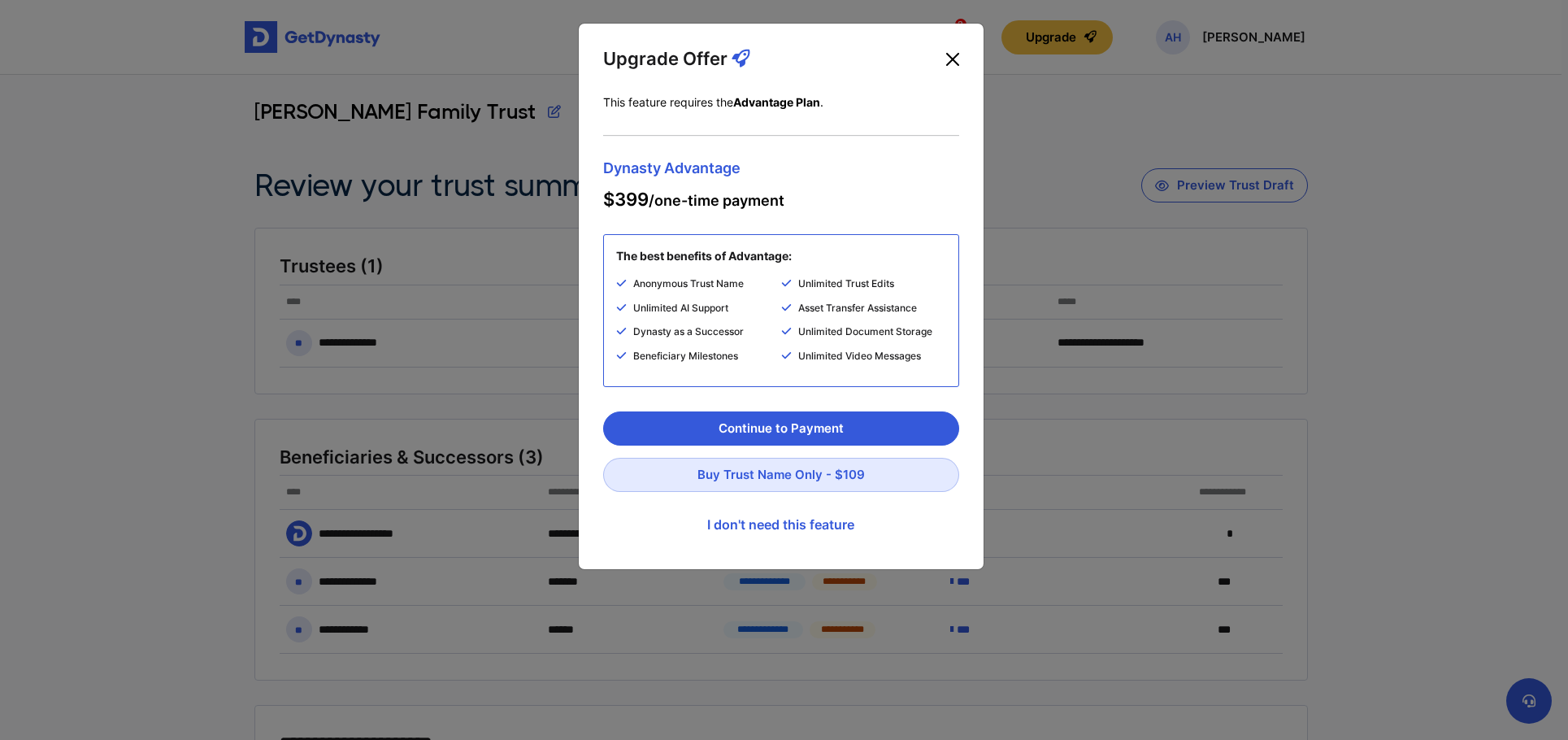
click at [952, 61] on button "Close" at bounding box center [953, 60] width 26 height 26
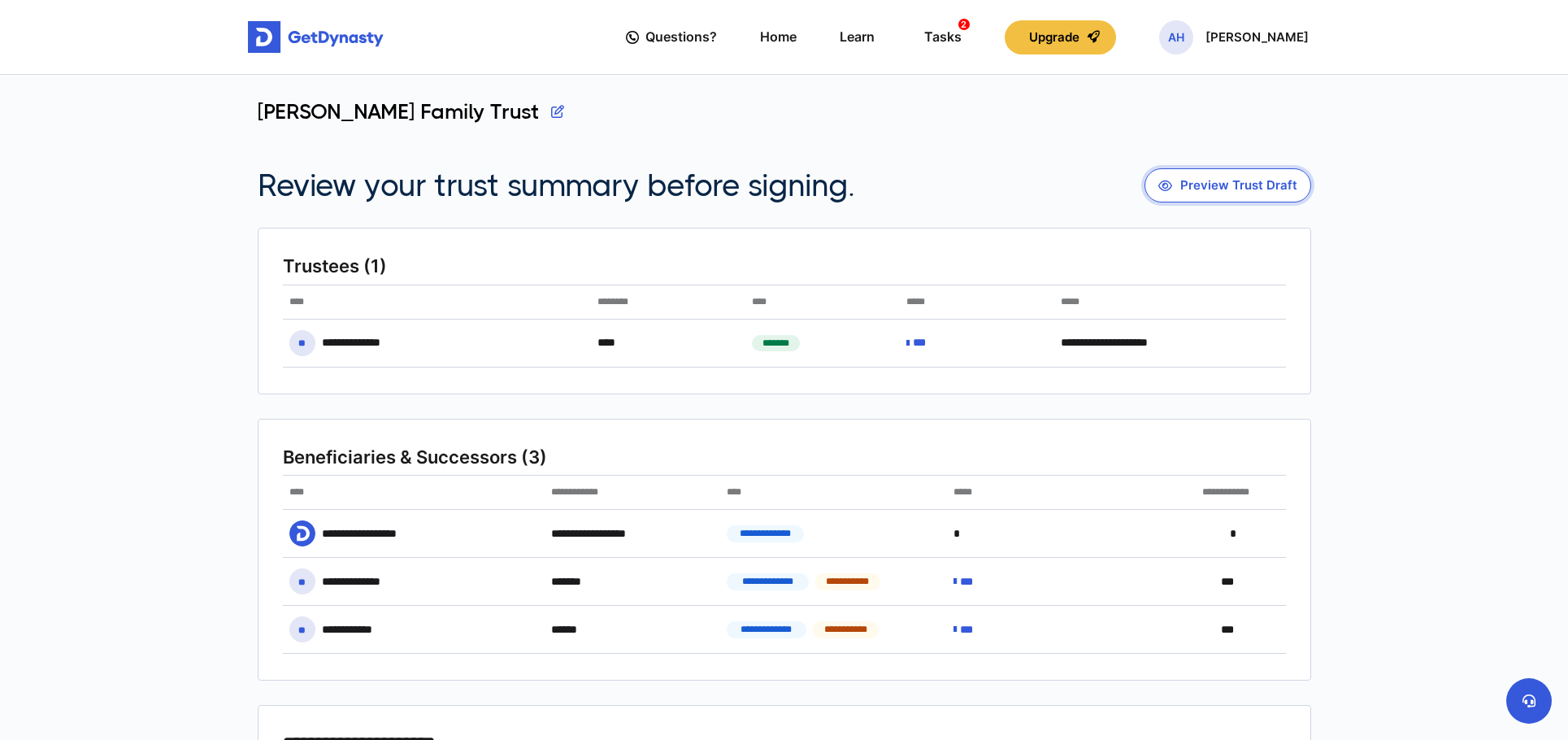
click at [1227, 188] on button "Preview Trust Draft" at bounding box center [1228, 185] width 167 height 34
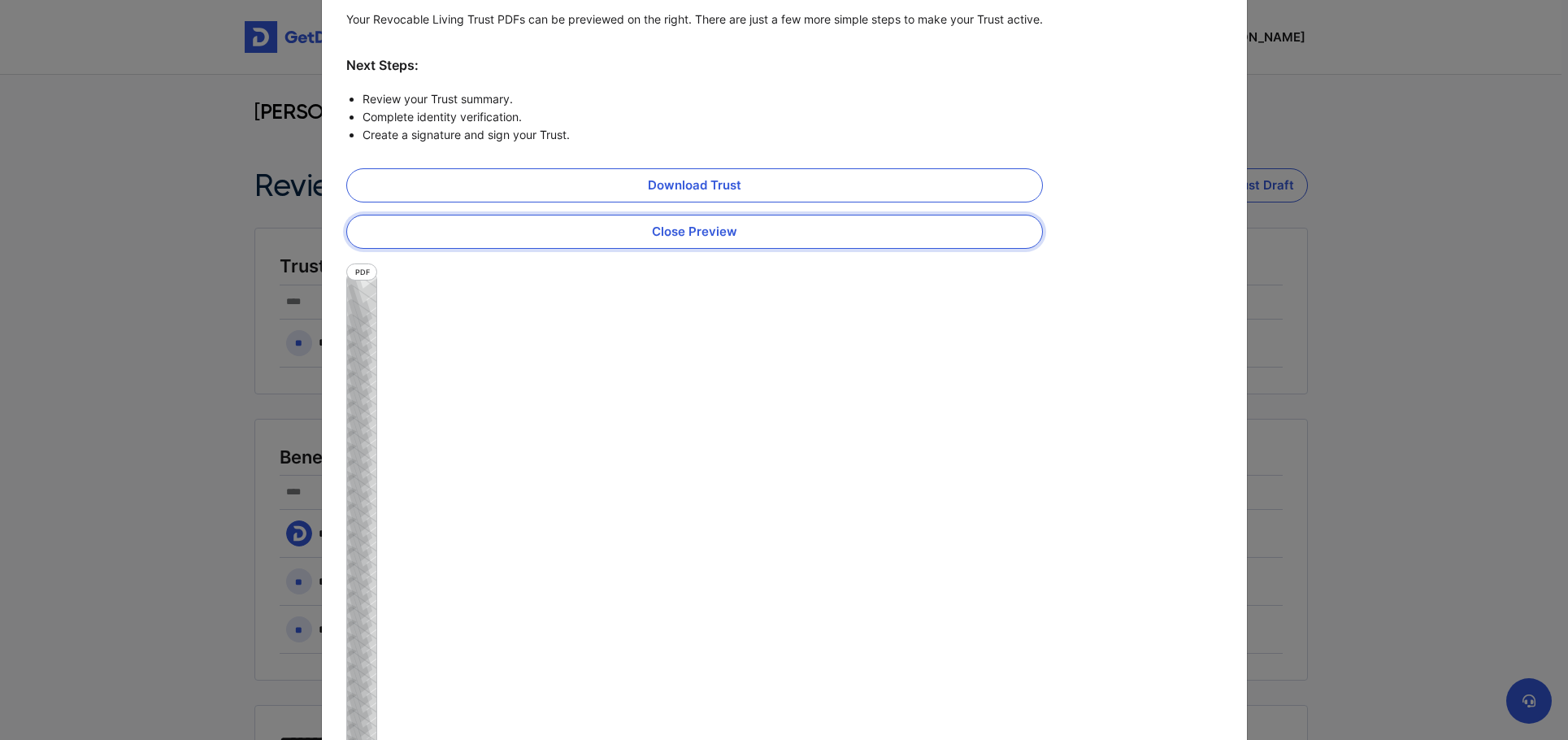
scroll to position [52, 0]
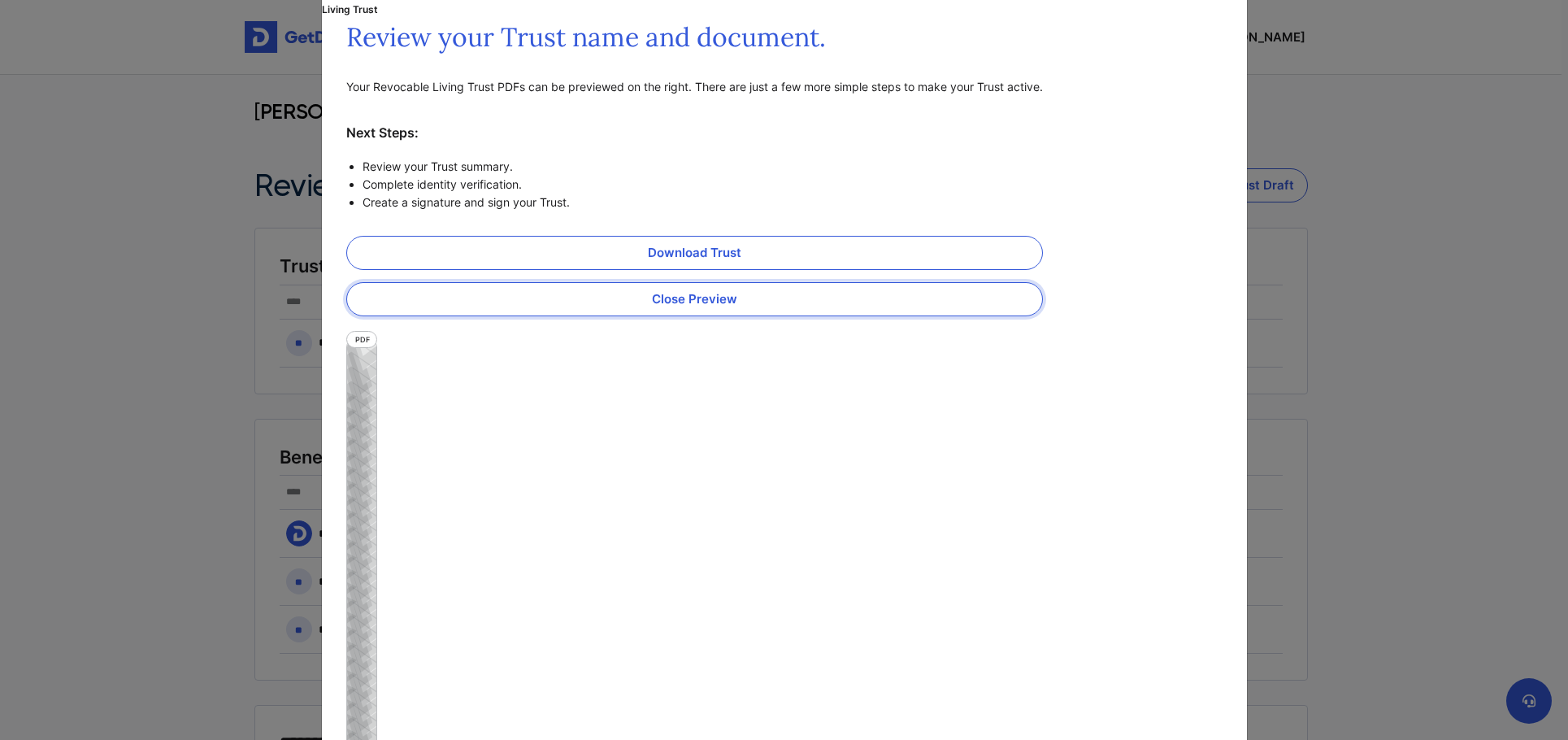
click at [567, 303] on button "Close Preview" at bounding box center [695, 299] width 697 height 34
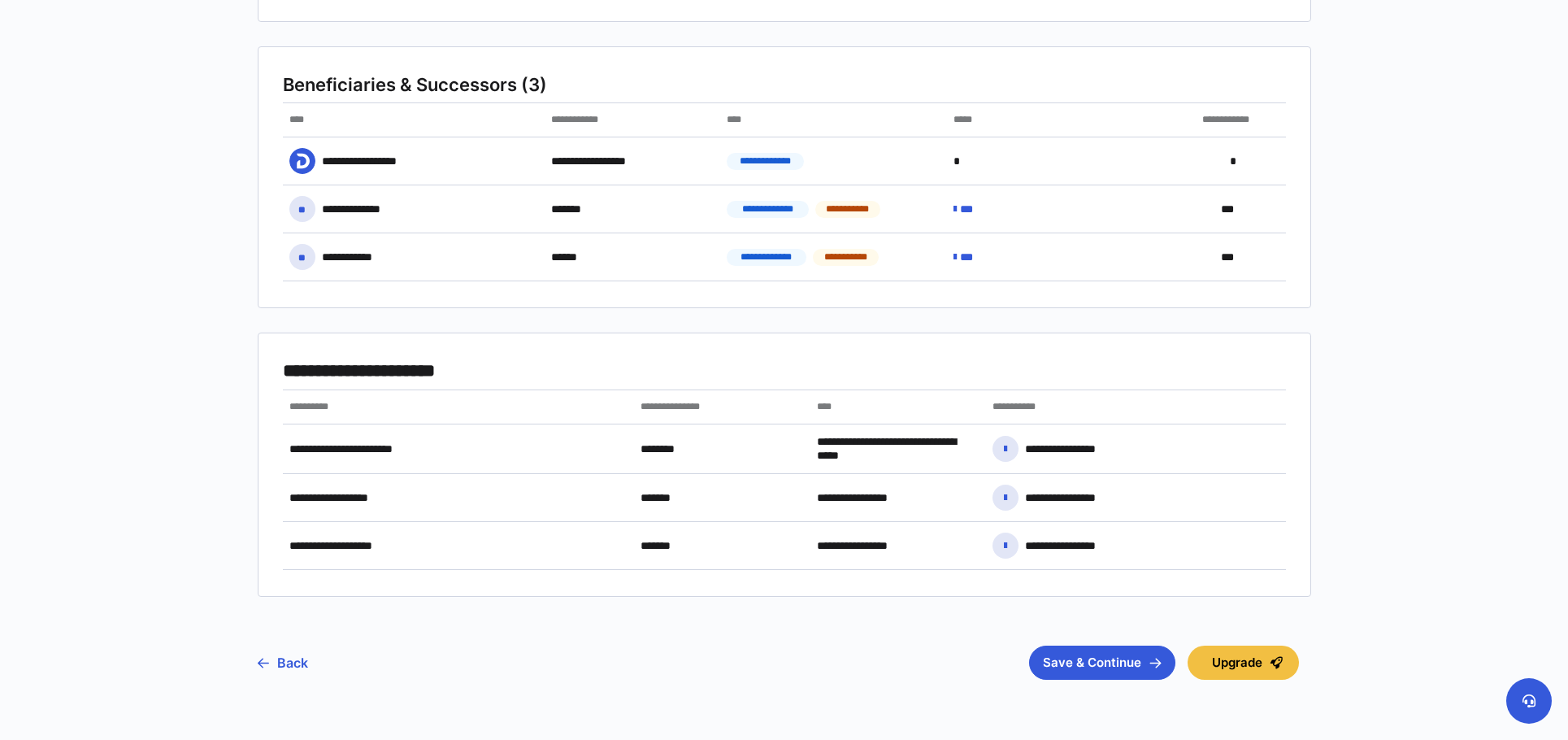
scroll to position [469, 0]
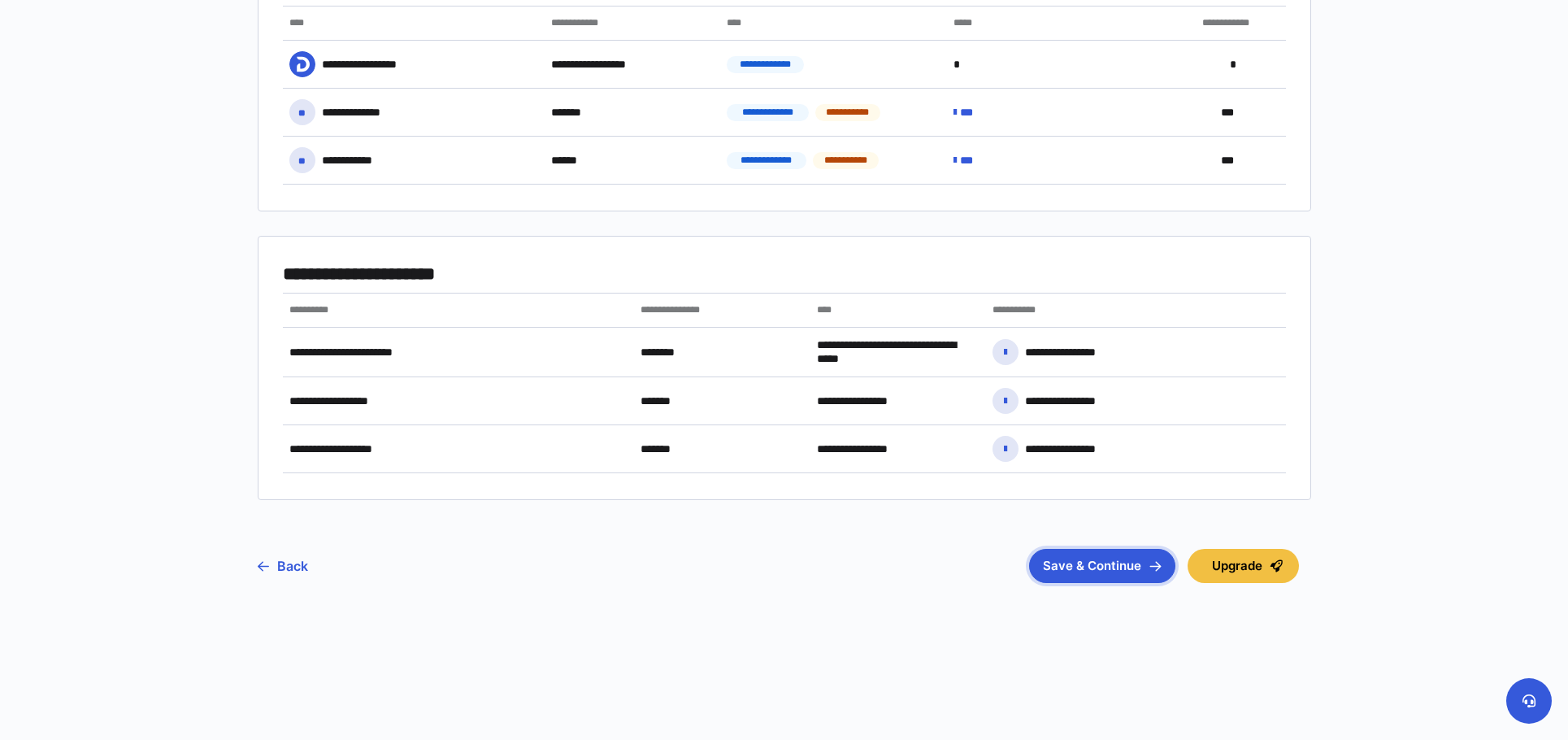
click at [1066, 561] on button "Save & Continue" at bounding box center [1102, 565] width 146 height 34
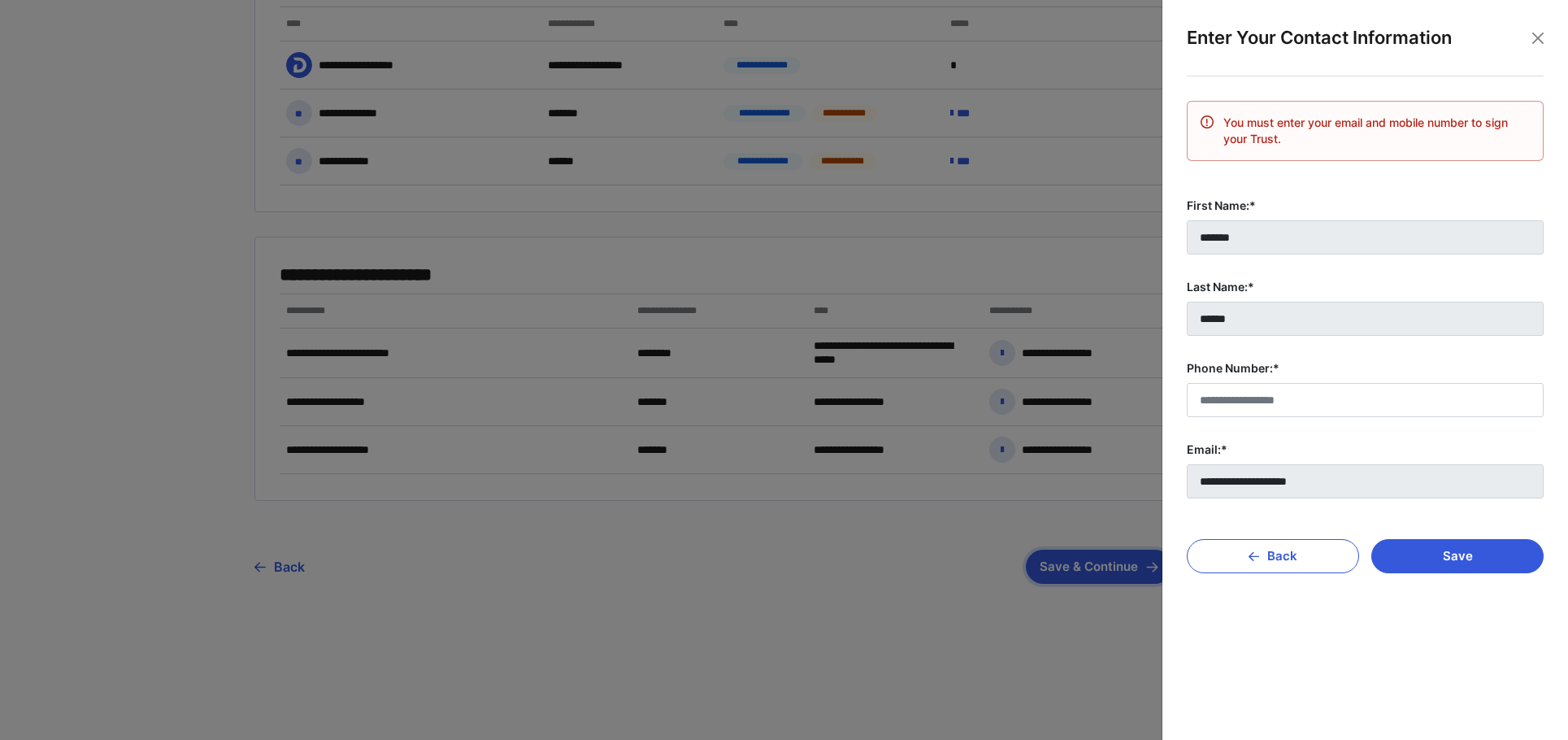
scroll to position [468, 0]
click at [1297, 401] on input "Phone Number:*" at bounding box center [1365, 399] width 357 height 34
click at [1432, 555] on button "Save" at bounding box center [1457, 555] width 172 height 34
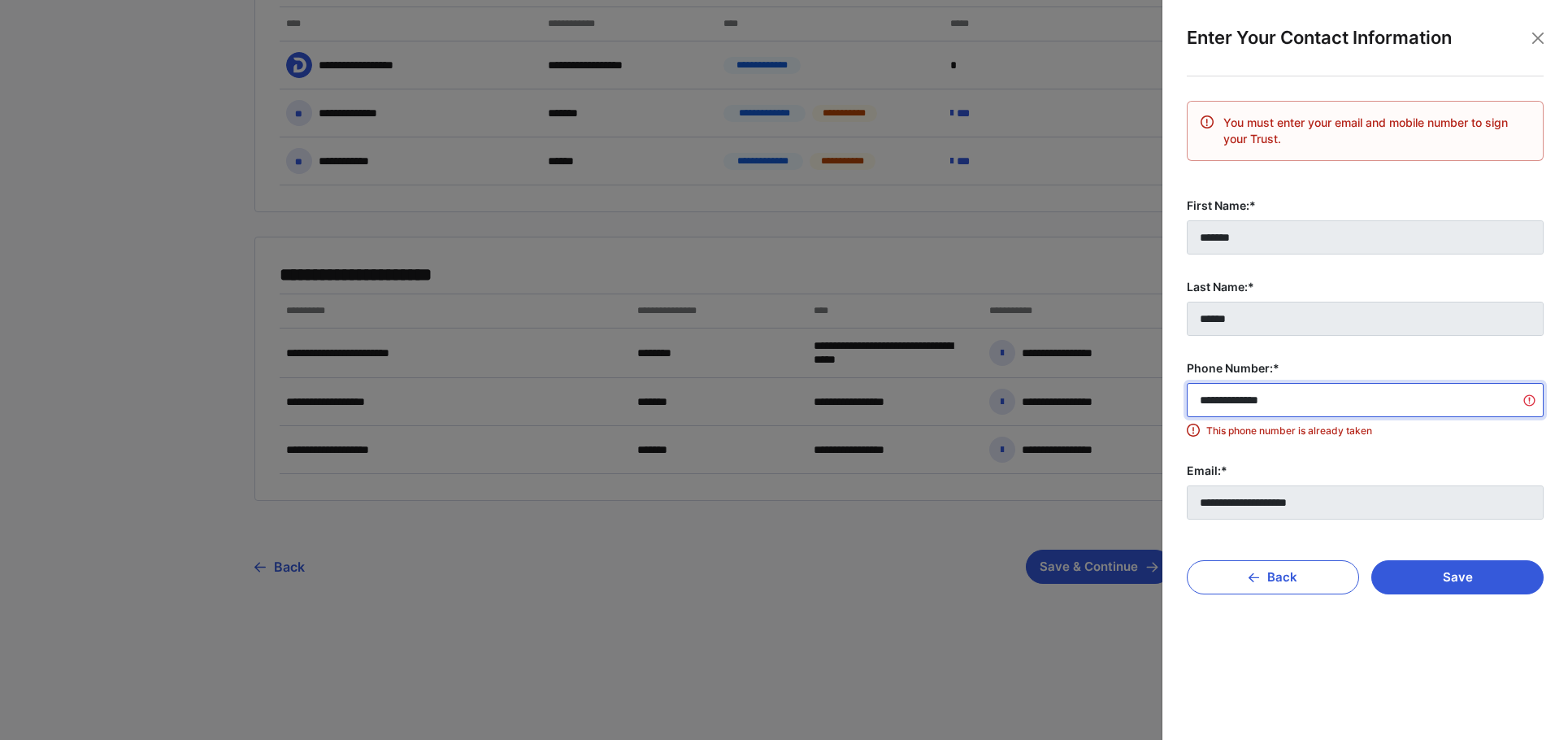
click at [1336, 405] on input "**********" at bounding box center [1365, 399] width 357 height 34
type input "**********"
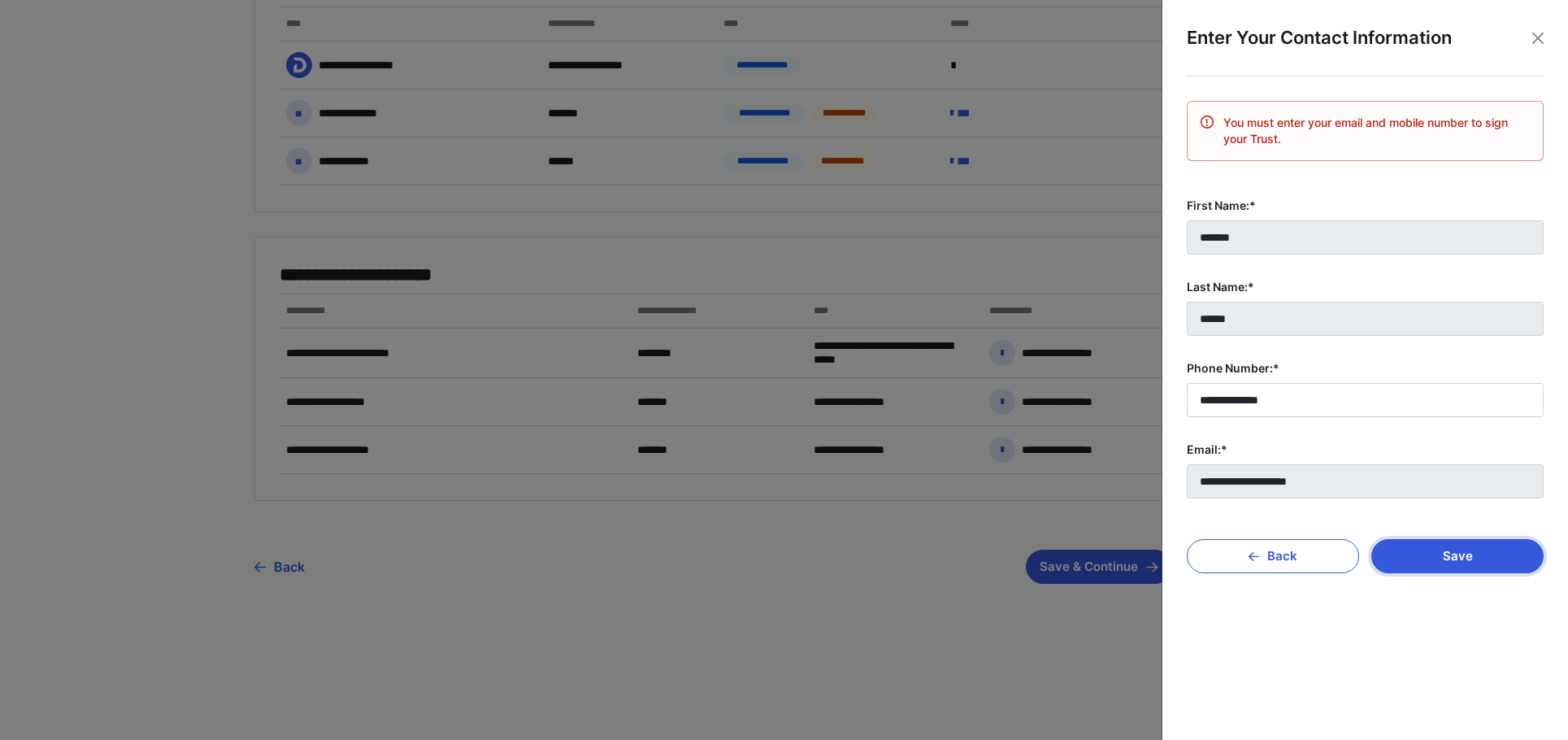
click at [1437, 545] on button "Save" at bounding box center [1457, 555] width 172 height 34
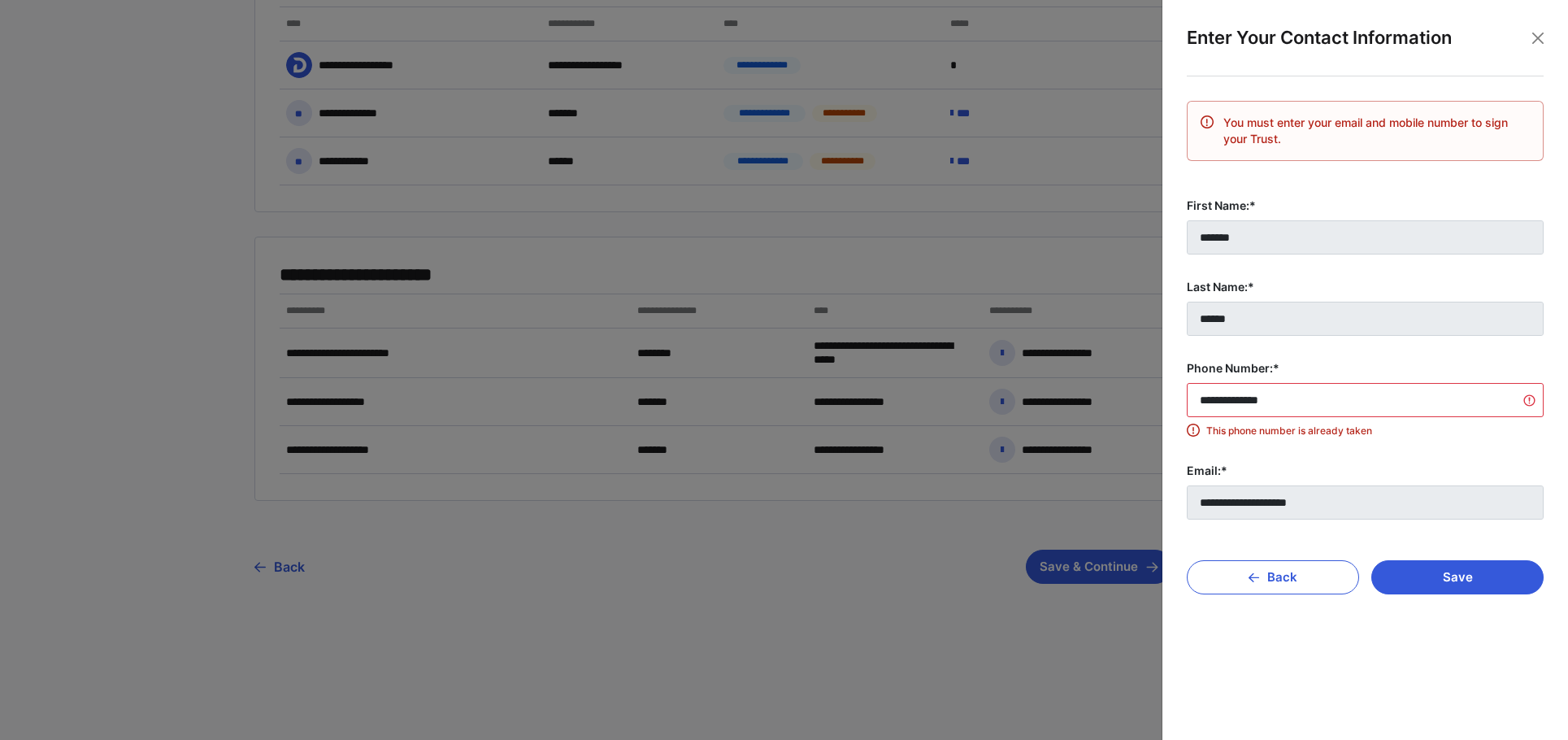
click at [1322, 472] on label "Email:*" at bounding box center [1365, 471] width 357 height 16
click at [1254, 387] on input "**********" at bounding box center [1365, 399] width 357 height 34
click at [1309, 404] on input "**********" at bounding box center [1365, 399] width 357 height 34
click at [1321, 569] on button "Back" at bounding box center [1273, 577] width 172 height 34
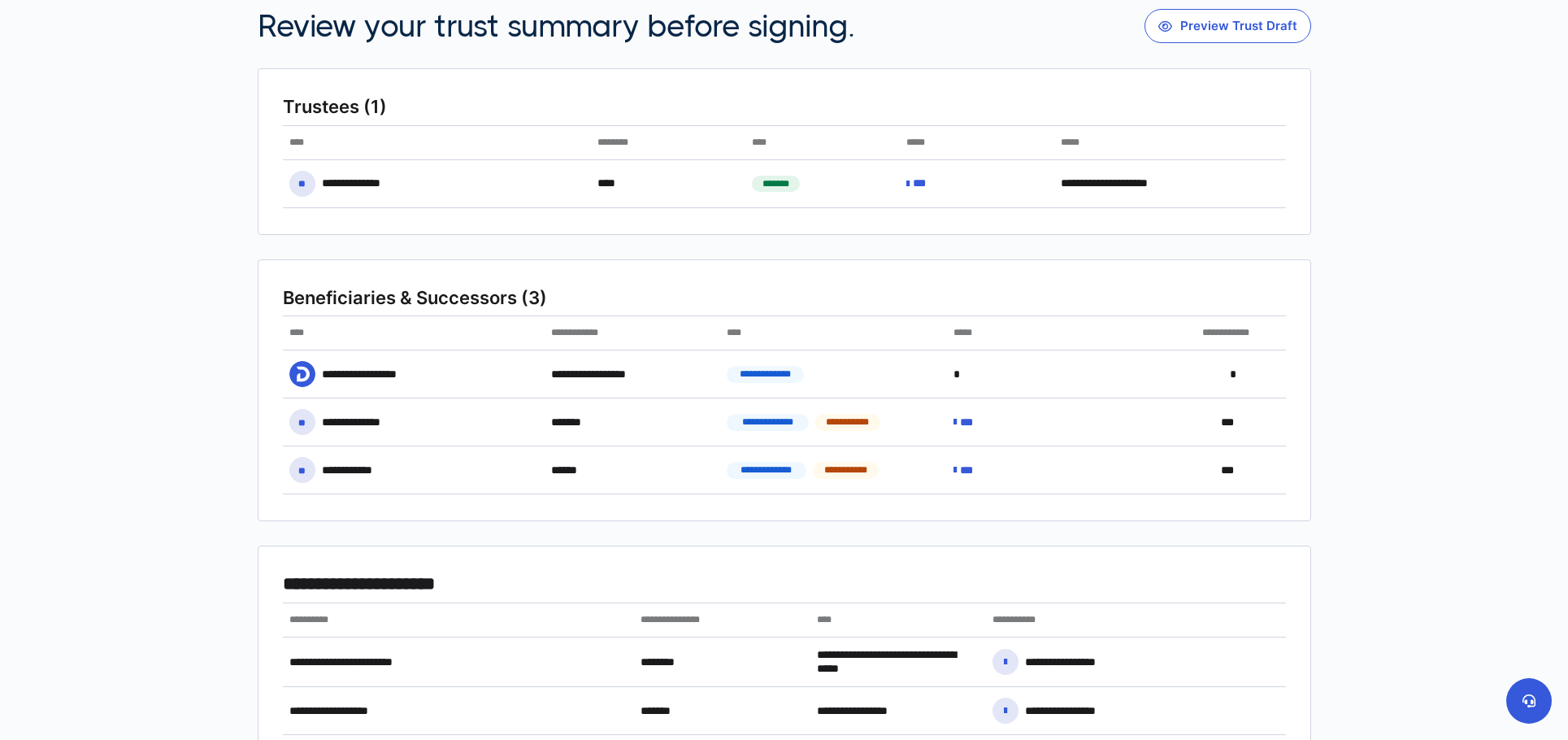
scroll to position [385, 0]
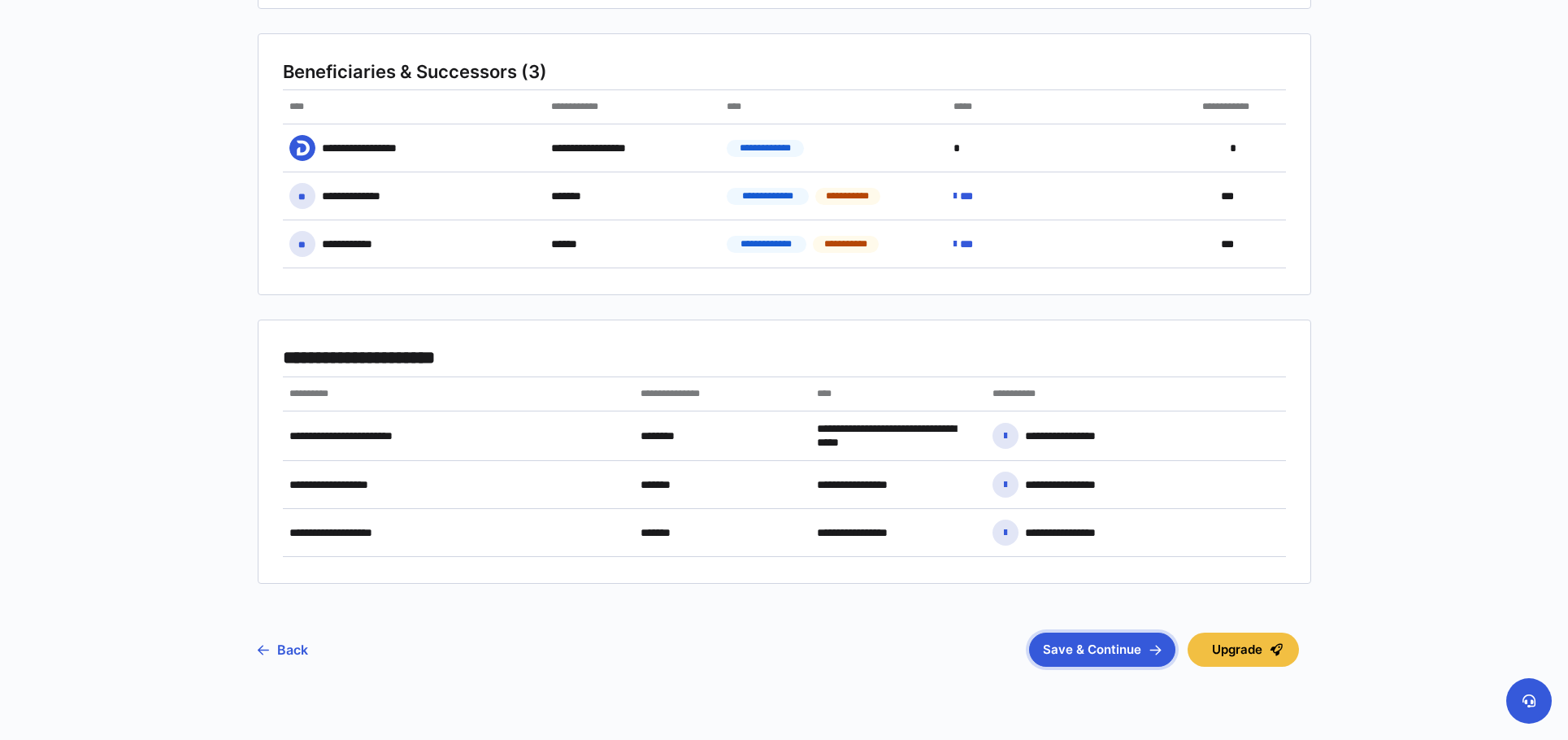
click at [1074, 653] on button "Save & Continue" at bounding box center [1102, 650] width 146 height 34
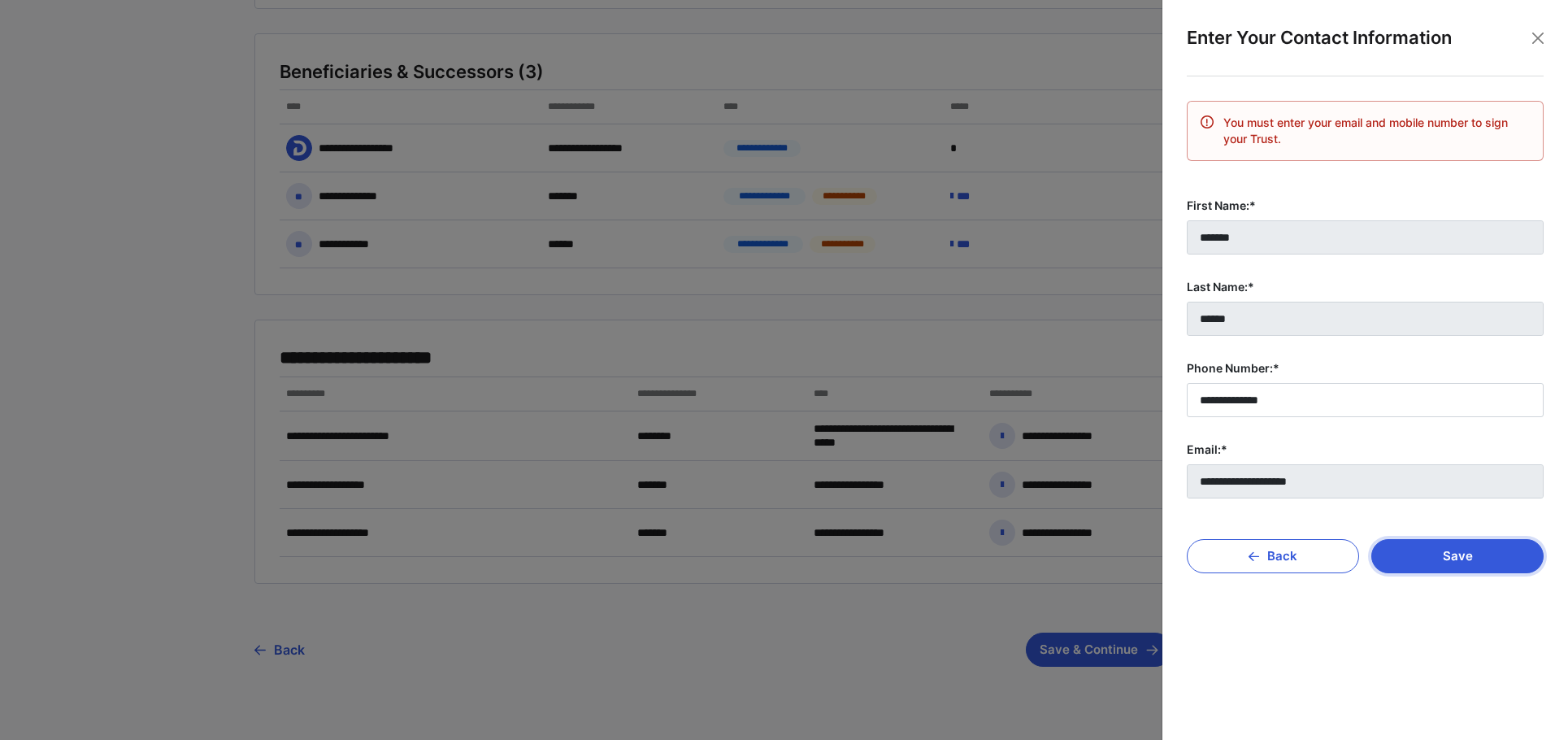
click at [1438, 561] on button "Save" at bounding box center [1457, 555] width 172 height 34
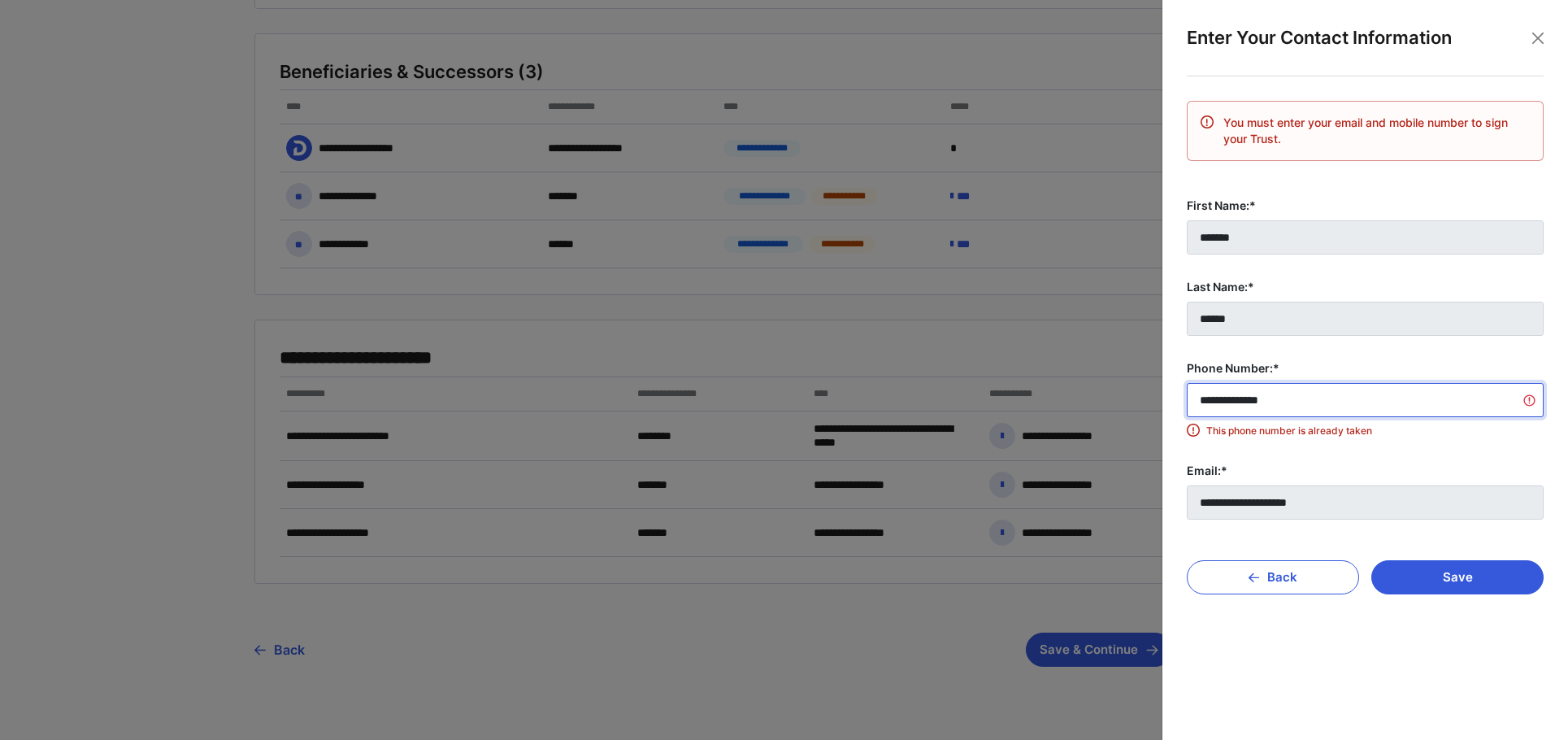
click at [1531, 401] on input "**********" at bounding box center [1365, 399] width 357 height 34
click at [1527, 400] on input "**********" at bounding box center [1365, 399] width 357 height 34
click at [1534, 48] on button "Close" at bounding box center [1538, 38] width 25 height 25
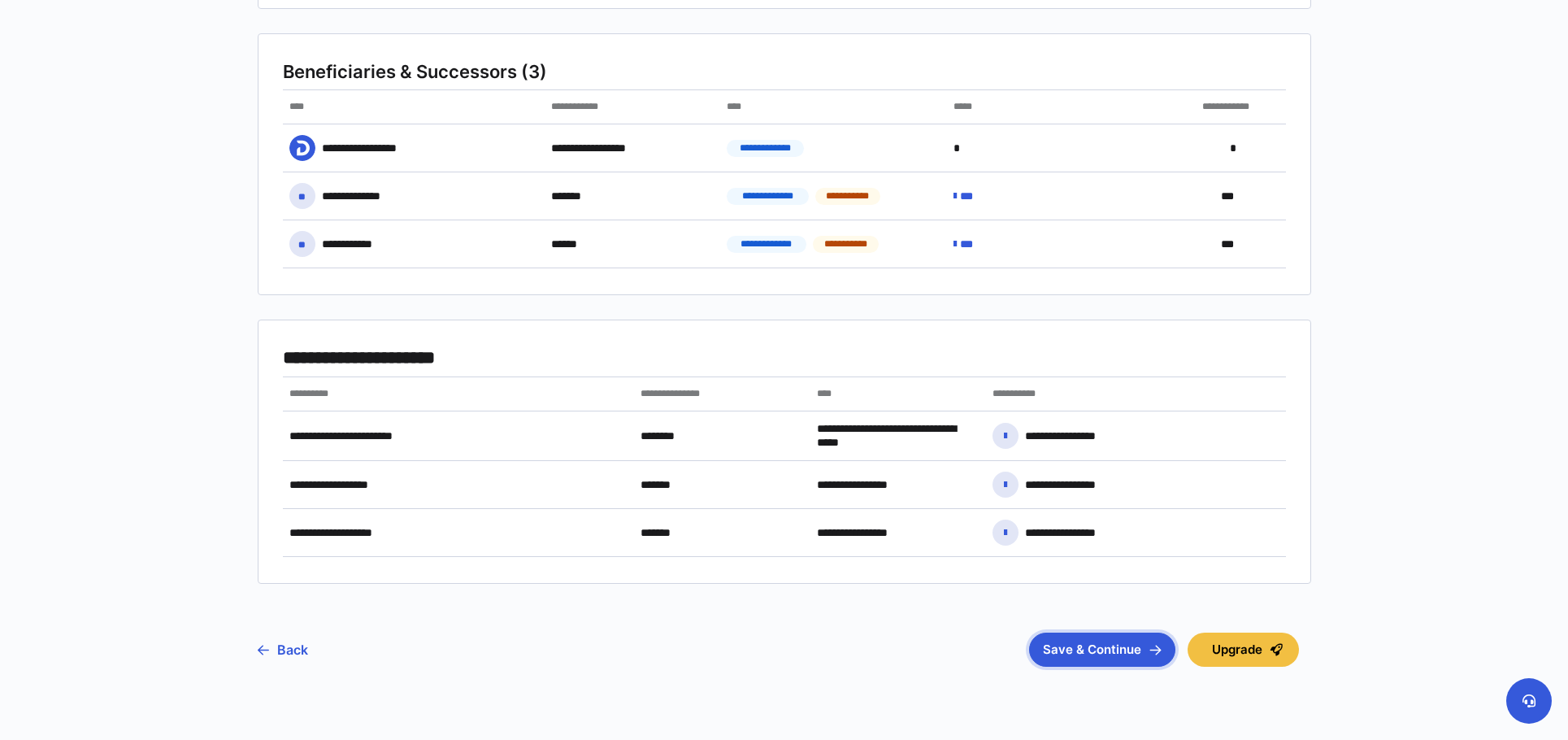
scroll to position [0, 0]
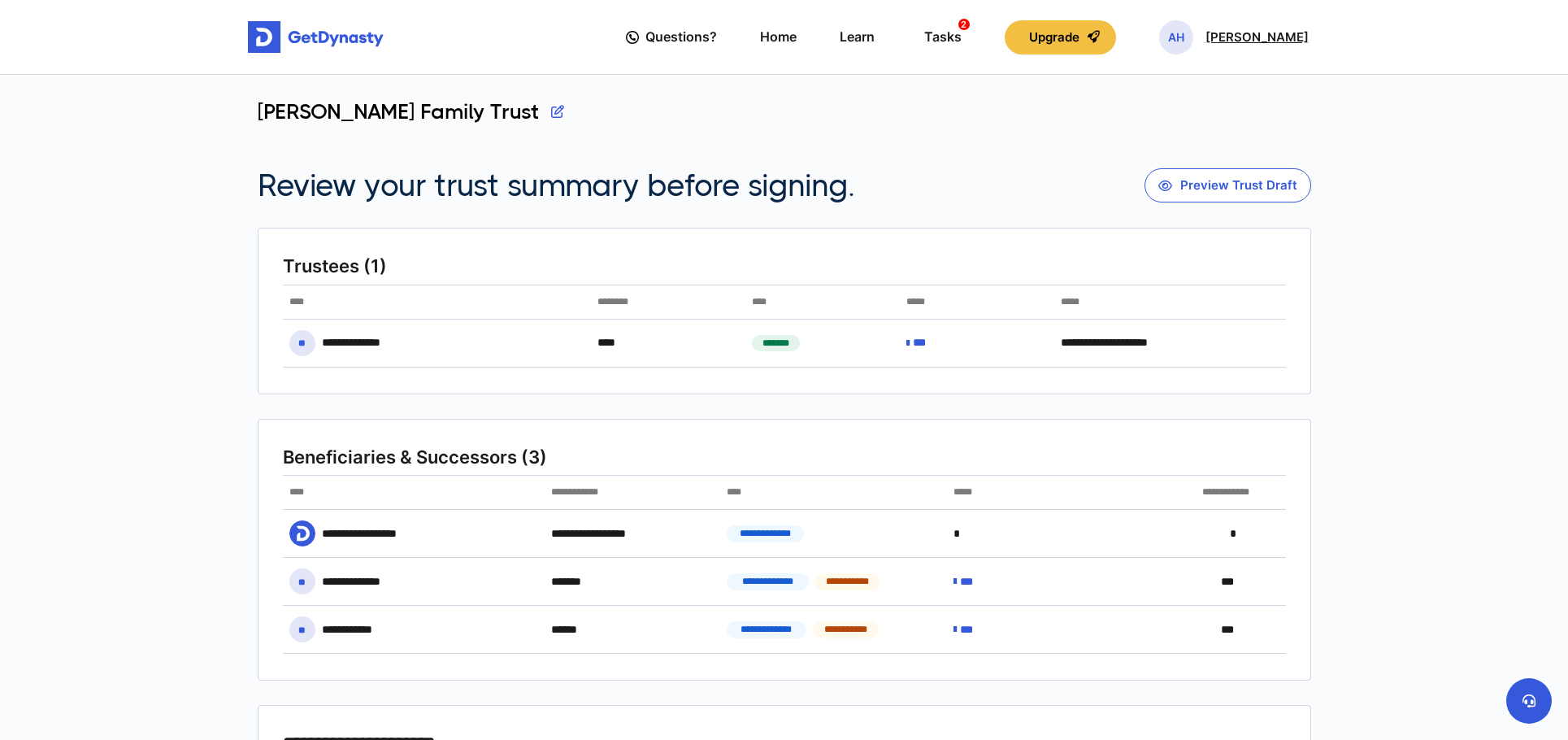
click at [1219, 45] on div "AH Anthony Haddad" at bounding box center [1234, 37] width 150 height 34
click at [1190, 182] on link "Logout" at bounding box center [1177, 180] width 128 height 43
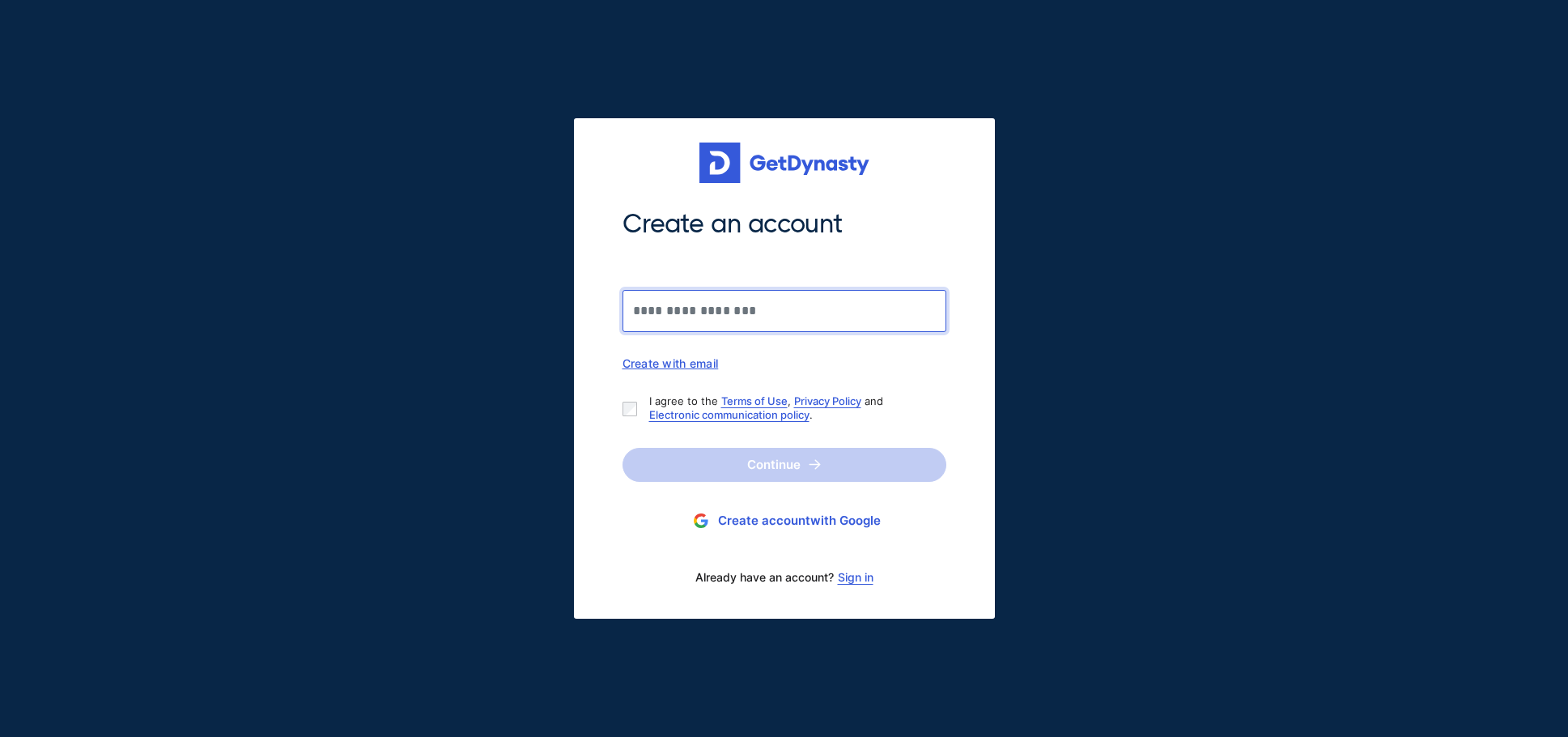
click at [713, 322] on input "Create an account" at bounding box center [784, 311] width 323 height 43
type input "**********"
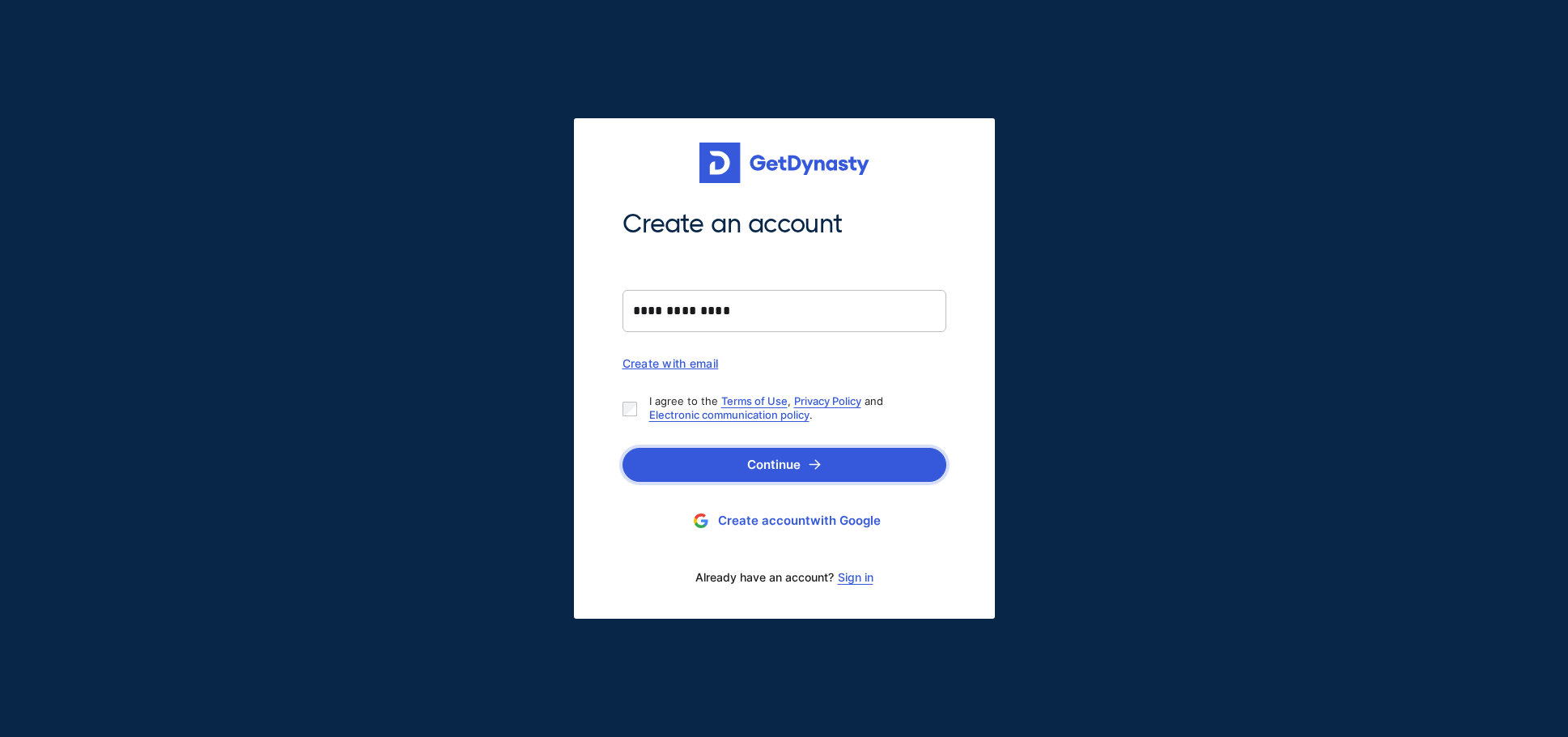
click at [706, 455] on button "Continue" at bounding box center [784, 464] width 323 height 34
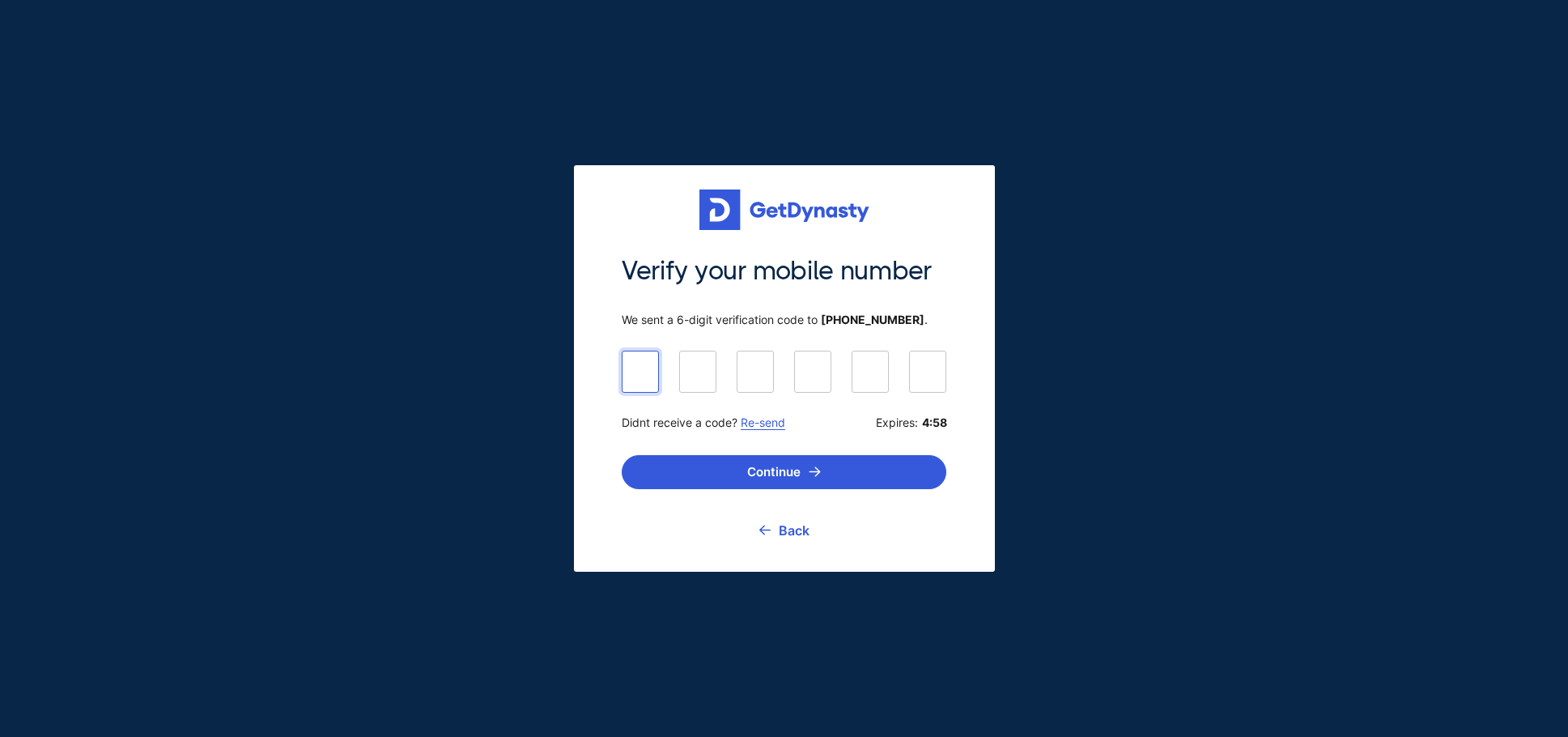
click at [649, 363] on input at bounding box center [784, 370] width 324 height 41
type input "******"
